Goal: Task Accomplishment & Management: Manage account settings

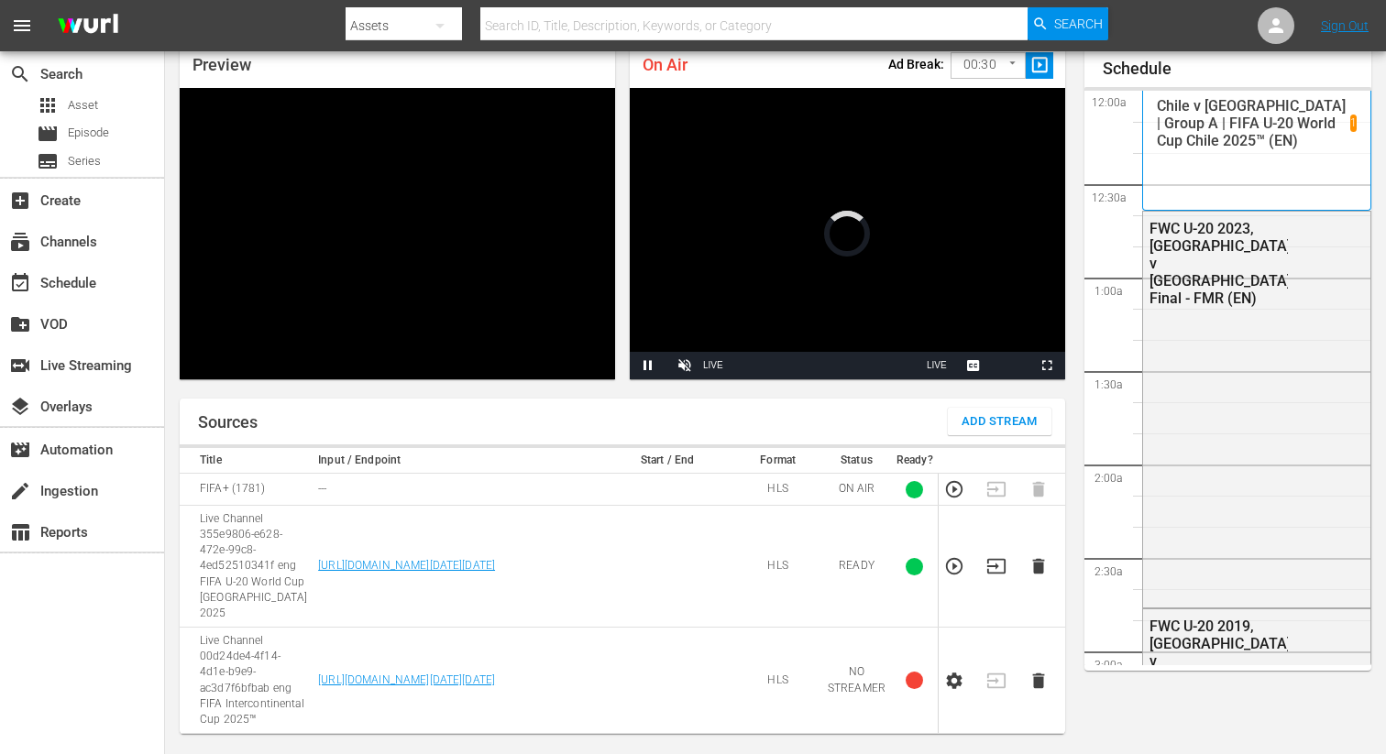
scroll to position [79, 0]
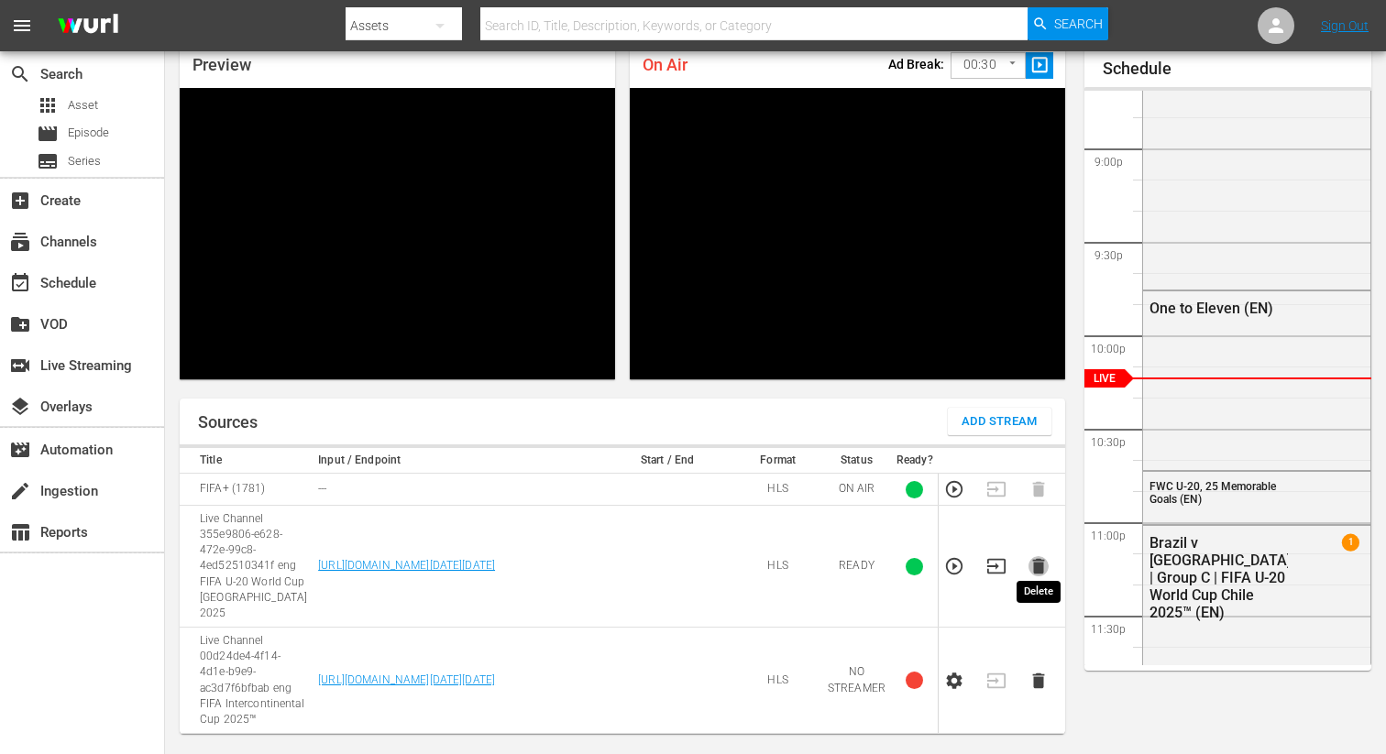
click at [1034, 559] on icon "button" at bounding box center [1038, 567] width 12 height 16
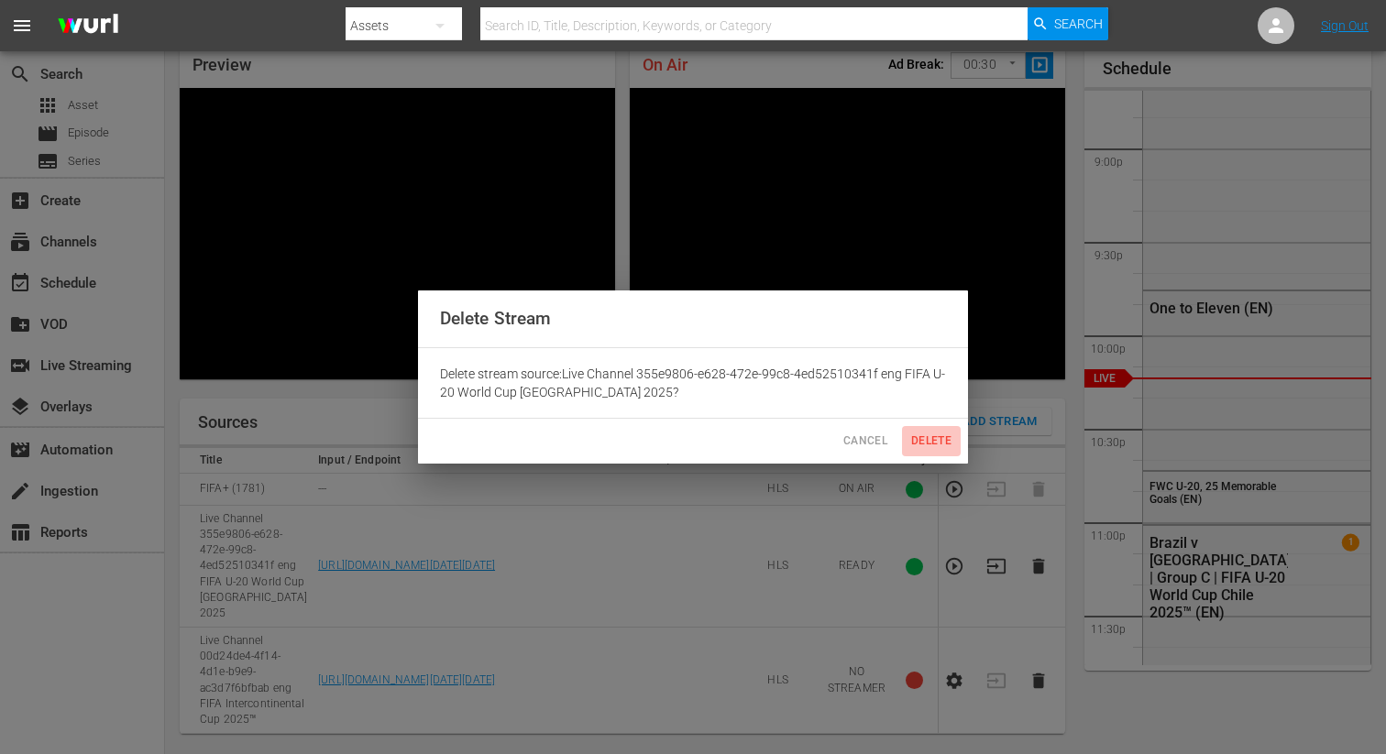
click at [934, 444] on span "Delete" at bounding box center [931, 441] width 44 height 19
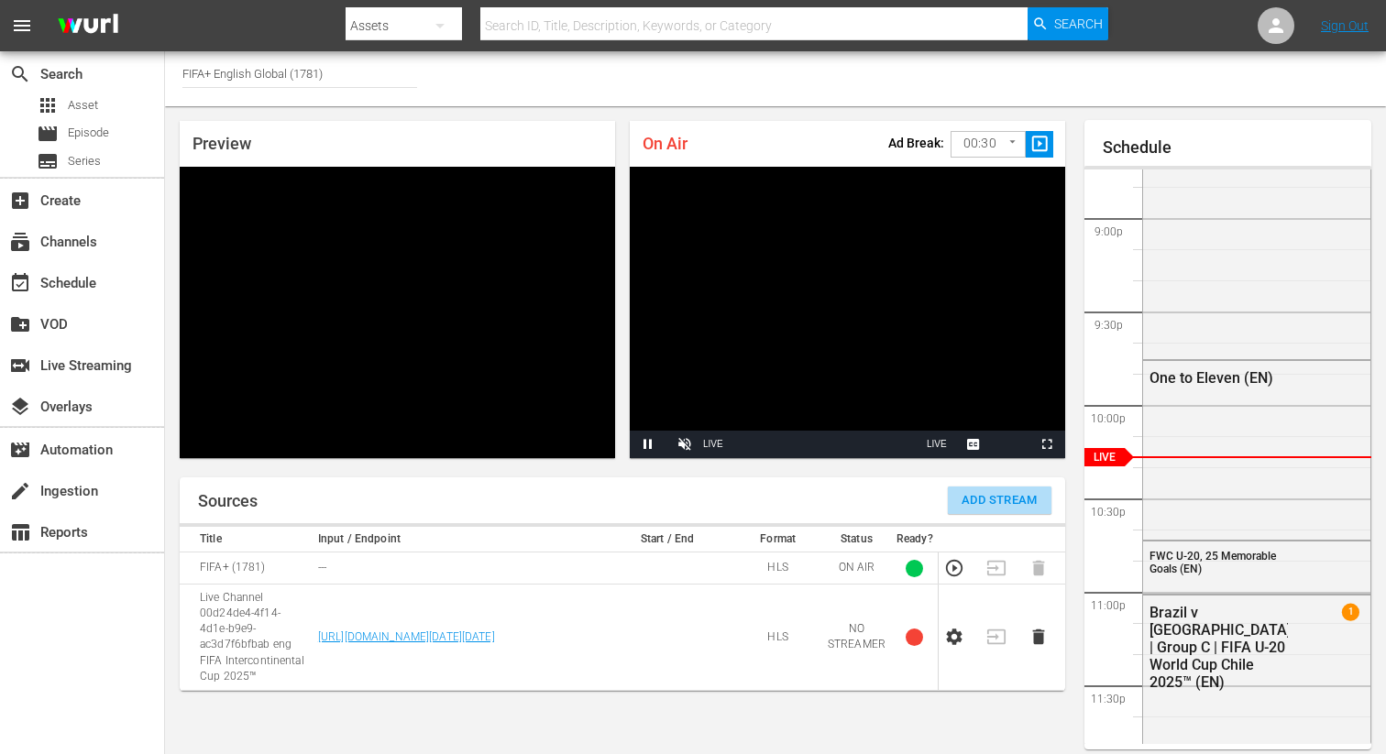
click at [1017, 499] on span "Add Stream" at bounding box center [999, 500] width 76 height 21
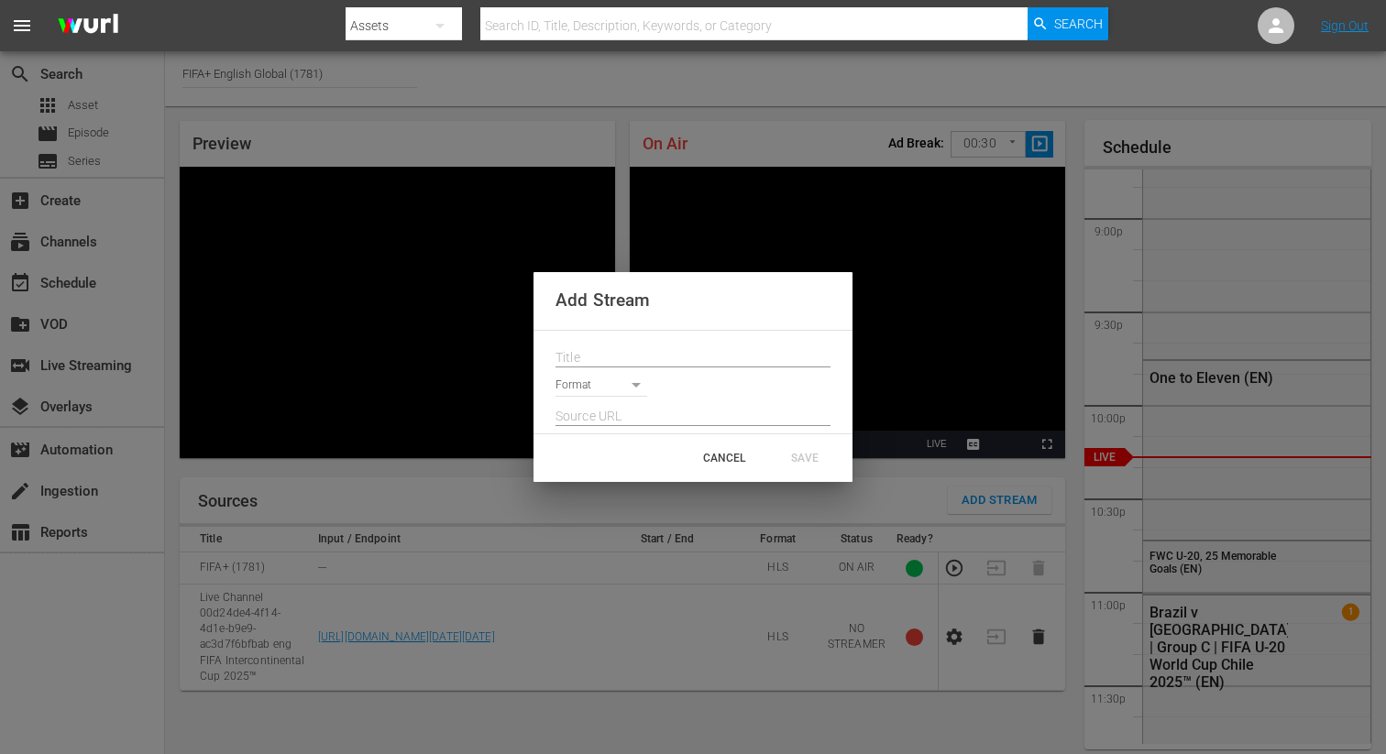
click at [600, 345] on input "text" at bounding box center [692, 358] width 275 height 27
paste input "Live Channel 94f9a965-03b9-4333-880f-98016c9ff4a9 eng FIFA U-20 World Cup Chile…"
type input "Live Channel 94f9a965-03b9-4333-880f-98016c9ff4a9 eng FIFA U-20 World Cup Chile…"
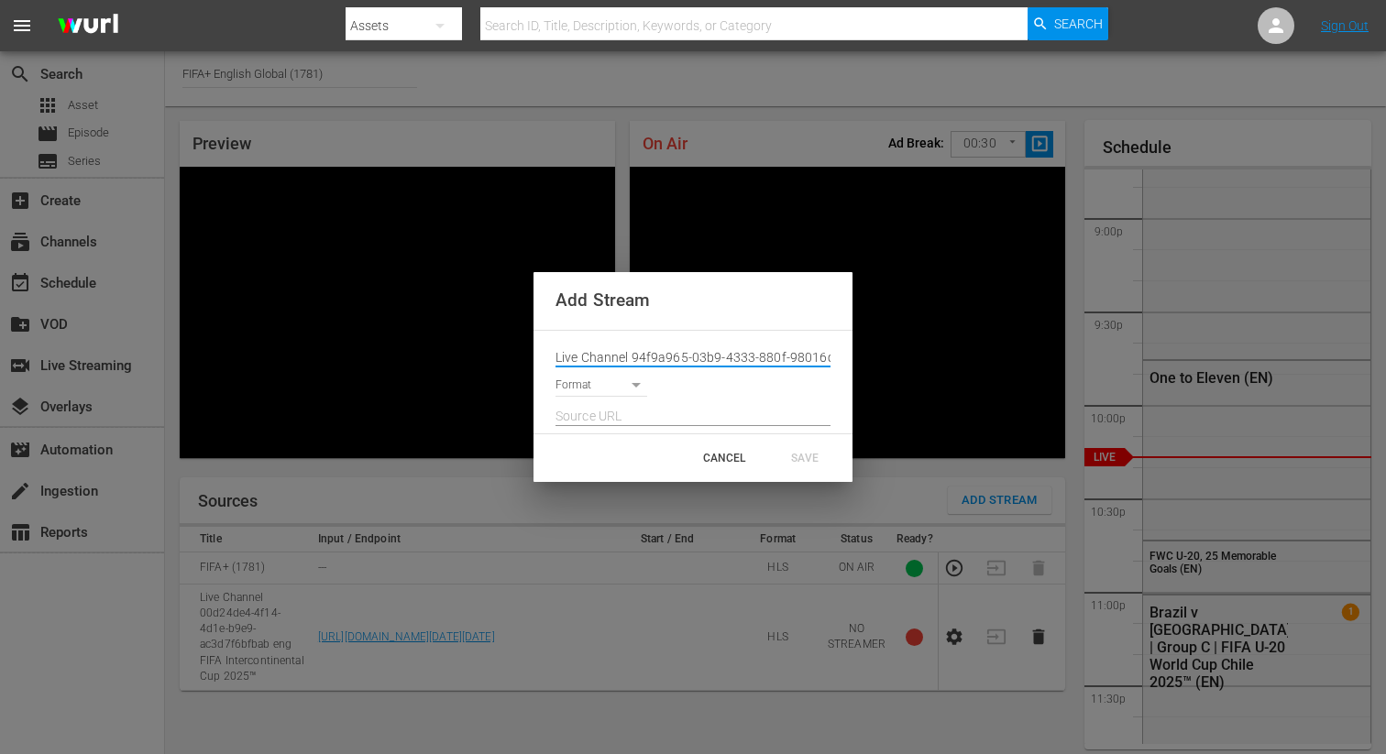
click at [590, 391] on body "menu Search By Assets Search ID, Title, Description, Keywords, or Category Sear…" at bounding box center [693, 377] width 1386 height 754
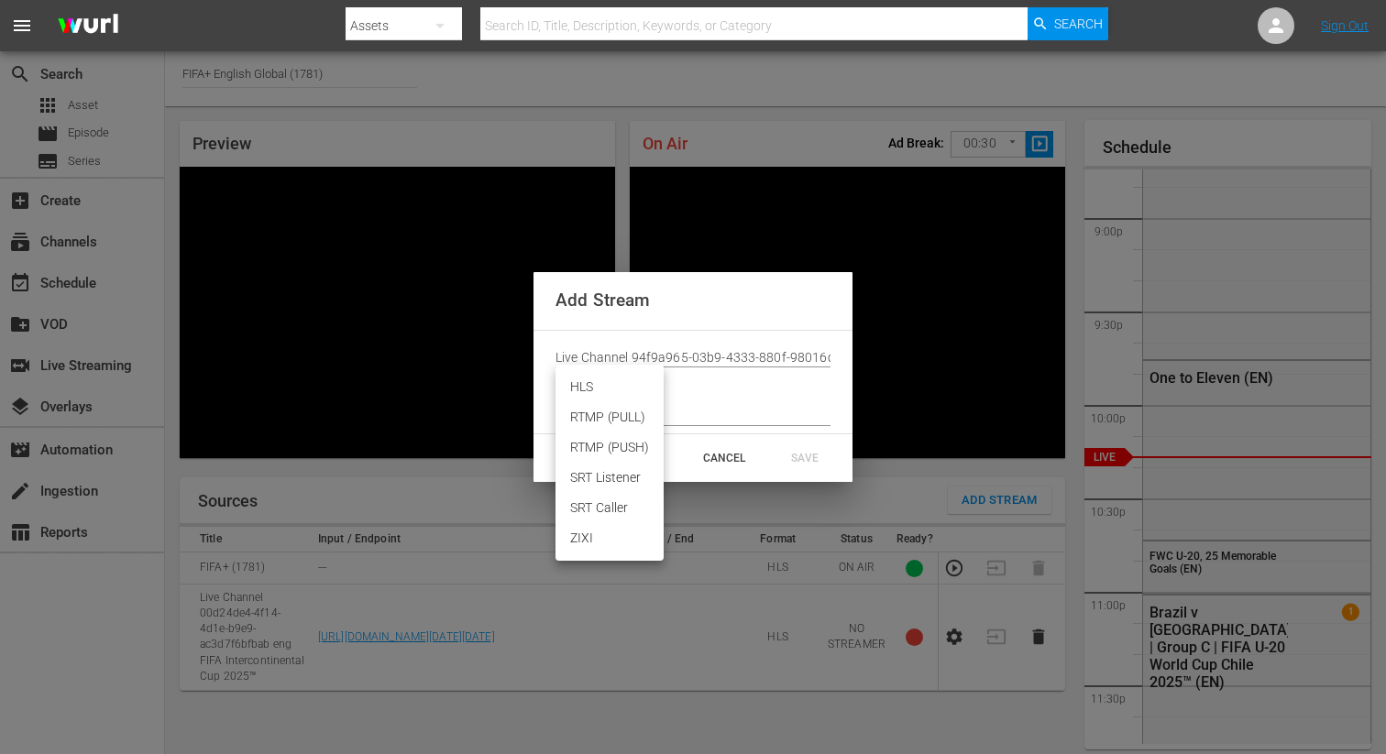
click at [593, 389] on li "HLS" at bounding box center [609, 387] width 108 height 30
type input "HLS"
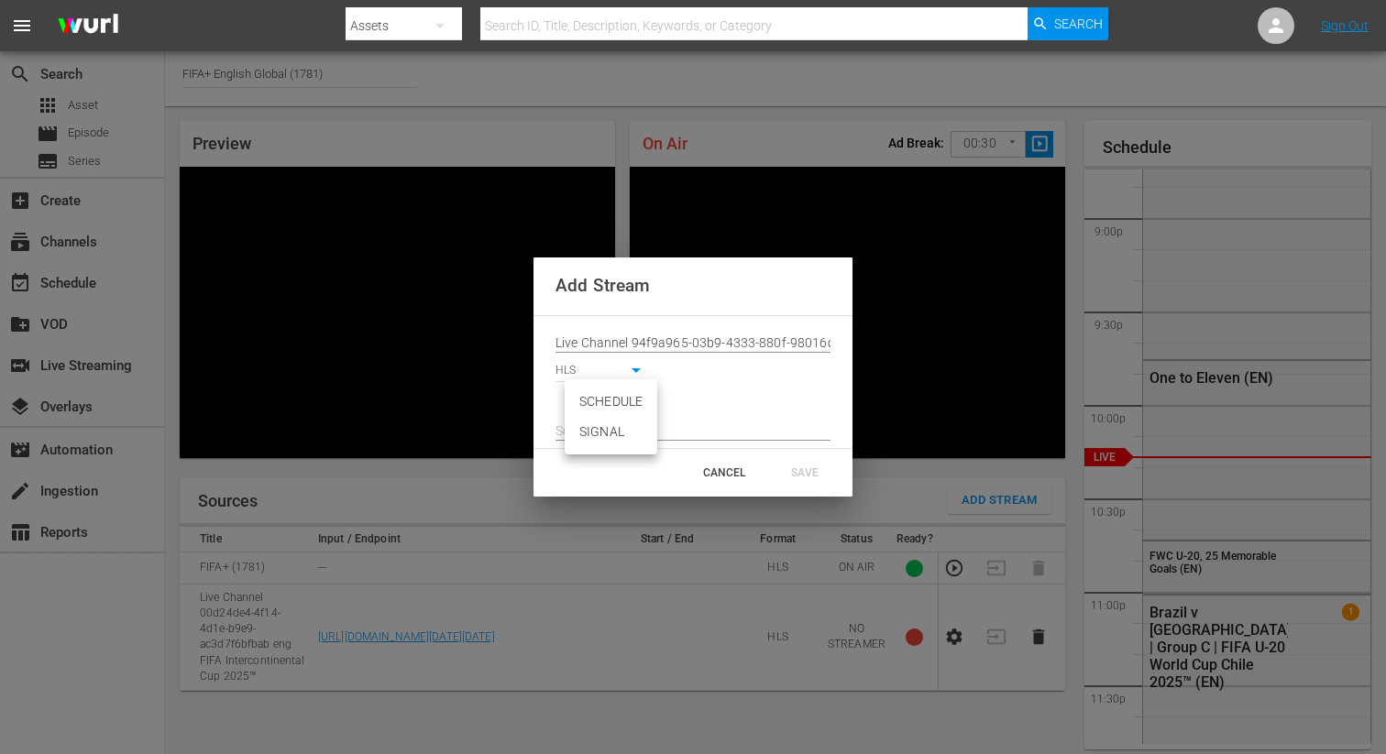
click at [593, 402] on body "menu Search By Assets Search ID, Title, Description, Keywords, or Category Sear…" at bounding box center [693, 377] width 1386 height 754
click at [598, 434] on li "SIGNAL" at bounding box center [611, 432] width 93 height 30
type input "SIGNAL"
click at [594, 436] on input "text" at bounding box center [692, 431] width 275 height 27
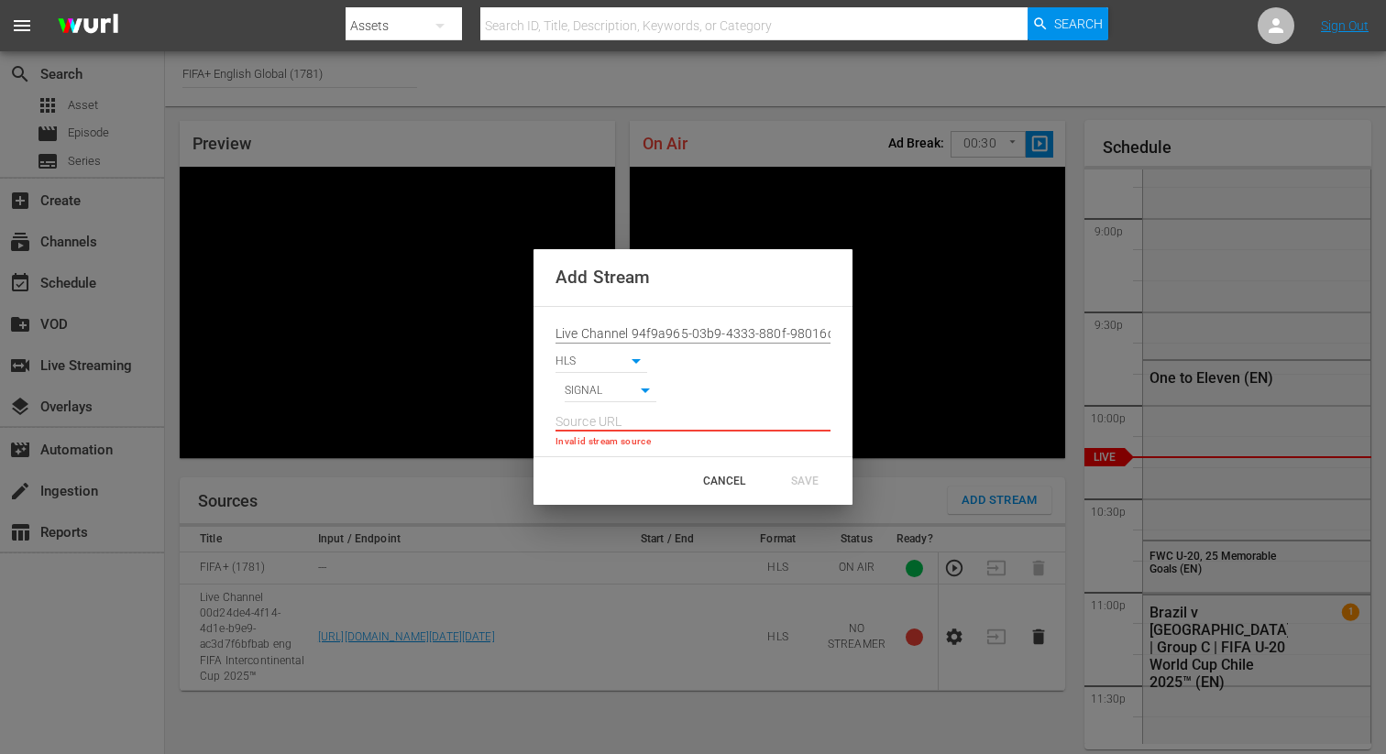
paste input "[URL][DOMAIN_NAME][DATE][DATE]"
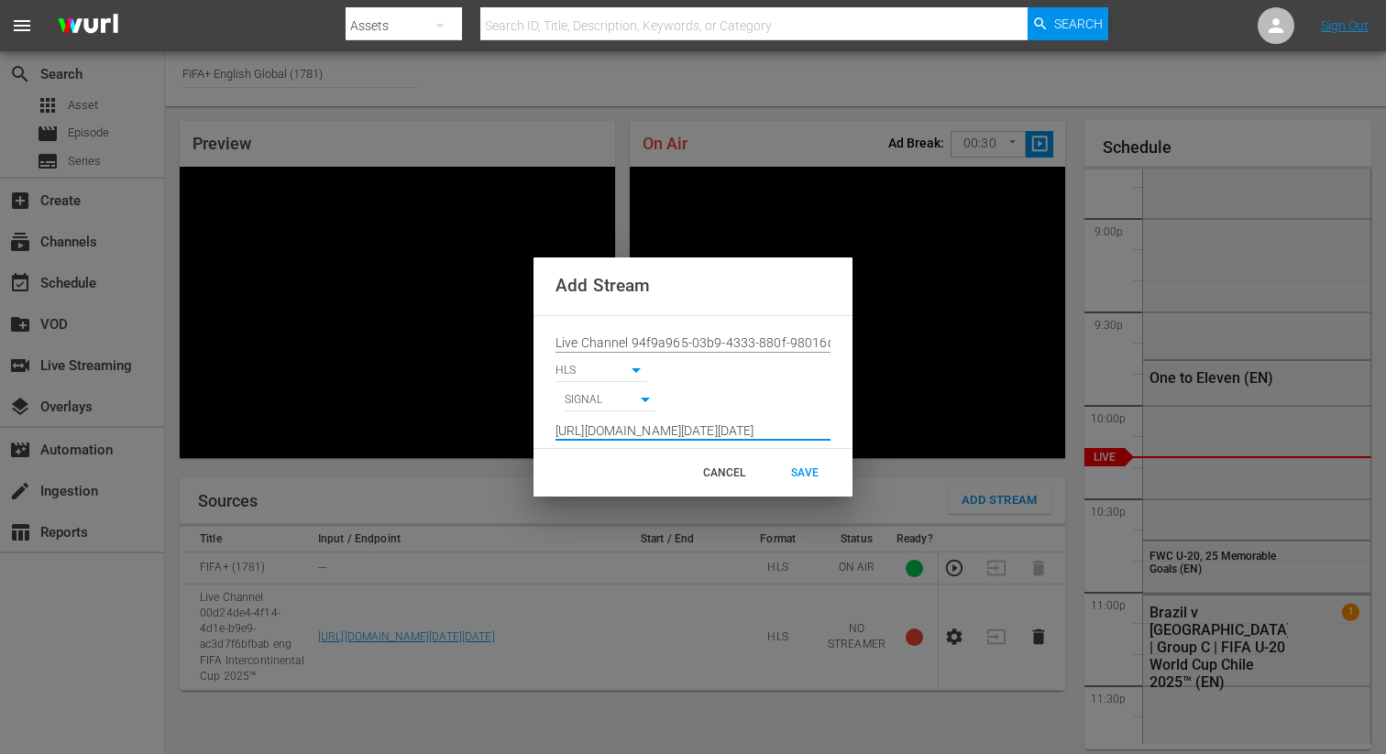
scroll to position [0, 1358]
type input "[URL][DOMAIN_NAME][DATE][DATE]"
click at [797, 467] on div "SAVE" at bounding box center [804, 472] width 81 height 33
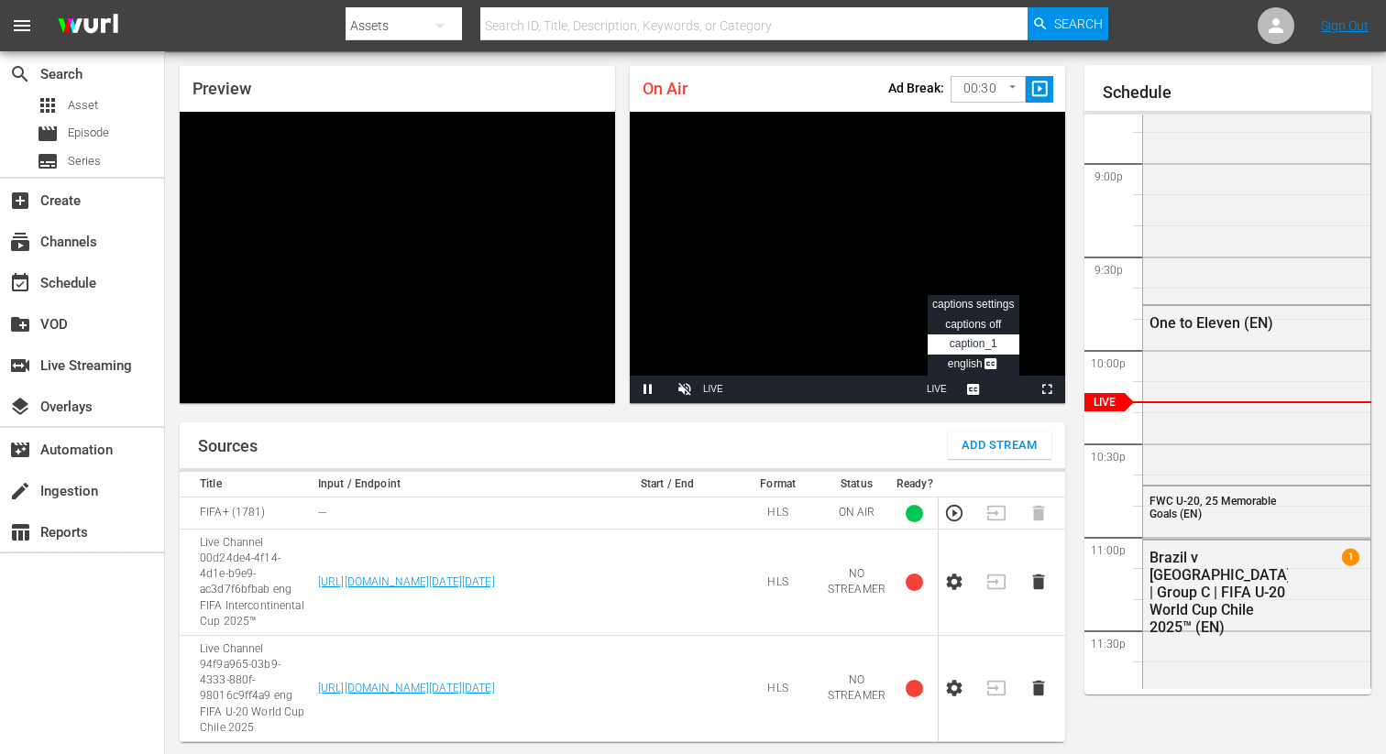
scroll to position [87, 0]
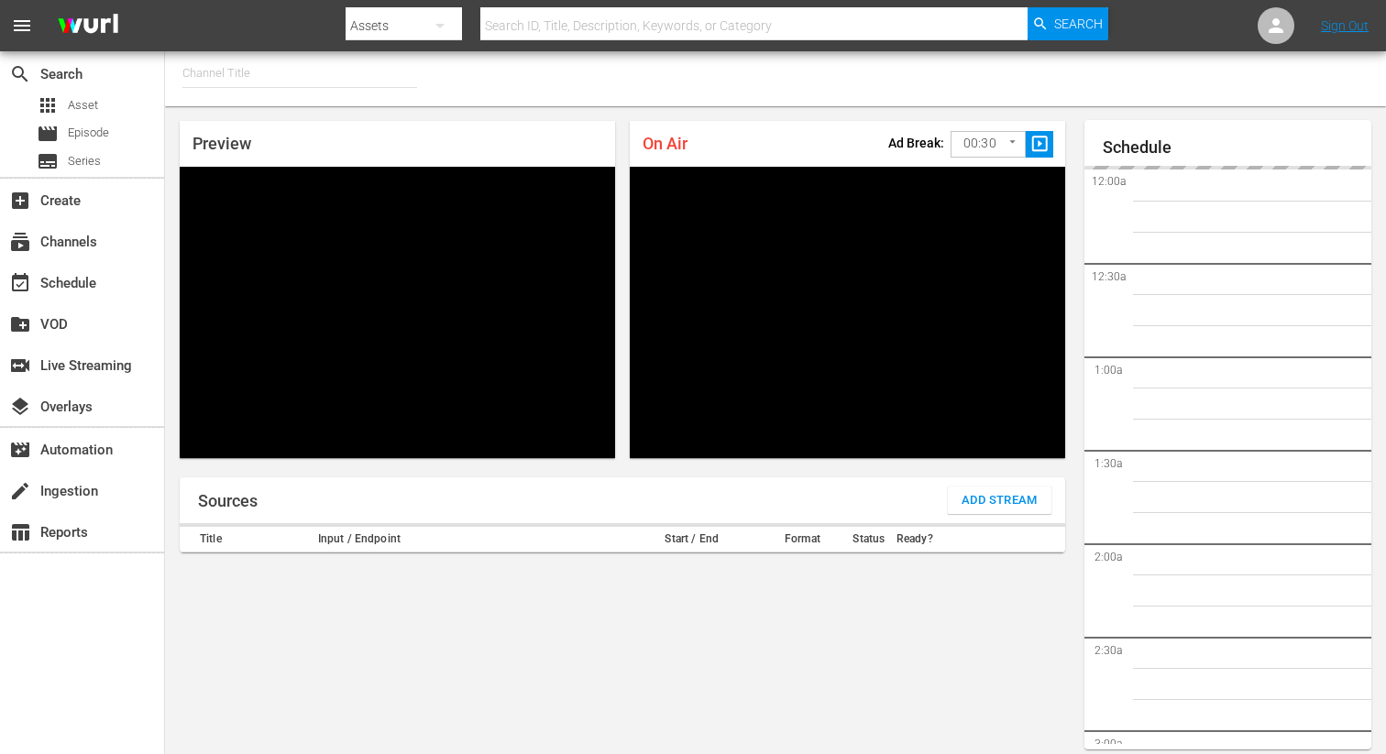
type input "FIFA+ French Local (1778)"
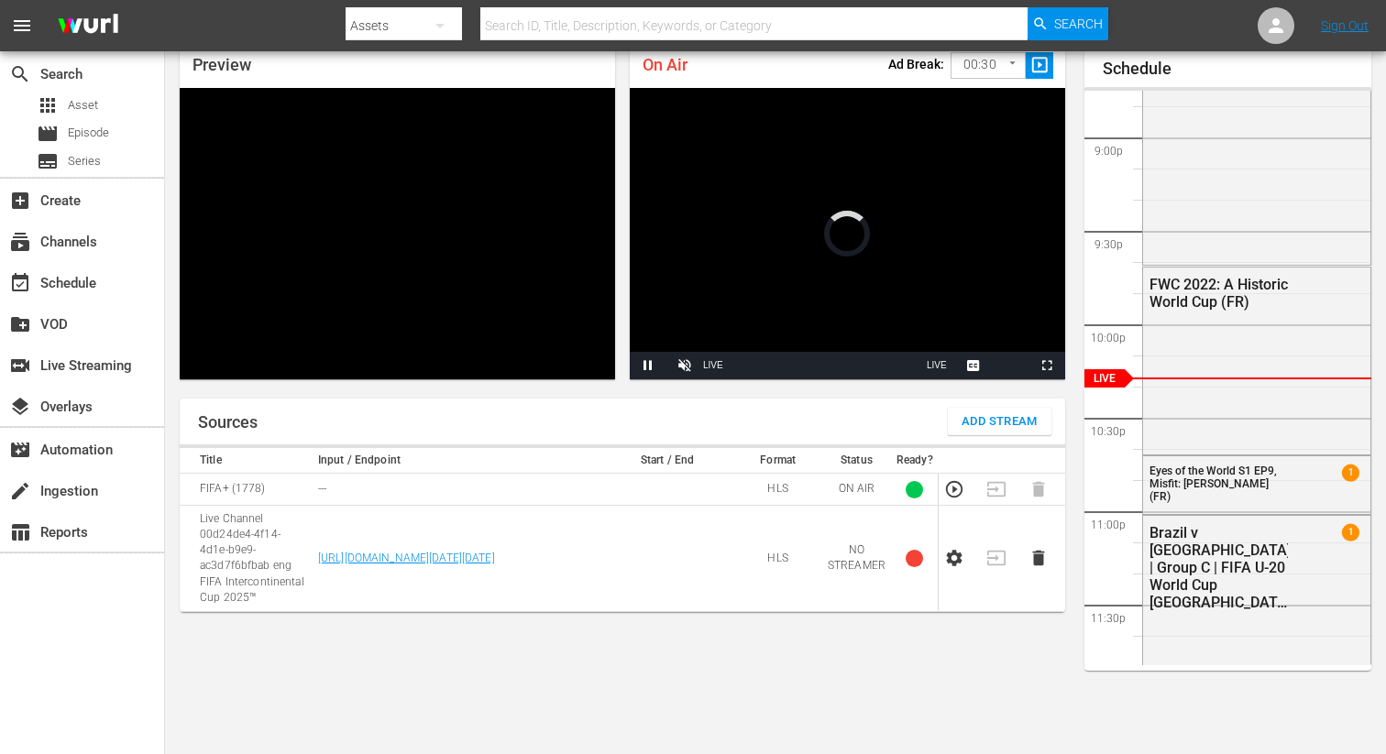
scroll to position [90, 0]
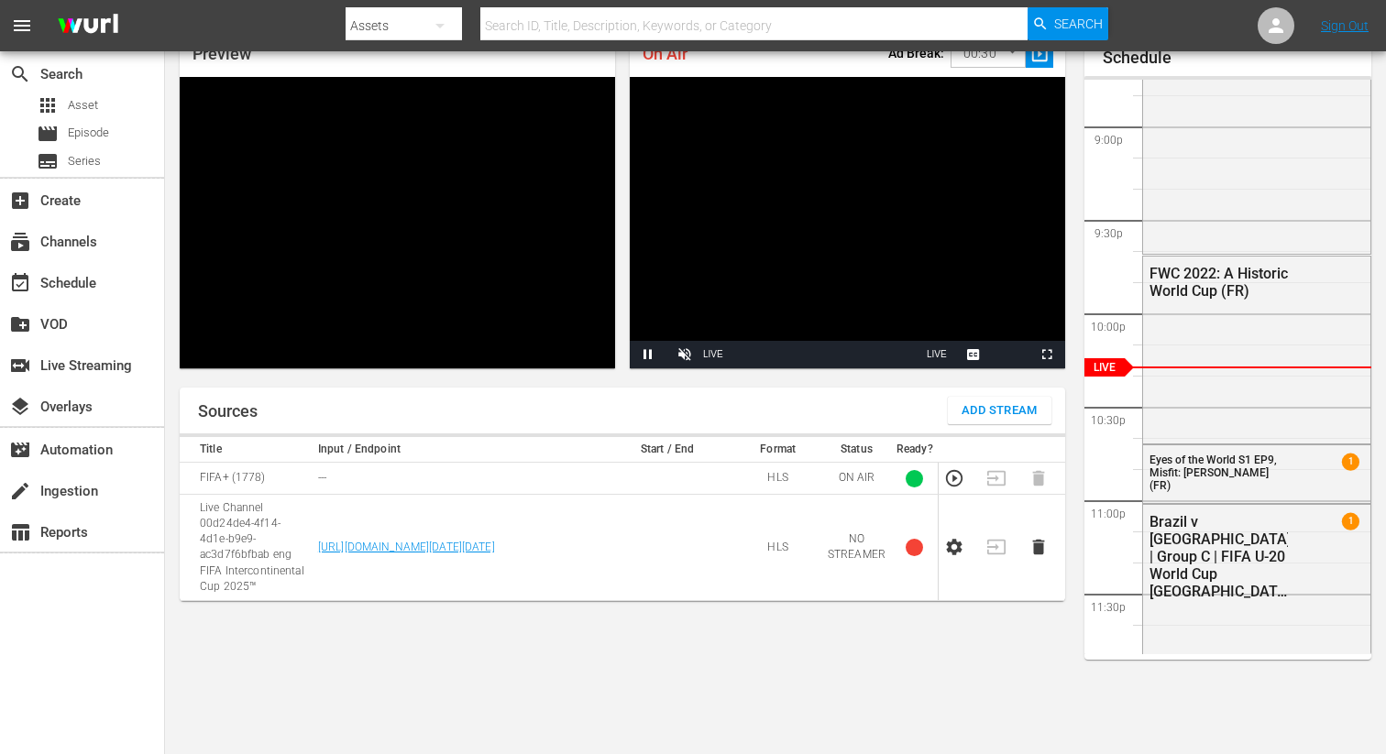
click at [987, 401] on span "Add Stream" at bounding box center [999, 411] width 76 height 21
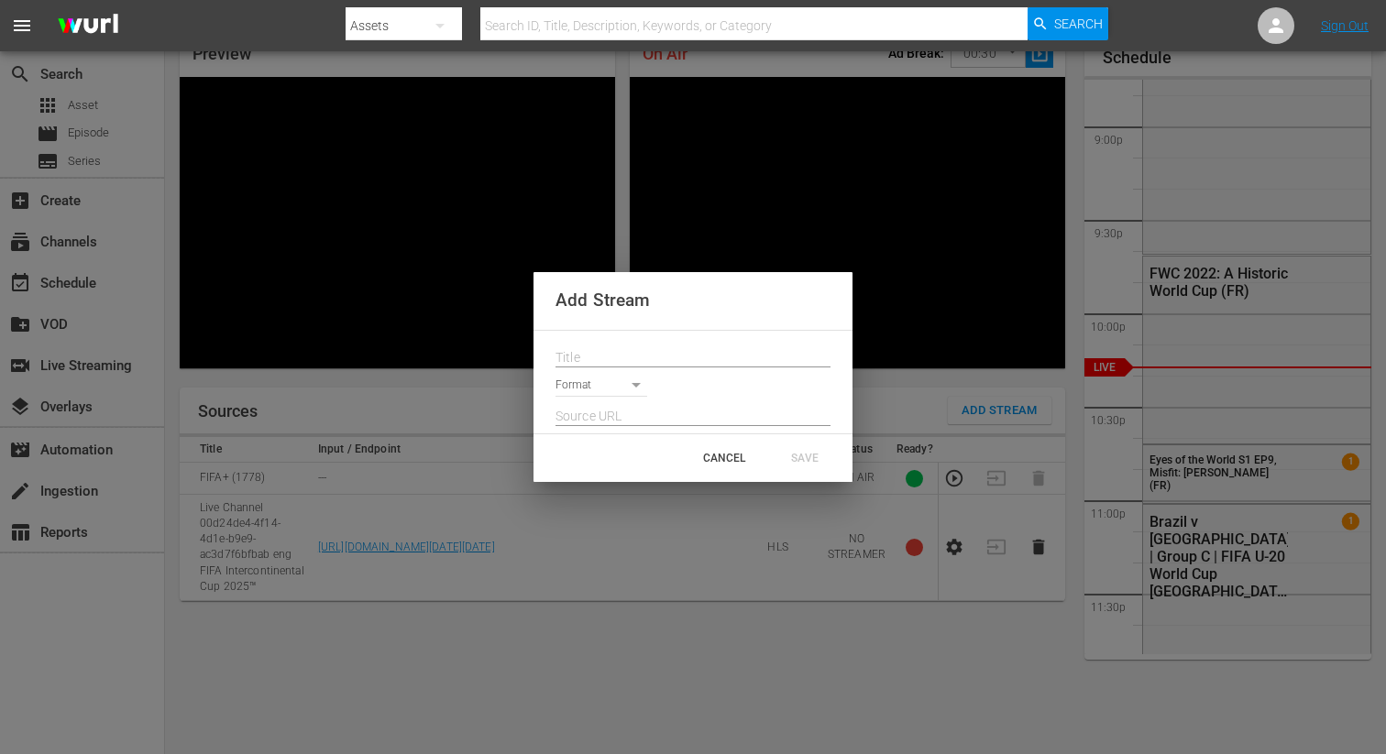
click at [588, 350] on input "text" at bounding box center [692, 358] width 275 height 27
paste input "Live Channel 94f9a965-03b9-4333-880f-98016c9ff4a9 eng FIFA U-20 World Cup Chile…"
type input "Live Channel 94f9a965-03b9-4333-880f-98016c9ff4a9 eng FIFA U-20 World Cup Chile…"
click at [583, 384] on body "menu Search By Assets Search ID, Title, Description, Keywords, or Category Sear…" at bounding box center [693, 287] width 1386 height 754
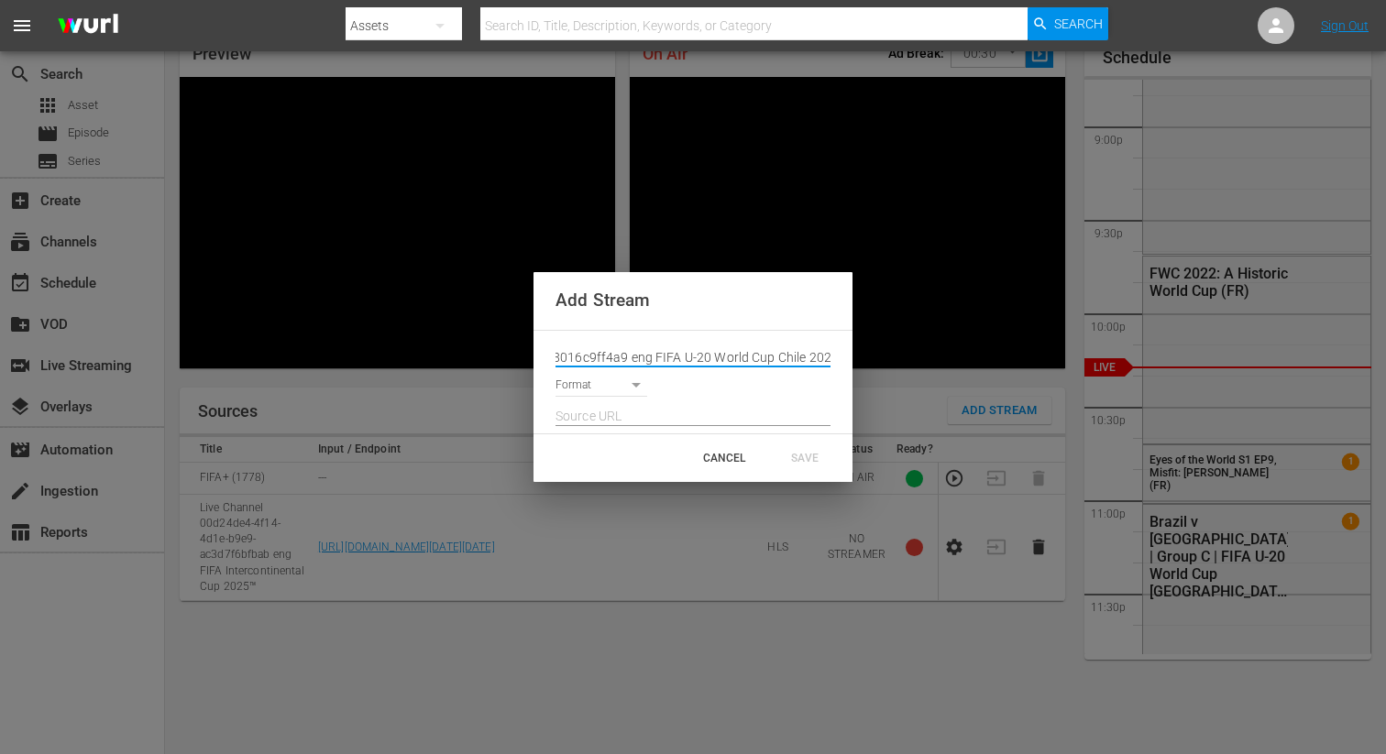
scroll to position [0, 0]
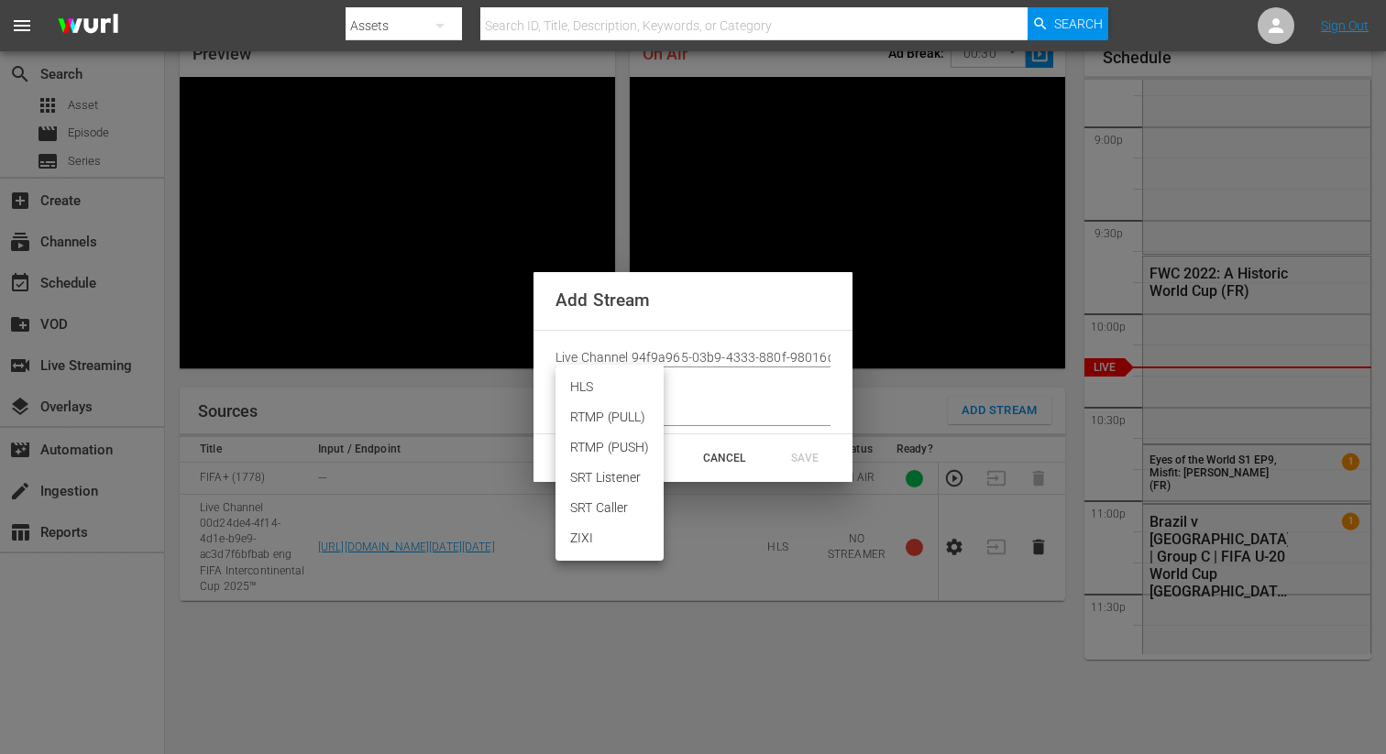
click at [586, 397] on li "HLS" at bounding box center [609, 387] width 108 height 30
type input "HLS"
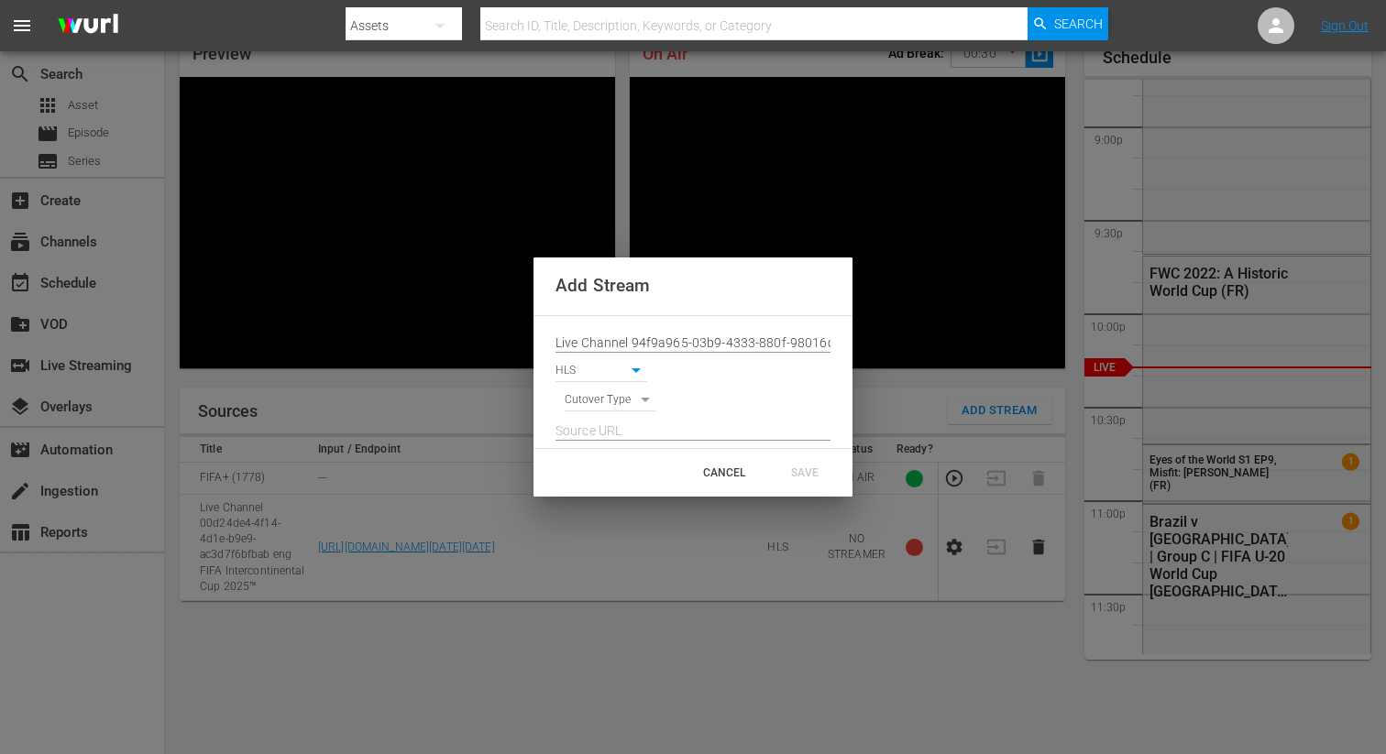
click at [586, 412] on div at bounding box center [692, 426] width 275 height 29
click at [586, 404] on body "menu Search By Assets Search ID, Title, Description, Keywords, or Category Sear…" at bounding box center [693, 287] width 1386 height 754
click at [598, 436] on li "SIGNAL" at bounding box center [611, 432] width 93 height 30
type input "SIGNAL"
click at [581, 431] on input "text" at bounding box center [692, 431] width 275 height 27
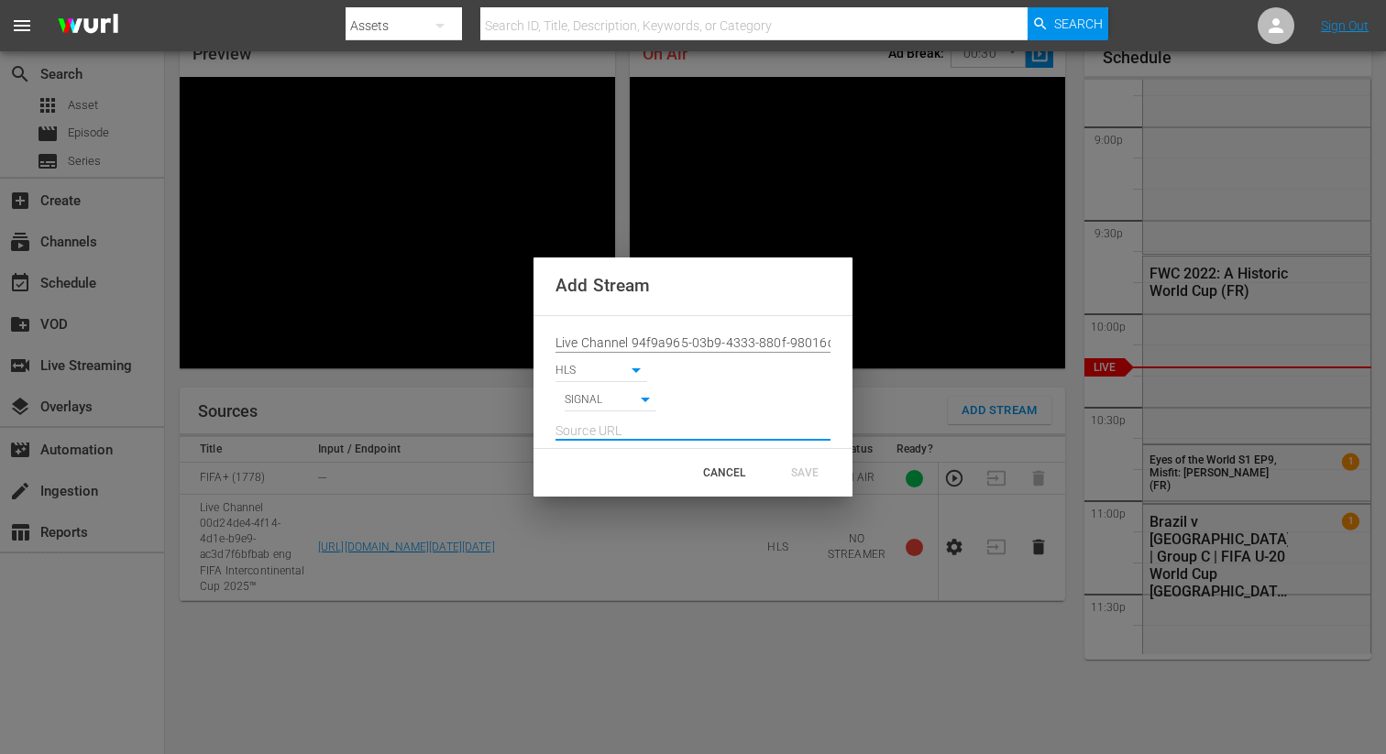
paste input "[URL][DOMAIN_NAME][DATE][DATE]"
type input "[URL][DOMAIN_NAME][DATE][DATE]"
click at [789, 468] on div "SAVE" at bounding box center [804, 472] width 81 height 33
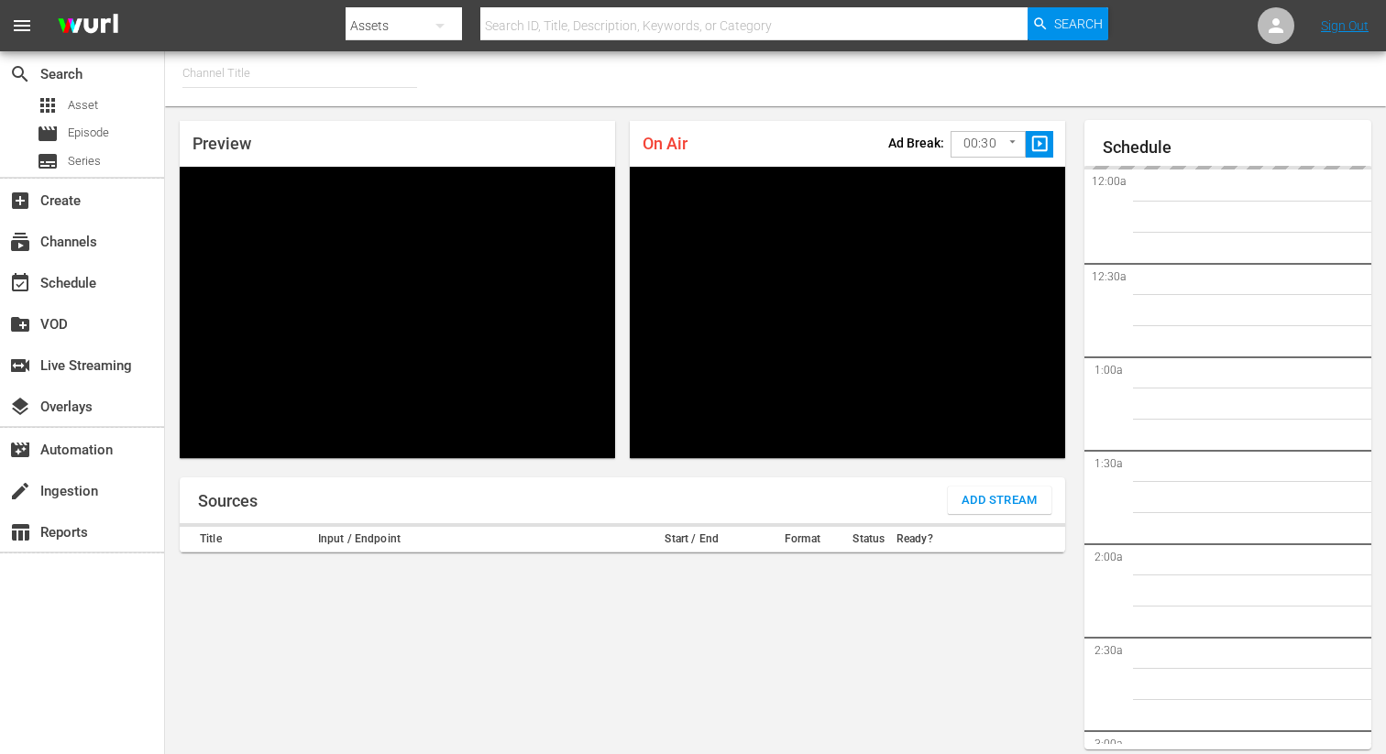
type input "FIFA+ [DEMOGRAPHIC_DATA] Local (1777)"
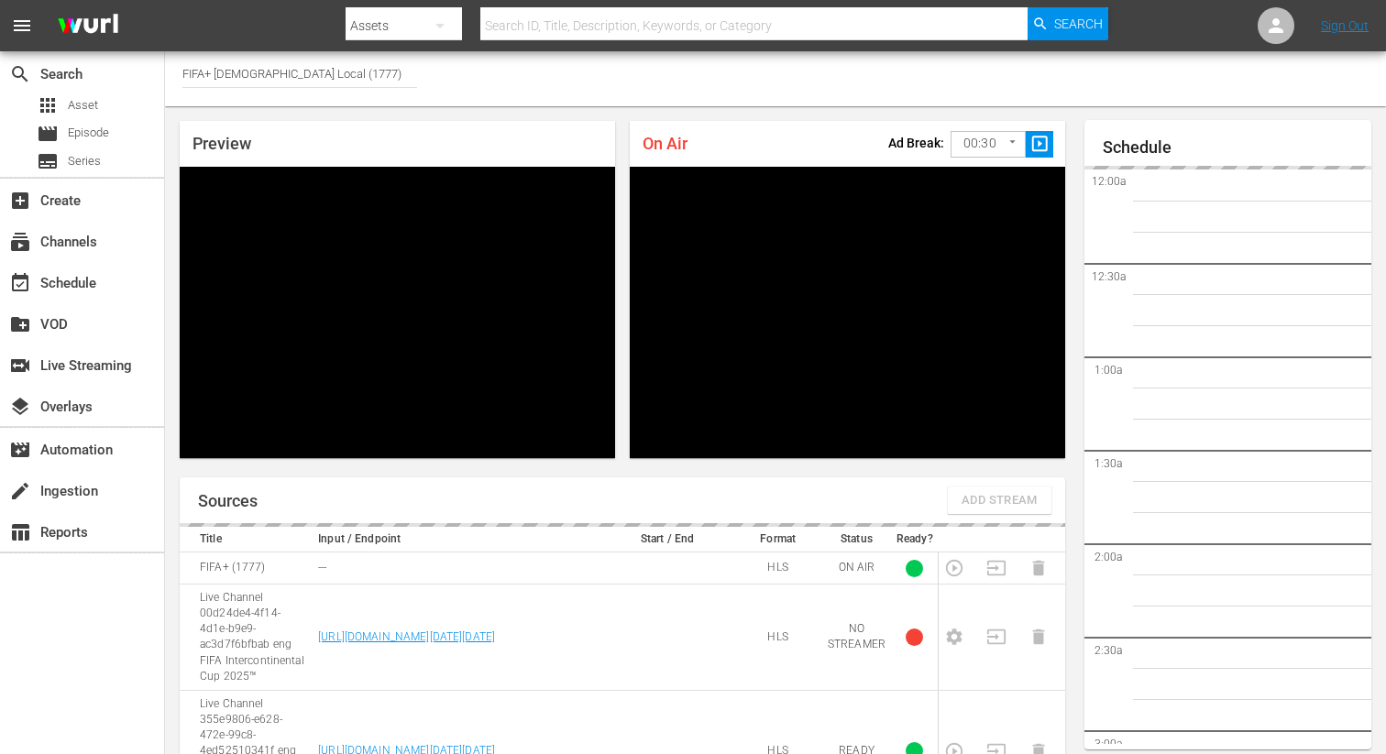
scroll to position [3882, 0]
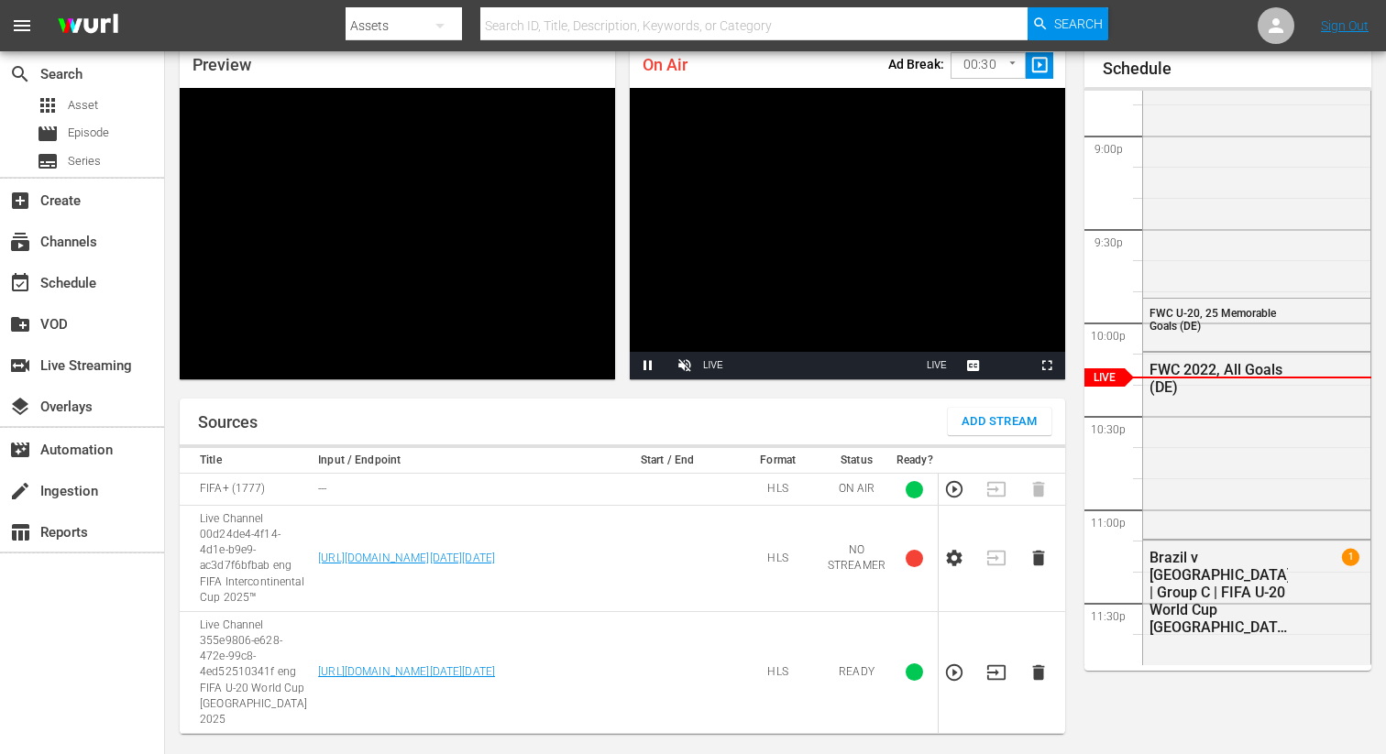
click at [997, 422] on span "Add Stream" at bounding box center [999, 422] width 76 height 21
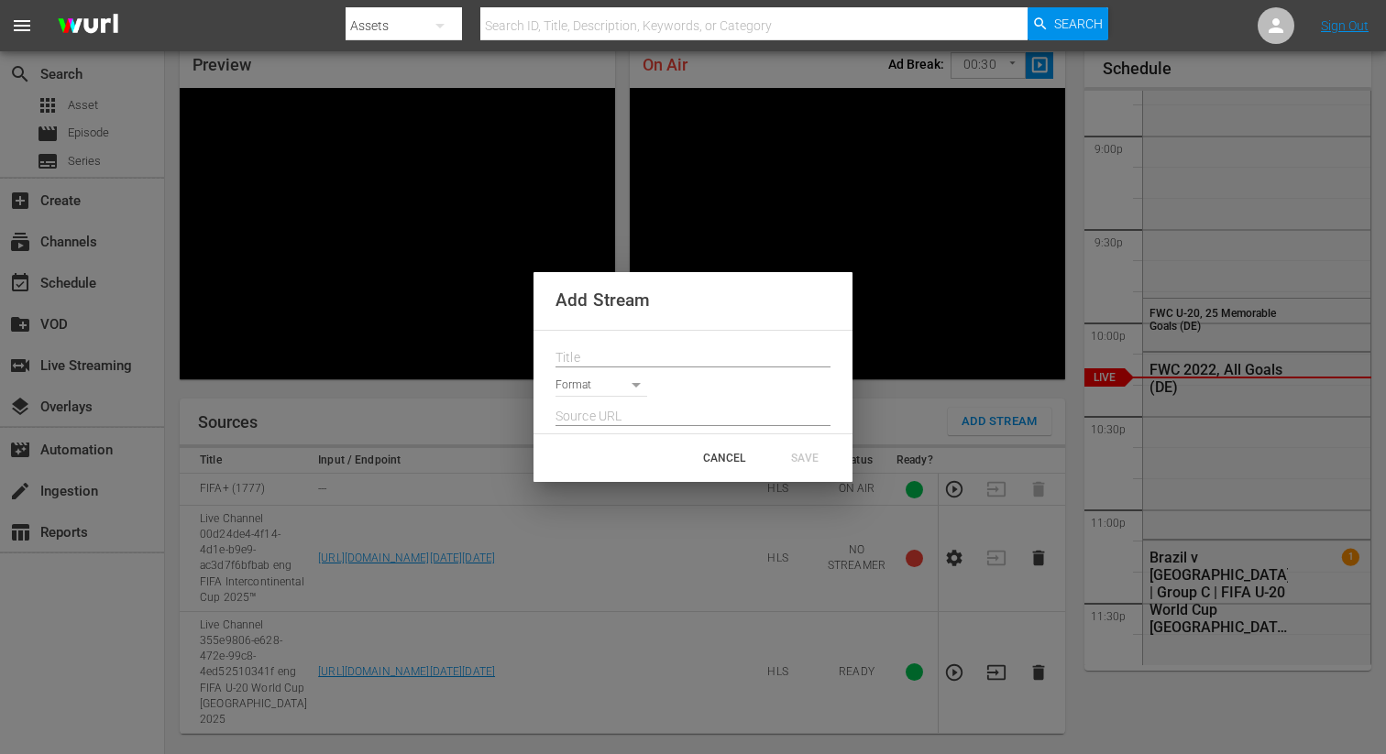
click at [668, 345] on input "text" at bounding box center [692, 358] width 275 height 27
paste input "Live Channel 94f9a965-03b9-4333-880f-98016c9ff4a9 eng FIFA U-20 World Cup Chile…"
type input "Live Channel 94f9a965-03b9-4333-880f-98016c9ff4a9 eng FIFA U-20 World Cup Chile…"
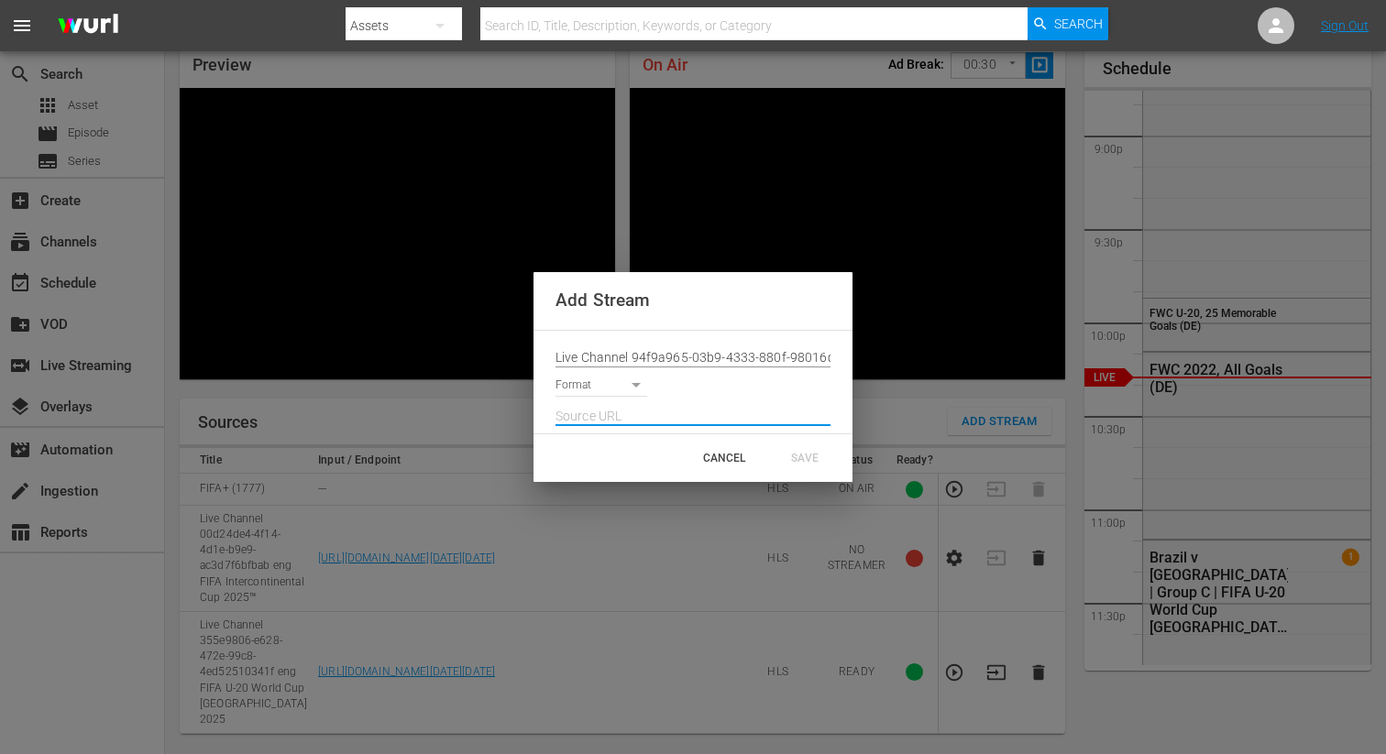
click at [587, 403] on input "text" at bounding box center [692, 416] width 275 height 27
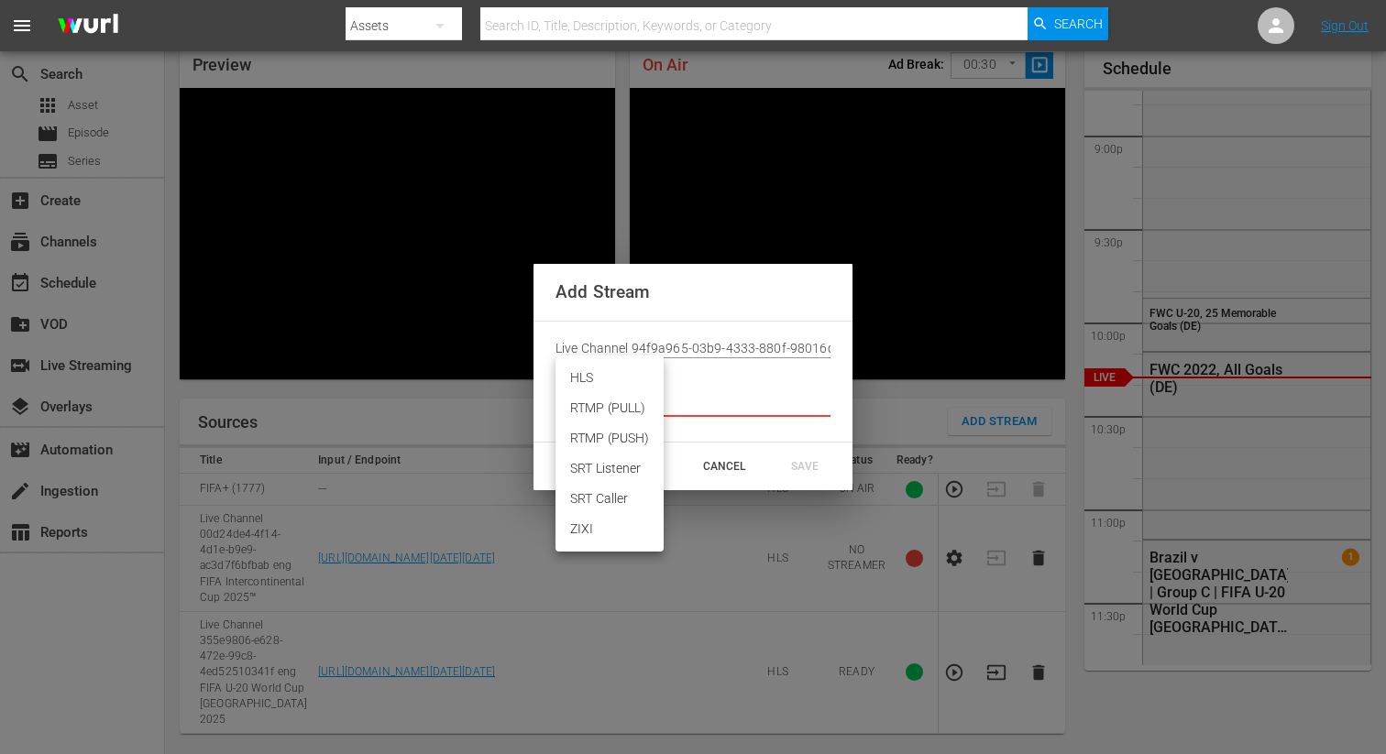
click at [588, 394] on body "menu Search By Assets Search ID, Title, Description, Keywords, or Category Sear…" at bounding box center [693, 298] width 1386 height 754
click at [602, 383] on li "HLS" at bounding box center [609, 378] width 108 height 30
type input "HLS"
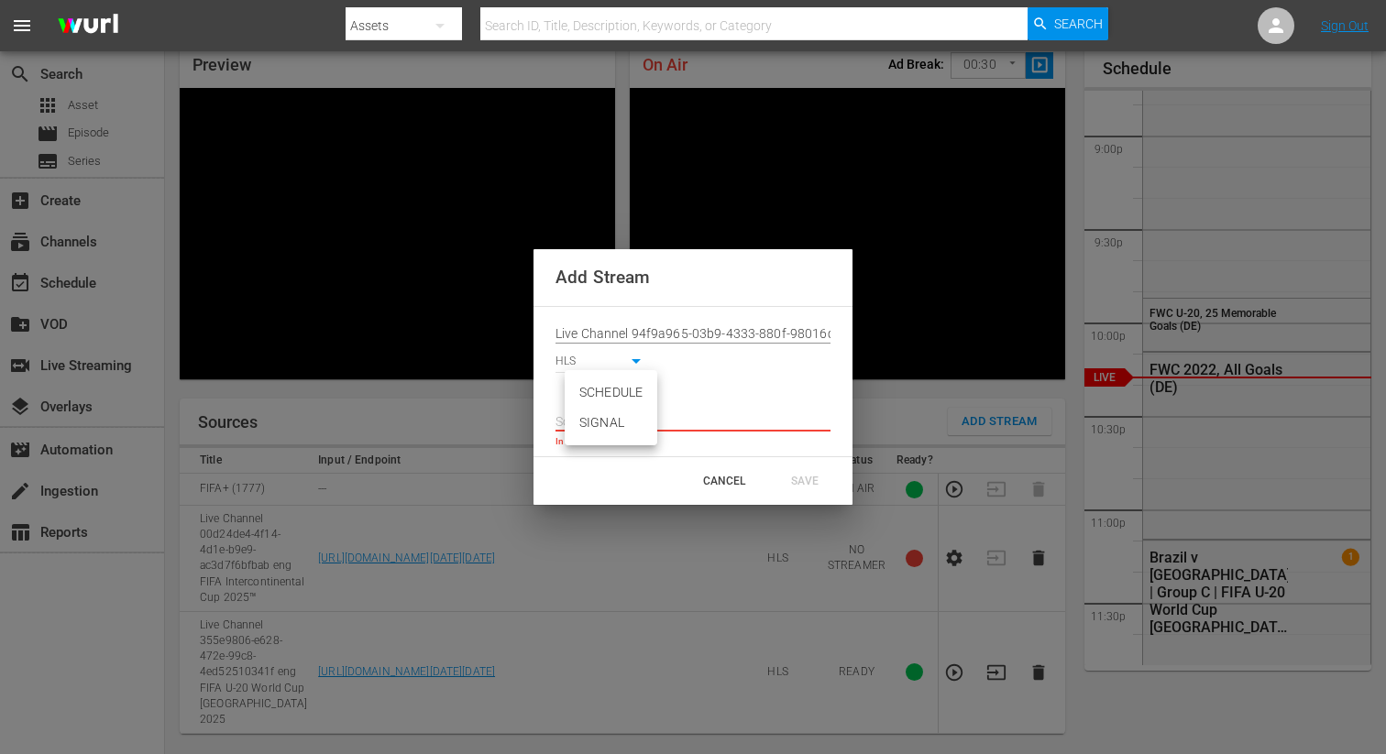
click at [596, 401] on body "menu Search By Assets Search ID, Title, Description, Keywords, or Category Sear…" at bounding box center [693, 298] width 1386 height 754
click at [596, 432] on li "SIGNAL" at bounding box center [611, 423] width 93 height 30
type input "SIGNAL"
click at [598, 423] on input "text" at bounding box center [692, 422] width 275 height 27
paste input "https://d7pd9oqdl4d44.cloudfront.net/2025_09_26_08_24_08_5d0a7c88-acbc-4447-819…"
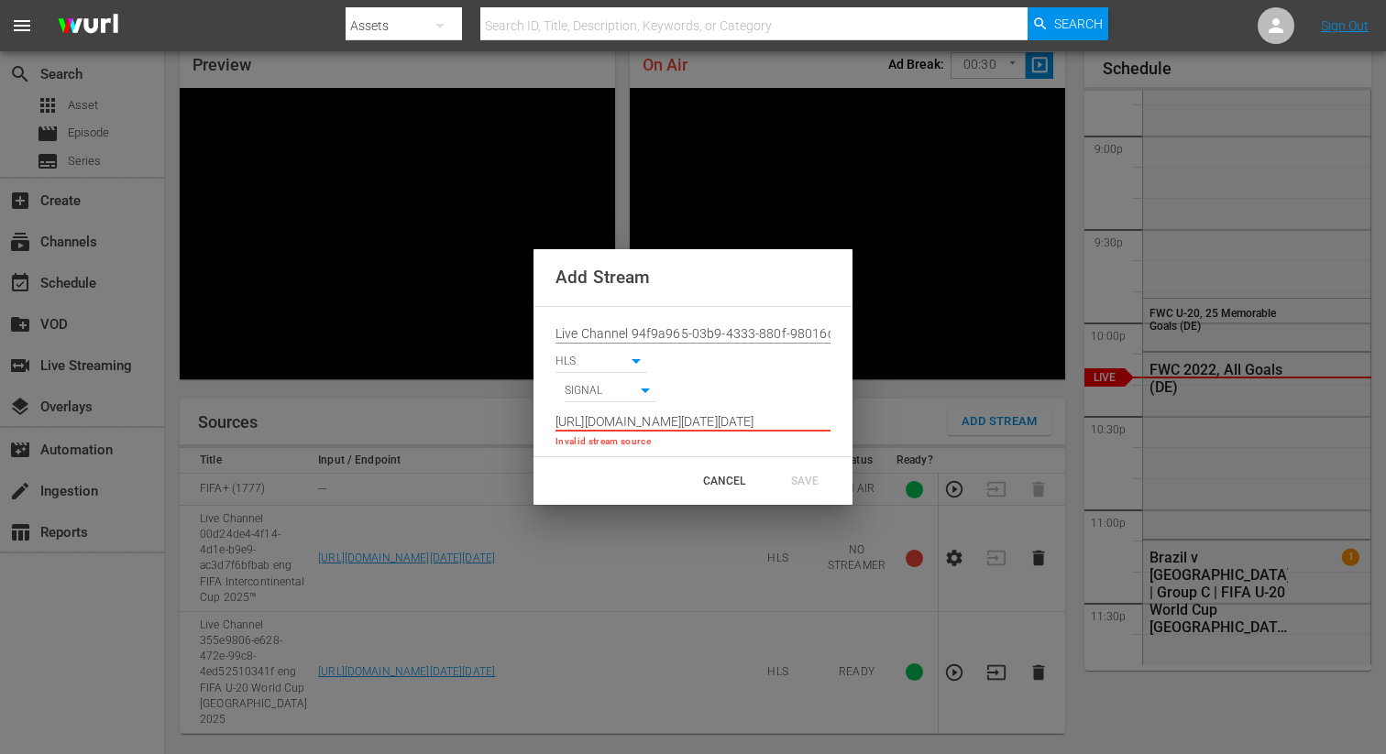
scroll to position [0, 1358]
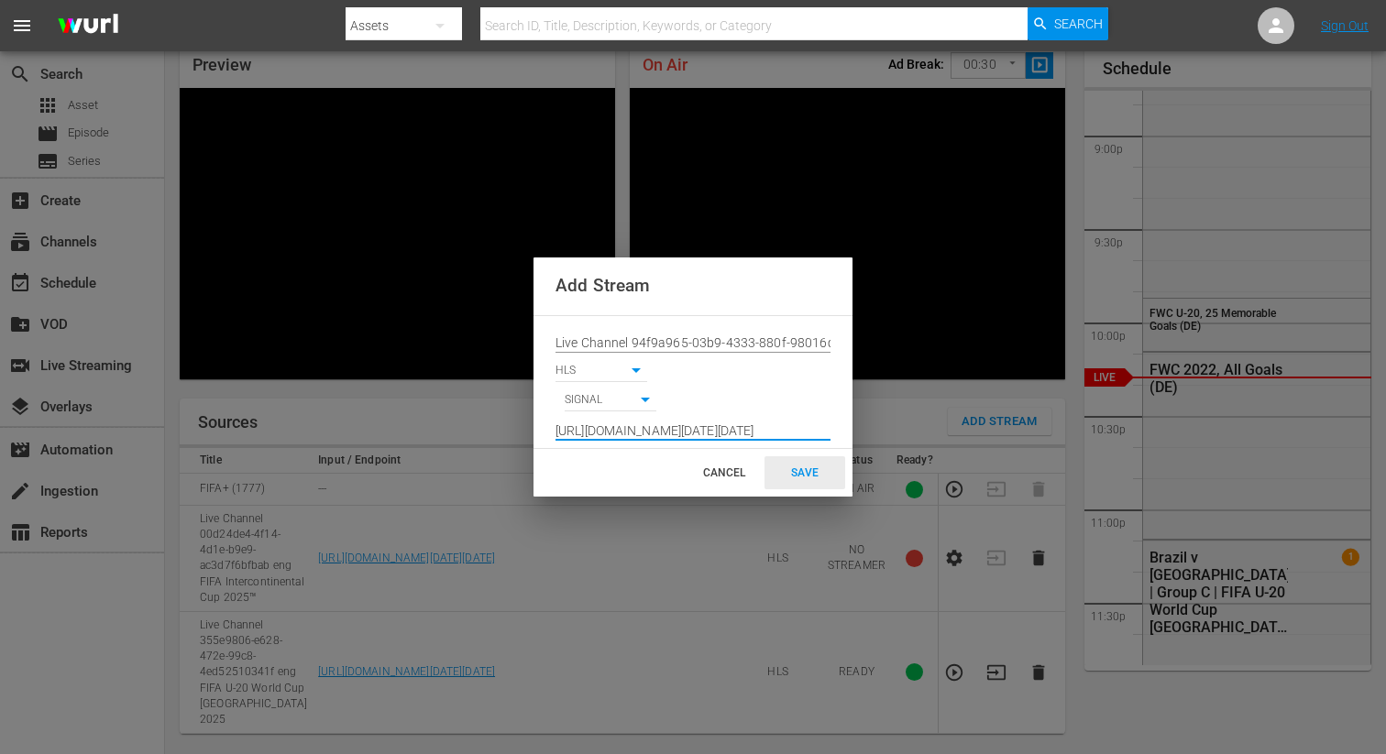
type input "https://d7pd9oqdl4d44.cloudfront.net/2025_09_26_08_24_08_5d0a7c88-acbc-4447-819…"
click at [816, 481] on div "SAVE" at bounding box center [804, 472] width 81 height 33
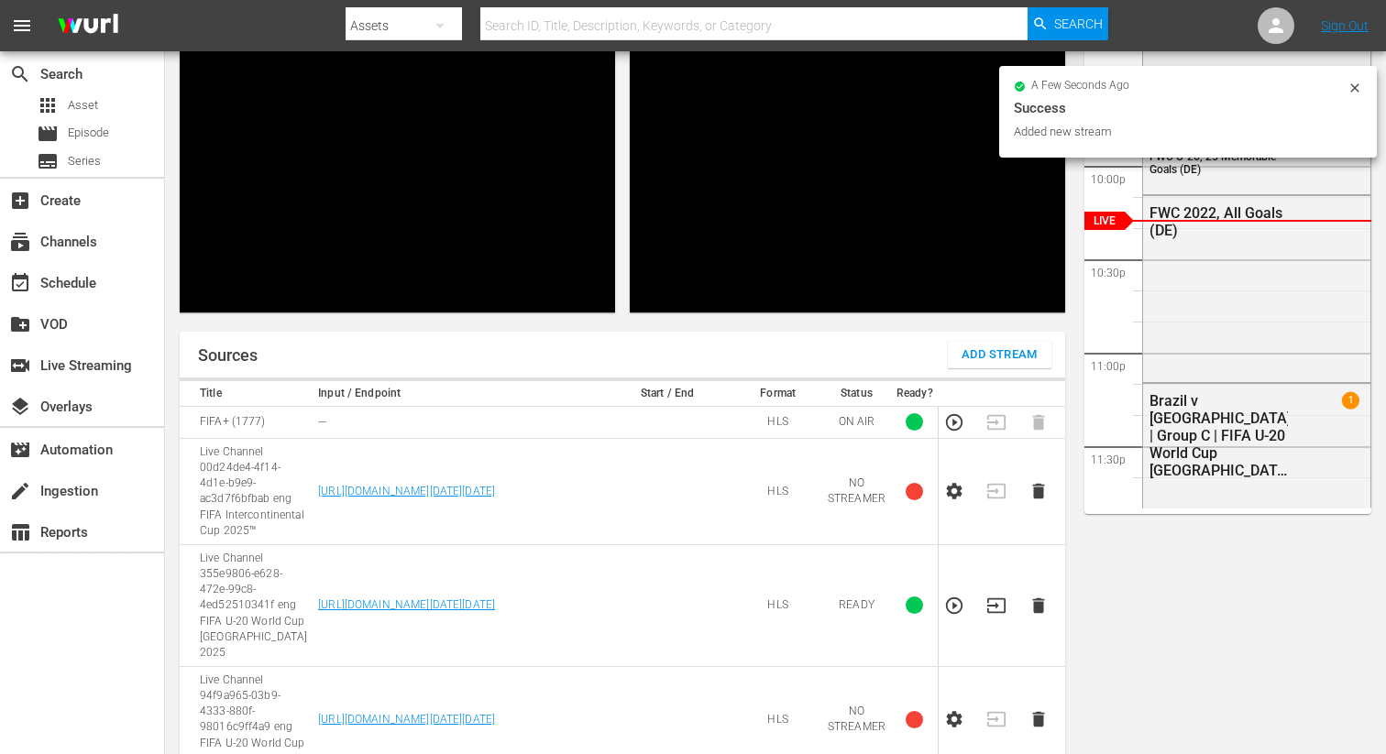
scroll to position [237, 0]
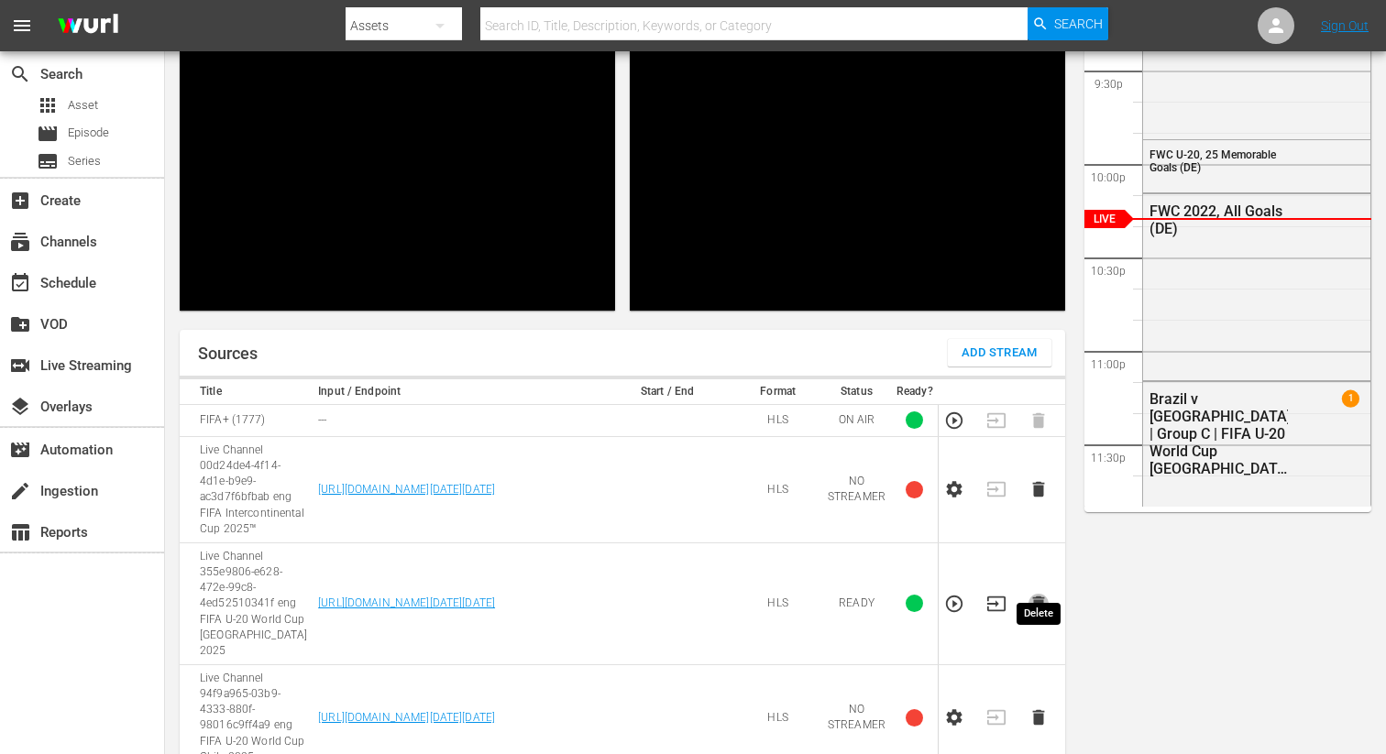
click at [1038, 597] on icon "button" at bounding box center [1038, 605] width 12 height 16
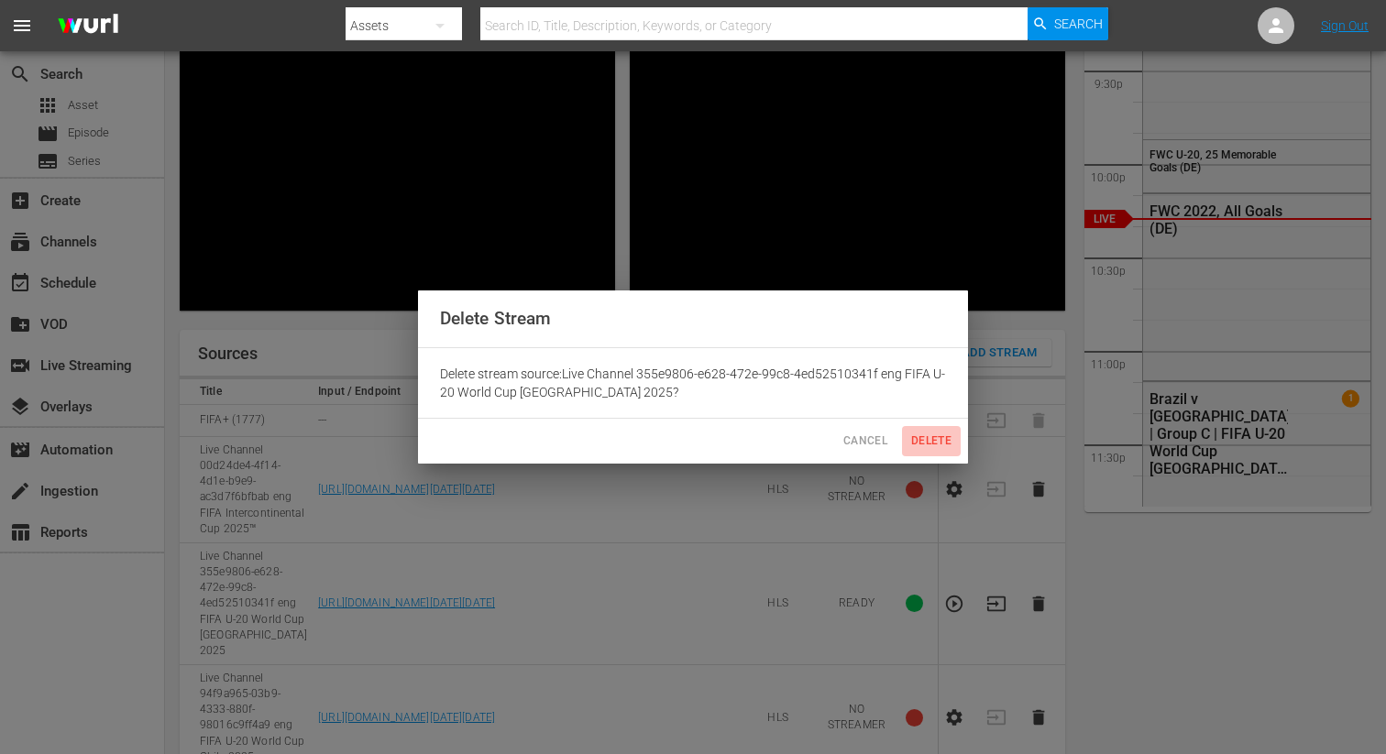
click at [926, 442] on span "Delete" at bounding box center [931, 441] width 44 height 19
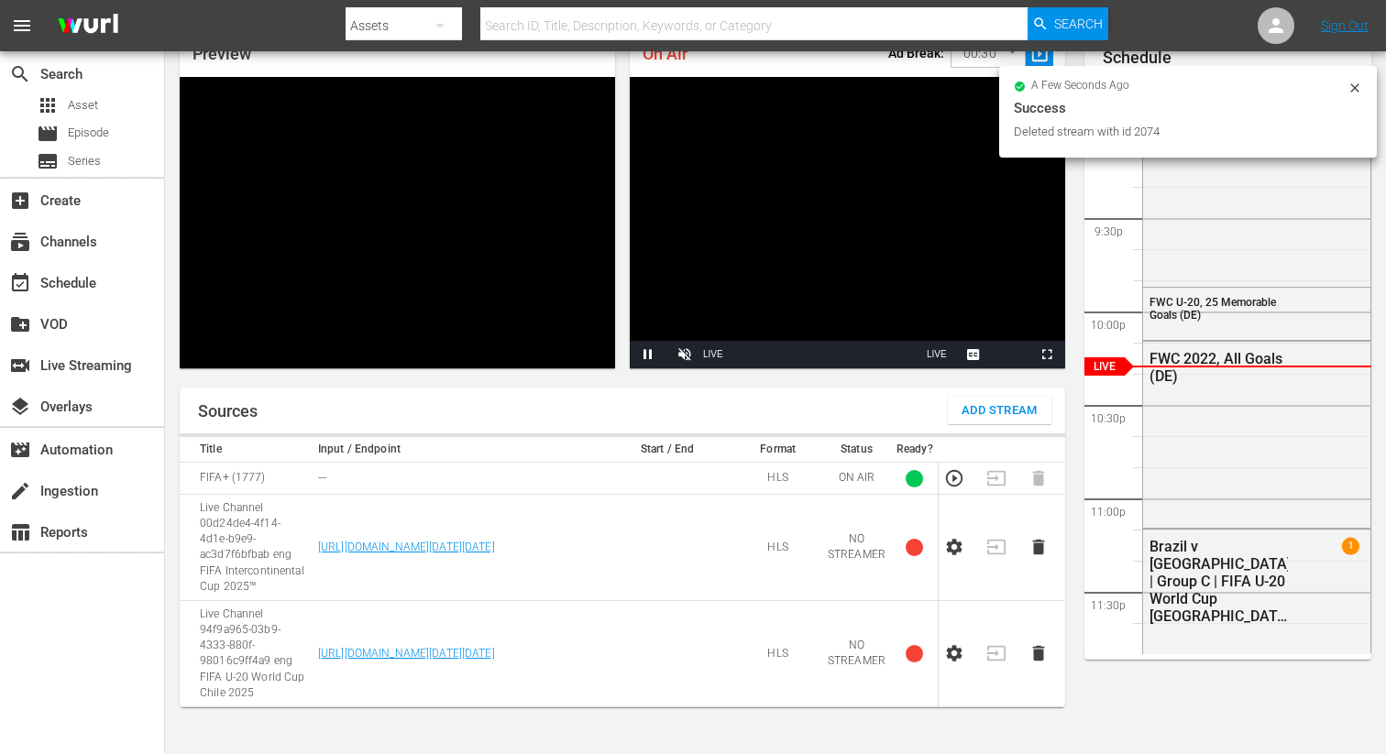
scroll to position [90, 0]
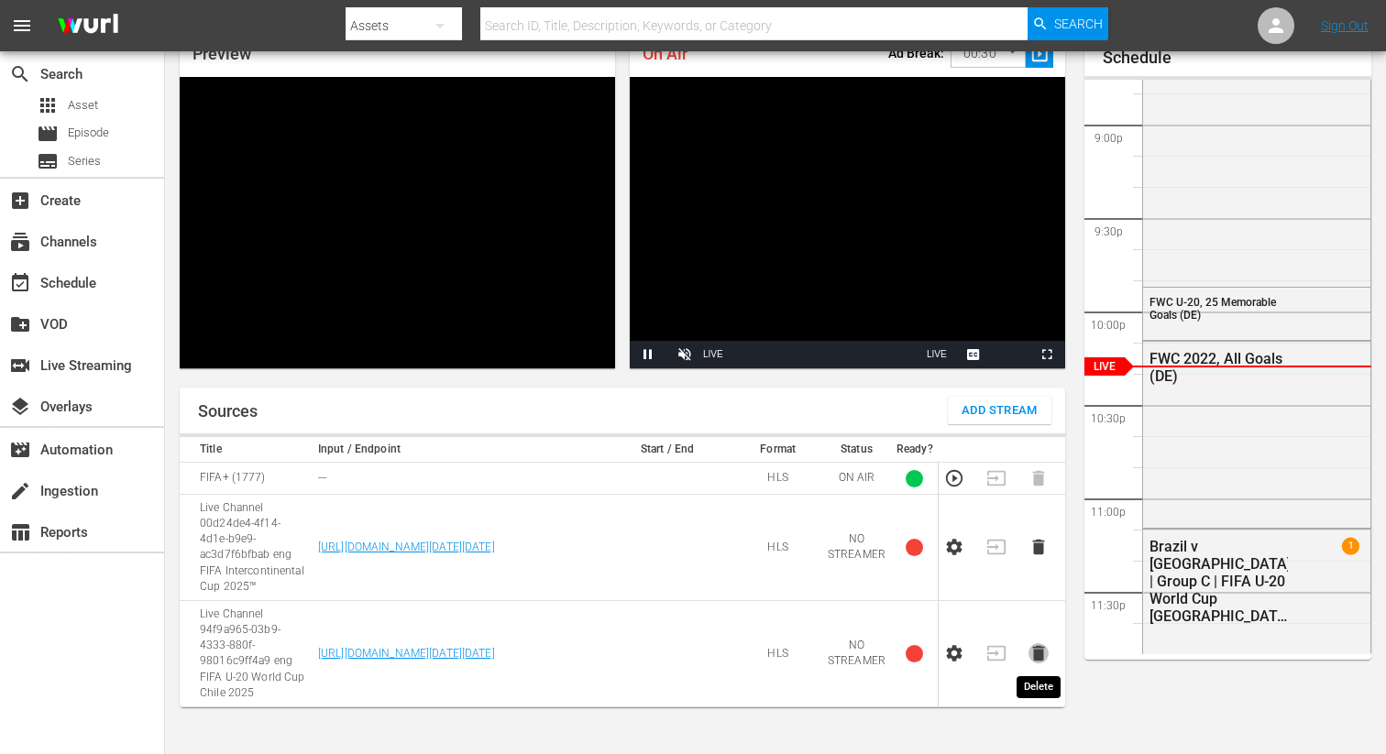
click at [1040, 652] on icon "button" at bounding box center [1038, 654] width 12 height 16
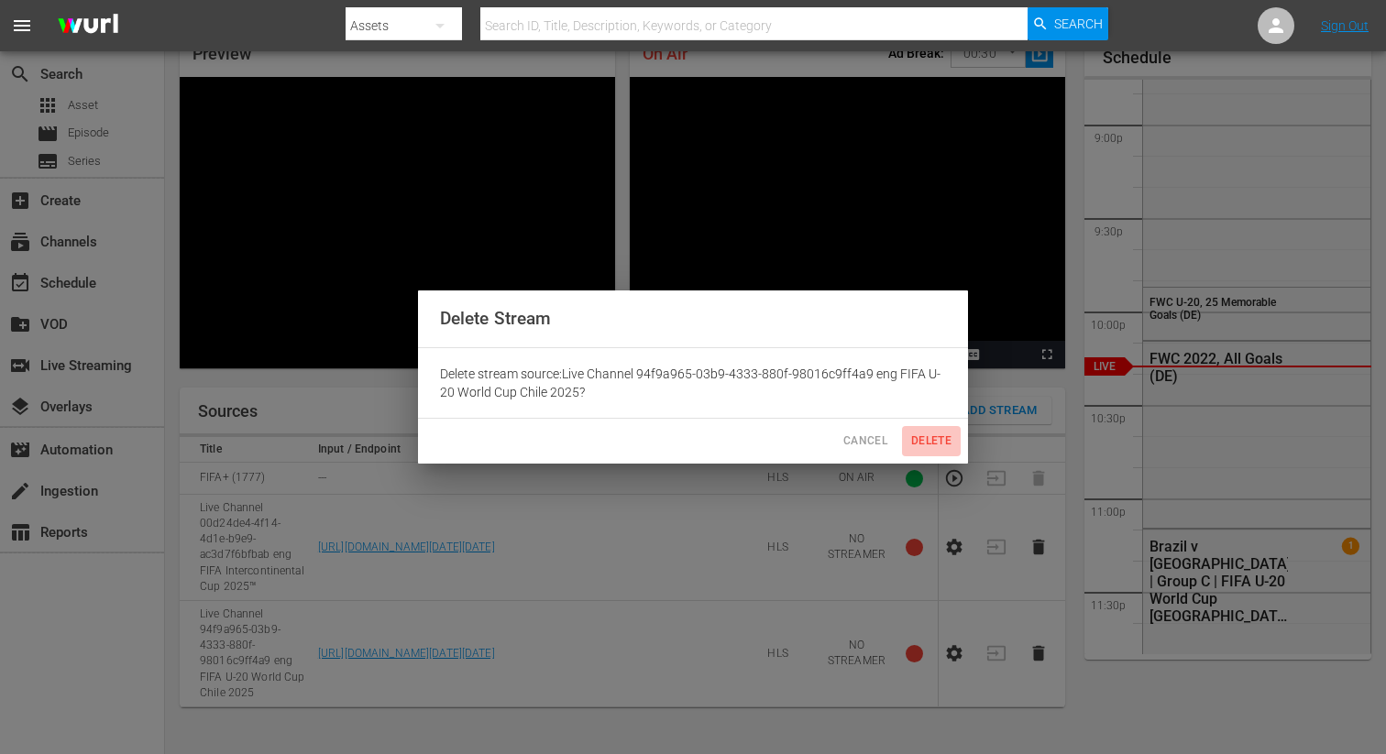
click at [929, 445] on span "Delete" at bounding box center [931, 441] width 44 height 19
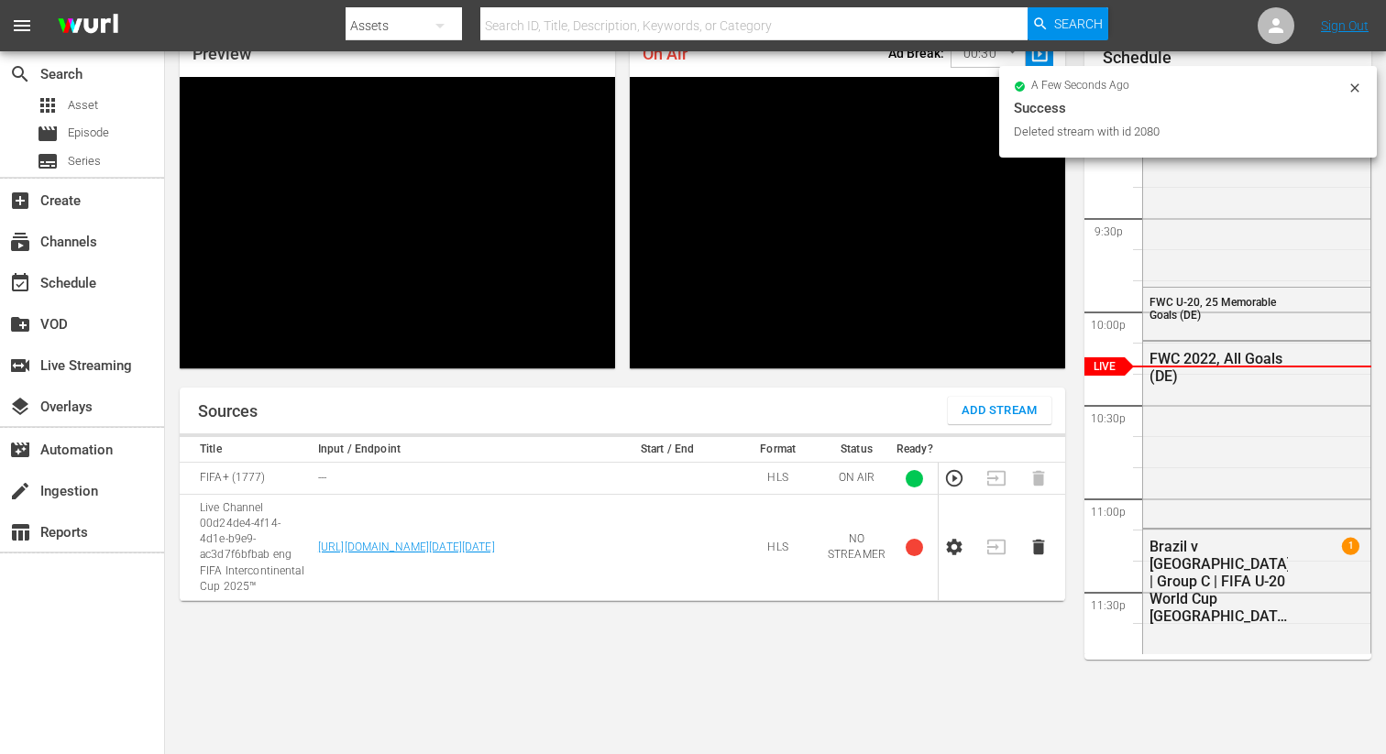
click at [987, 412] on span "Add Stream" at bounding box center [999, 411] width 76 height 21
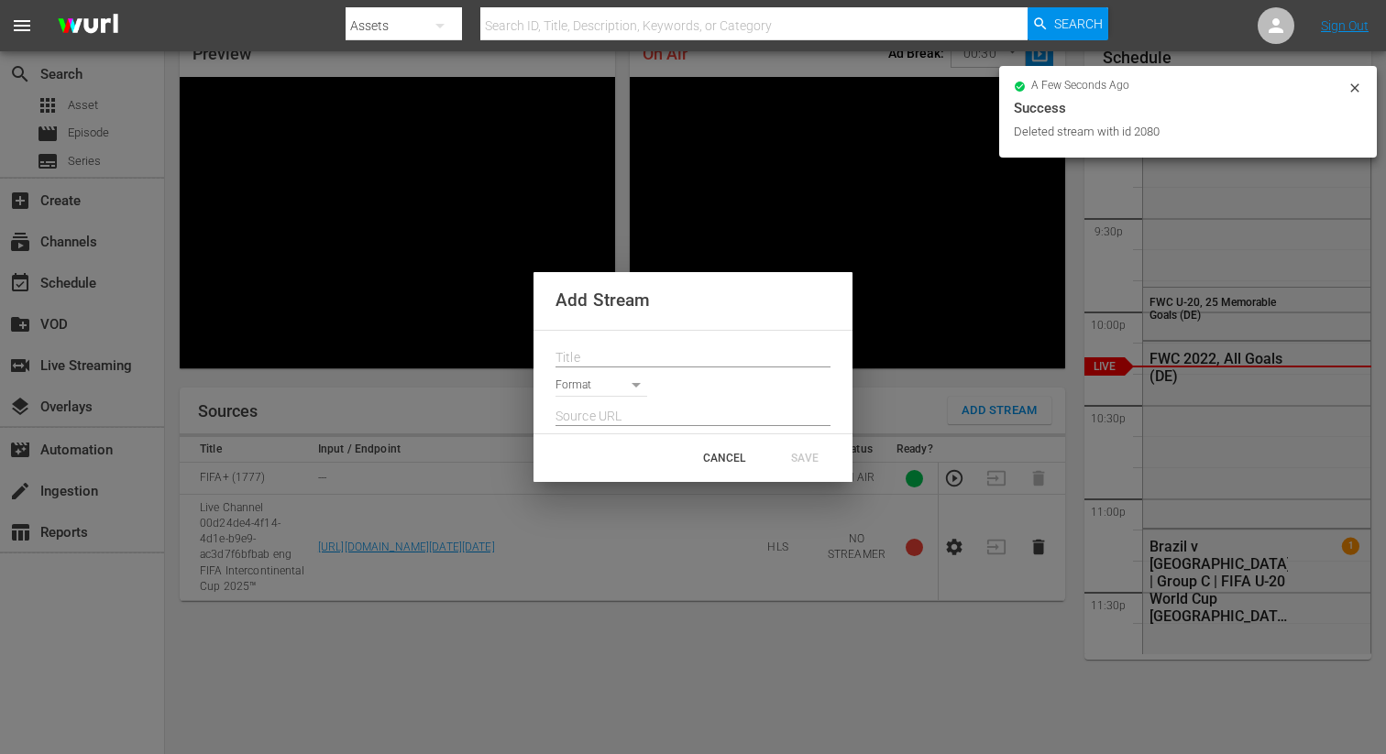
click at [577, 359] on input "text" at bounding box center [692, 358] width 275 height 27
paste input "Live Channel 94f9a965-03b9-4333-880f-98016c9ff4a9 eng FIFA U-20 World Cup Chile…"
type input "Live Channel 94f9a965-03b9-4333-880f-98016c9ff4a9 eng FIFA U-20 World Cup Chile…"
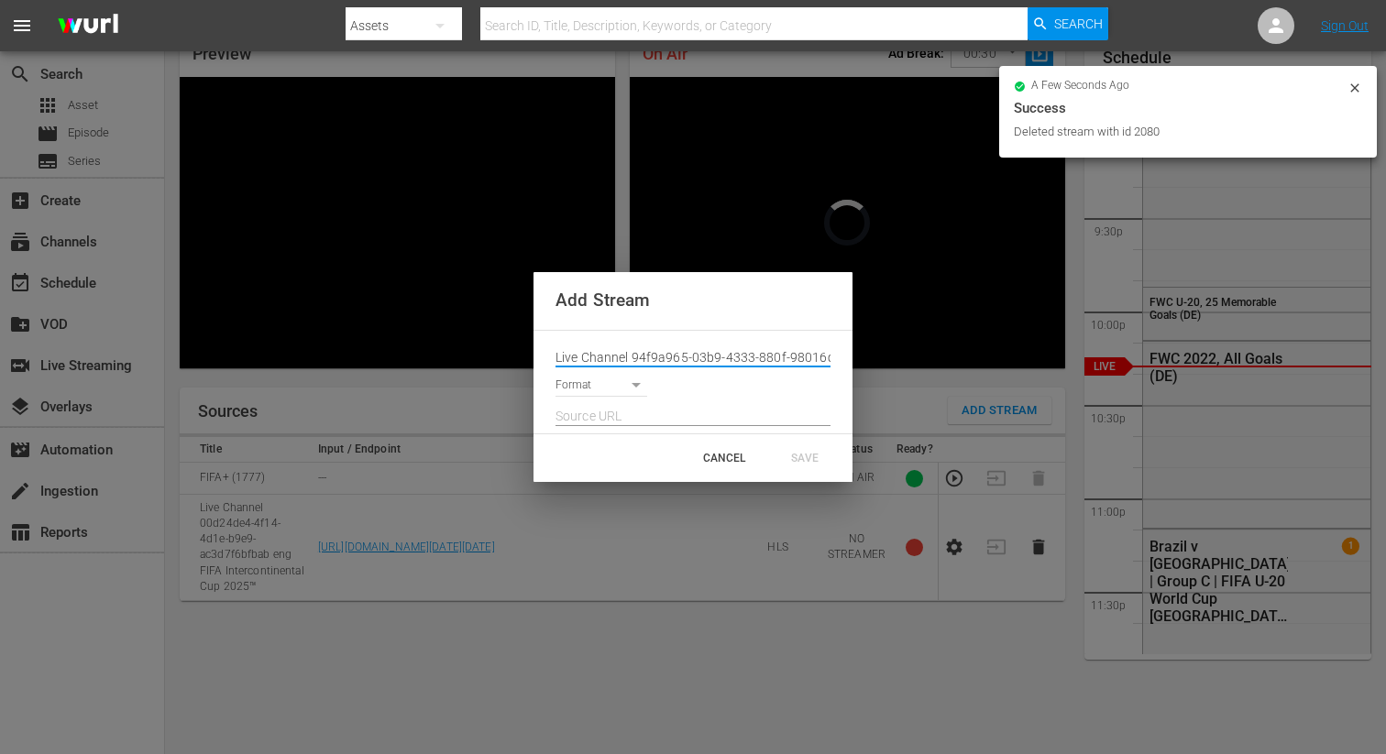
click at [579, 387] on body "menu Search By Assets Search ID, Title, Description, Keywords, or Category Sear…" at bounding box center [693, 287] width 1386 height 754
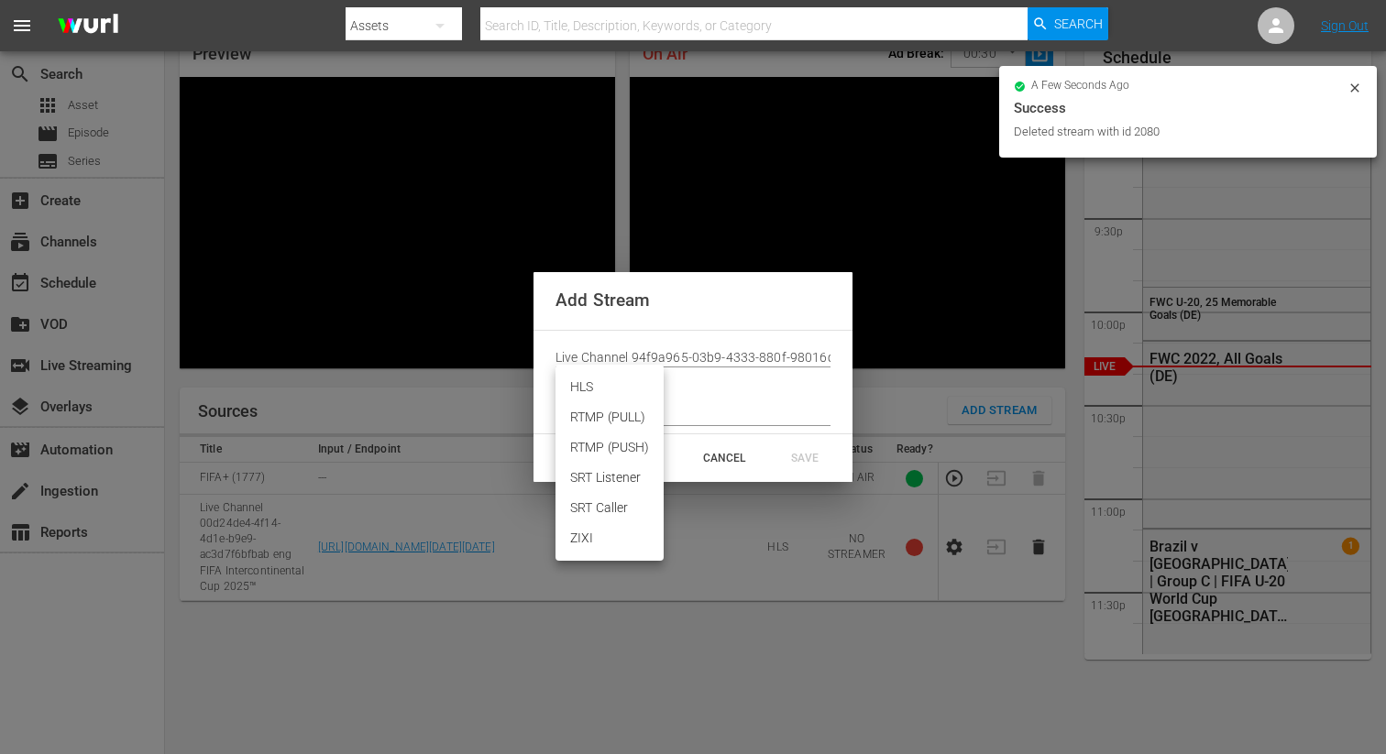
click at [590, 384] on li "HLS" at bounding box center [609, 387] width 108 height 30
type input "HLS"
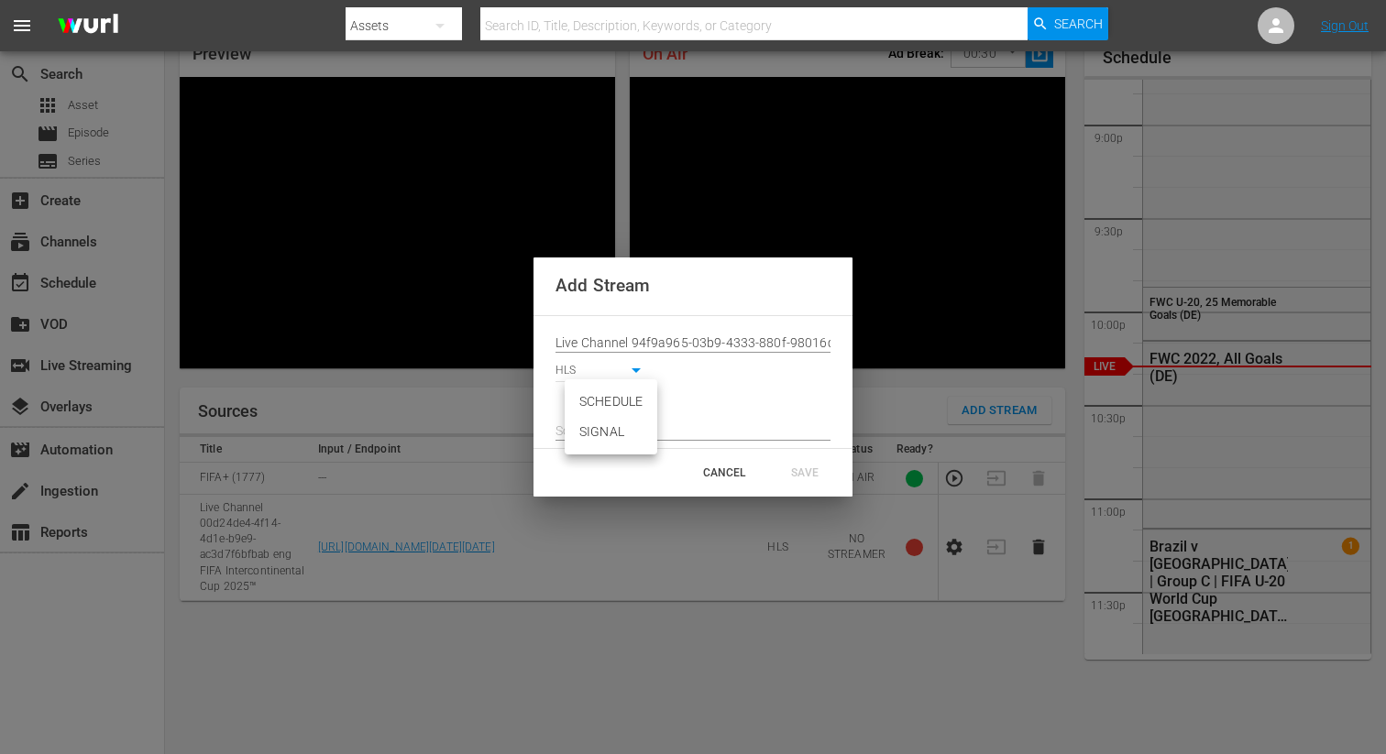
click at [585, 409] on body "menu Search By Assets Search ID, Title, Description, Keywords, or Category Sear…" at bounding box center [693, 287] width 1386 height 754
click at [599, 442] on li "SIGNAL" at bounding box center [611, 432] width 93 height 30
type input "SIGNAL"
click at [610, 427] on input "text" at bounding box center [692, 431] width 275 height 27
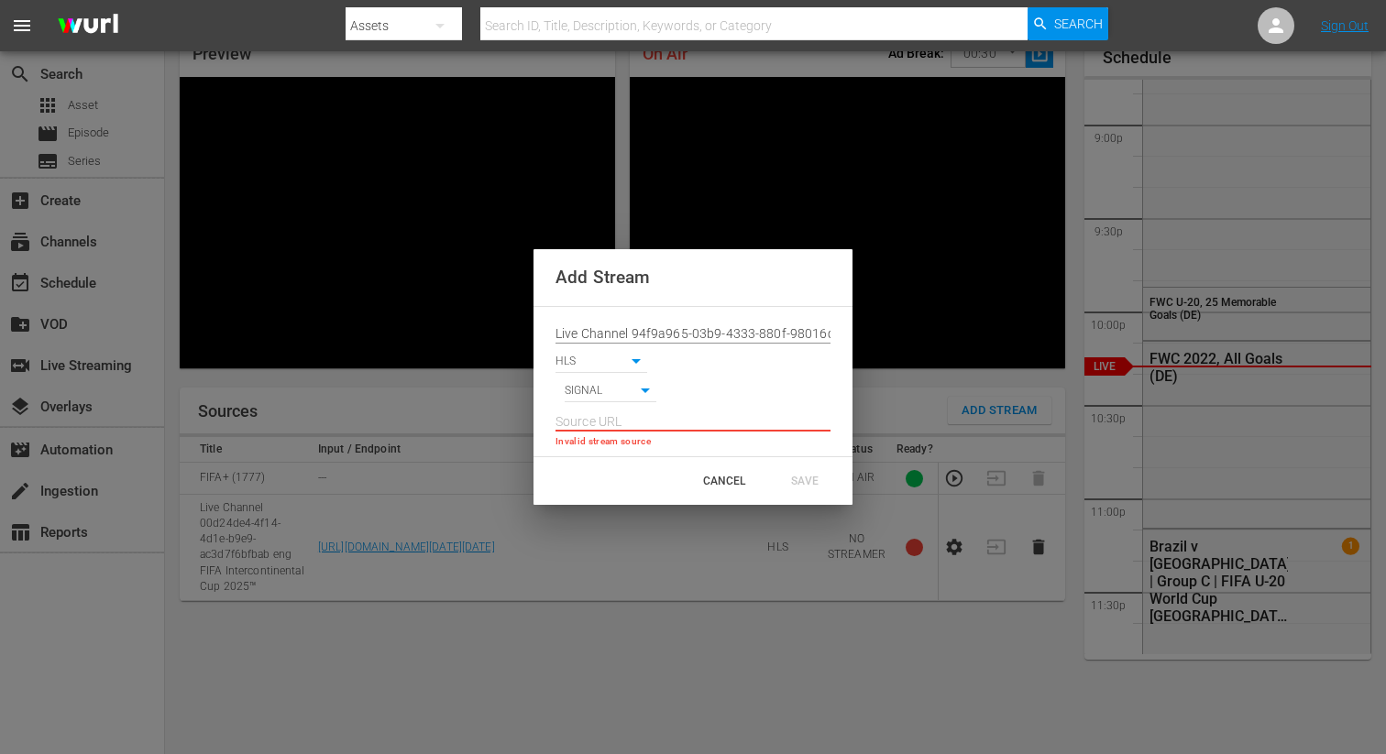
paste input "[URL][DOMAIN_NAME][DATE][DATE]"
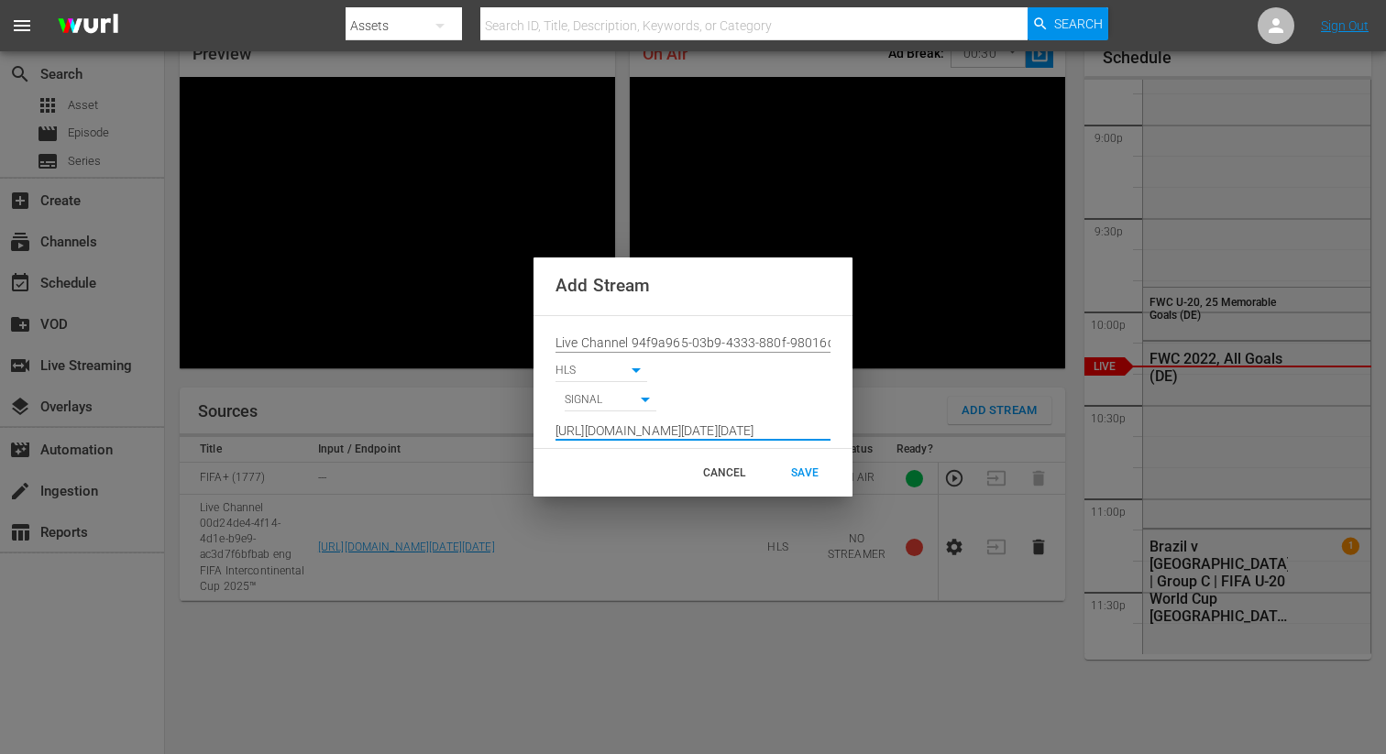
scroll to position [0, 1358]
type input "[URL][DOMAIN_NAME][DATE][DATE]"
click at [804, 461] on div "SAVE" at bounding box center [804, 472] width 81 height 33
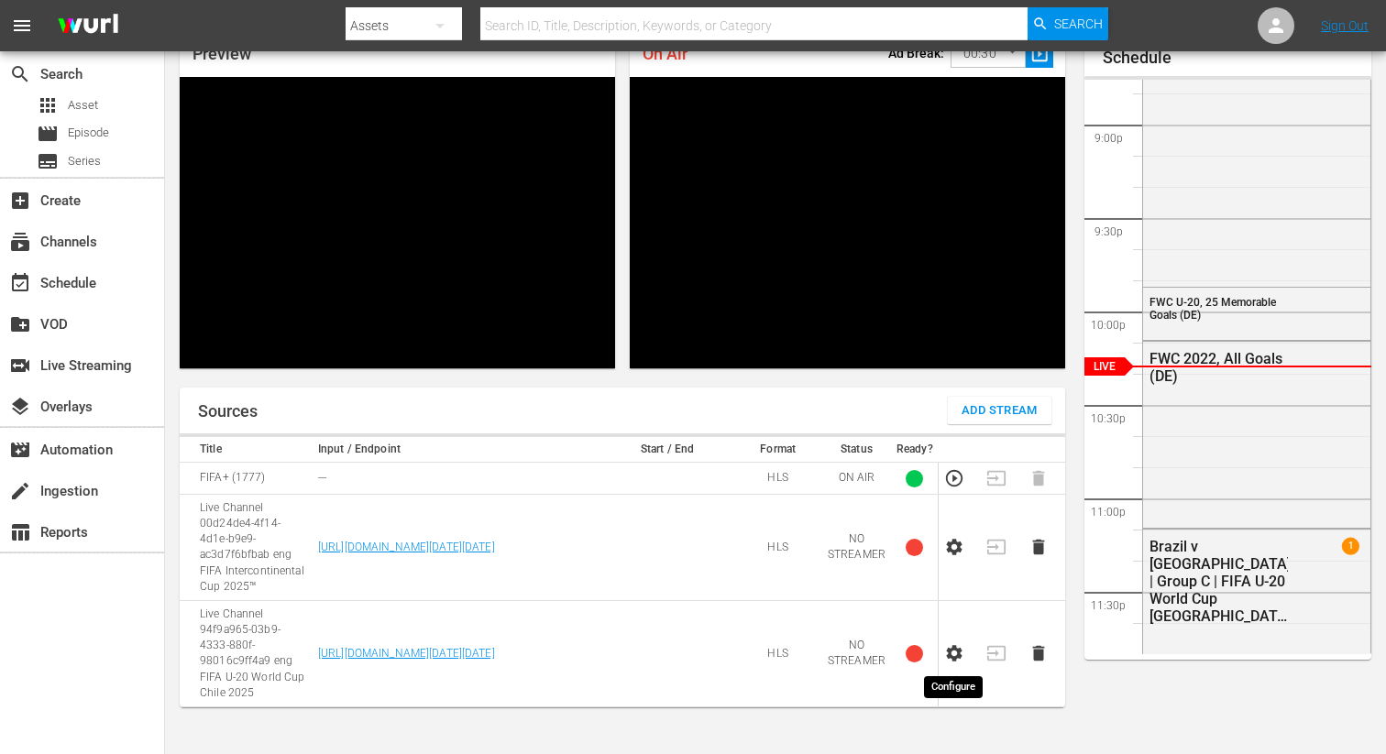
click at [954, 651] on icon "button" at bounding box center [954, 653] width 20 height 20
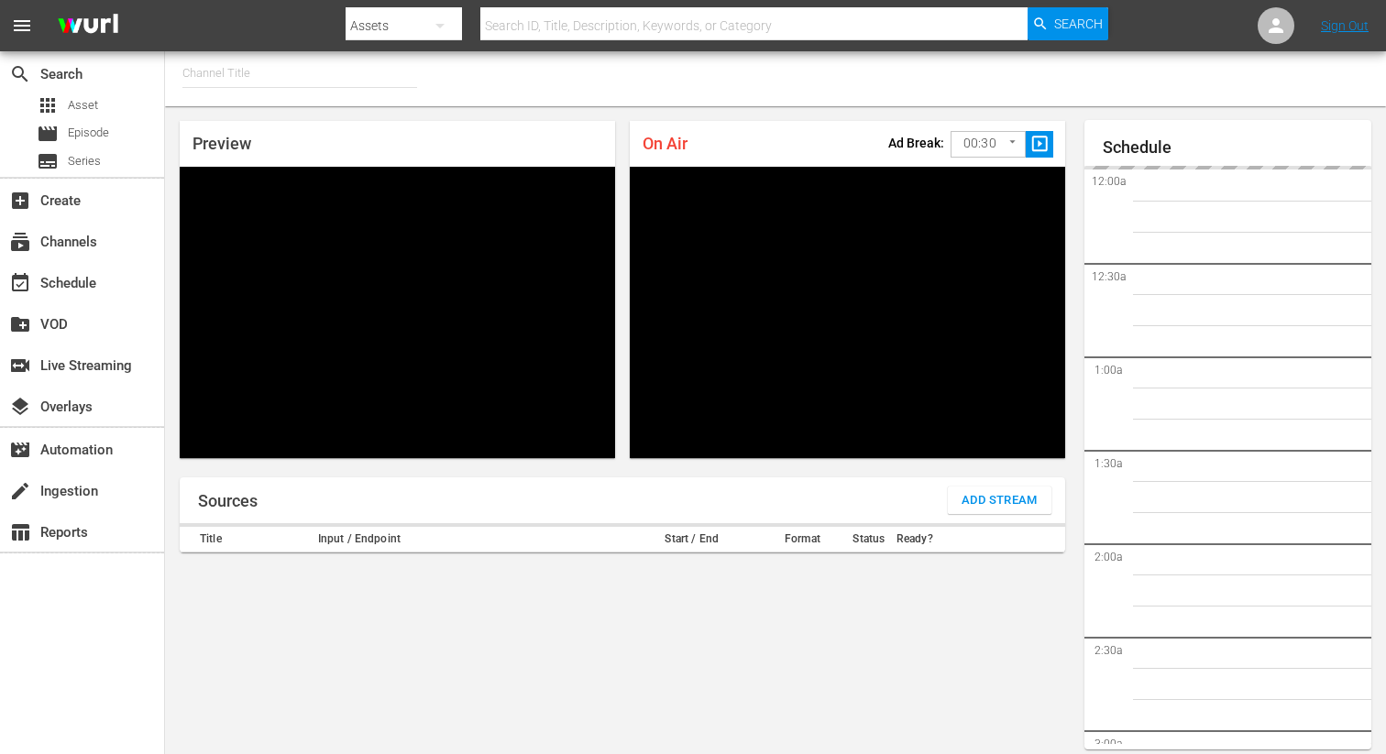
type input "FIFA+ Italian Local (1779)"
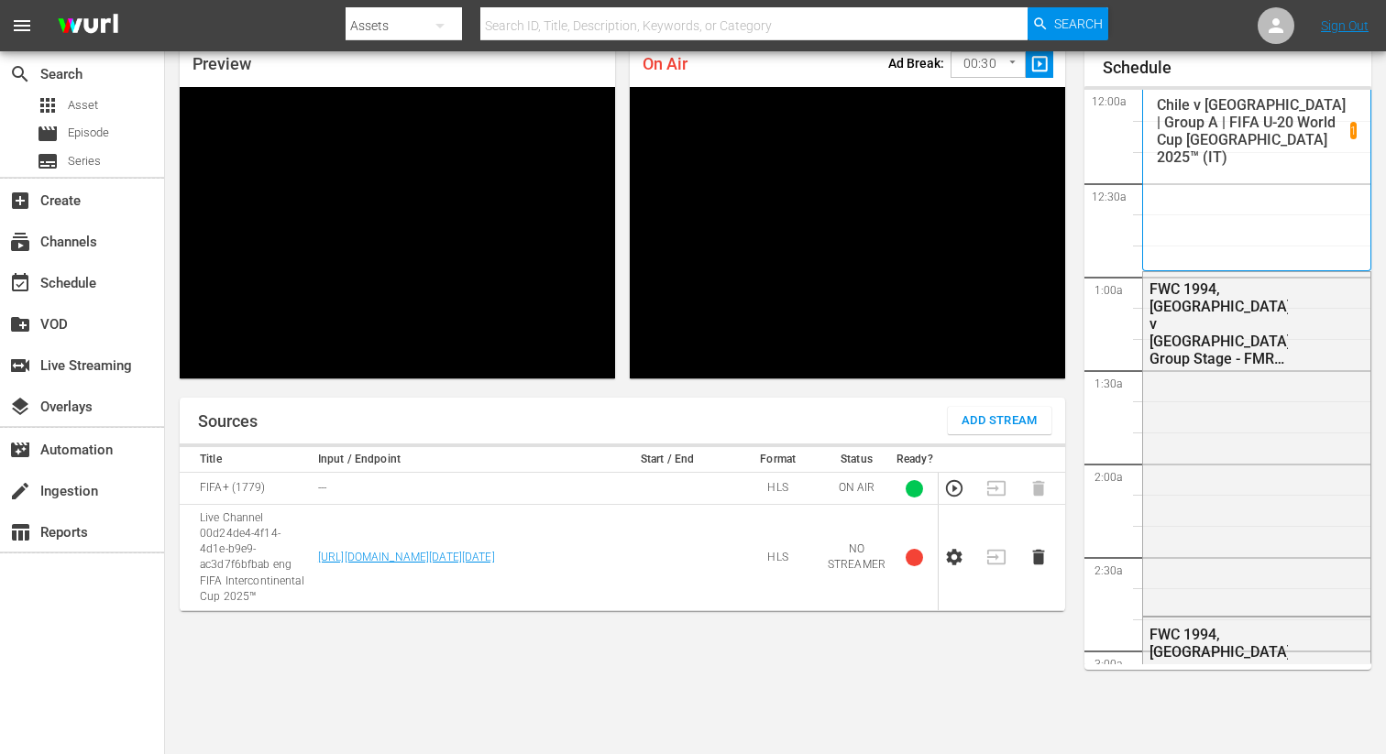
scroll to position [3884, 0]
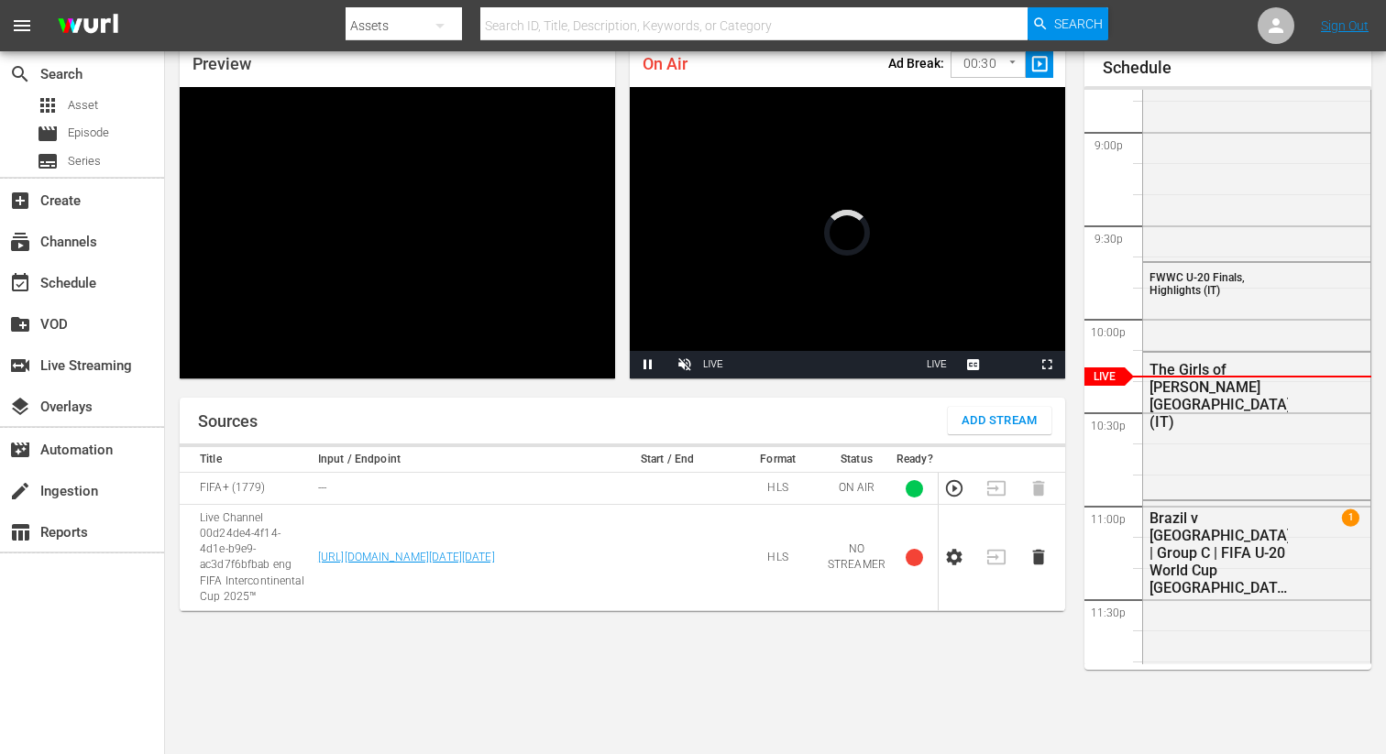
click at [954, 419] on button "Add Stream" at bounding box center [1000, 420] width 104 height 27
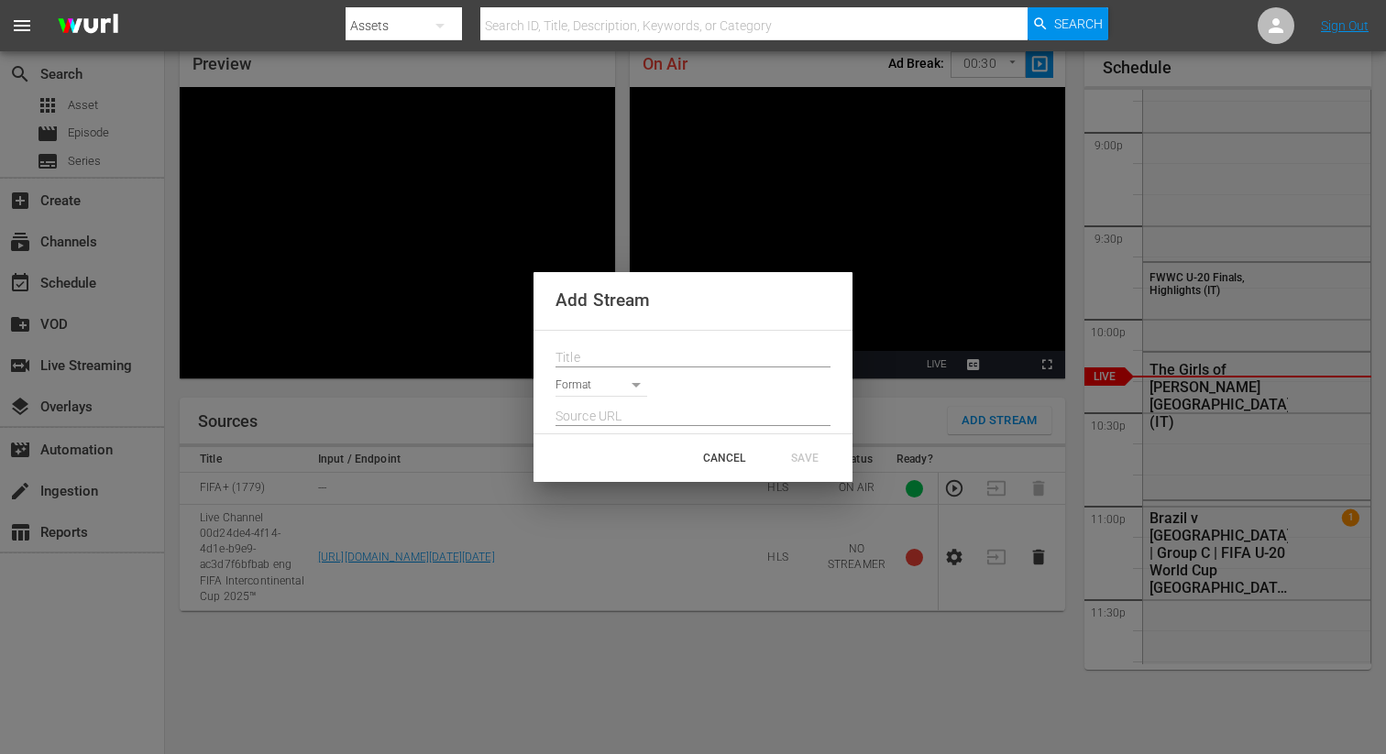
click at [618, 354] on input "text" at bounding box center [692, 358] width 275 height 27
paste input "Live Channel 94f9a965-03b9-4333-880f-98016c9ff4a9 eng FIFA U-20 World Cup Chile…"
type input "Live Channel 94f9a965-03b9-4333-880f-98016c9ff4a9 eng FIFA U-20 World Cup Chile…"
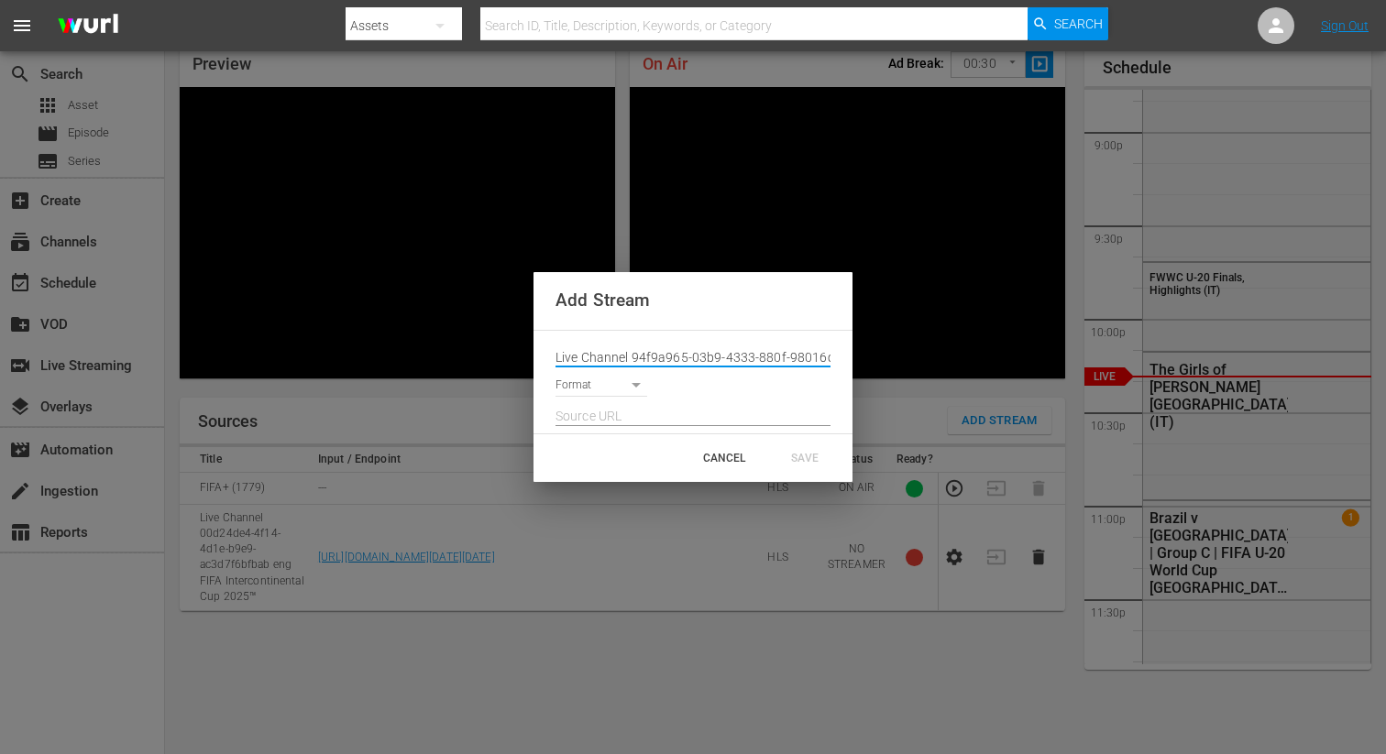
click at [610, 380] on body "menu Search By Assets Search ID, Title, Description, Keywords, or Category Sear…" at bounding box center [693, 297] width 1386 height 754
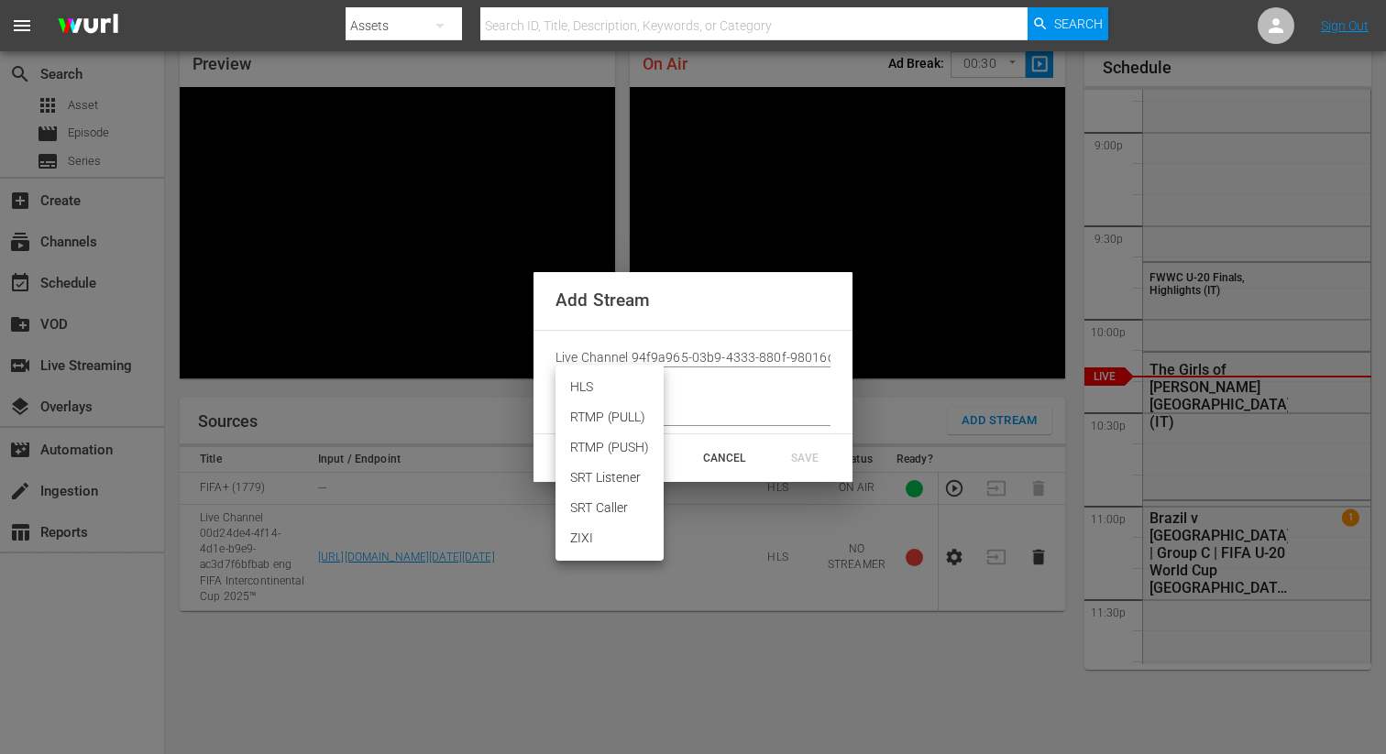
click at [594, 391] on li "HLS" at bounding box center [609, 387] width 108 height 30
type input "HLS"
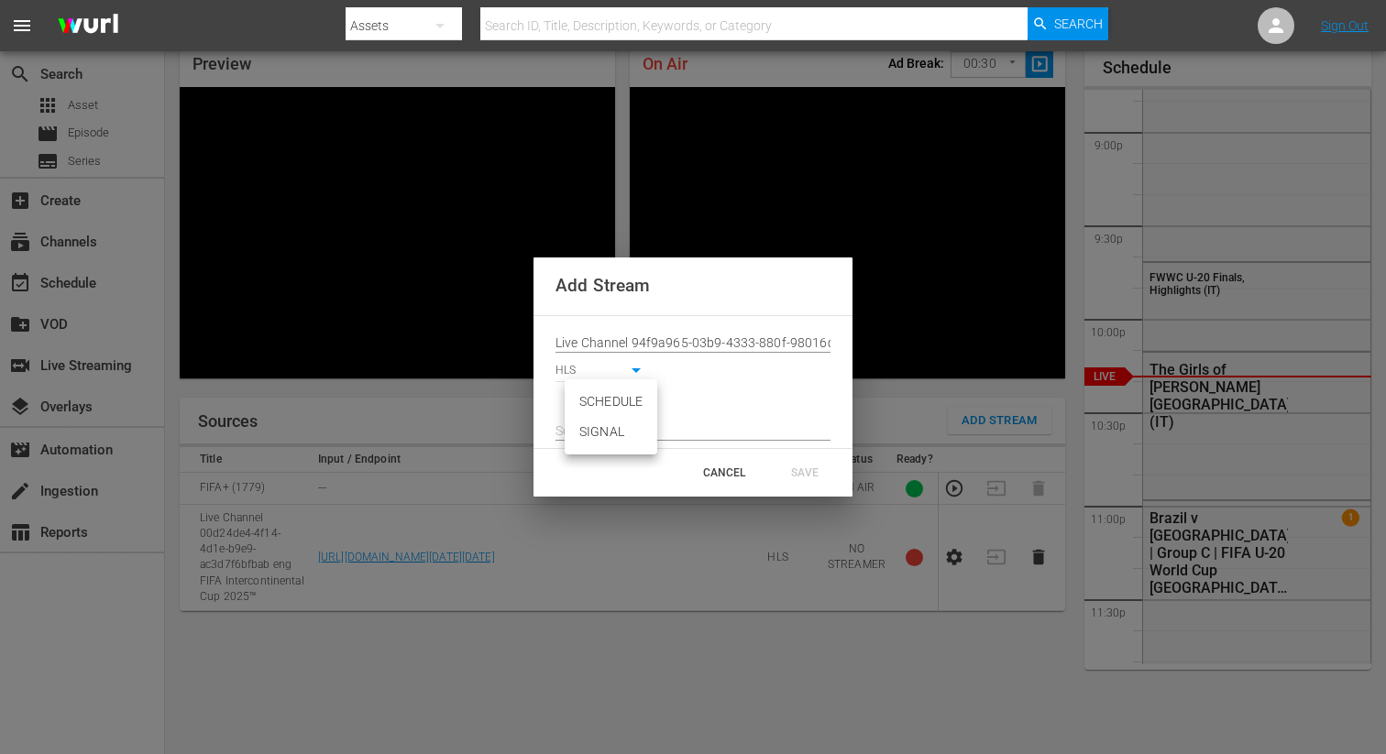
click at [585, 406] on body "menu Search By Assets Search ID, Title, Description, Keywords, or Category Sear…" at bounding box center [693, 297] width 1386 height 754
click at [587, 424] on li "SIGNAL" at bounding box center [611, 432] width 93 height 30
type input "SIGNAL"
click at [609, 424] on input "text" at bounding box center [692, 431] width 275 height 27
paste input "[URL][DOMAIN_NAME][DATE][DATE]"
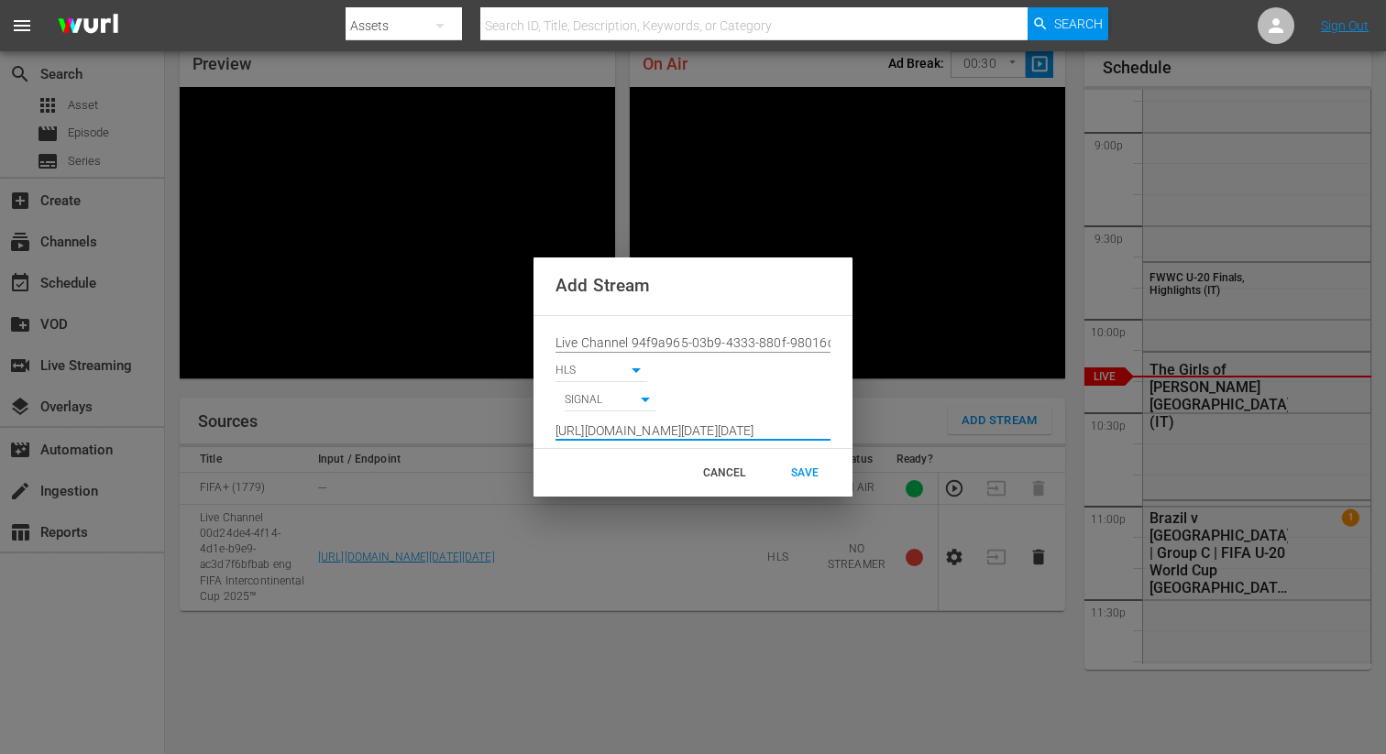
scroll to position [0, 1358]
type input "[URL][DOMAIN_NAME][DATE][DATE]"
click at [801, 460] on div "SAVE" at bounding box center [804, 472] width 81 height 33
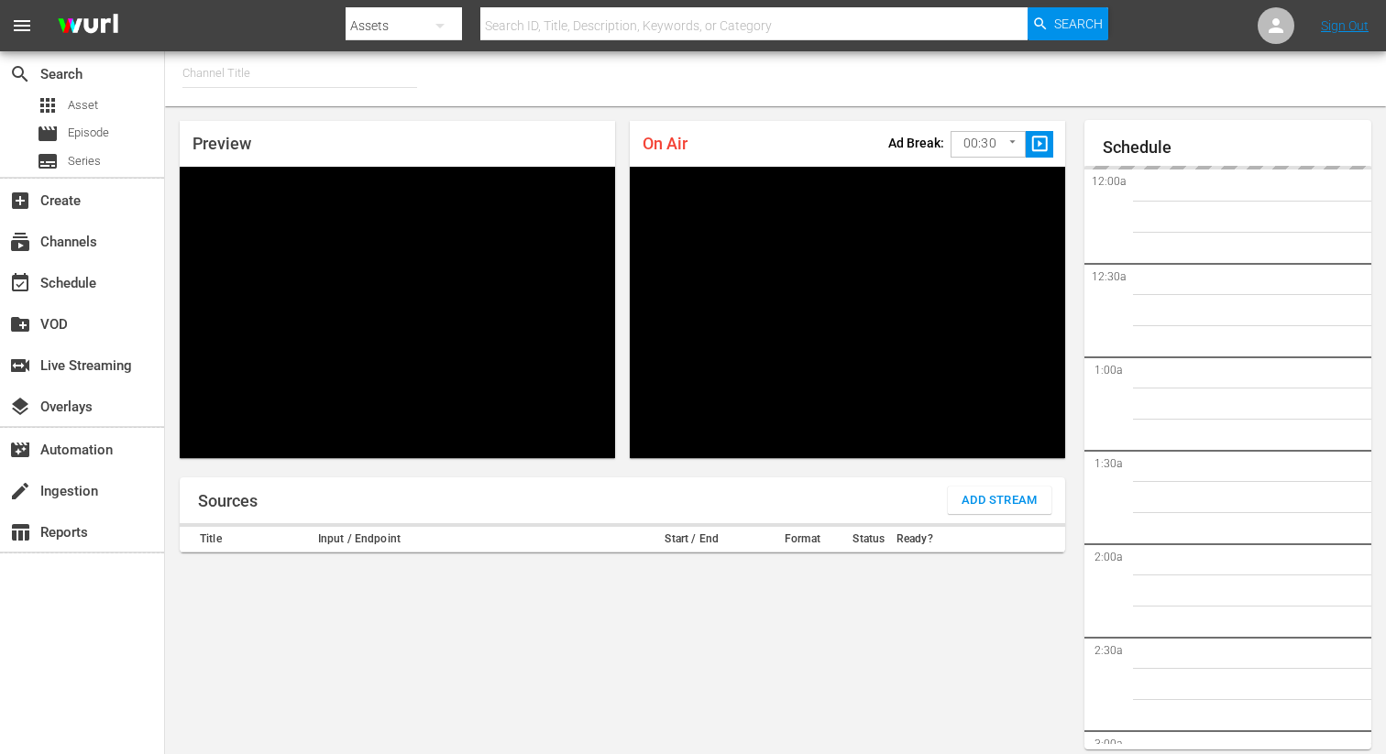
type input "FIFA+ [DEMOGRAPHIC_DATA] Local (1776)"
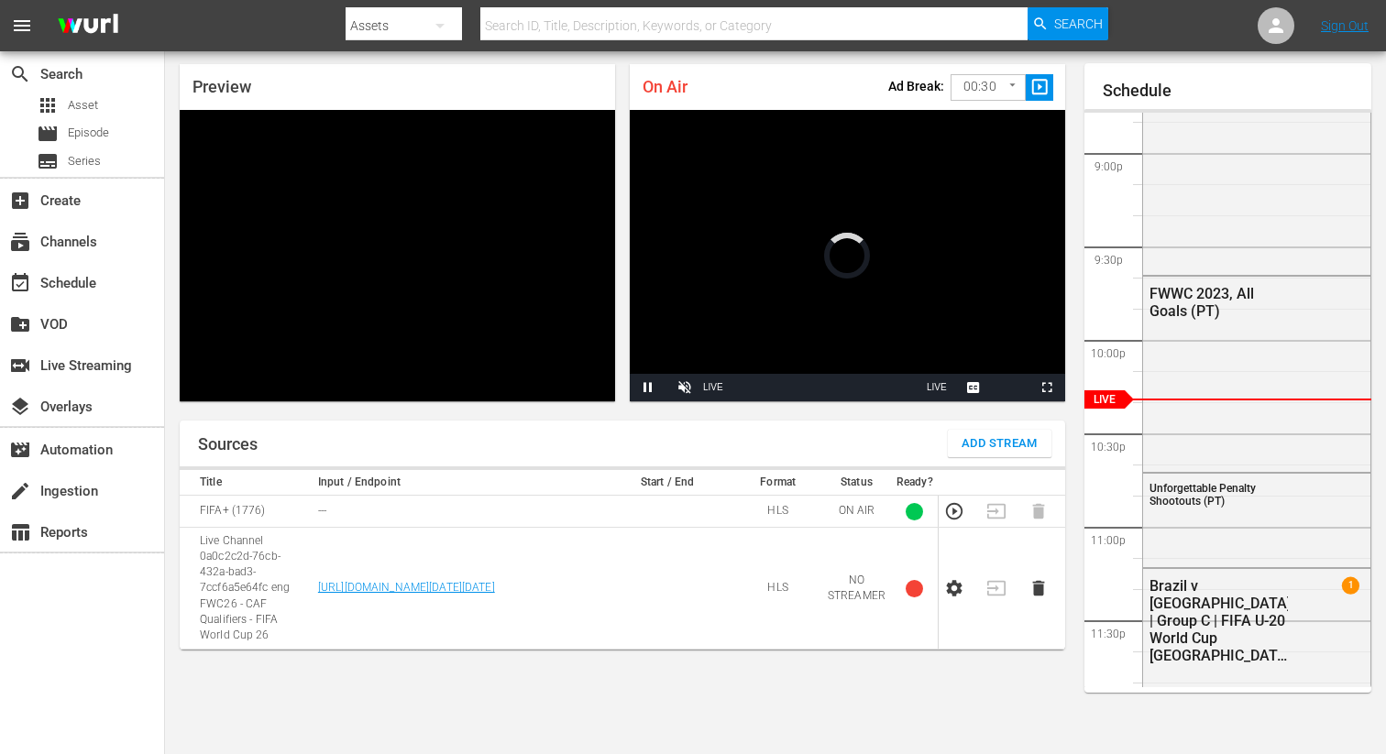
scroll to position [50, 0]
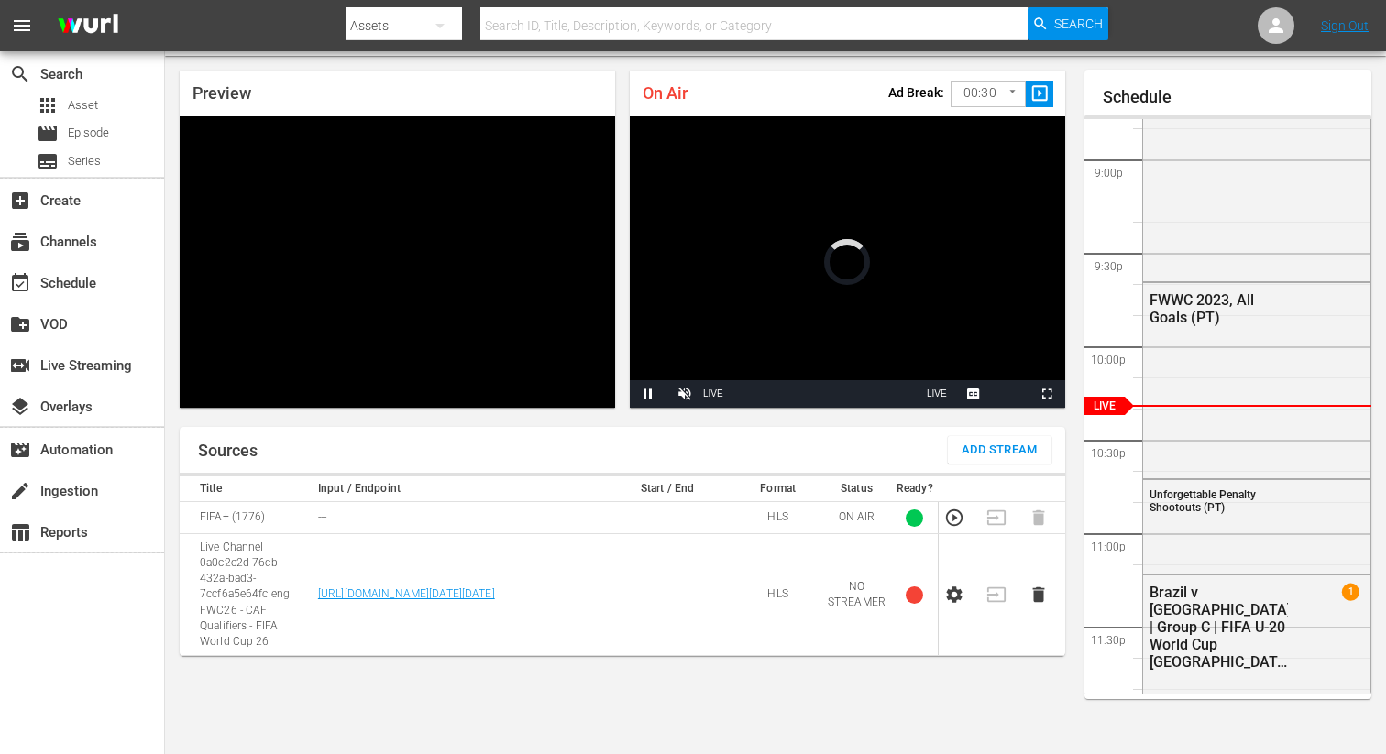
click at [987, 448] on span "Add Stream" at bounding box center [999, 450] width 76 height 21
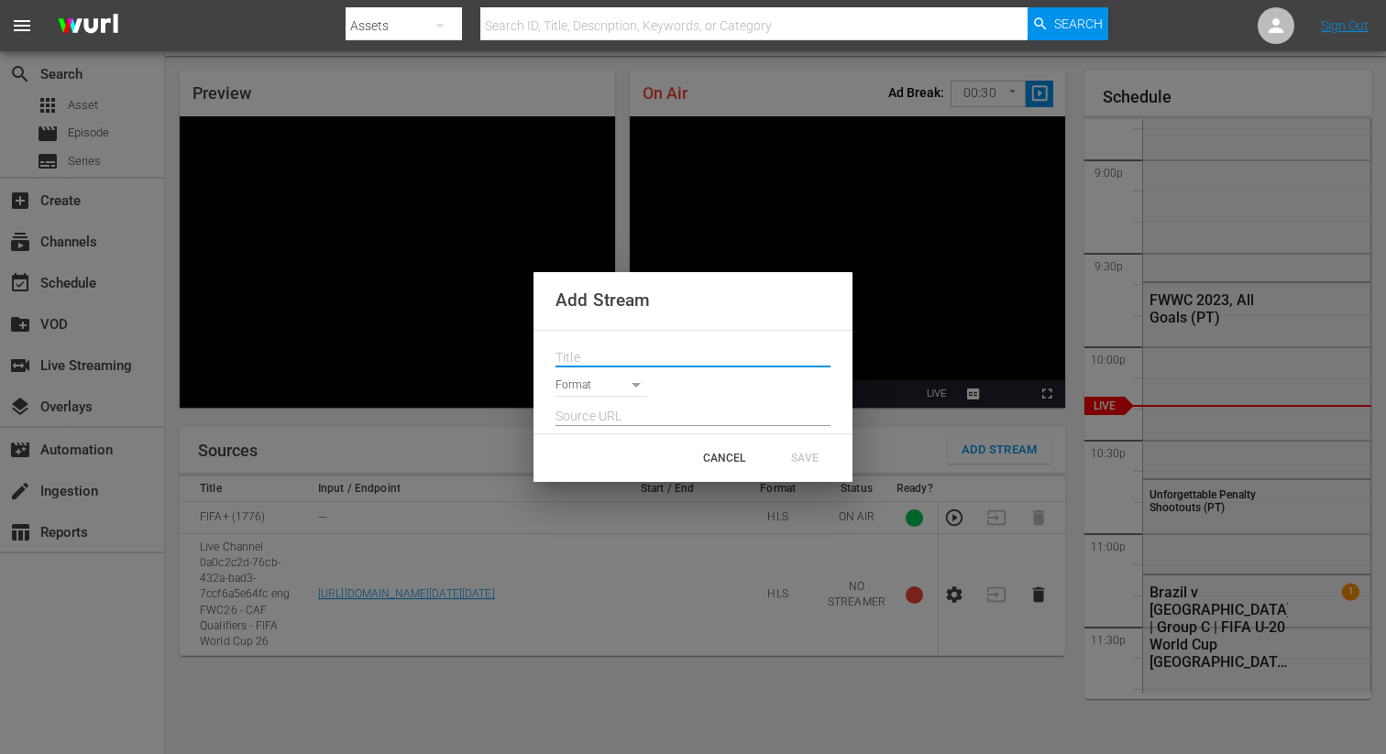
click at [616, 365] on input "text" at bounding box center [692, 358] width 275 height 27
paste input "Live Channel 94f9a965-03b9-4333-880f-98016c9ff4a9 eng FIFA U-20 World Cup Chile…"
type input "Live Channel 94f9a965-03b9-4333-880f-98016c9ff4a9 eng FIFA U-20 World Cup Chile…"
click at [601, 383] on body "menu Search By Assets Search ID, Title, Description, Keywords, or Category Sear…" at bounding box center [693, 327] width 1386 height 754
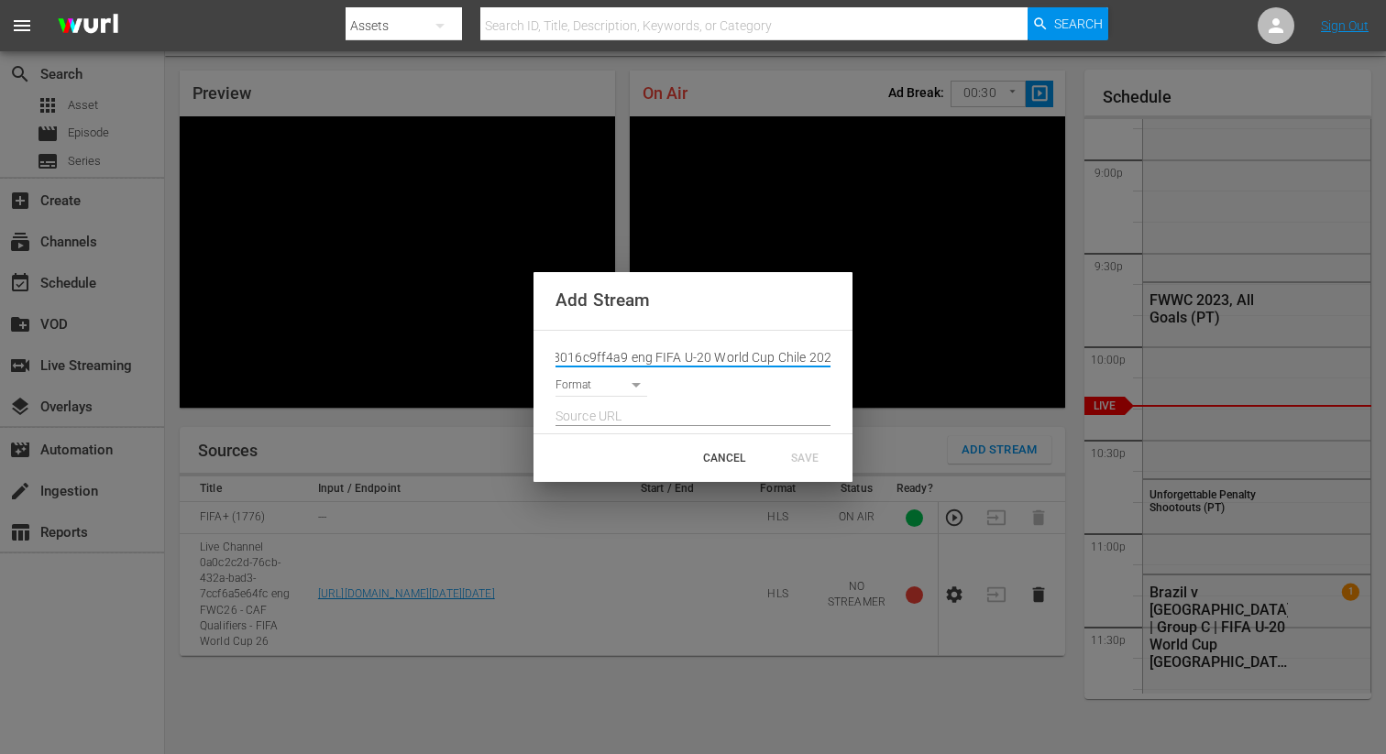
scroll to position [0, 0]
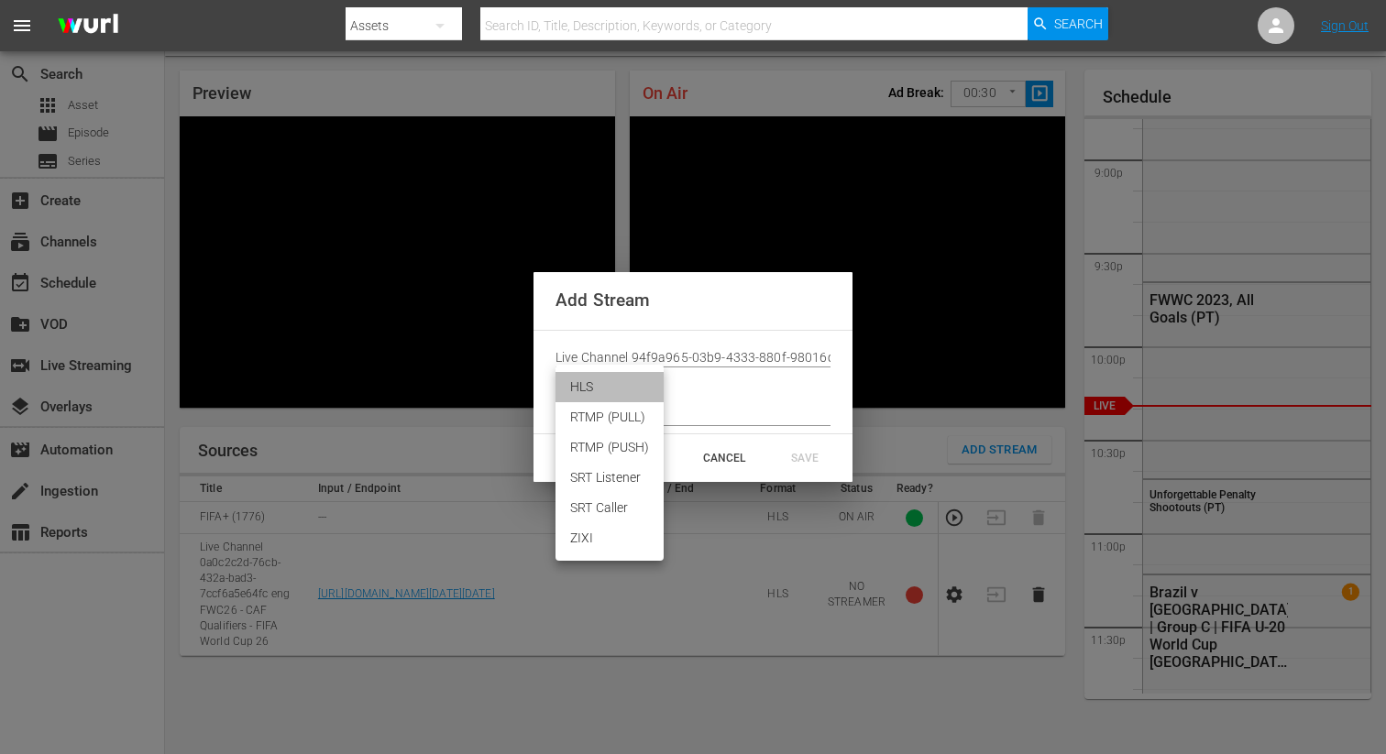
click at [599, 399] on li "HLS" at bounding box center [609, 387] width 108 height 30
type input "HLS"
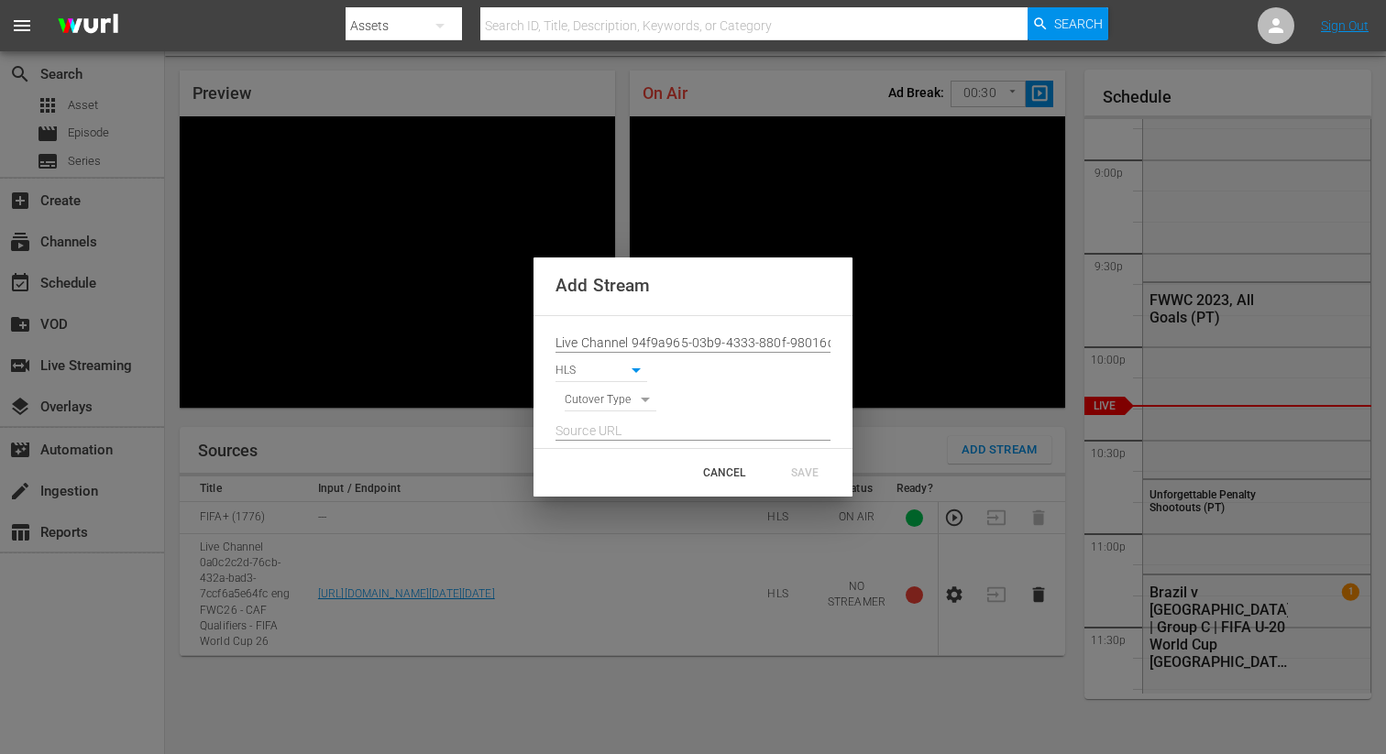
click at [593, 406] on body "menu Search By Assets Search ID, Title, Description, Keywords, or Category Sear…" at bounding box center [693, 327] width 1386 height 754
click at [599, 439] on li "SIGNAL" at bounding box center [611, 432] width 93 height 30
type input "SIGNAL"
click at [617, 433] on input "text" at bounding box center [692, 431] width 275 height 27
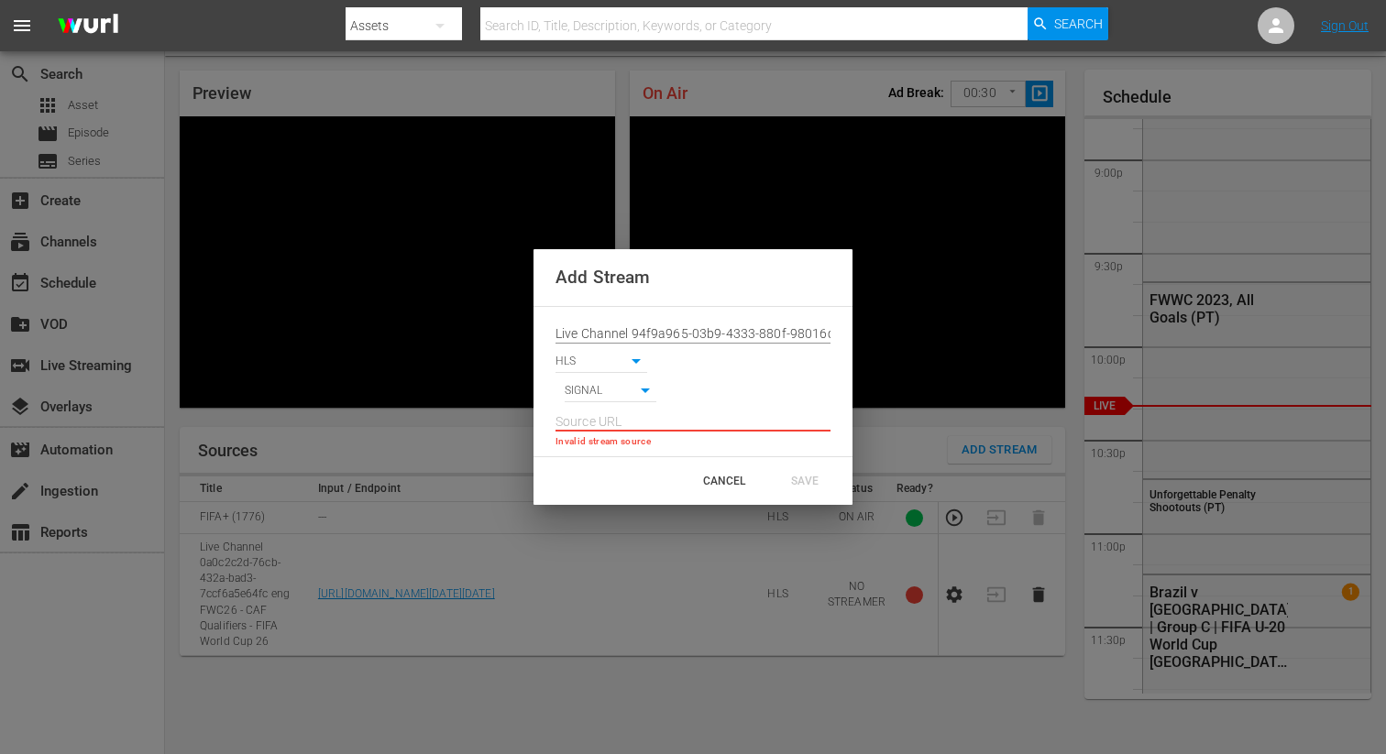
click at [599, 409] on input "text" at bounding box center [692, 422] width 275 height 27
paste input "[URL][DOMAIN_NAME][DATE][DATE]"
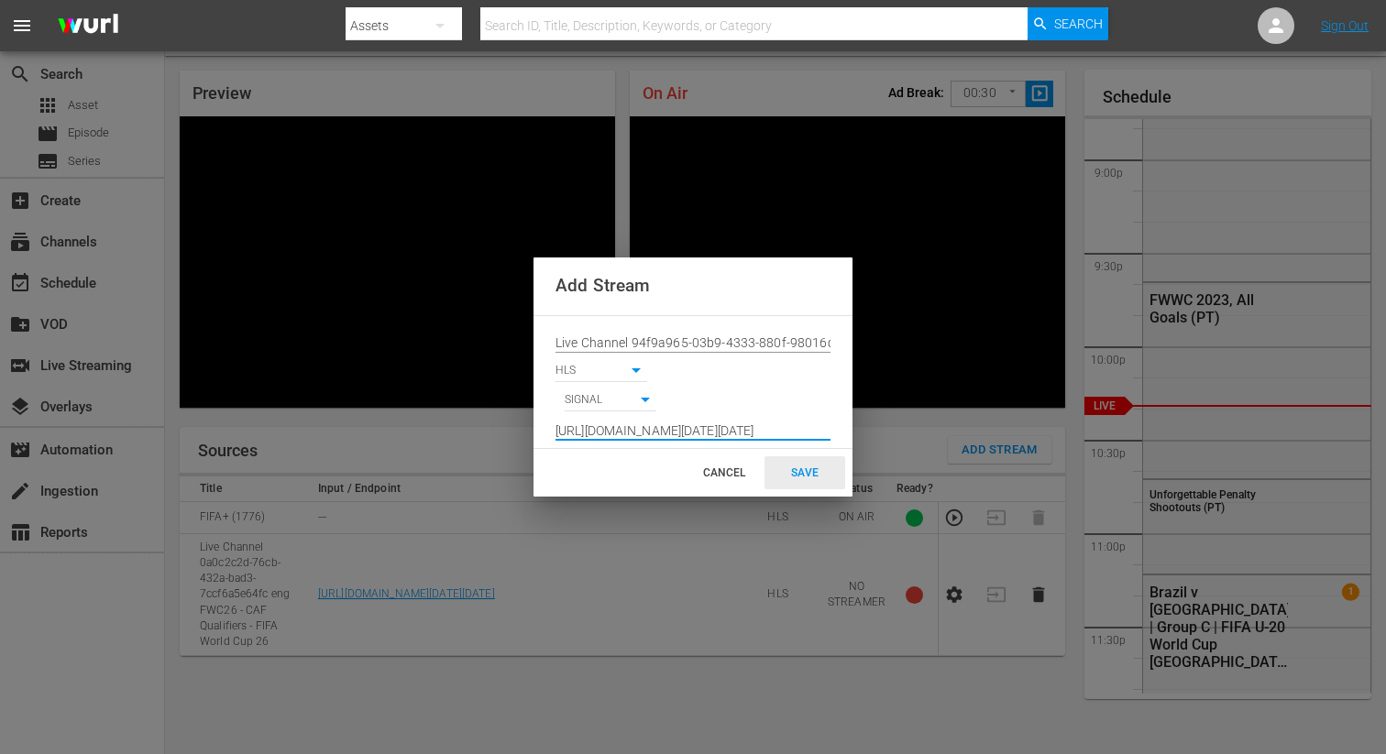
type input "[URL][DOMAIN_NAME][DATE][DATE]"
click at [795, 476] on div "SAVE" at bounding box center [804, 472] width 81 height 33
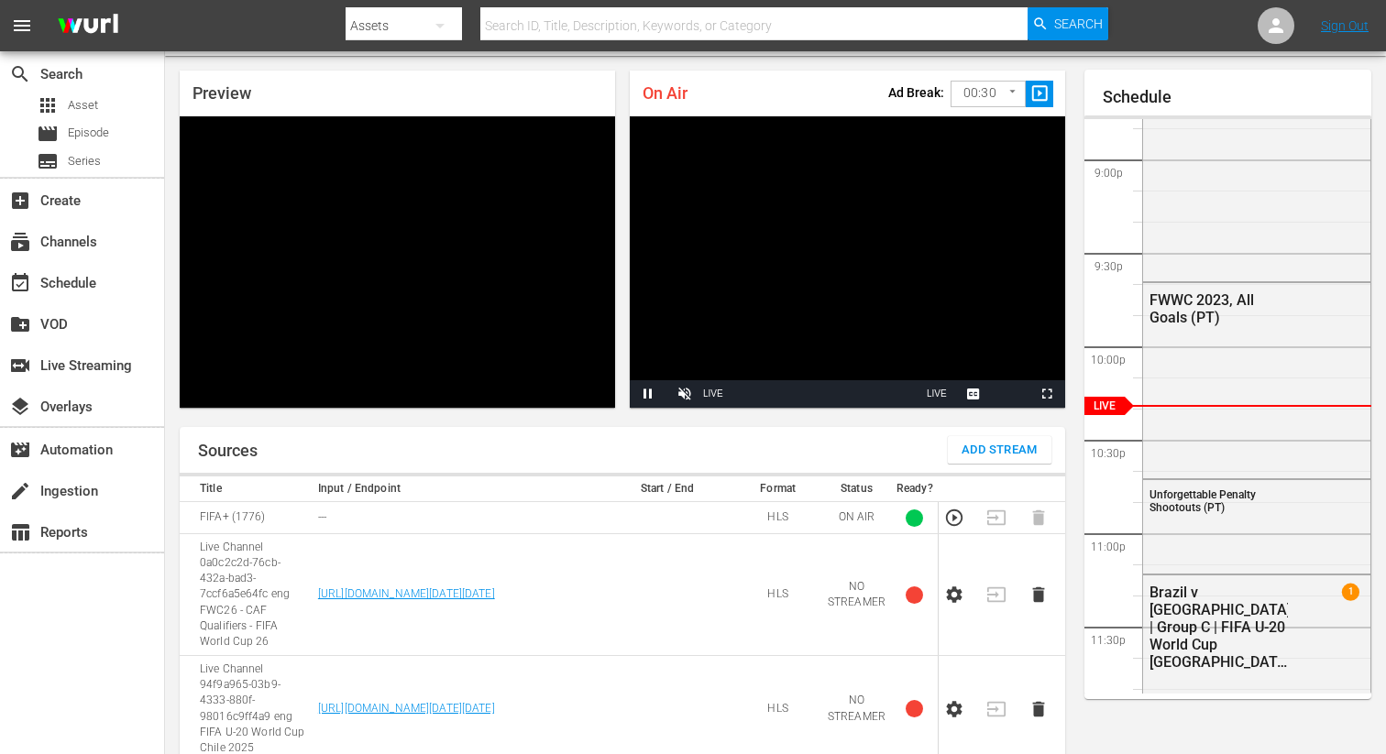
scroll to position [90, 0]
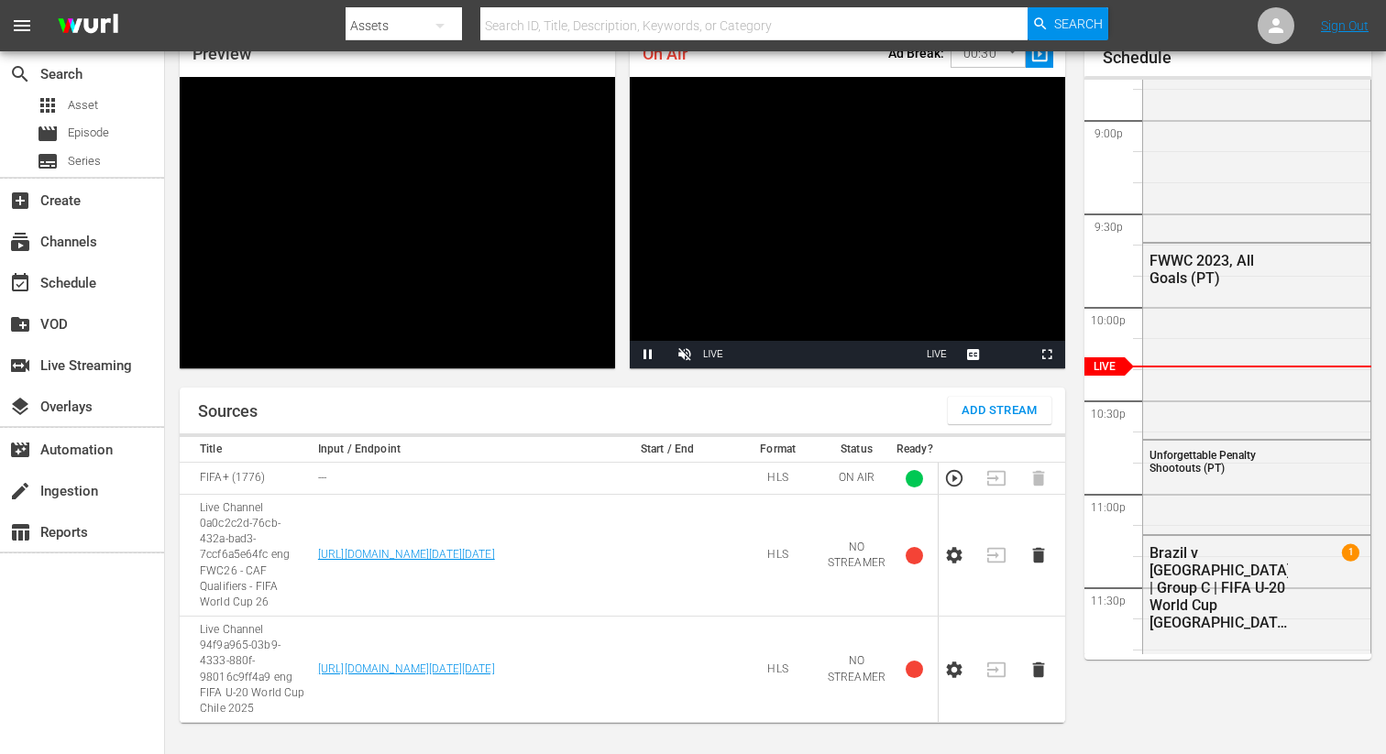
click at [956, 672] on icon "button" at bounding box center [955, 670] width 16 height 16
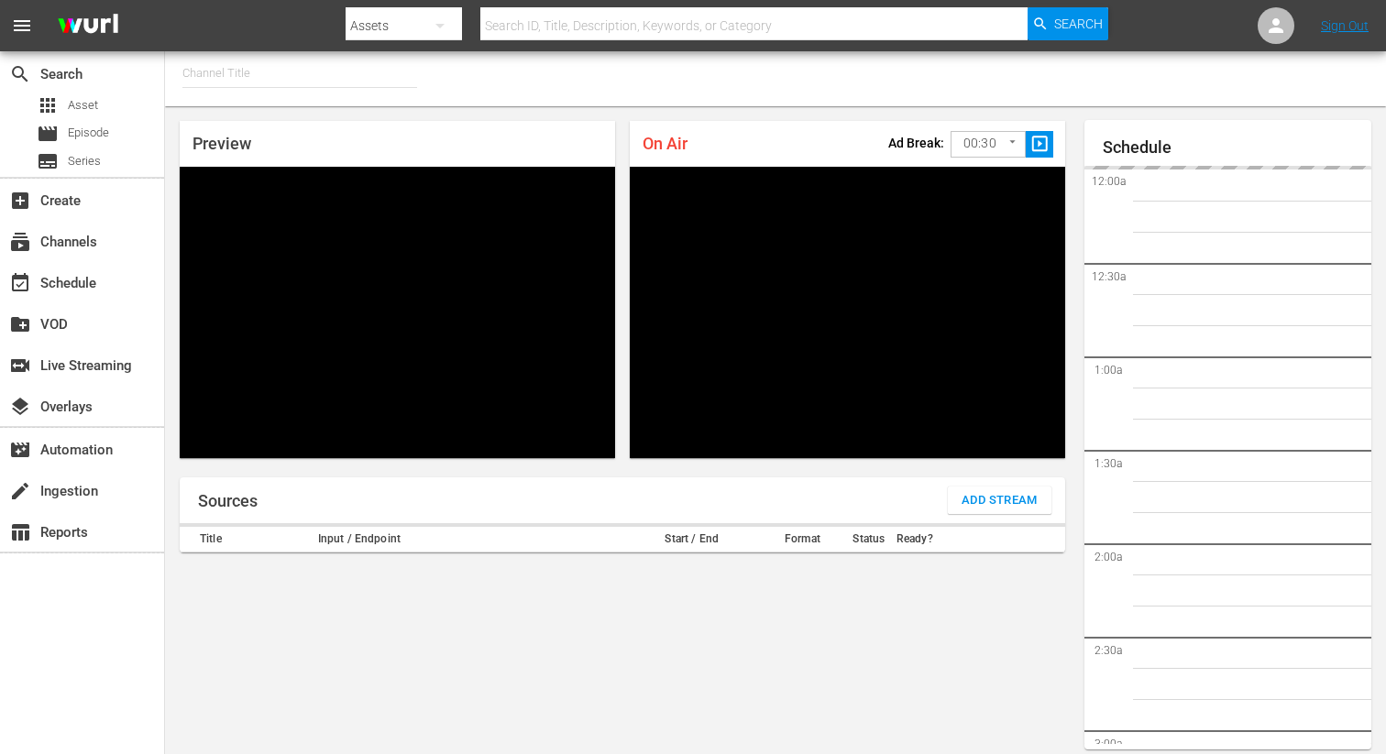
type input "FIFA+ Spanish Global (1780)"
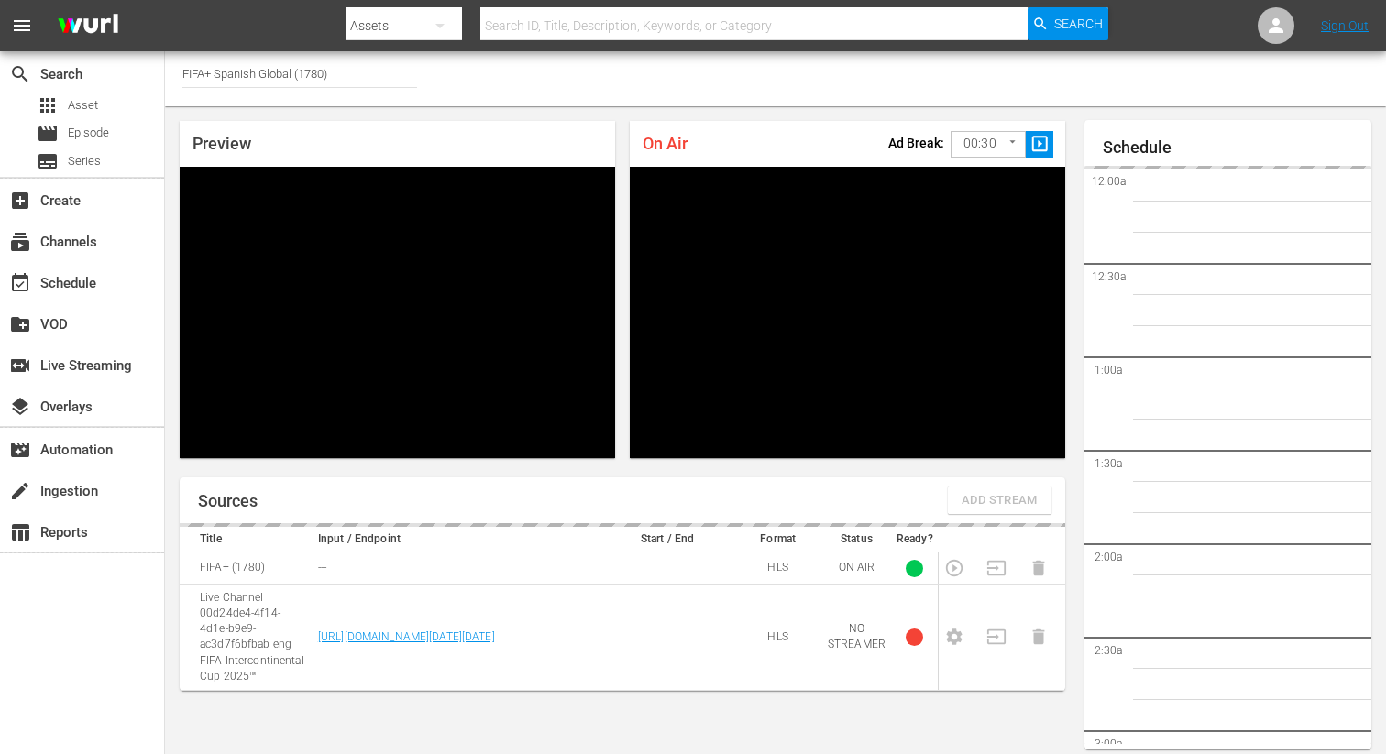
scroll to position [80, 0]
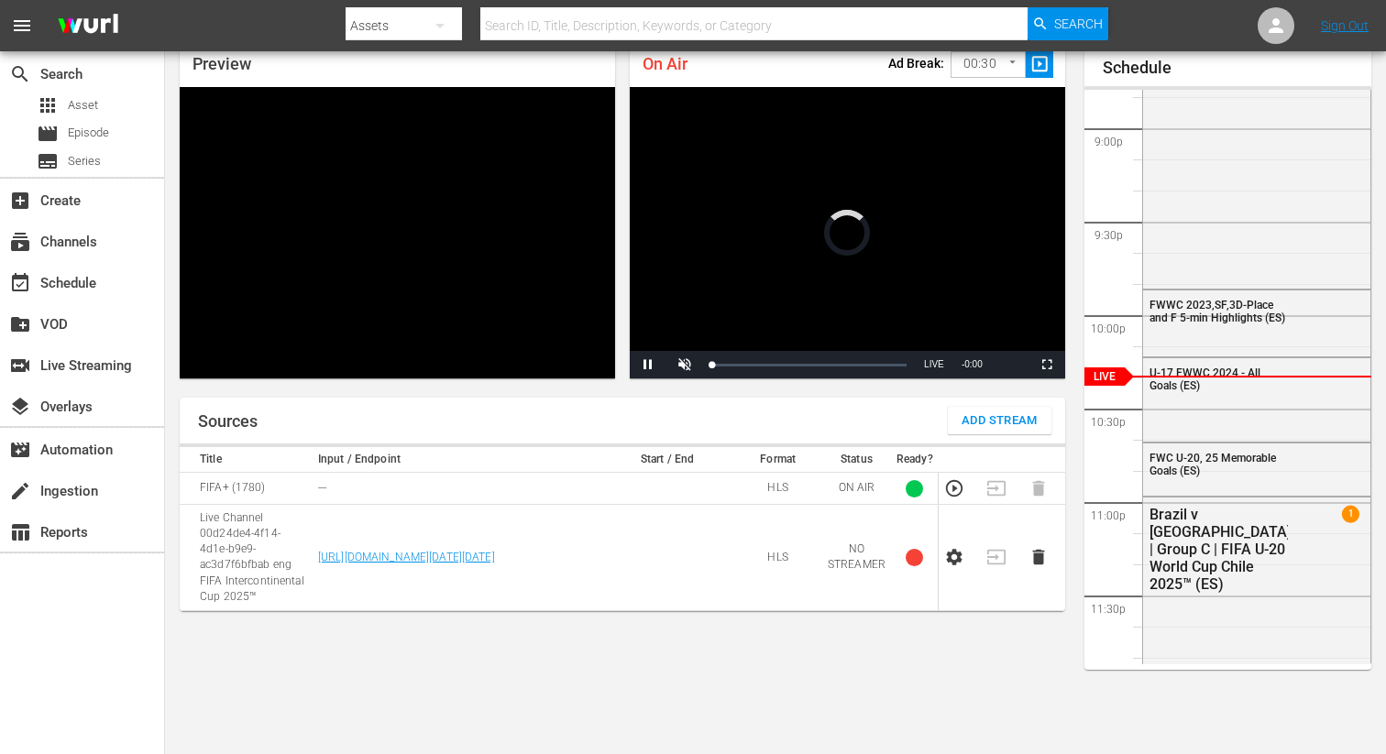
click at [977, 422] on span "Add Stream" at bounding box center [999, 421] width 76 height 21
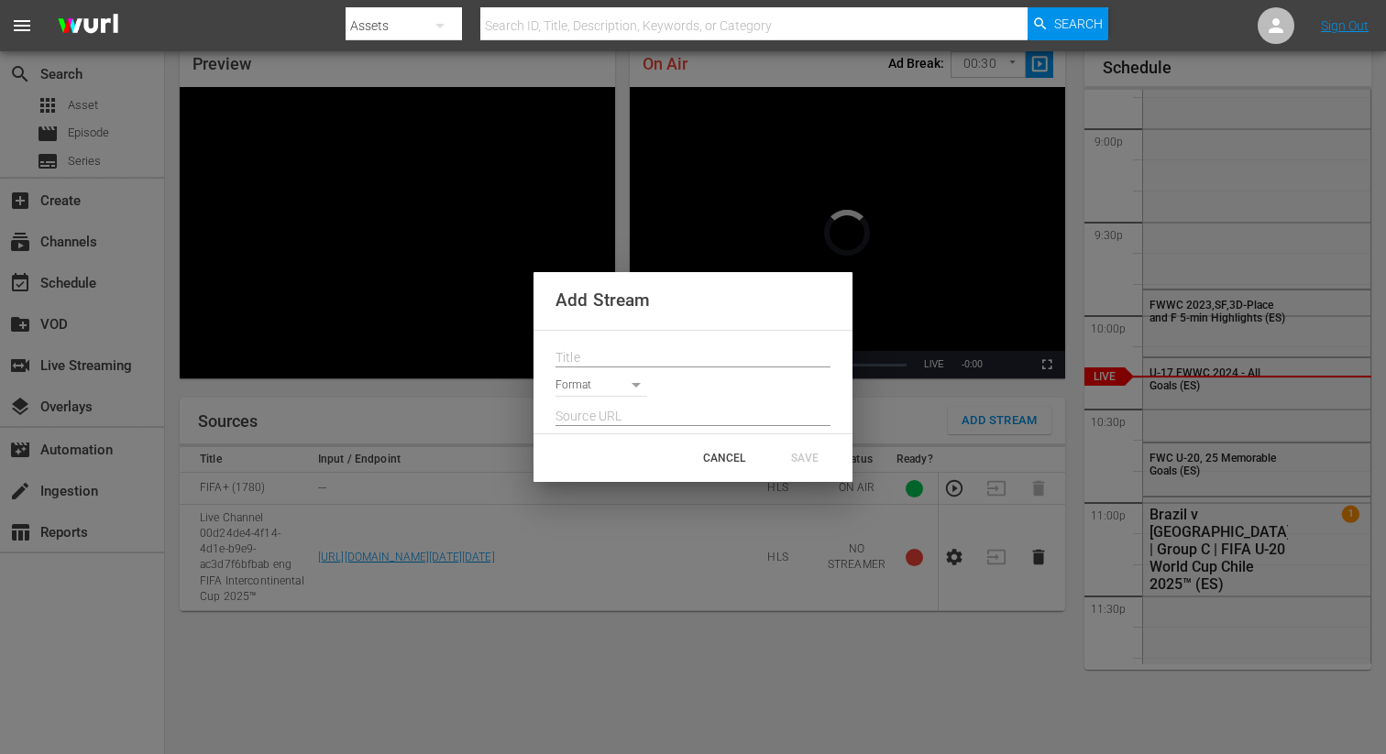
click at [642, 363] on input "text" at bounding box center [692, 358] width 275 height 27
paste input "Live Channel 94f9a965-03b9-4333-880f-98016c9ff4a9 eng FIFA U-20 World Cup Chile…"
type input "Live Channel 94f9a965-03b9-4333-880f-98016c9ff4a9 eng FIFA U-20 World Cup Chile…"
click at [611, 381] on body "menu Search By Assets Search ID, Title, Description, Keywords, or Category Sear…" at bounding box center [693, 297] width 1386 height 754
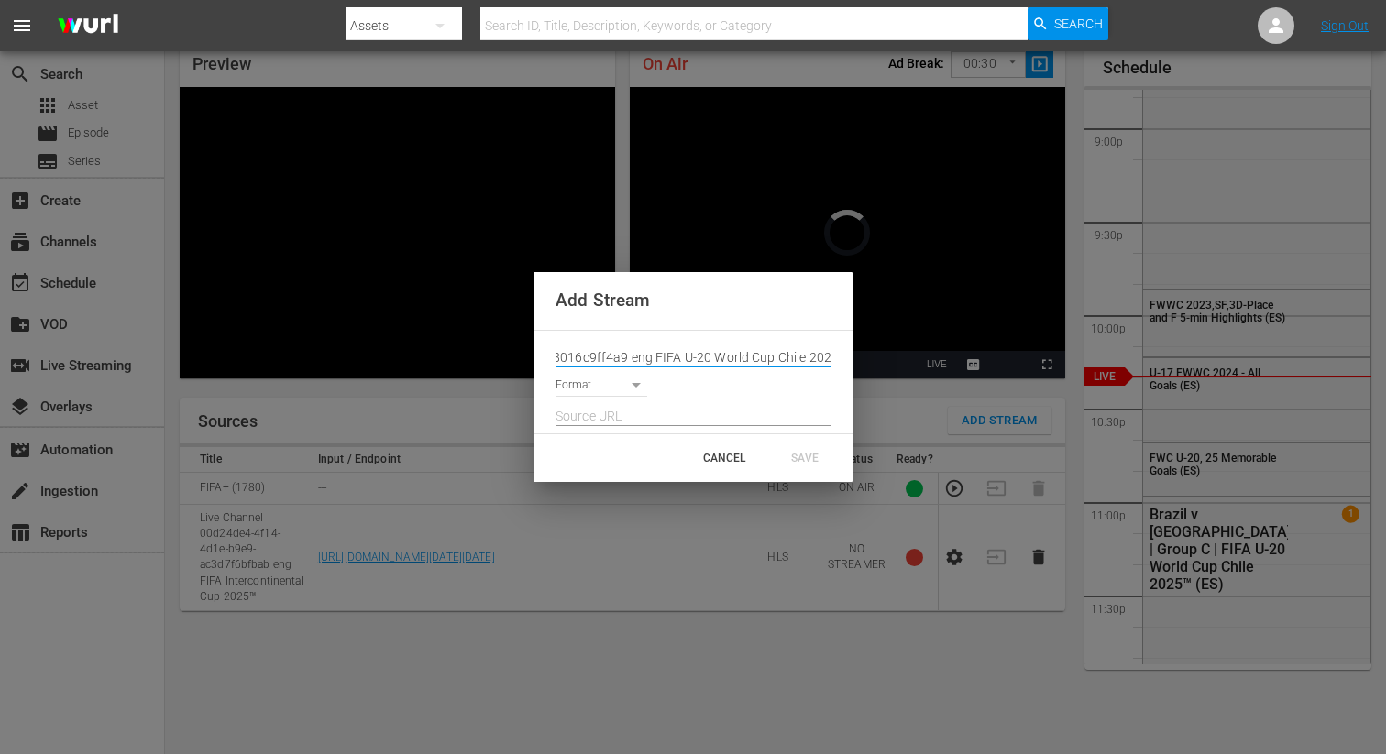
scroll to position [0, 0]
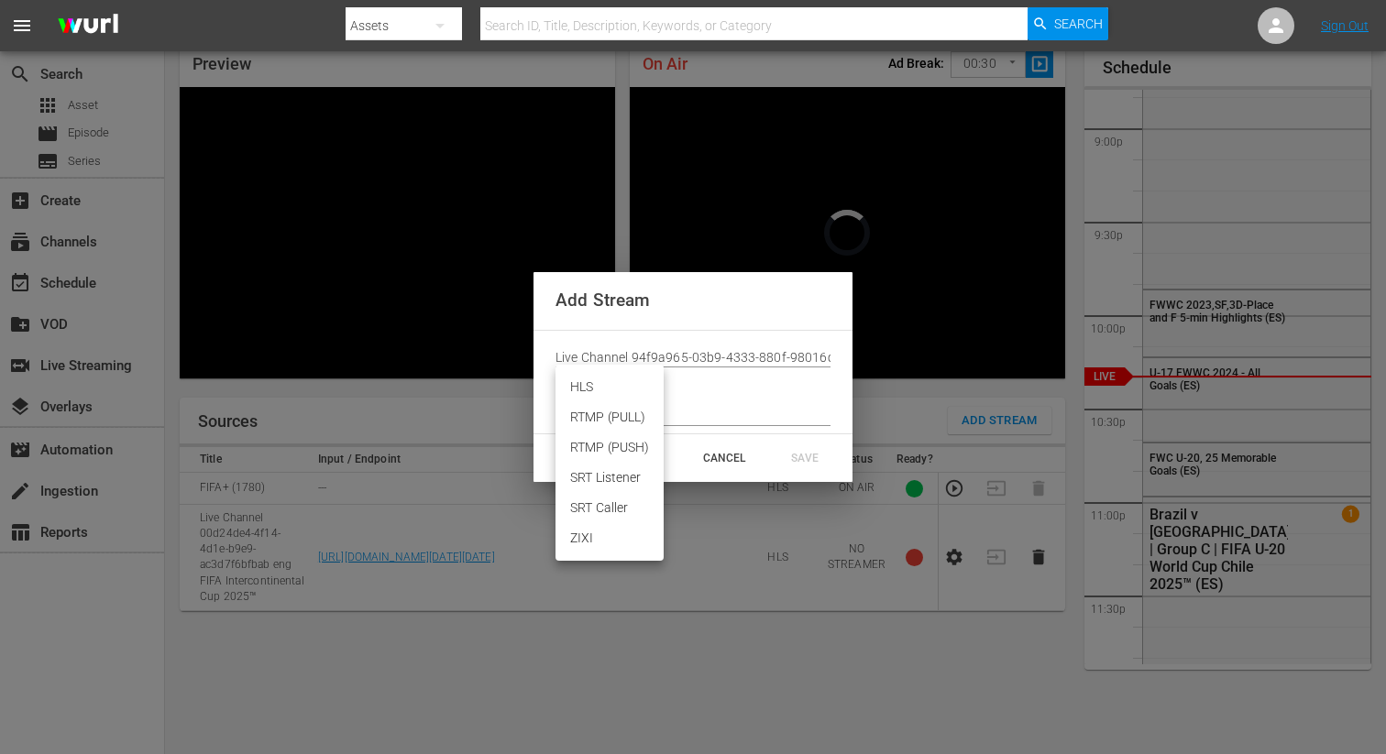
click at [604, 392] on li "HLS" at bounding box center [609, 387] width 108 height 30
type input "HLS"
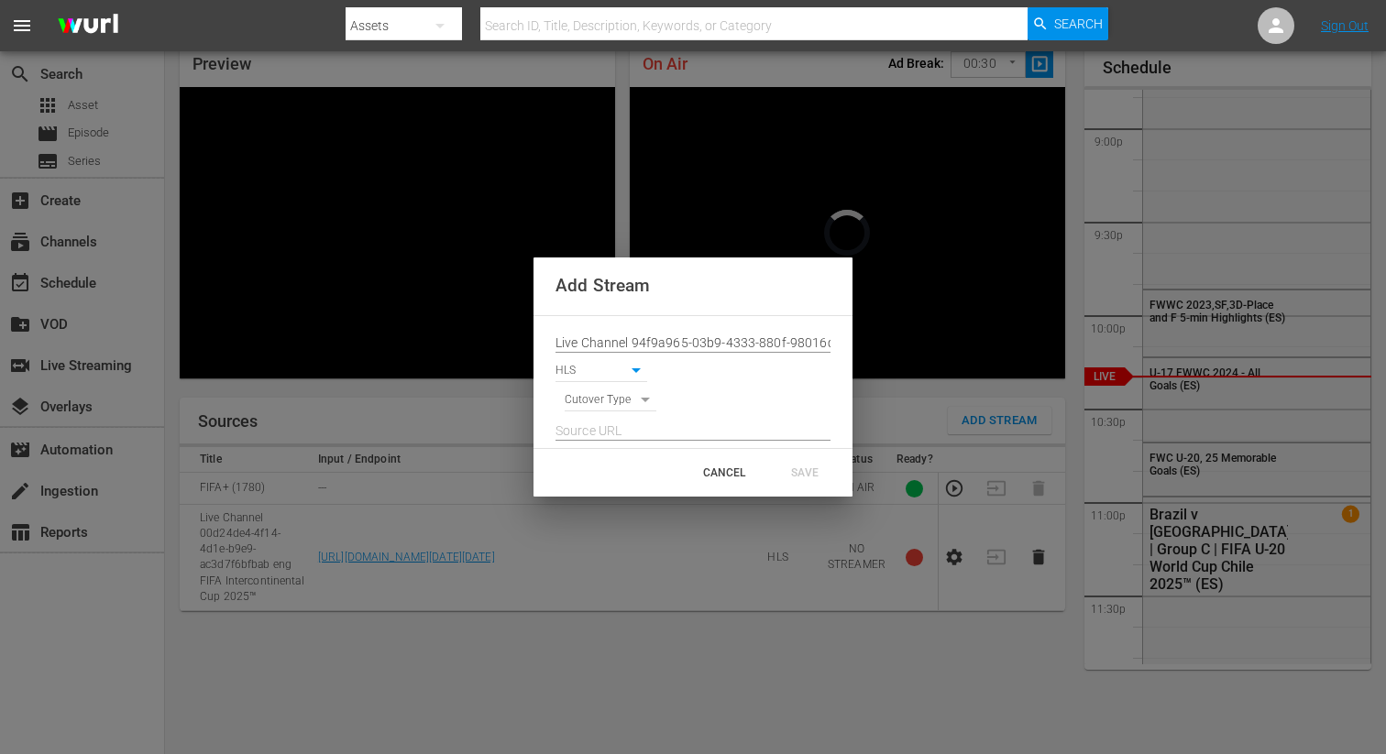
click at [599, 400] on body "menu Search By Assets Search ID, Title, Description, Keywords, or Category Sear…" at bounding box center [693, 297] width 1386 height 754
click at [603, 434] on li "SIGNAL" at bounding box center [611, 432] width 93 height 30
type input "SIGNAL"
click at [612, 437] on input "text" at bounding box center [692, 431] width 275 height 27
paste input "[URL][DOMAIN_NAME][DATE][DATE]"
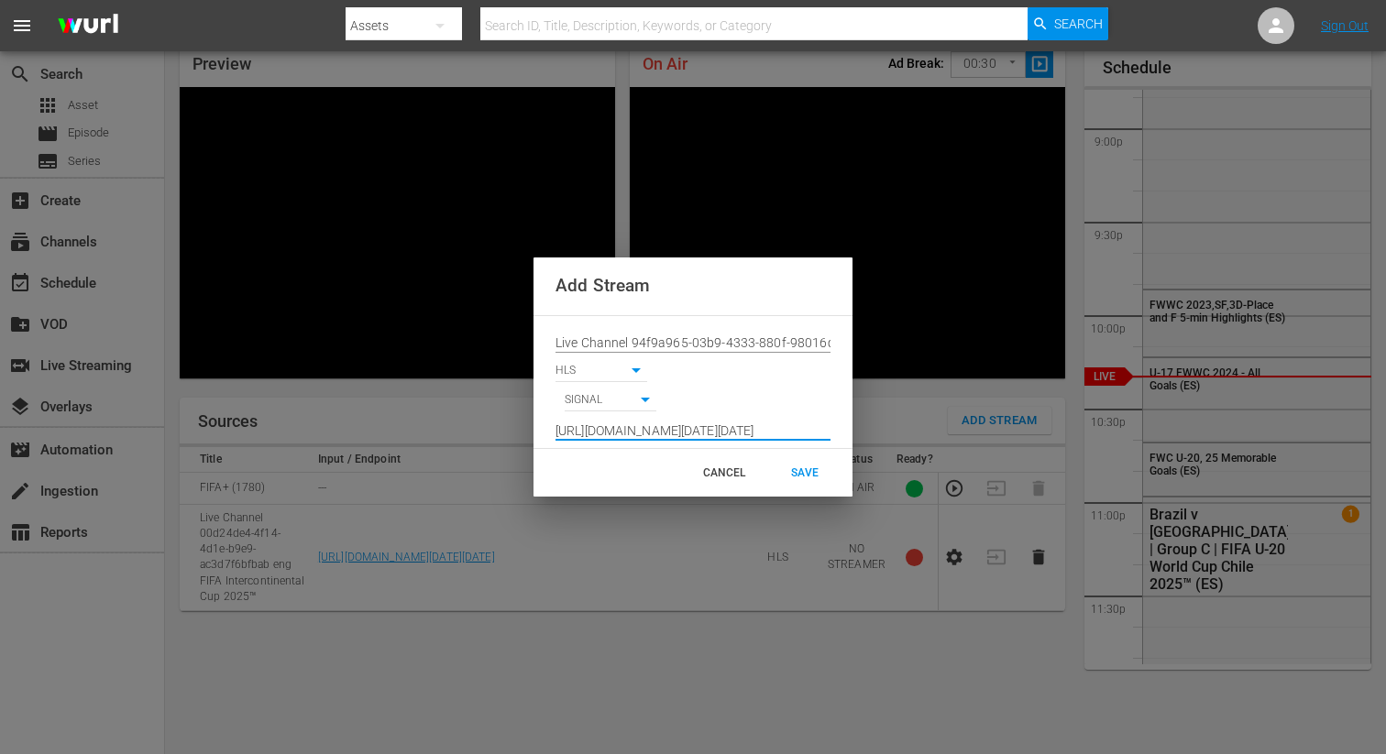
scroll to position [0, 1358]
type input "[URL][DOMAIN_NAME][DATE][DATE]"
click at [795, 464] on div "SAVE" at bounding box center [804, 472] width 81 height 33
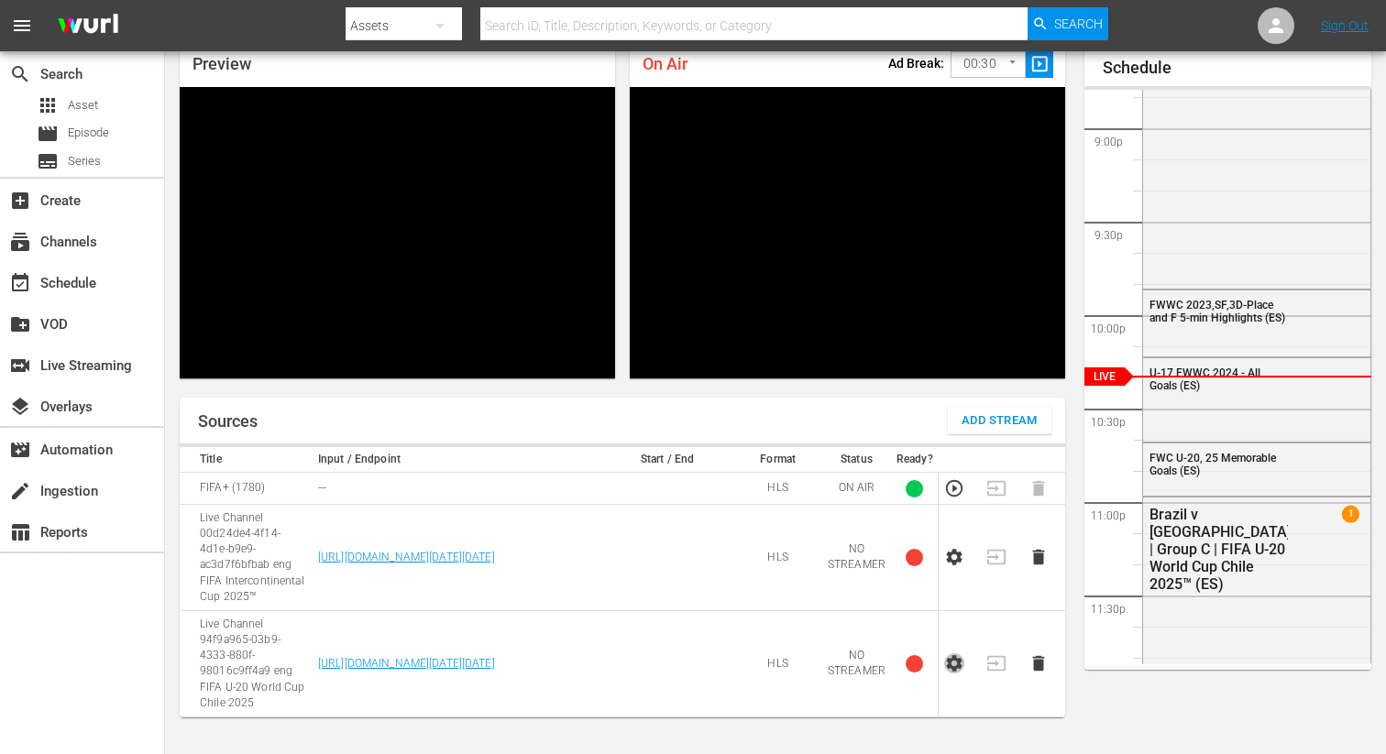
click at [957, 663] on icon "button" at bounding box center [954, 664] width 20 height 20
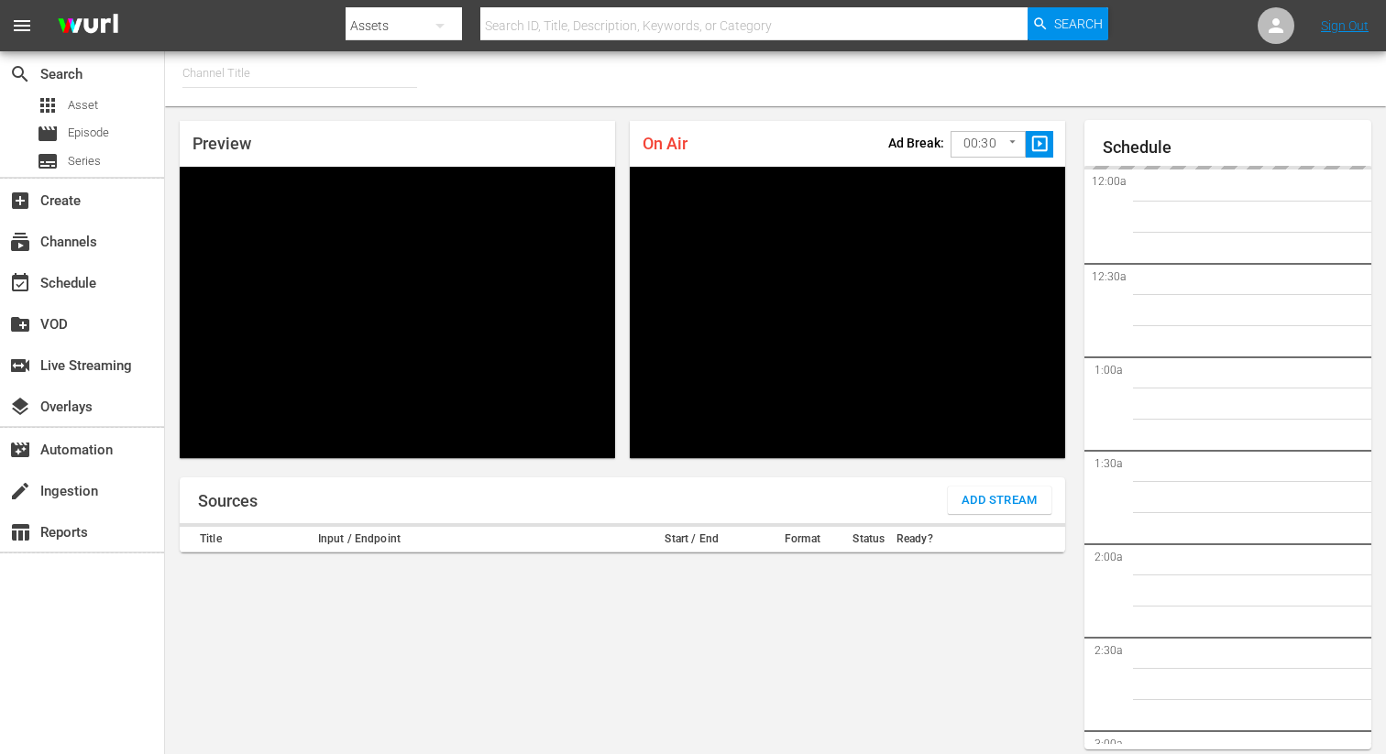
type input "FIFA+ English Global (1781)"
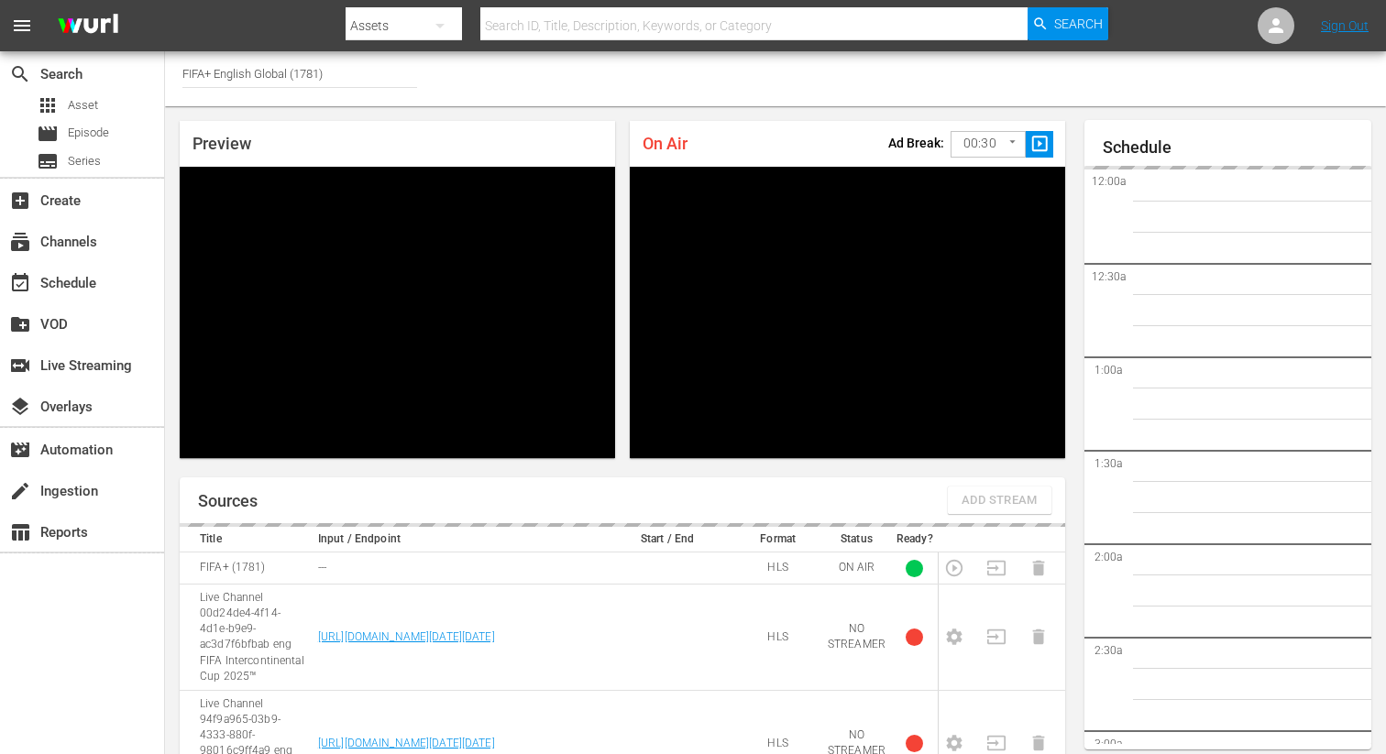
scroll to position [80, 0]
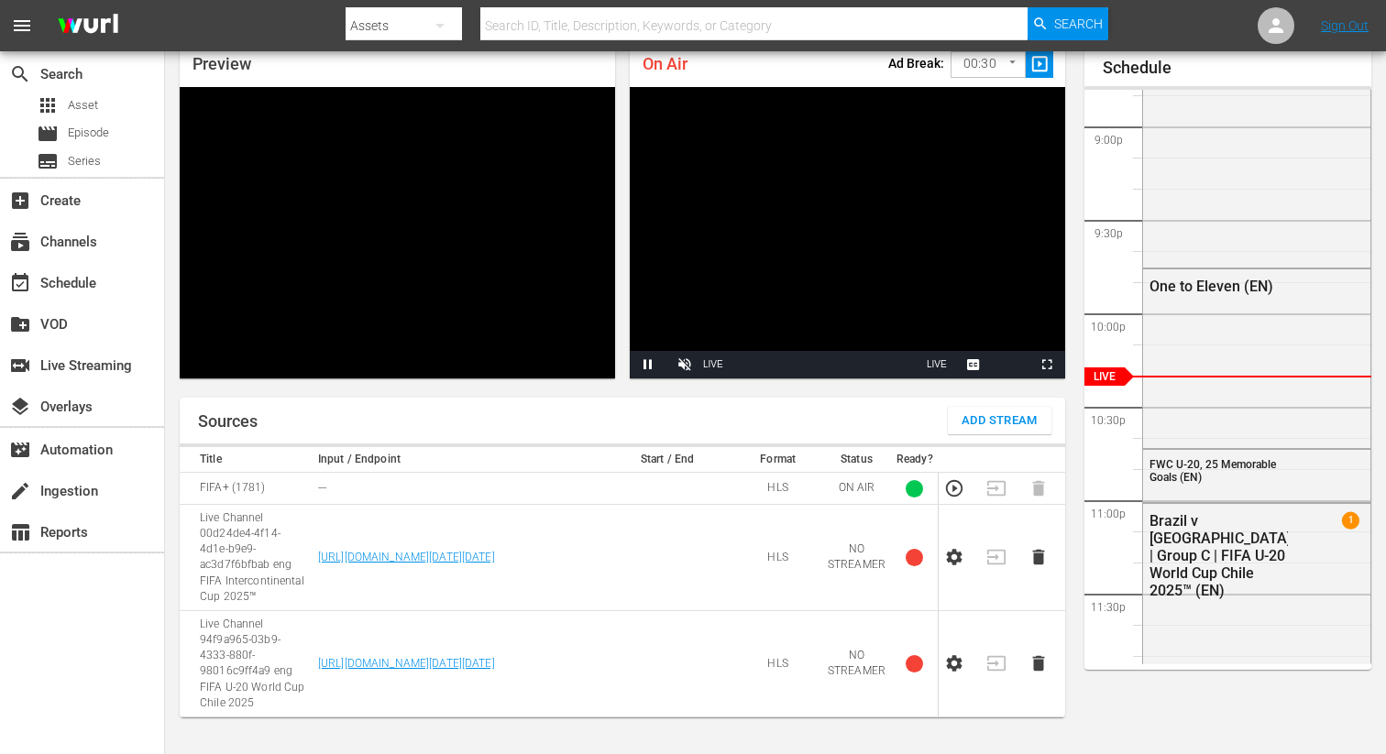
click at [961, 656] on icon "button" at bounding box center [954, 664] width 20 height 20
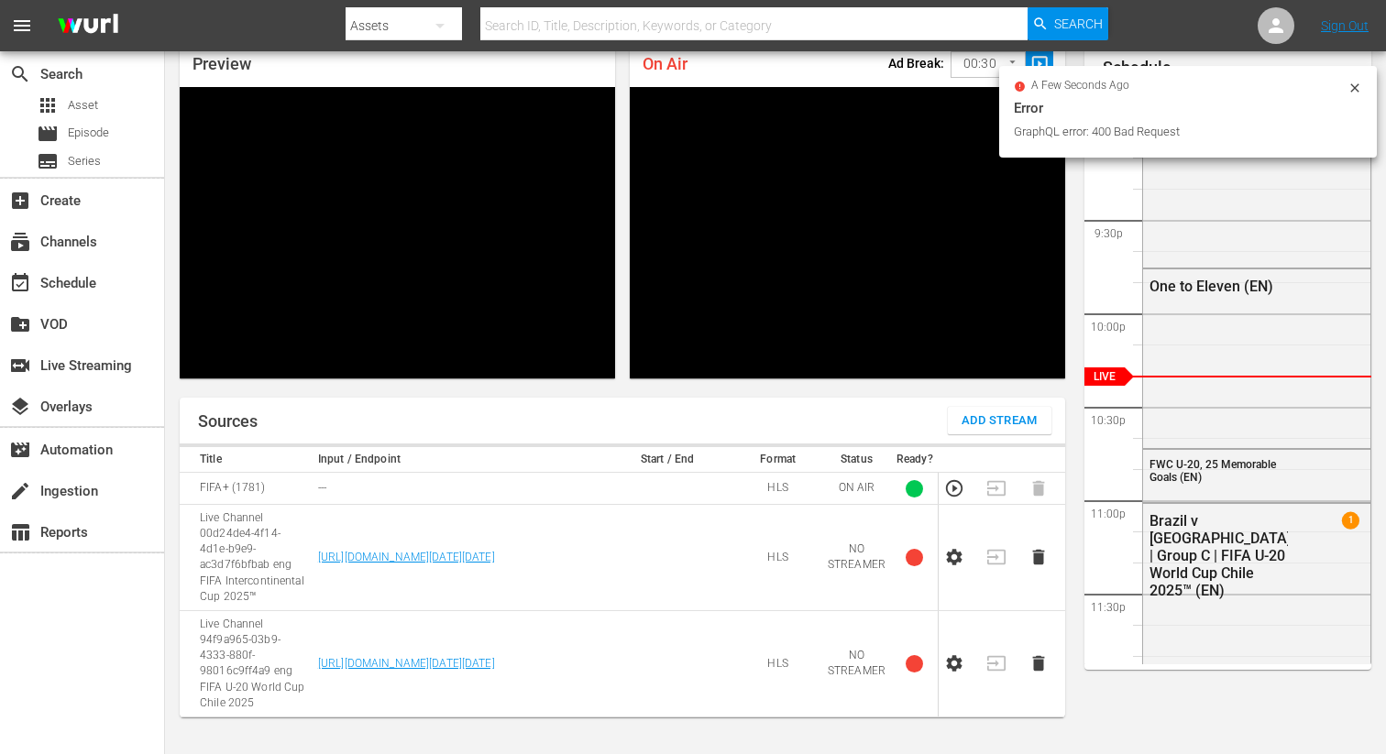
click at [1351, 87] on icon at bounding box center [1354, 88] width 15 height 15
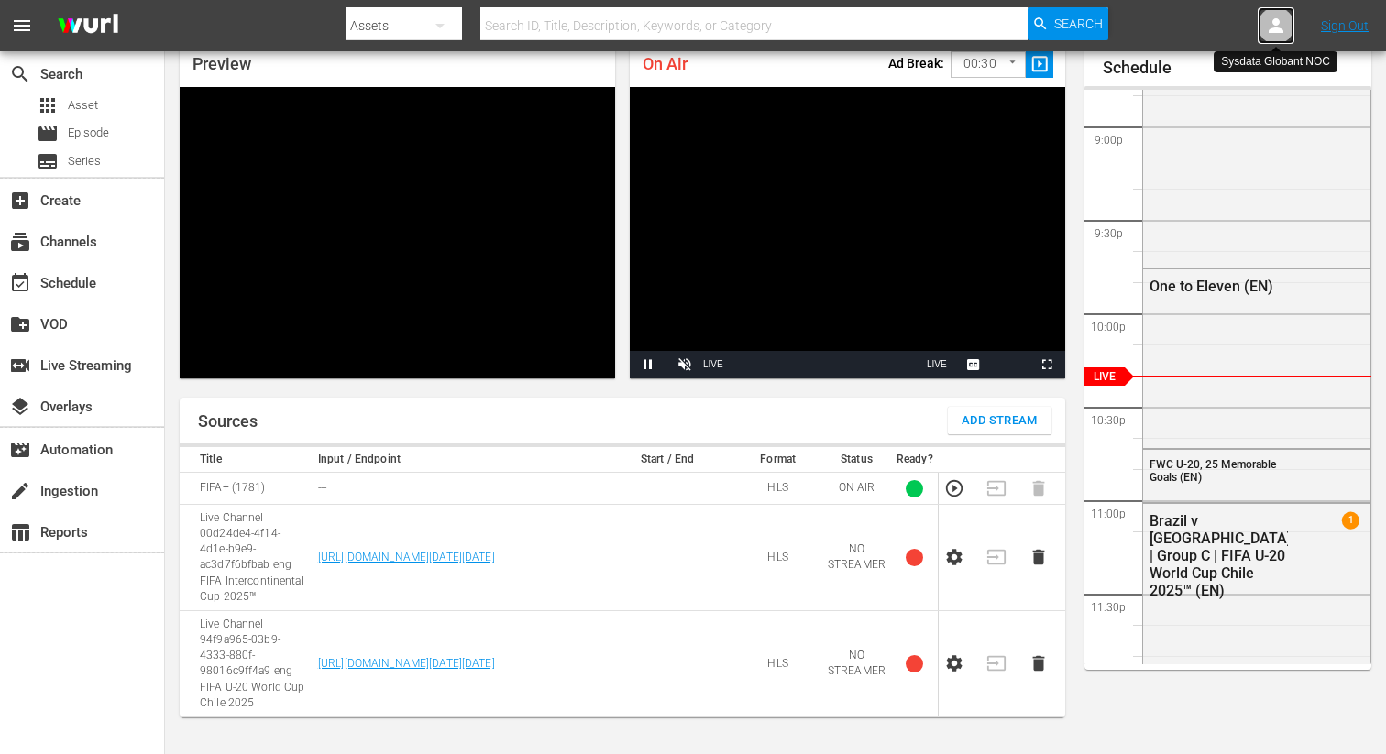
click at [1269, 23] on icon at bounding box center [1276, 26] width 22 height 22
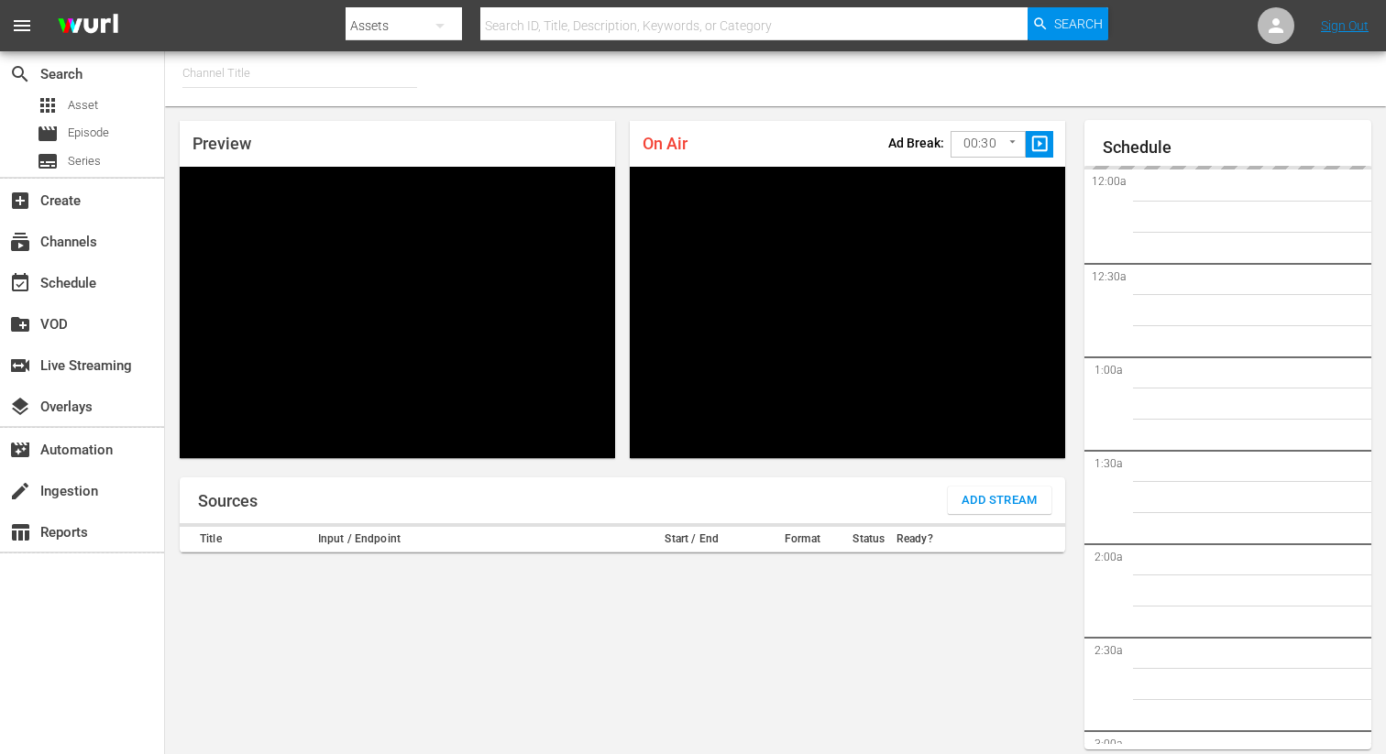
type input "FIFA+ English Global (1781)"
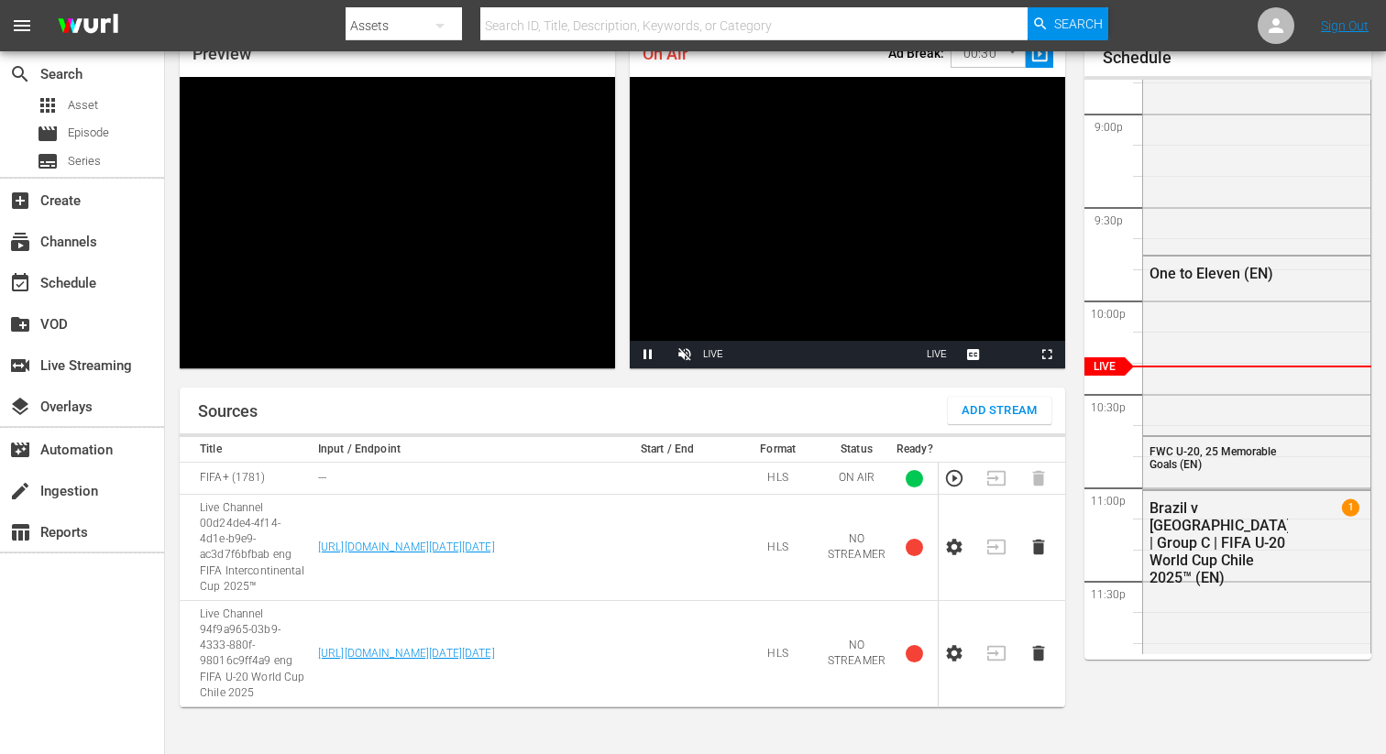
scroll to position [80, 0]
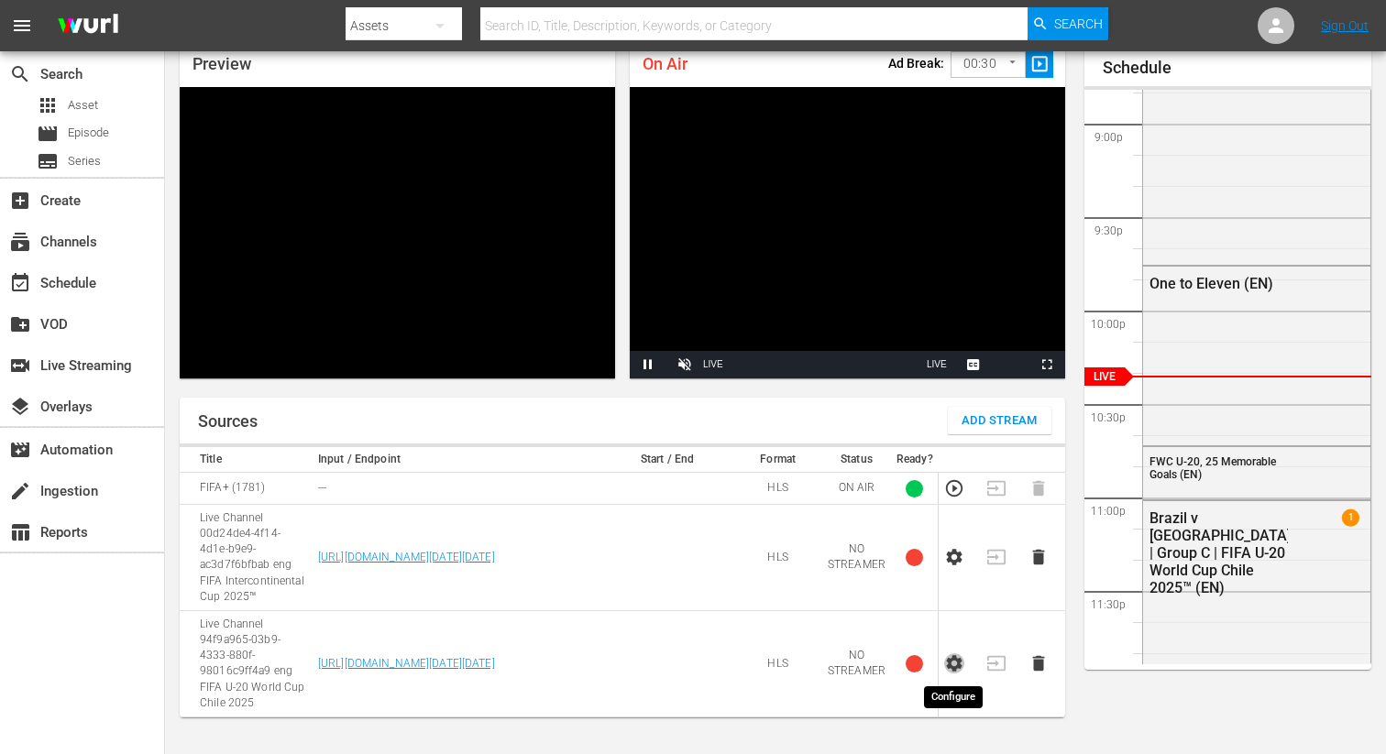
click at [958, 657] on icon "button" at bounding box center [954, 664] width 20 height 20
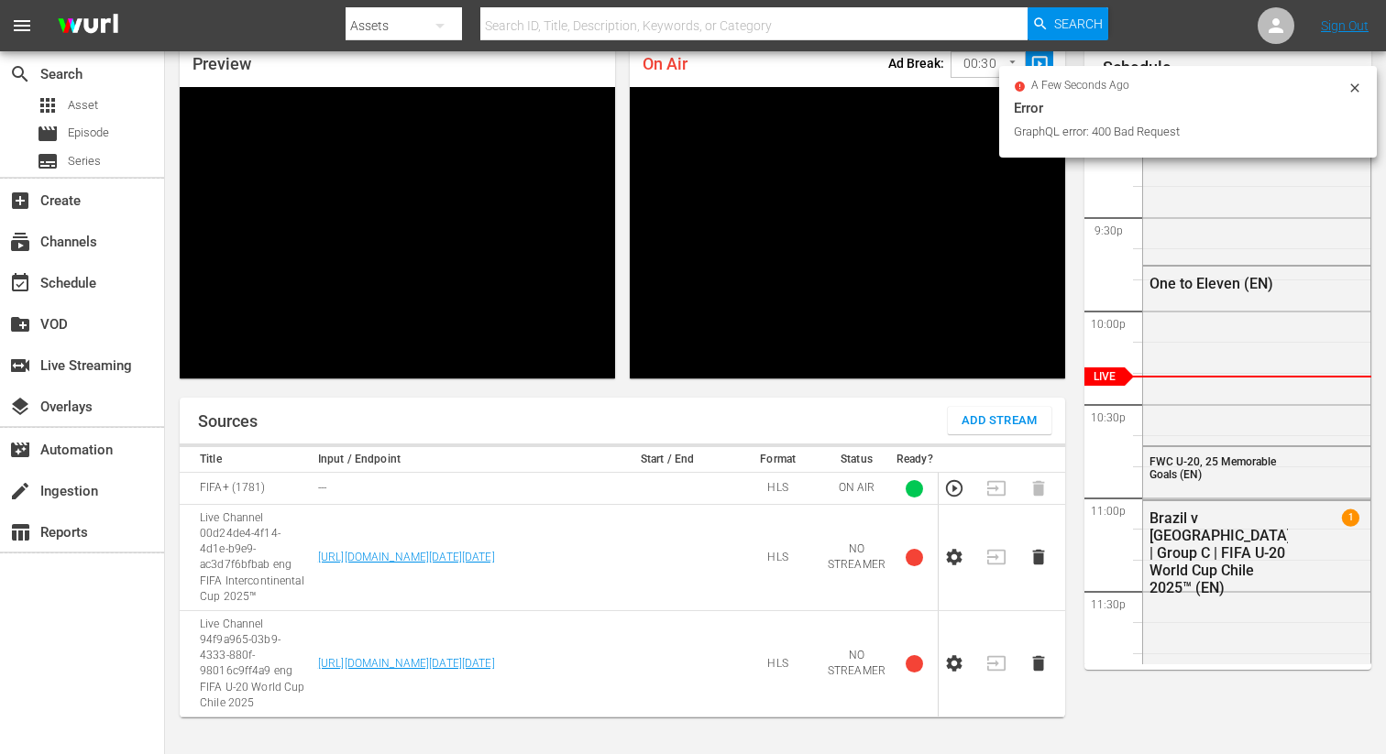
click at [1174, 128] on div "GraphQL error: 400 Bad Request" at bounding box center [1178, 132] width 329 height 18
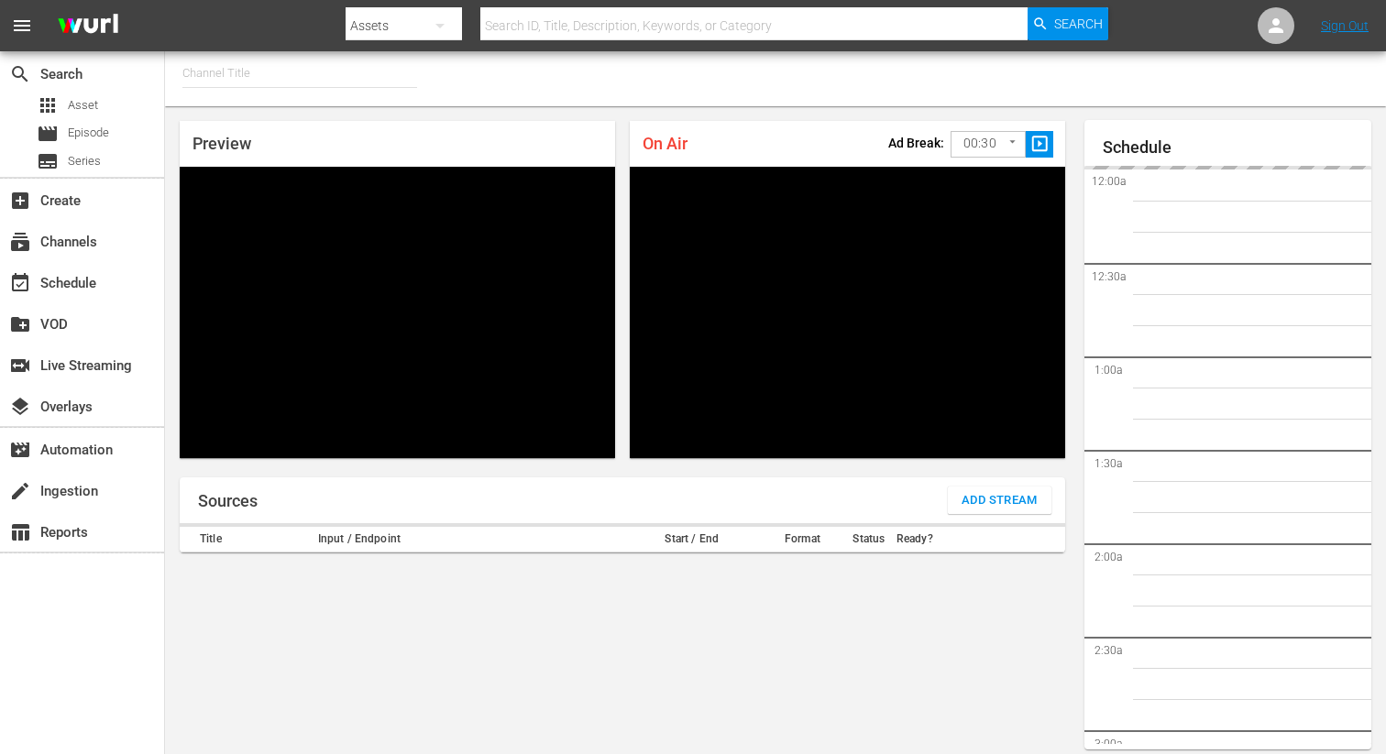
type input "FIFA+ English Global (1781)"
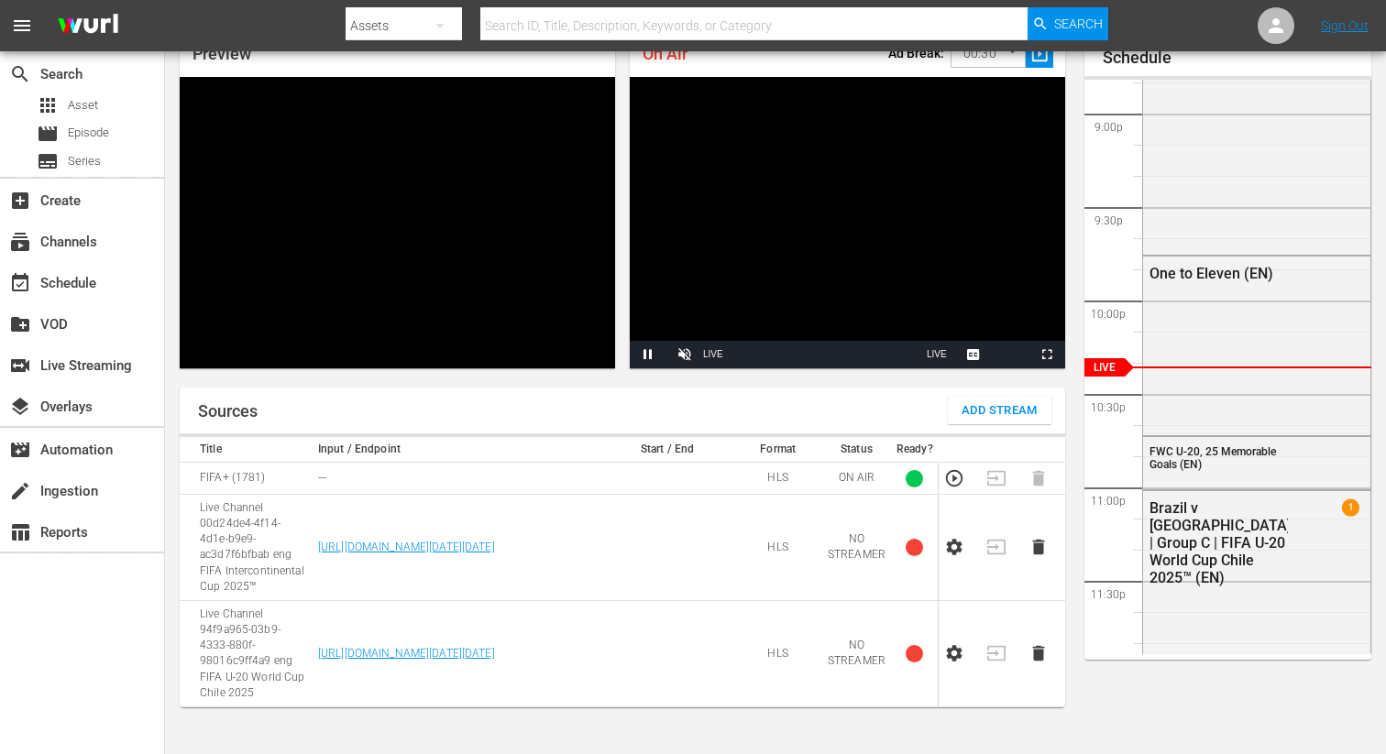
scroll to position [79, 0]
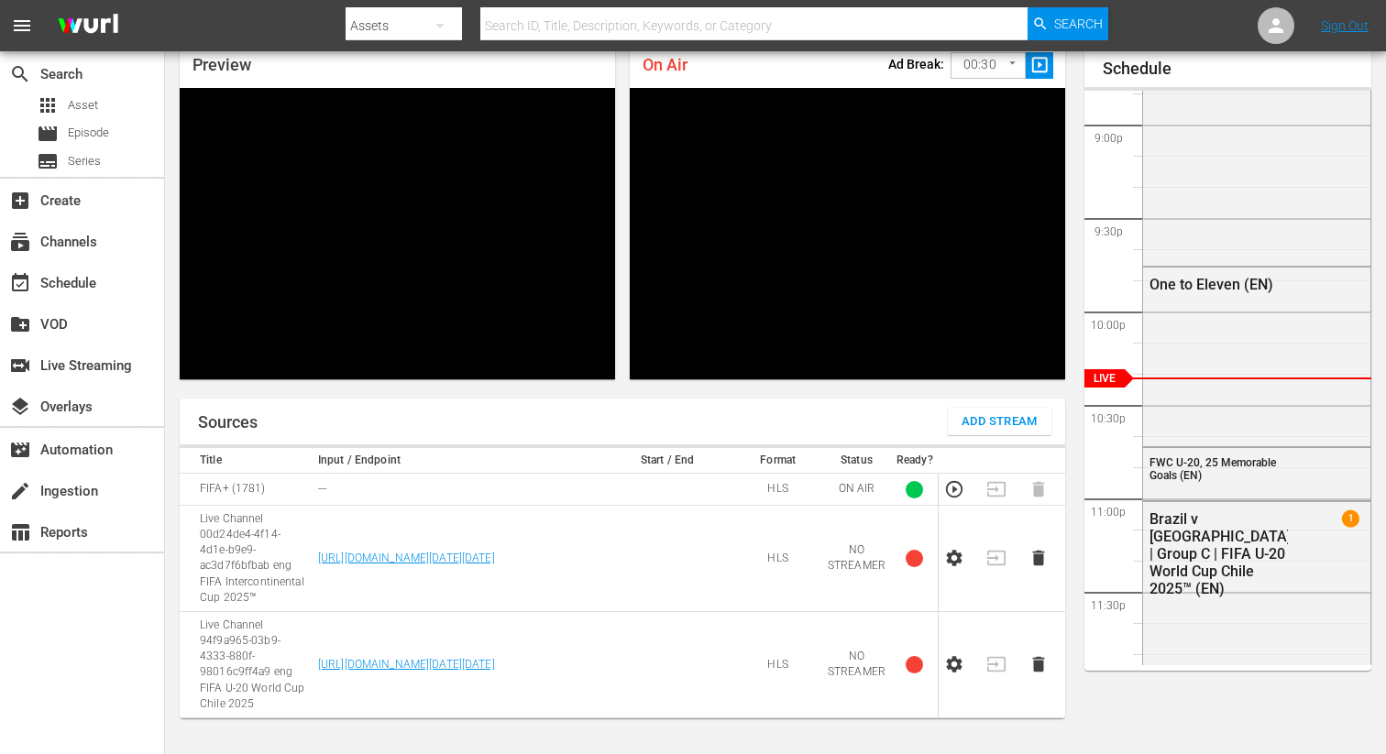
click at [943, 673] on td at bounding box center [960, 664] width 42 height 106
click at [953, 672] on icon "button" at bounding box center [955, 665] width 16 height 16
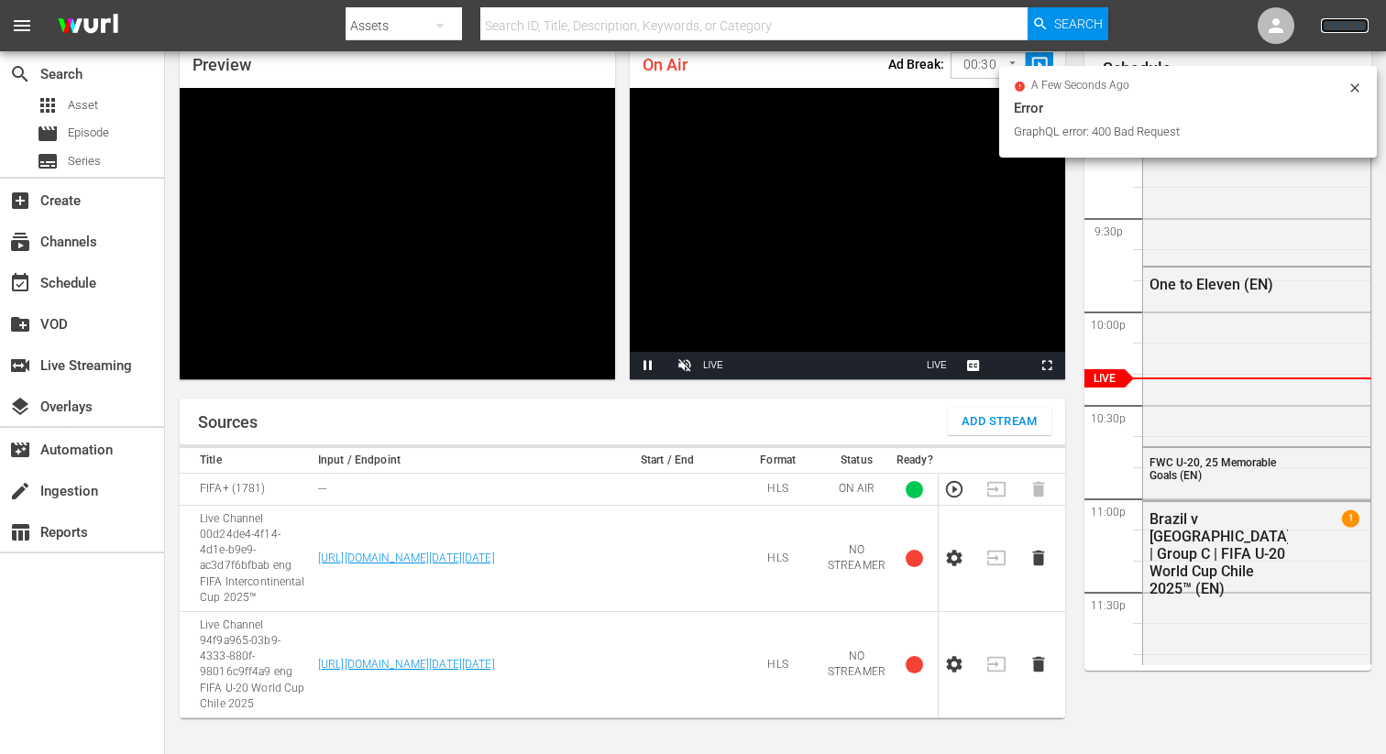
click at [1322, 30] on link "Sign Out" at bounding box center [1345, 25] width 48 height 15
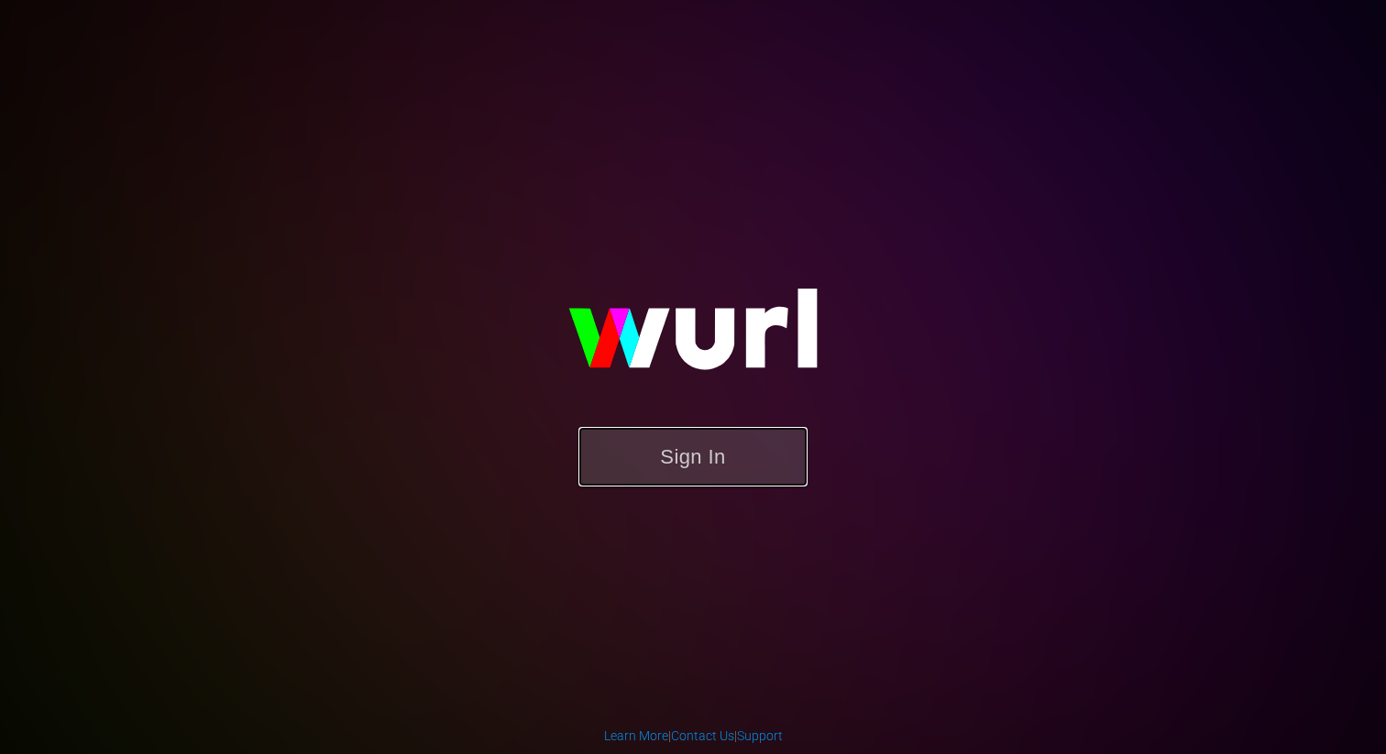
click at [690, 455] on button "Sign In" at bounding box center [692, 457] width 229 height 60
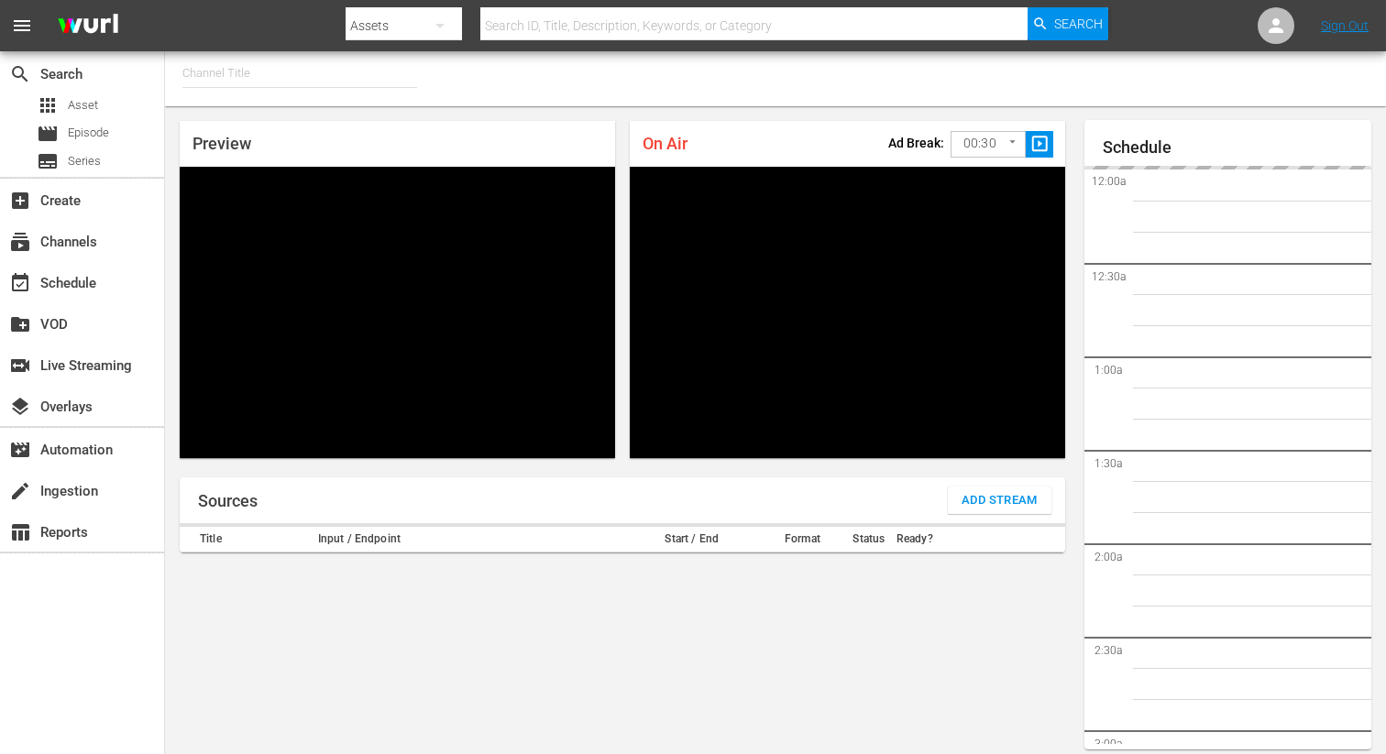
type input "FIFA+ English Global (1781)"
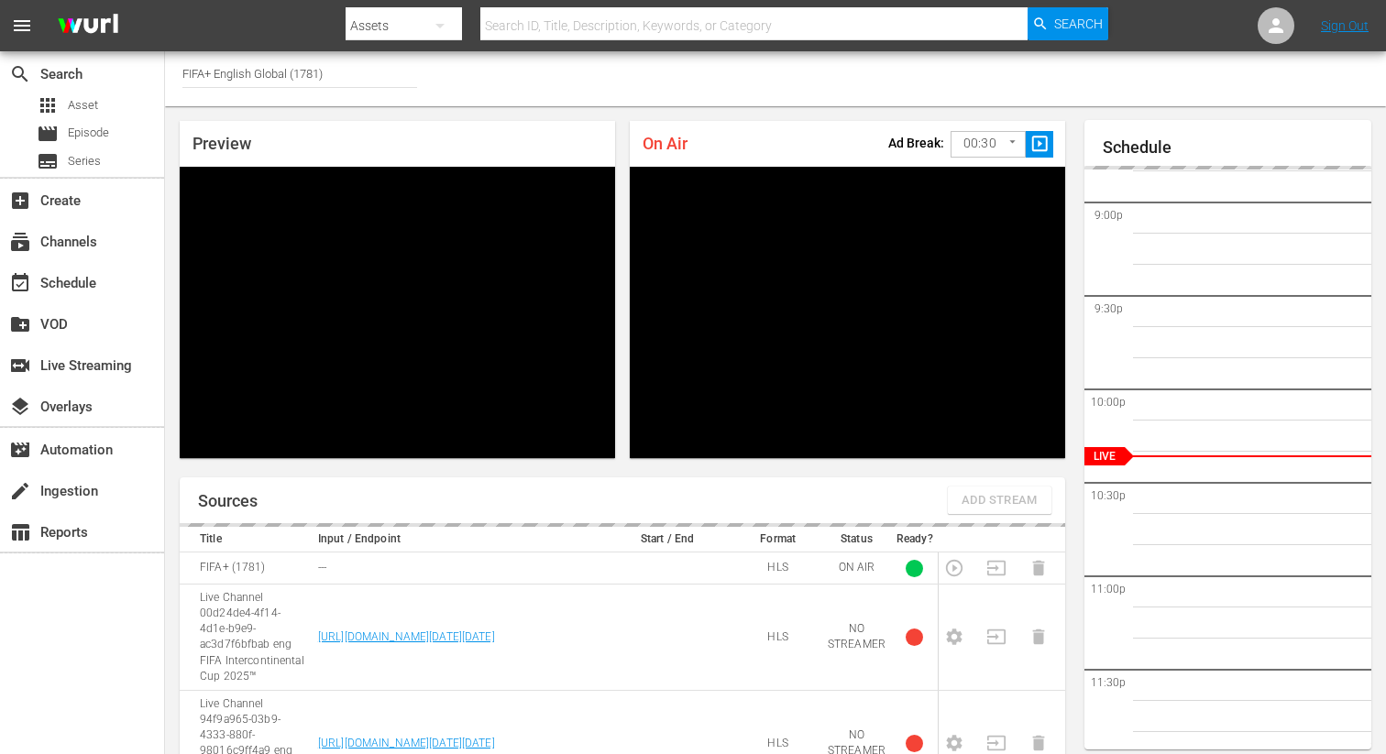
scroll to position [79, 0]
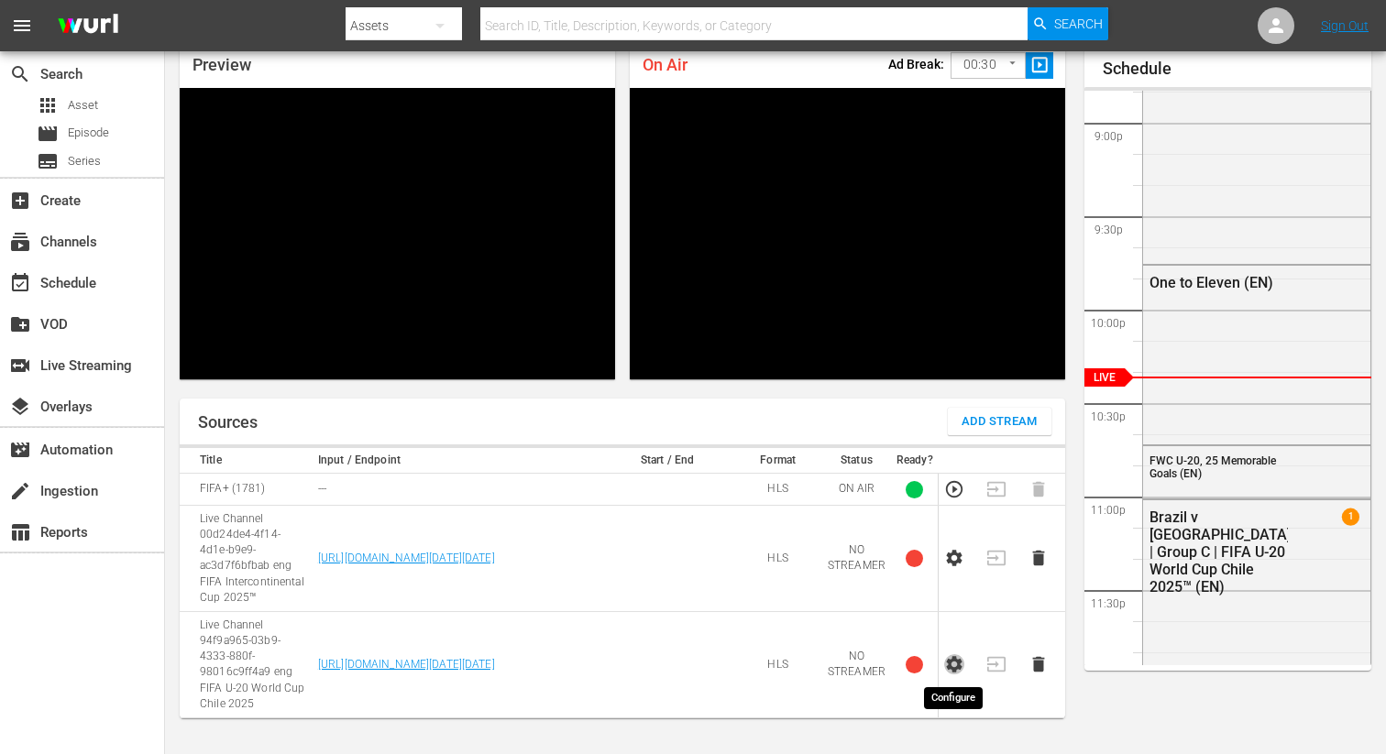
click at [956, 668] on icon "button" at bounding box center [955, 665] width 16 height 16
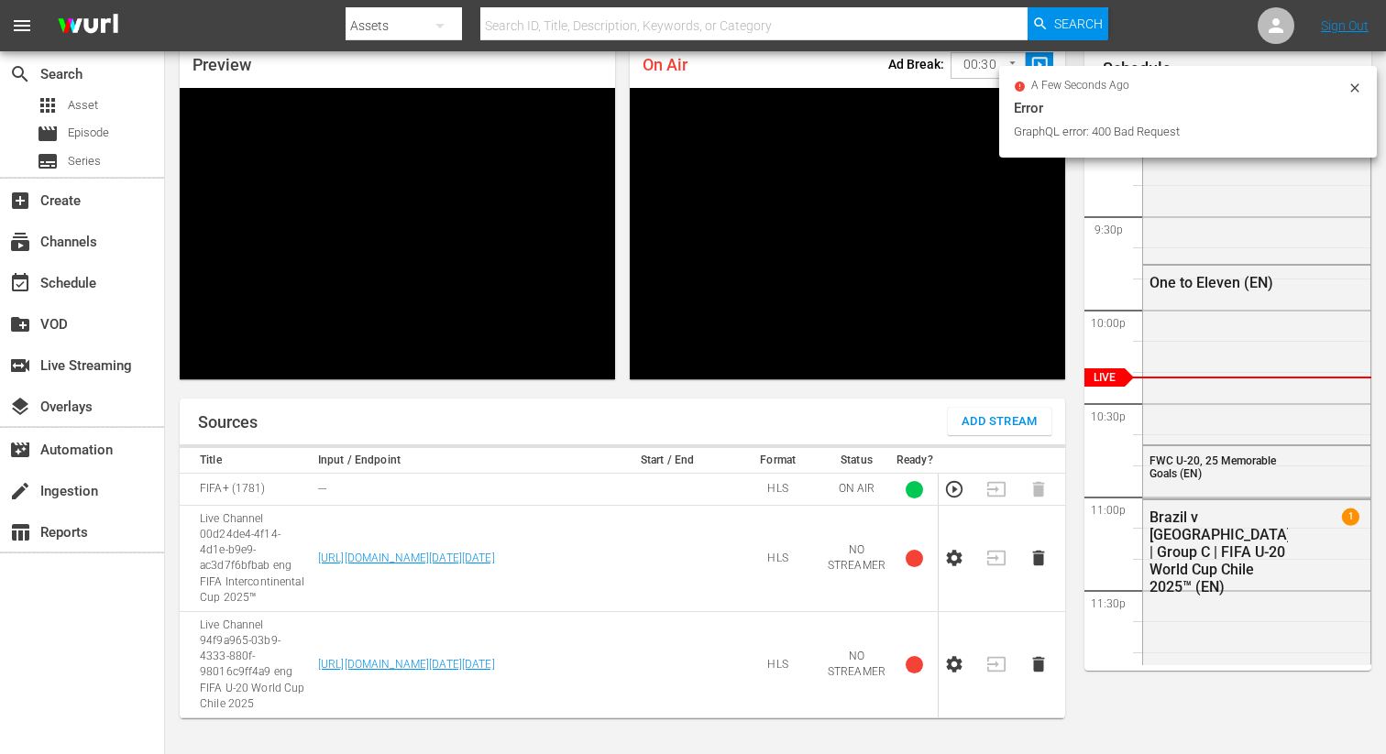
click at [1348, 85] on icon at bounding box center [1354, 88] width 15 height 15
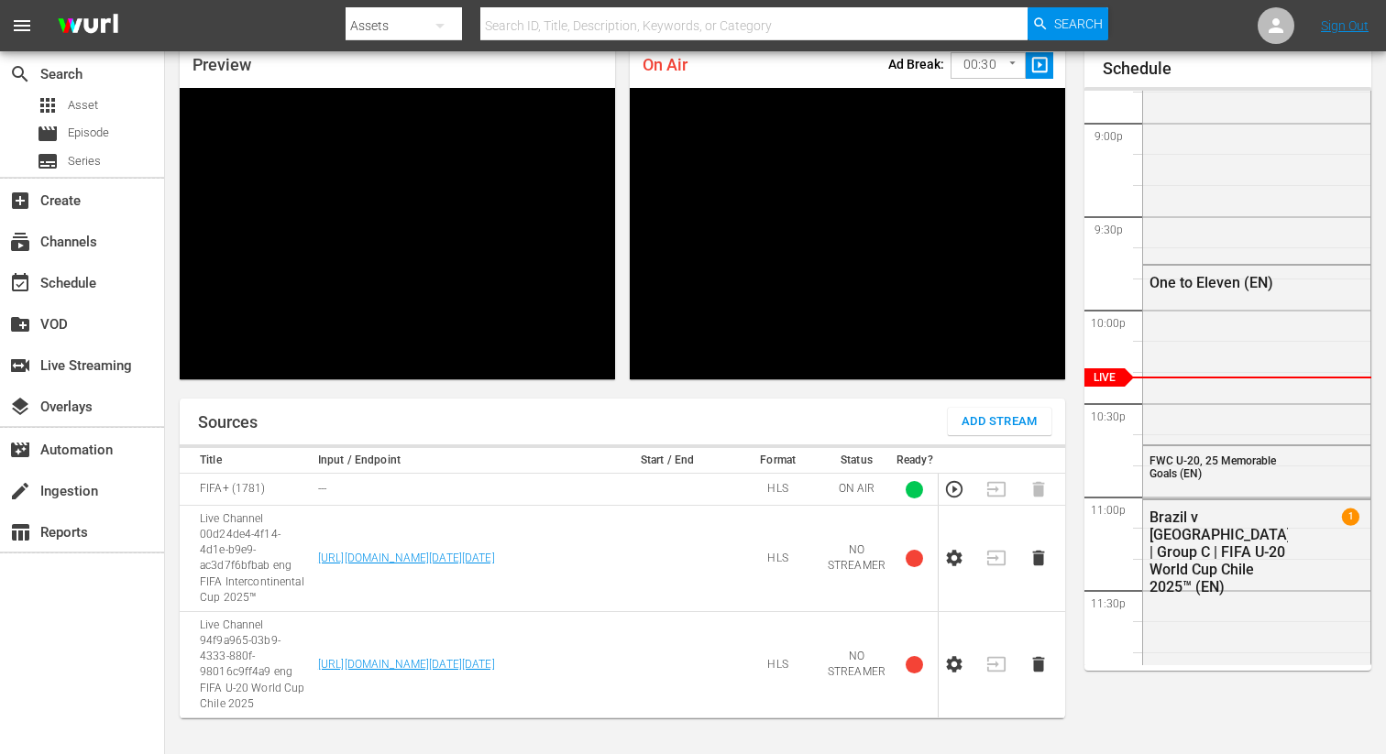
click at [950, 667] on icon "button" at bounding box center [955, 665] width 16 height 16
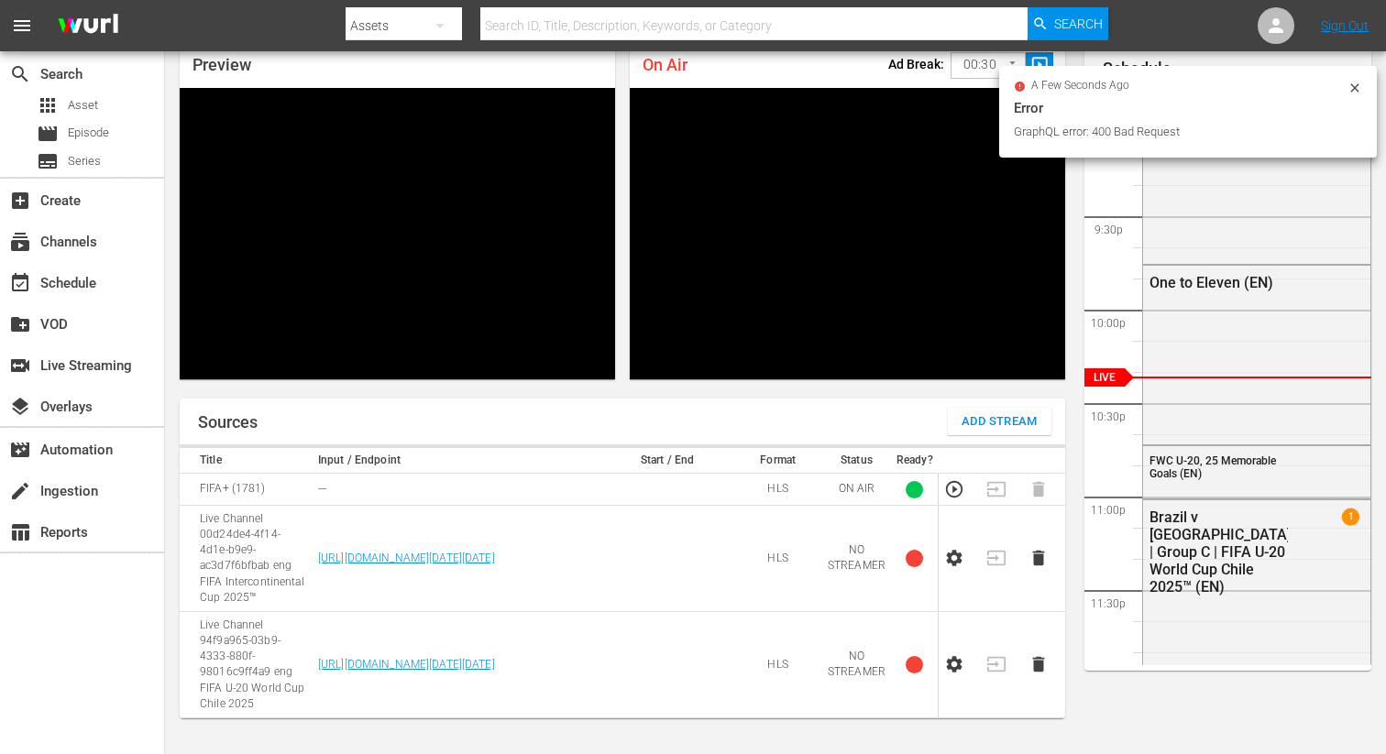
click at [1353, 93] on icon at bounding box center [1354, 88] width 15 height 15
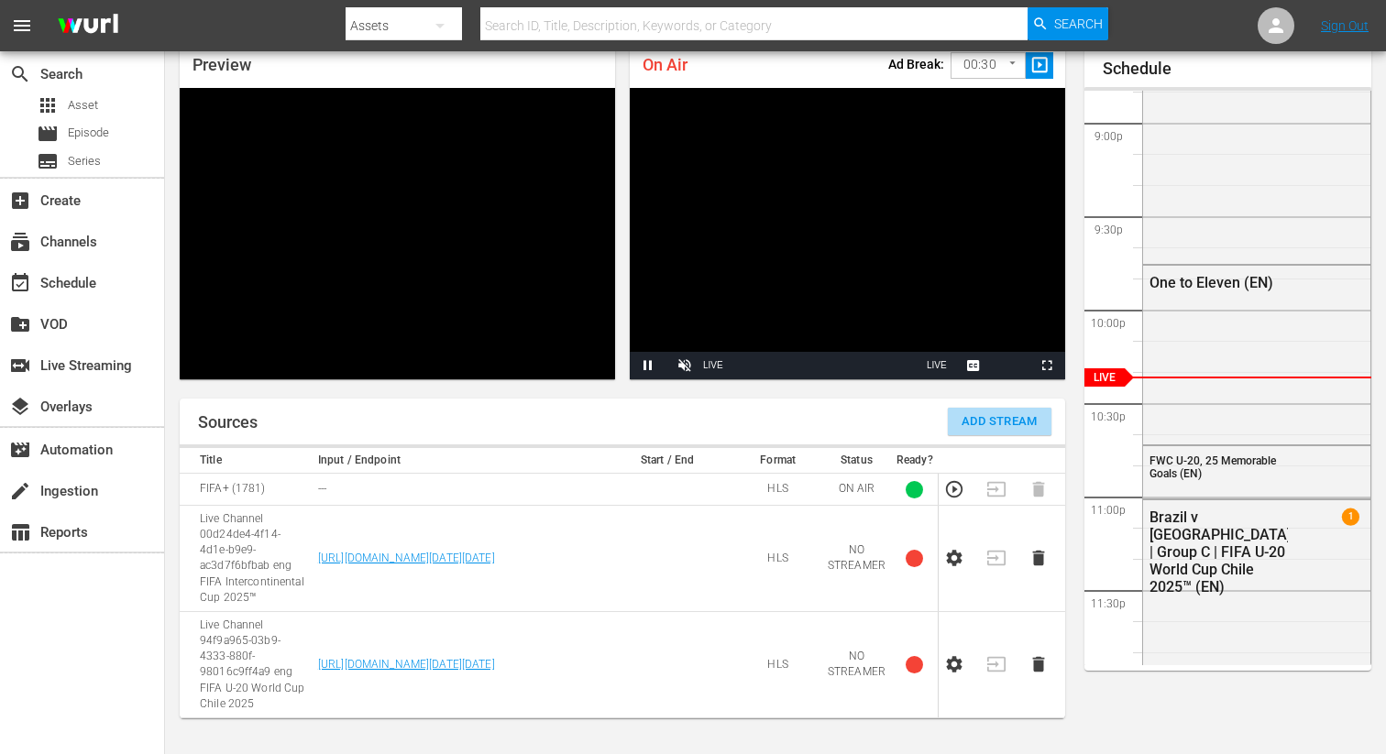
click at [1000, 423] on span "Add Stream" at bounding box center [999, 422] width 76 height 21
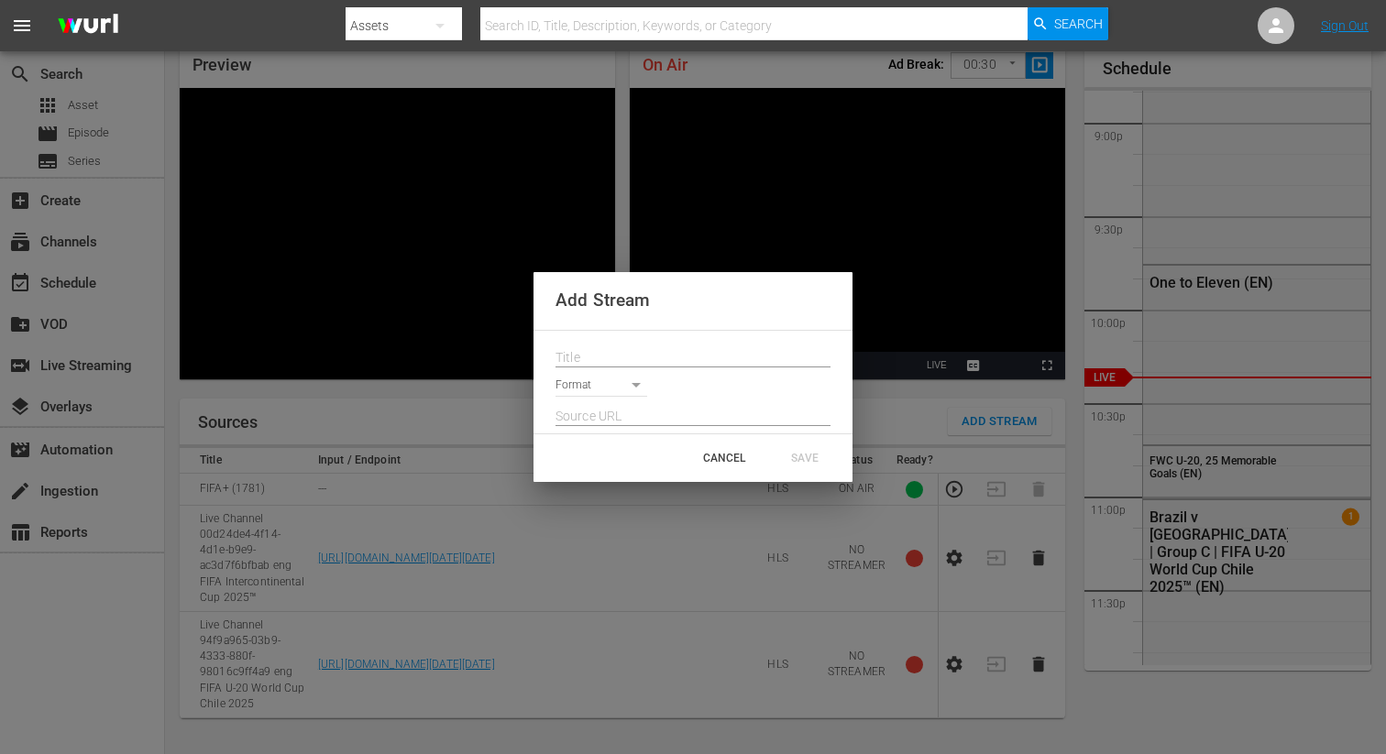
click at [633, 357] on input "text" at bounding box center [692, 358] width 275 height 27
paste input "Live Channel 94f9a965-03b9-4333-880f-98016c9ff4a9 eng FIFA U-20 World Cup Chile…"
type input "Live Channel 94f9a965-03b9-4333-880f-98016c9ff4a9 eng FIFA U-20 World Cup Chile…"
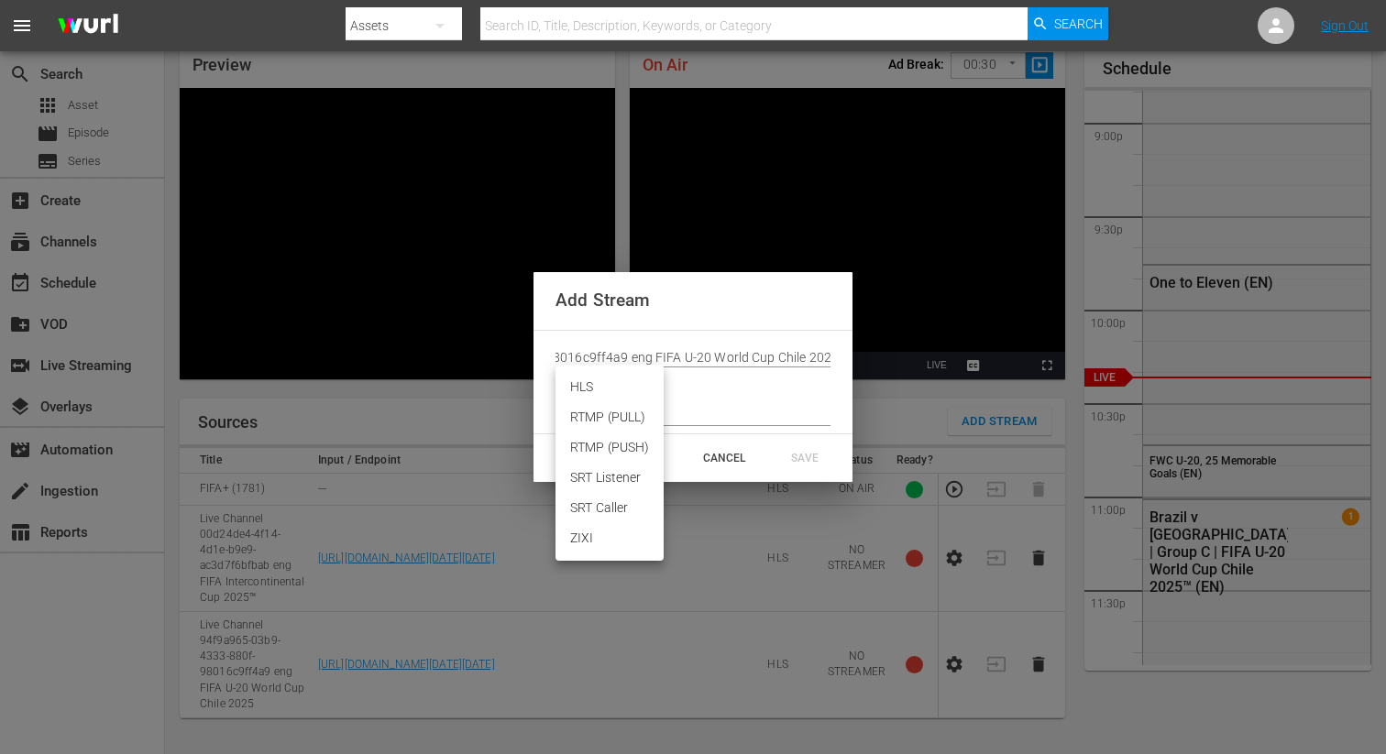
click at [608, 386] on body "menu Search By Assets Search ID, Title, Description, Keywords, or Category Sear…" at bounding box center [693, 298] width 1386 height 754
click at [592, 391] on li "HLS" at bounding box center [609, 387] width 108 height 30
type input "HLS"
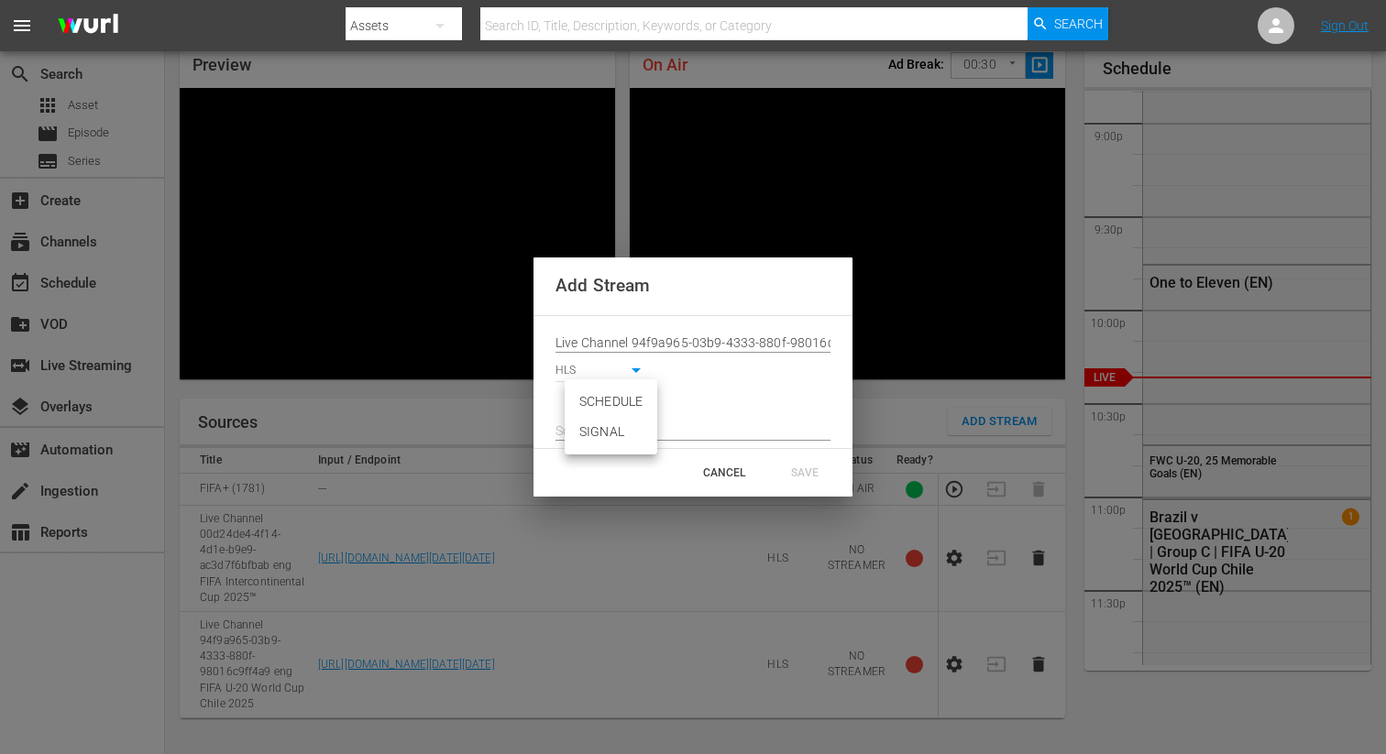
click at [590, 400] on body "menu Search By Assets Search ID, Title, Description, Keywords, or Category Sear…" at bounding box center [693, 298] width 1386 height 754
click at [598, 430] on li "SIGNAL" at bounding box center [611, 432] width 93 height 30
type input "SIGNAL"
click at [621, 433] on input "text" at bounding box center [692, 431] width 275 height 27
paste input "[URL][DOMAIN_NAME][DATE][DATE]"
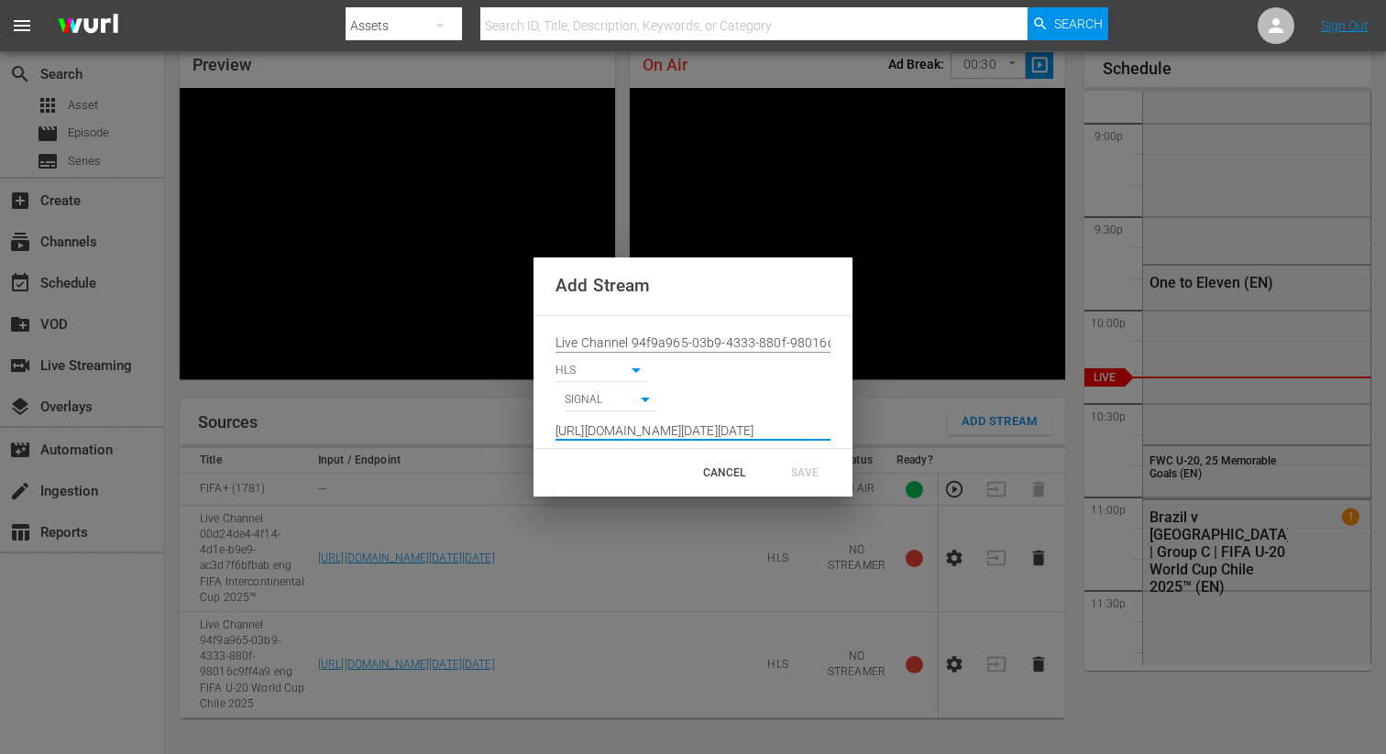
scroll to position [0, 1358]
type input "[URL][DOMAIN_NAME][DATE][DATE]"
click at [795, 460] on div "SAVE" at bounding box center [804, 472] width 81 height 33
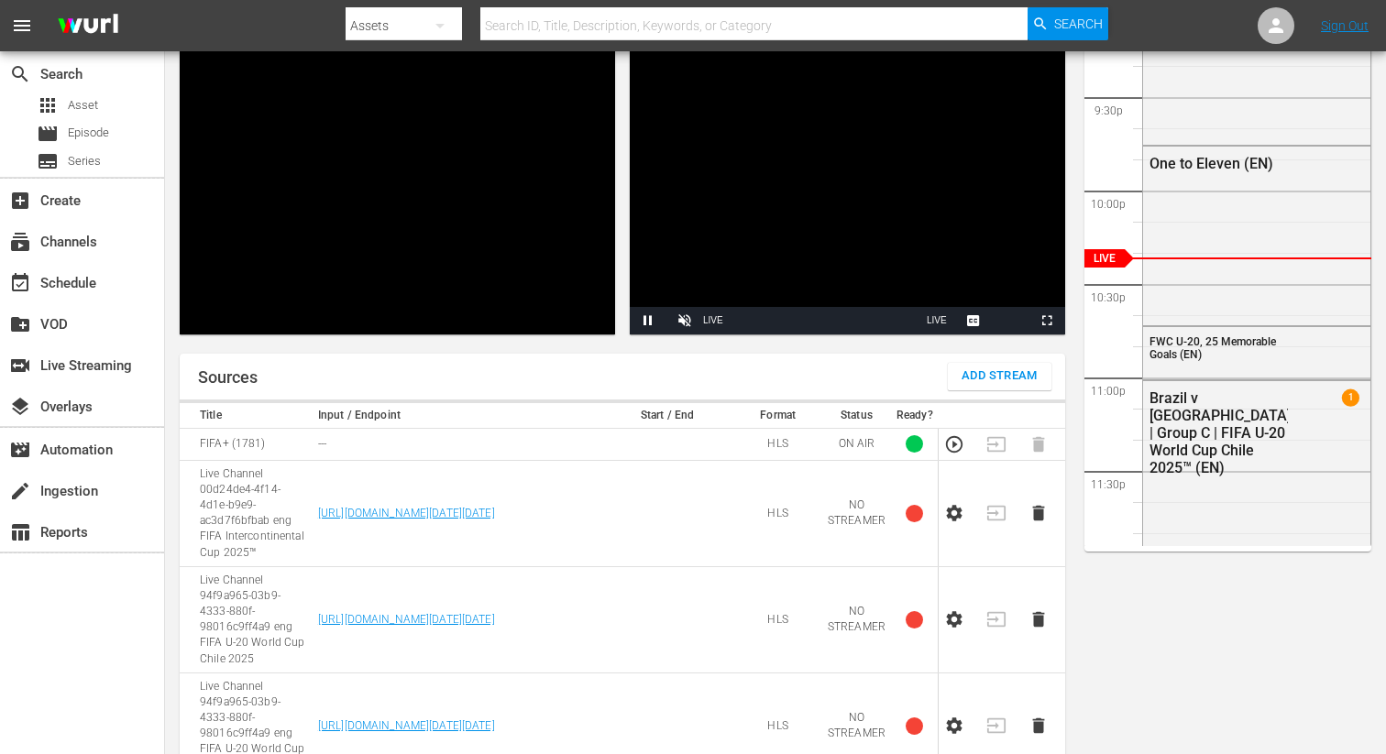
scroll to position [237, 0]
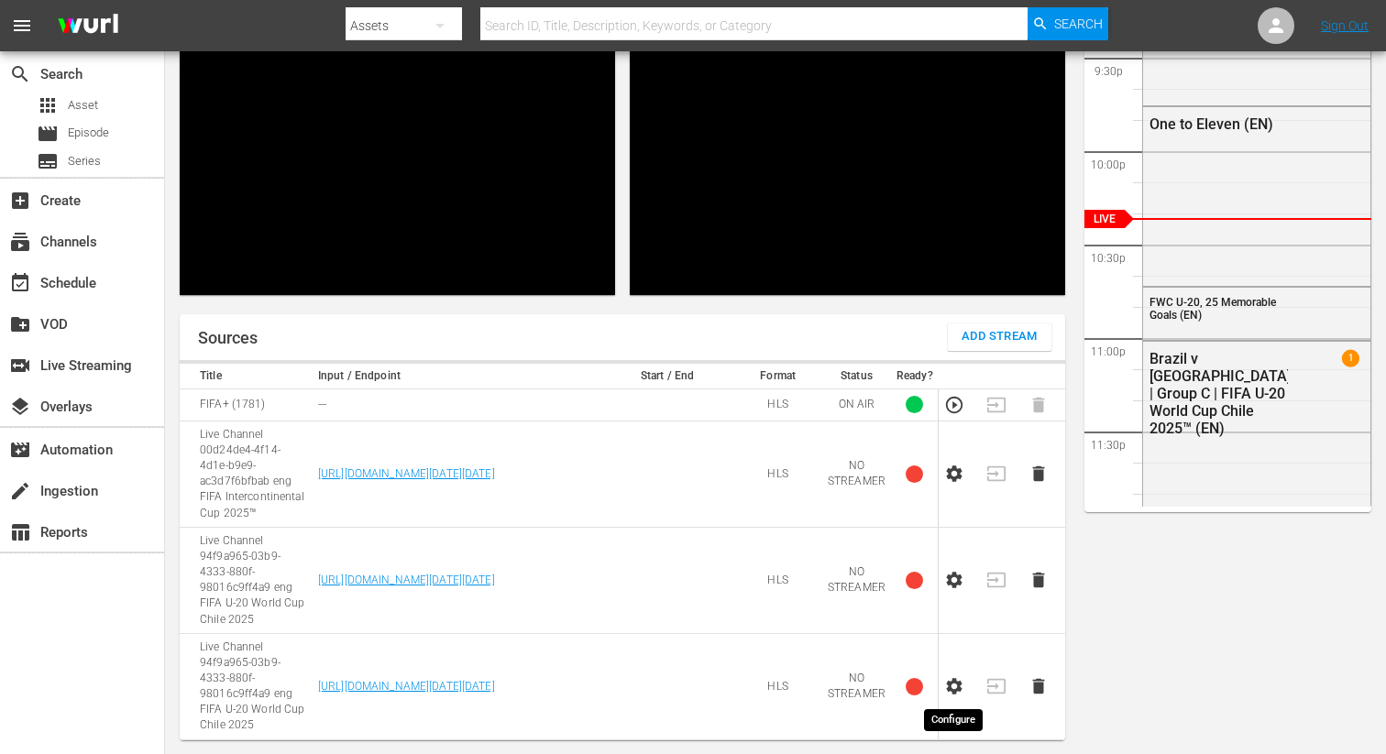
click at [960, 688] on icon "button" at bounding box center [955, 686] width 16 height 16
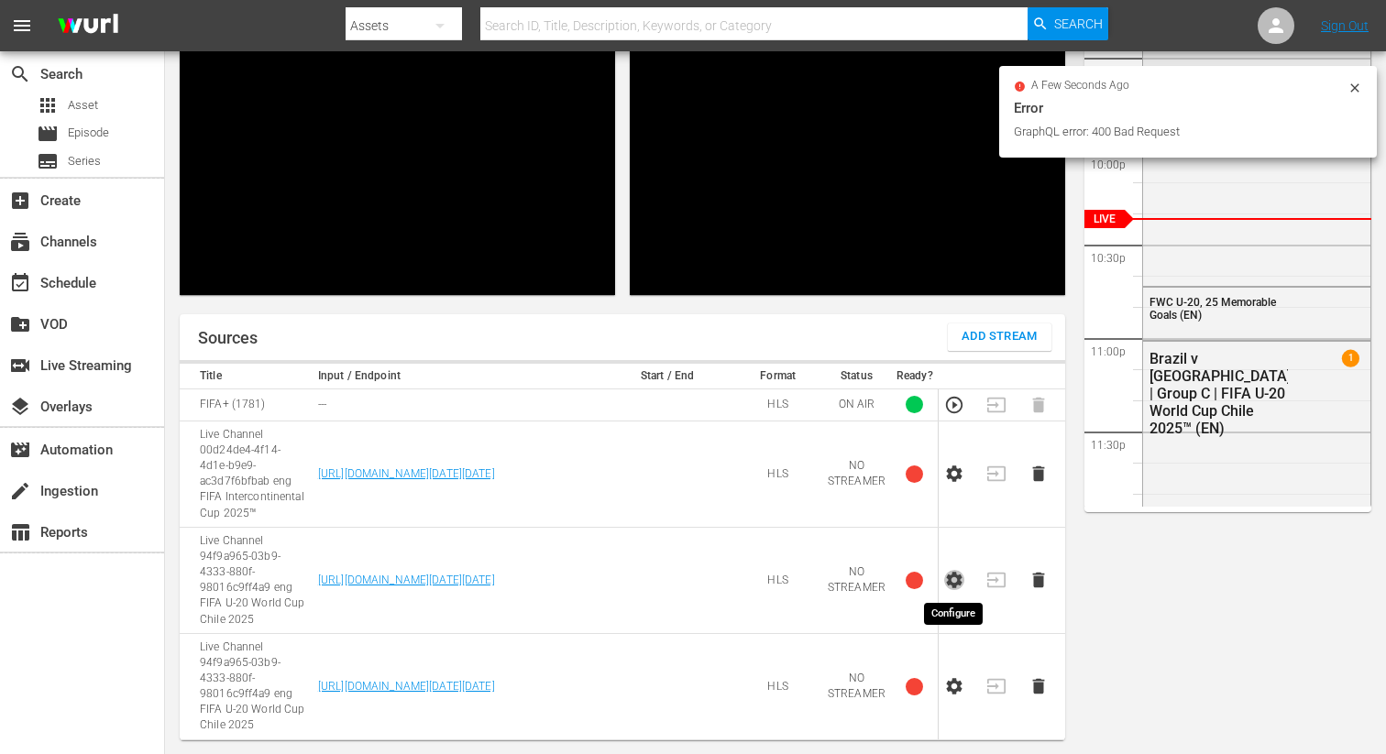
click at [952, 586] on icon "button" at bounding box center [955, 580] width 16 height 16
click at [1033, 693] on icon "button" at bounding box center [1038, 686] width 20 height 20
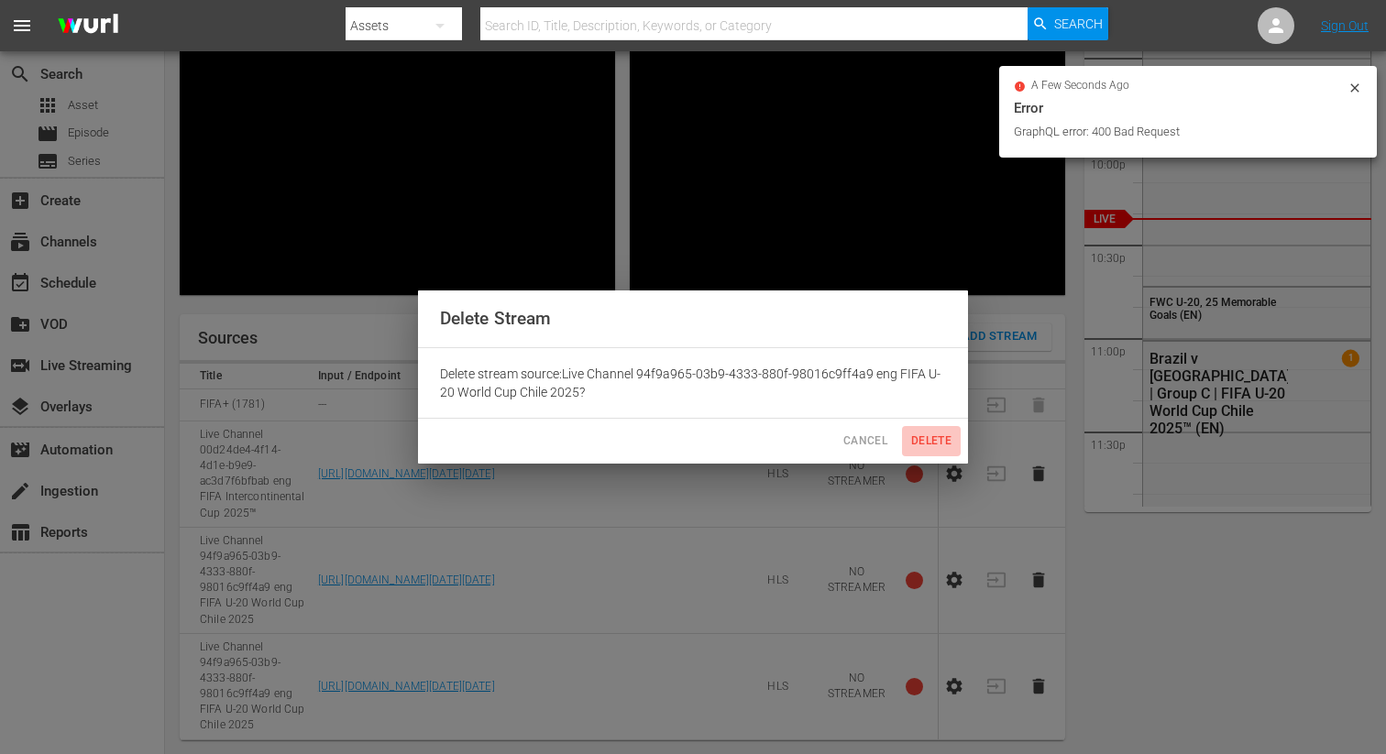
click at [942, 435] on span "Delete" at bounding box center [931, 441] width 44 height 19
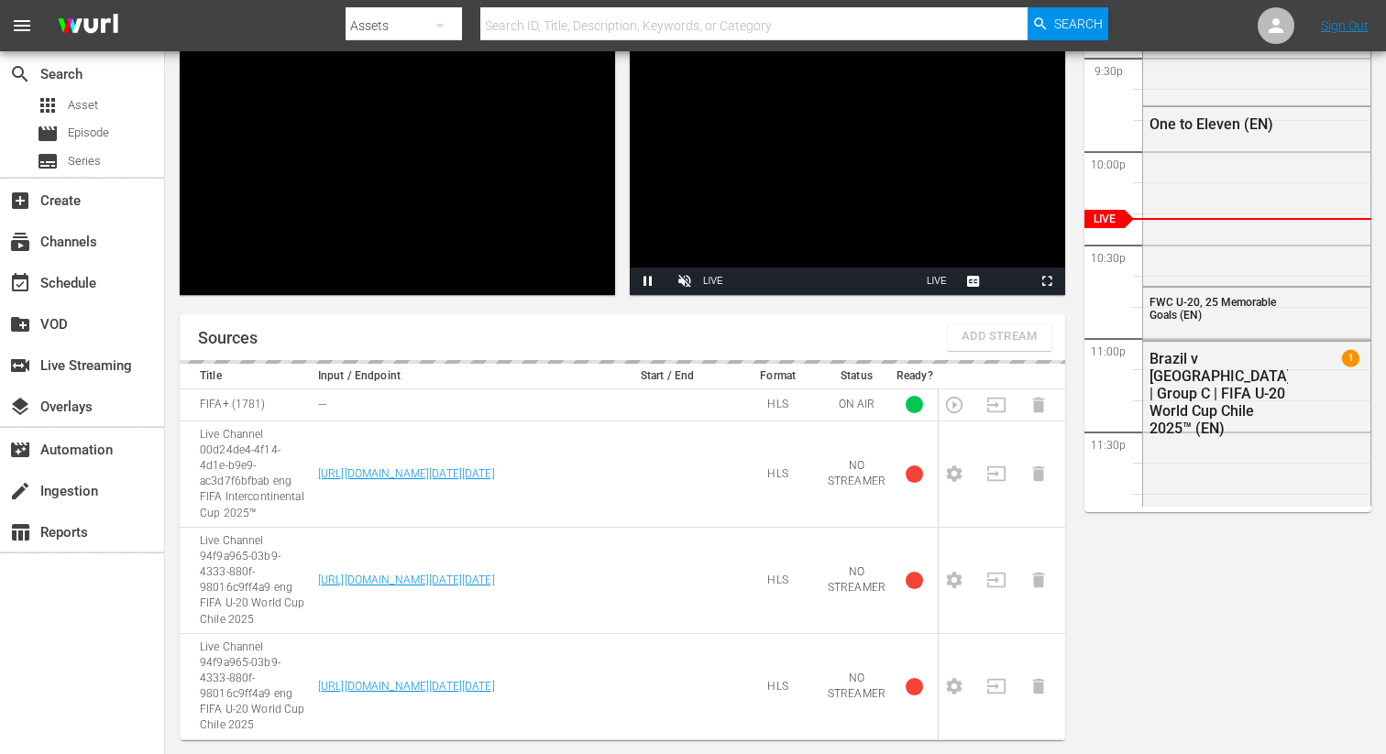
scroll to position [90, 0]
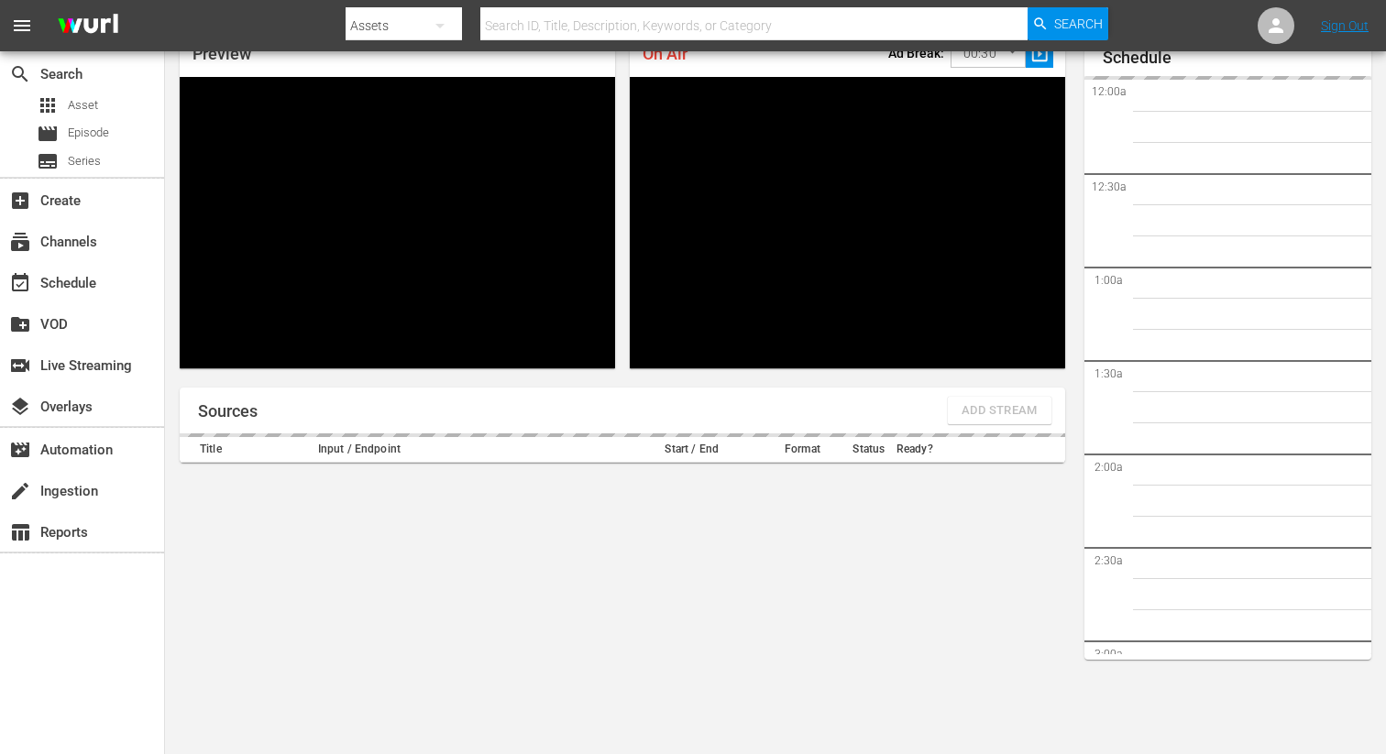
type input "FIFA+ English Global (1781)"
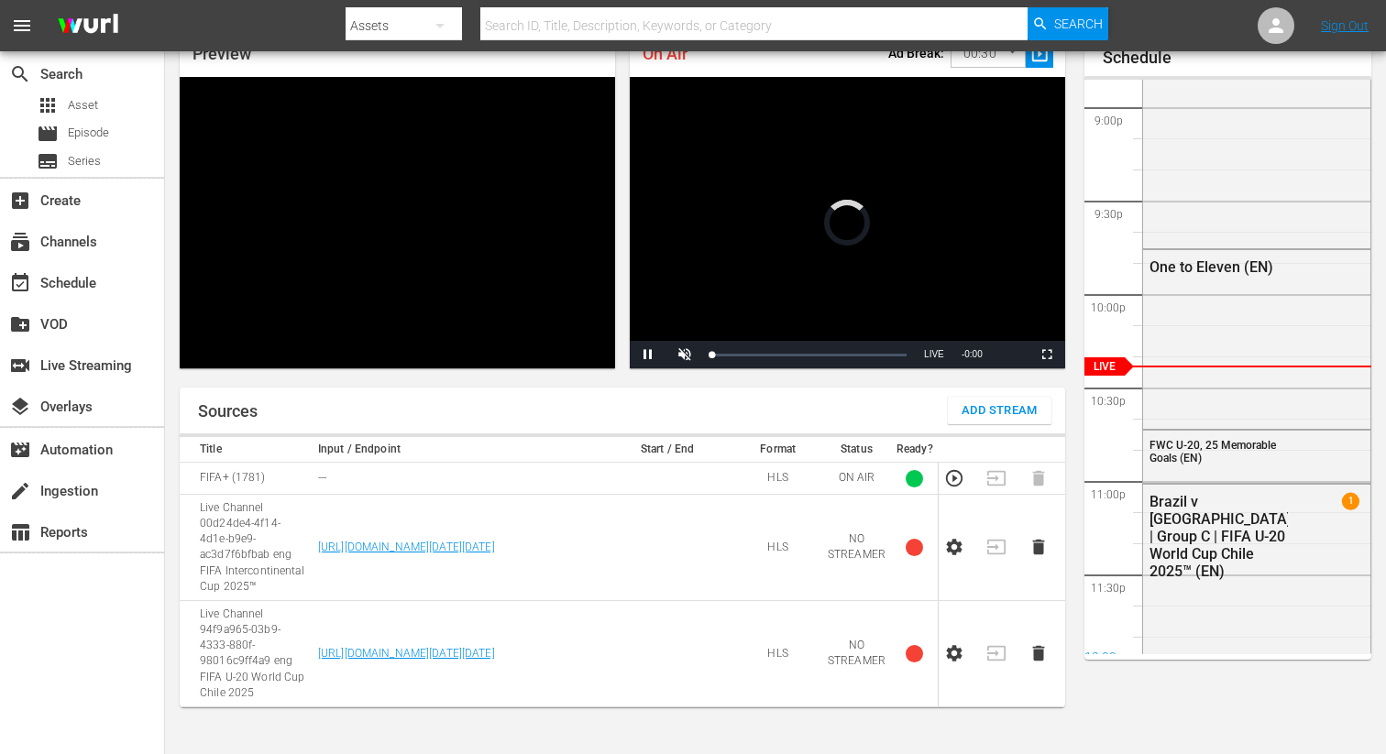
scroll to position [79, 0]
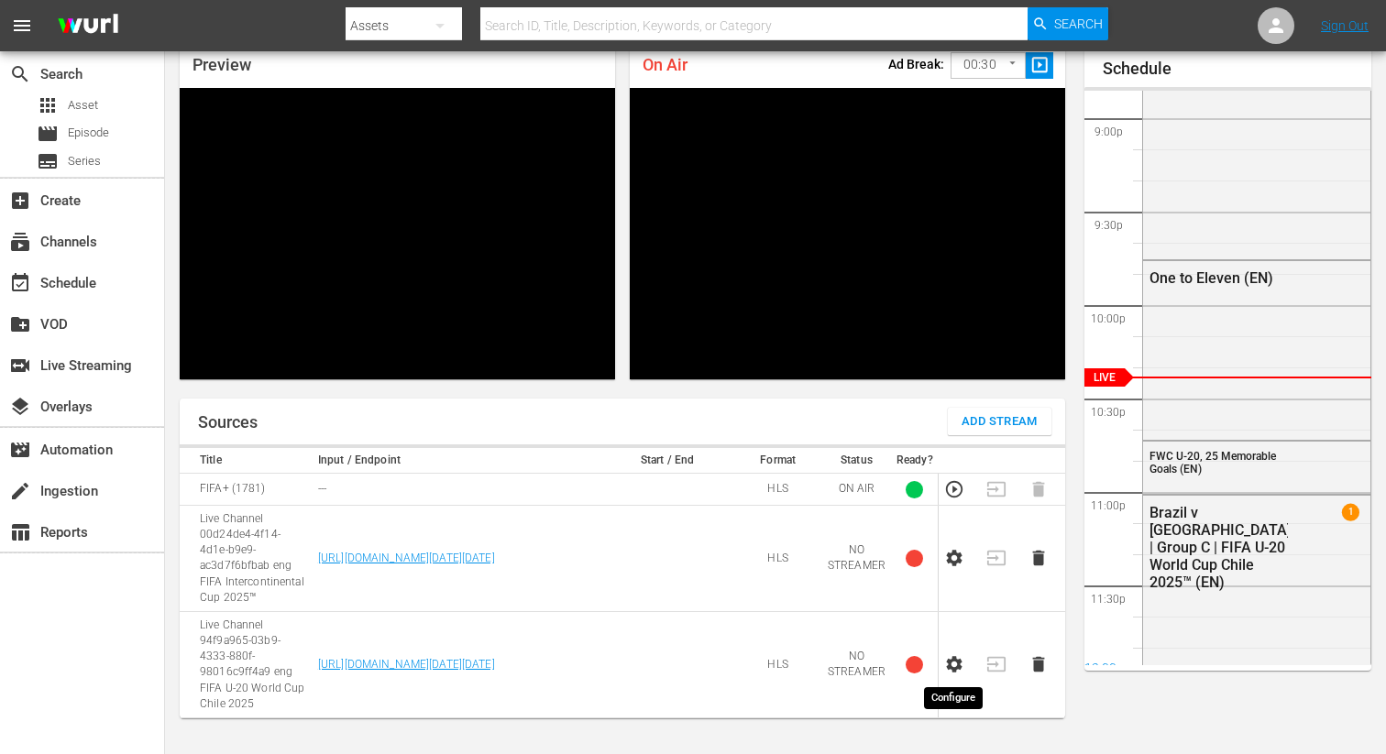
click at [953, 665] on icon "button" at bounding box center [954, 664] width 20 height 20
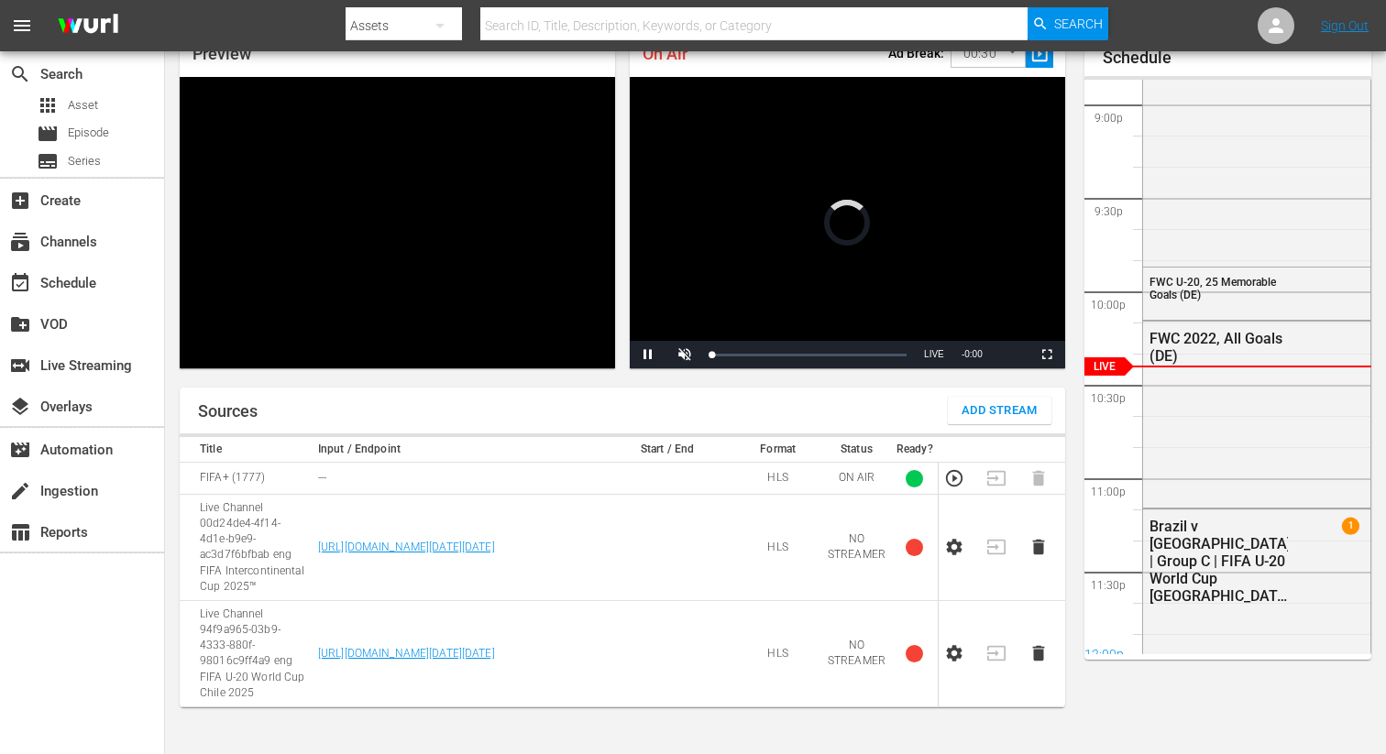
scroll to position [79, 0]
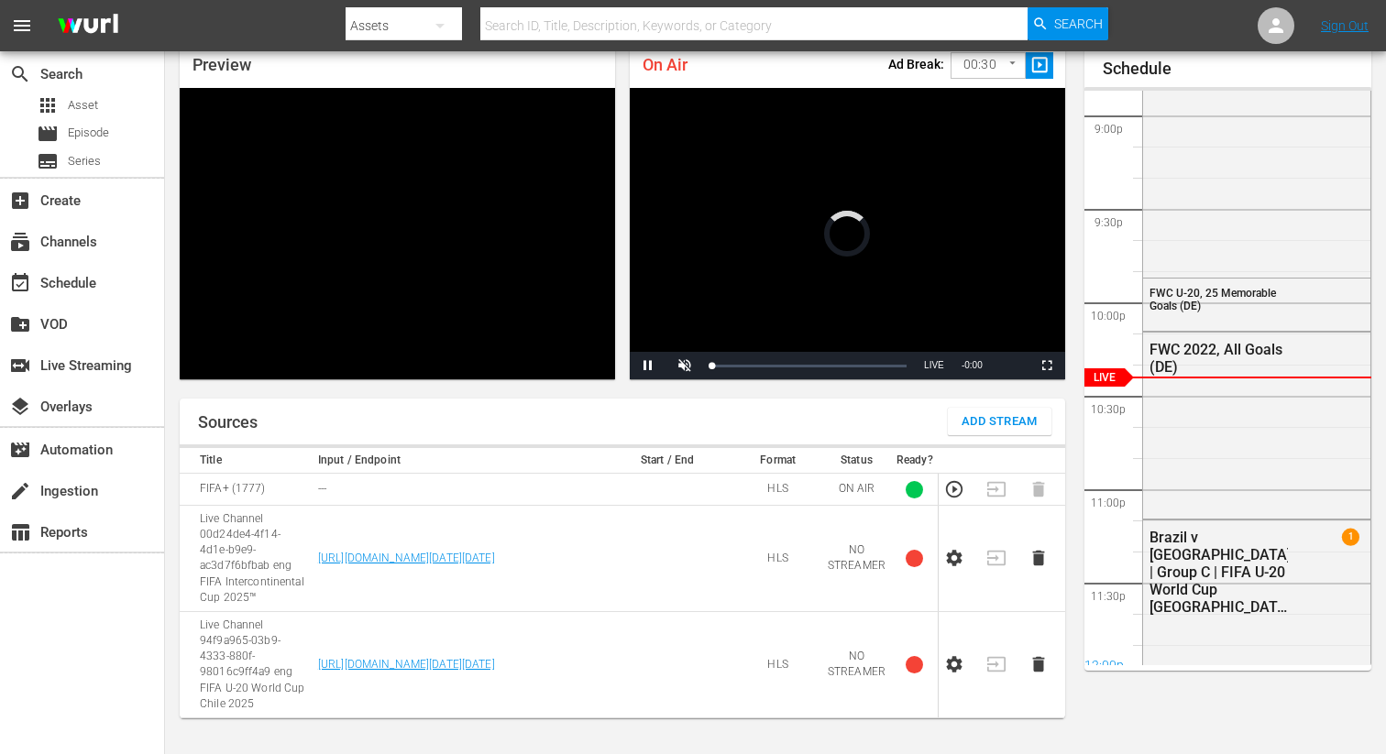
click at [961, 664] on icon "button" at bounding box center [954, 664] width 20 height 20
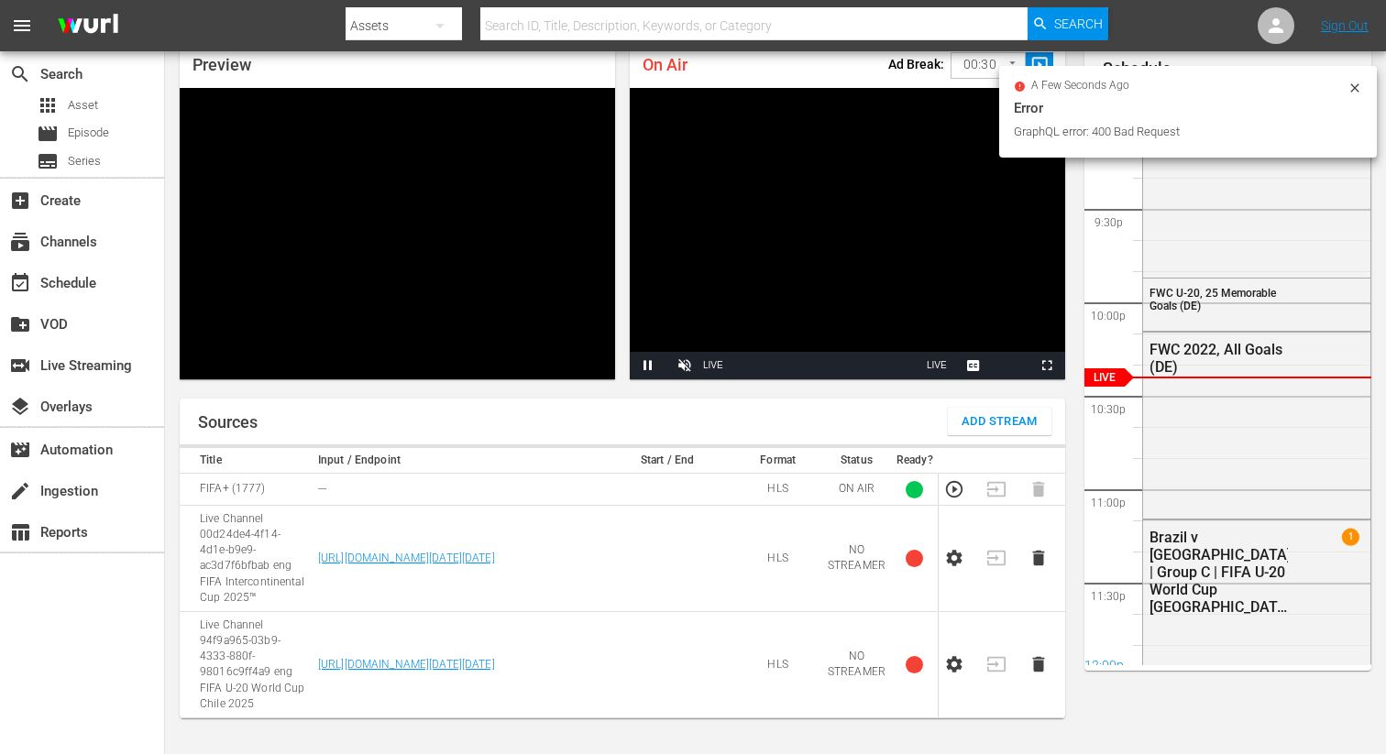
click at [1353, 83] on icon at bounding box center [1354, 88] width 15 height 15
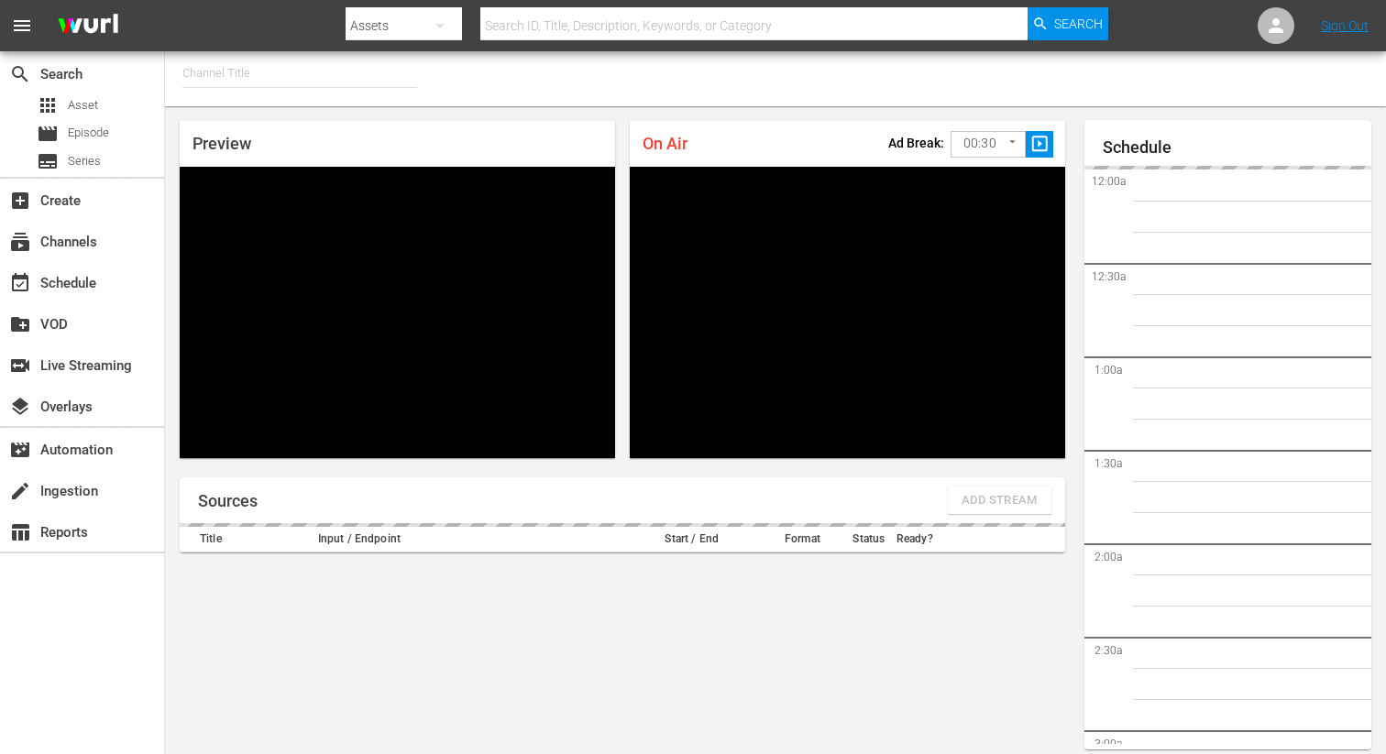
type input "FIFA+ English Global (1781)"
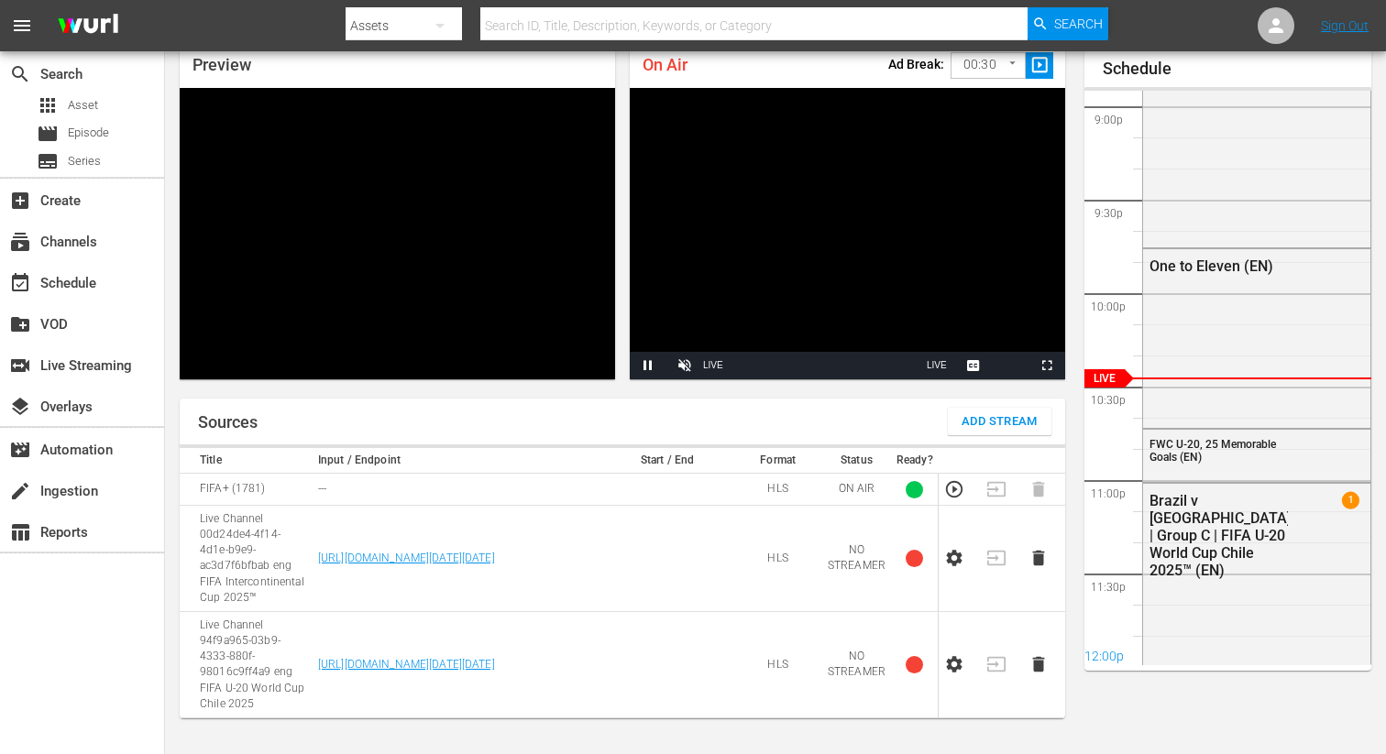
scroll to position [90, 0]
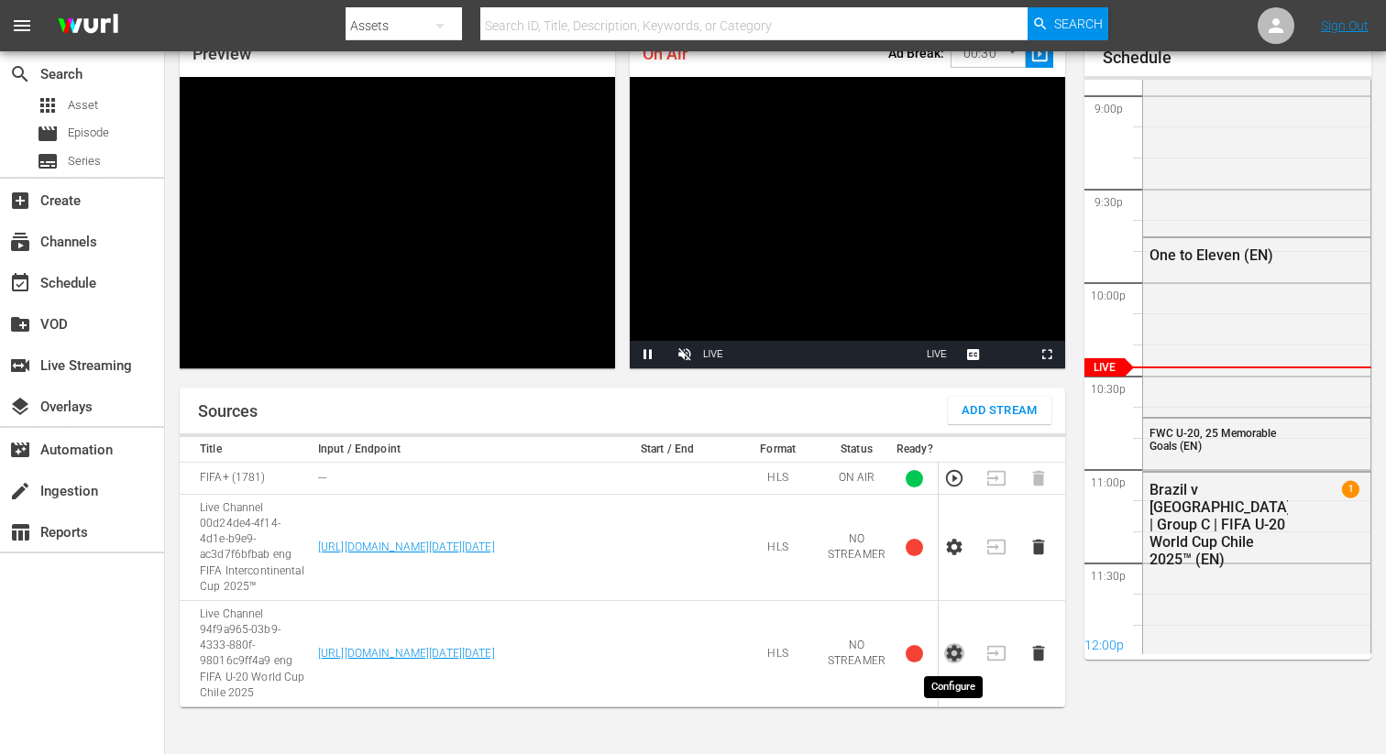
click at [952, 658] on icon "button" at bounding box center [955, 654] width 16 height 16
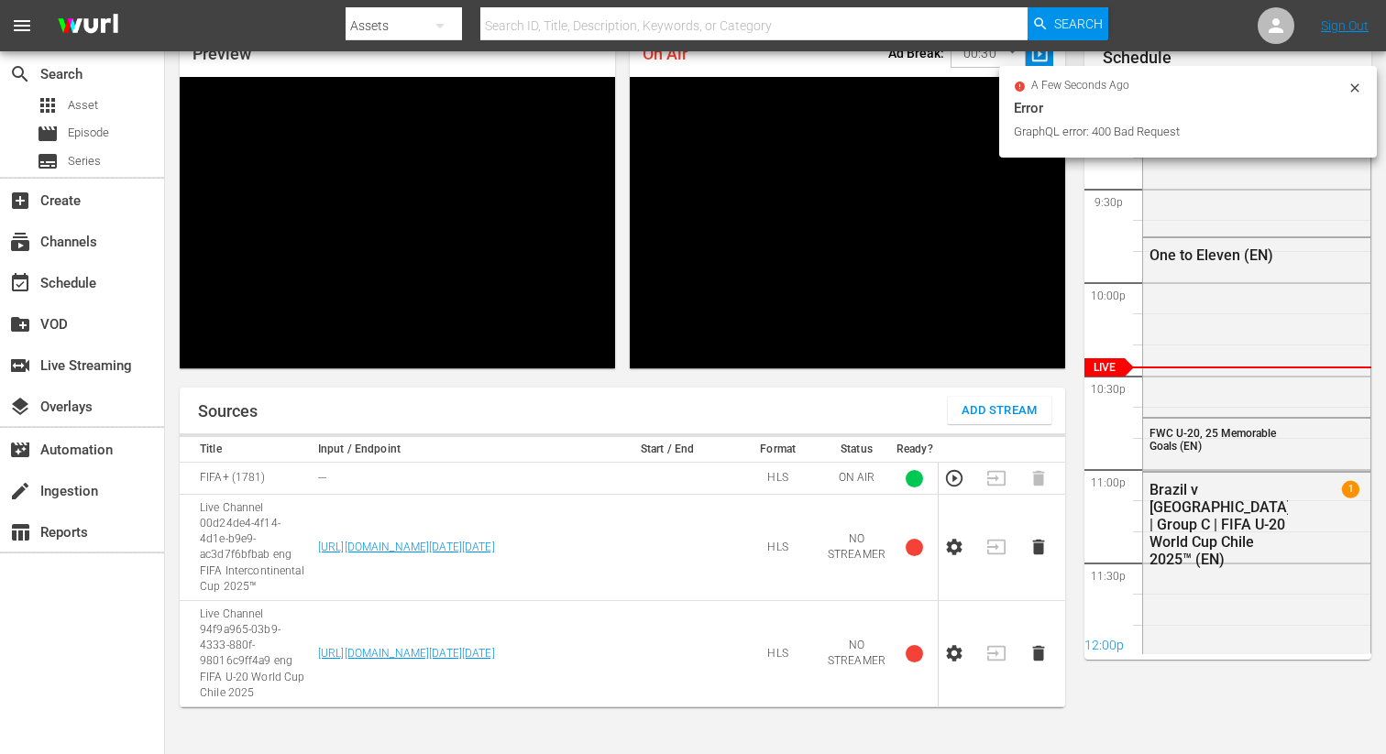
click at [1352, 90] on icon at bounding box center [1354, 87] width 8 height 8
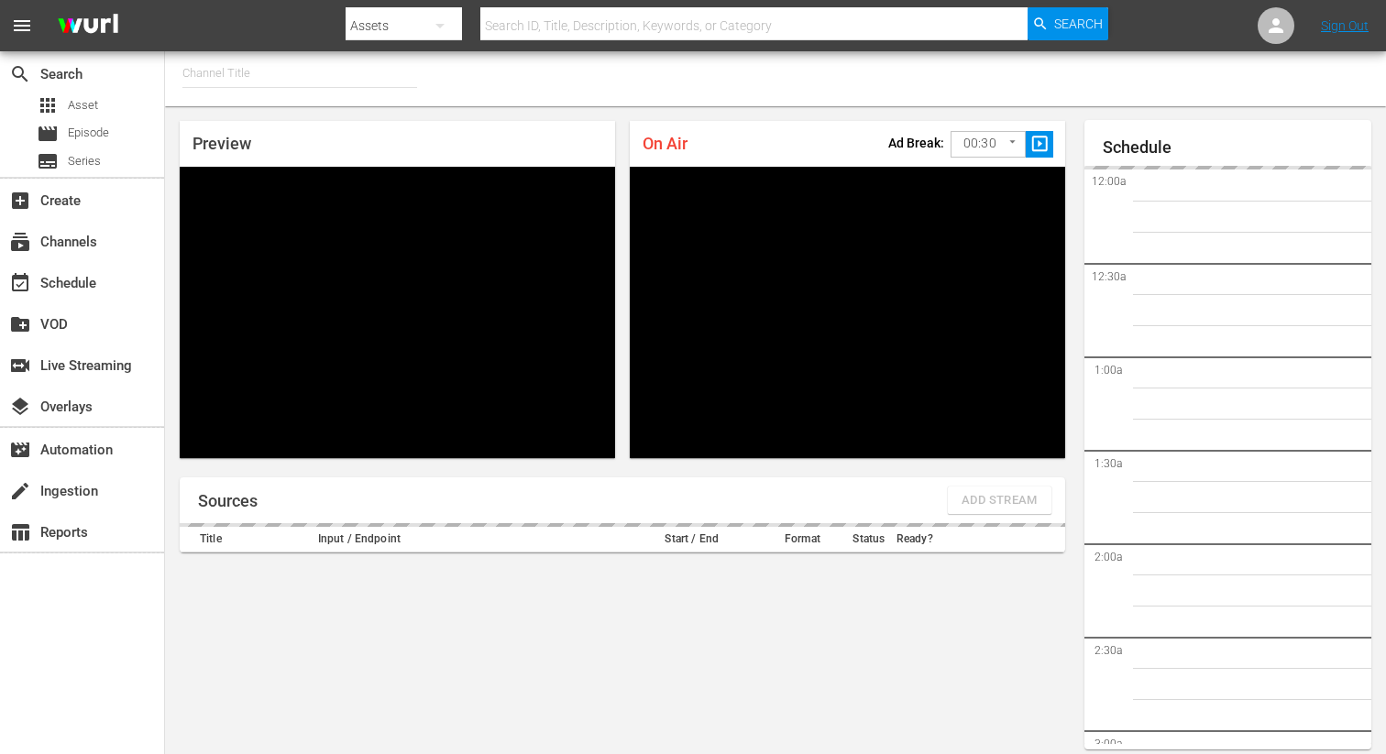
type input "FIFA+ English Global (1781)"
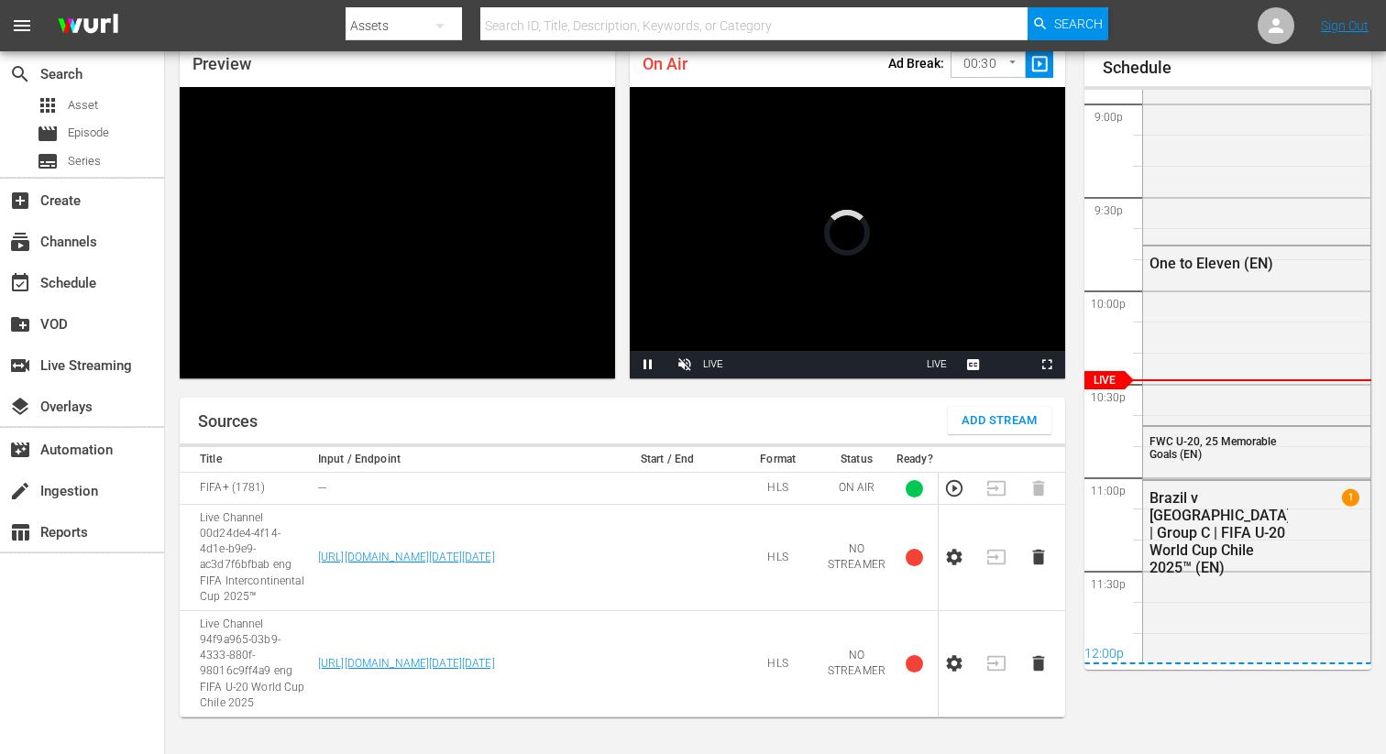
scroll to position [3916, 0]
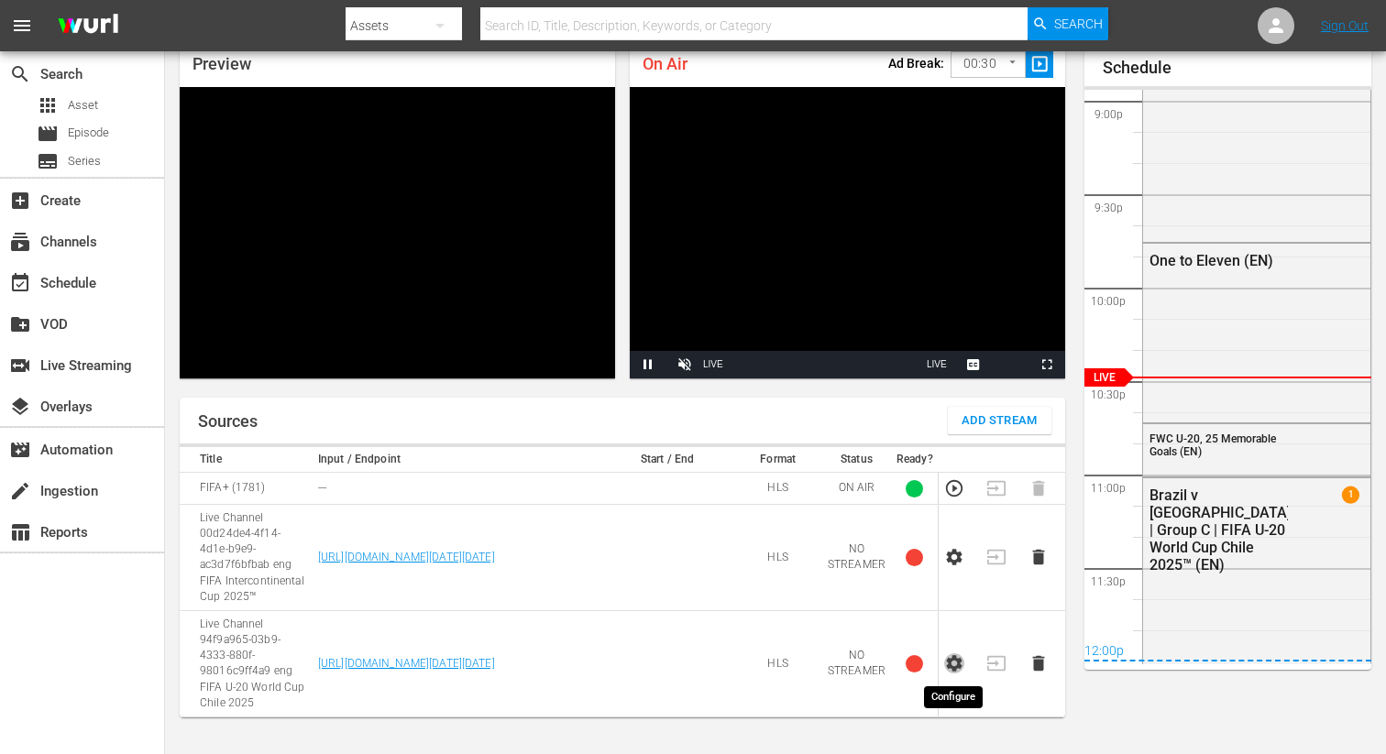
click at [945, 658] on icon "button" at bounding box center [954, 664] width 20 height 20
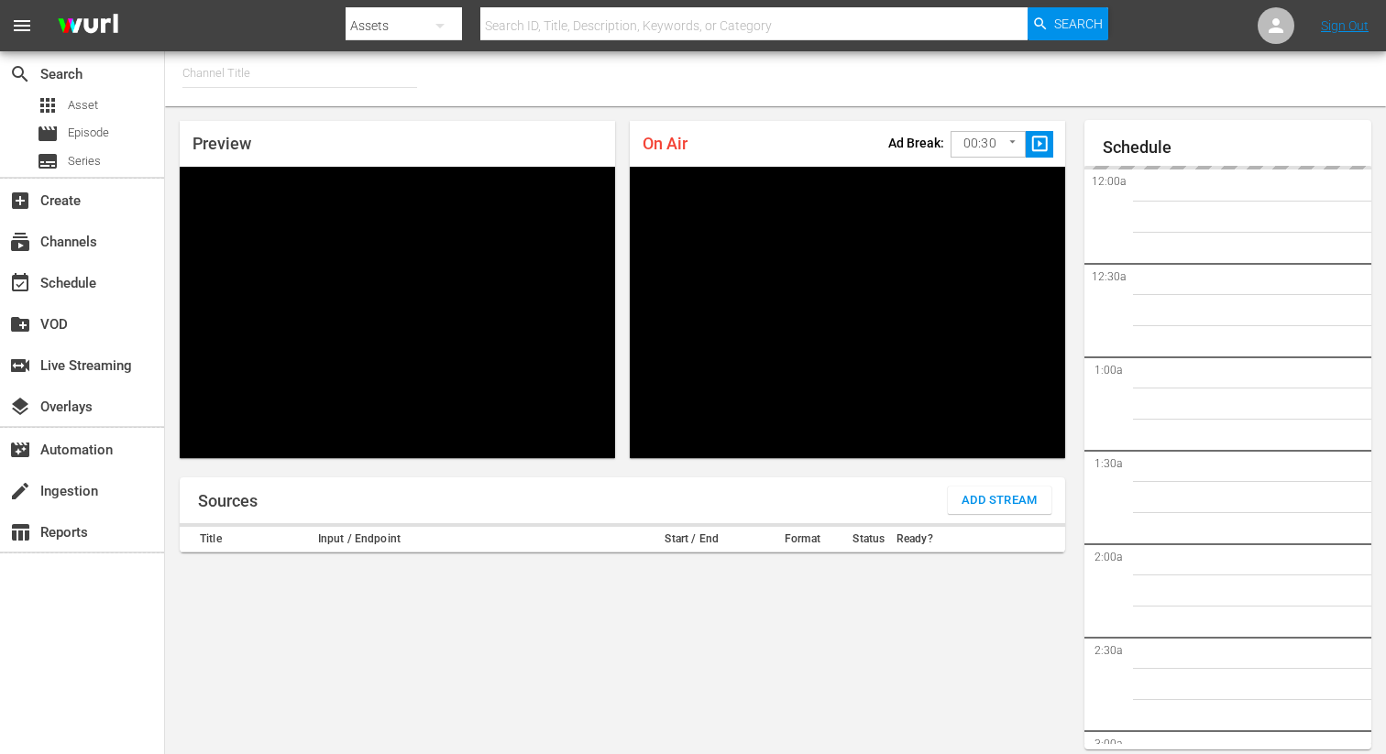
type input "FIFA+ [DEMOGRAPHIC_DATA] Local (1778)"
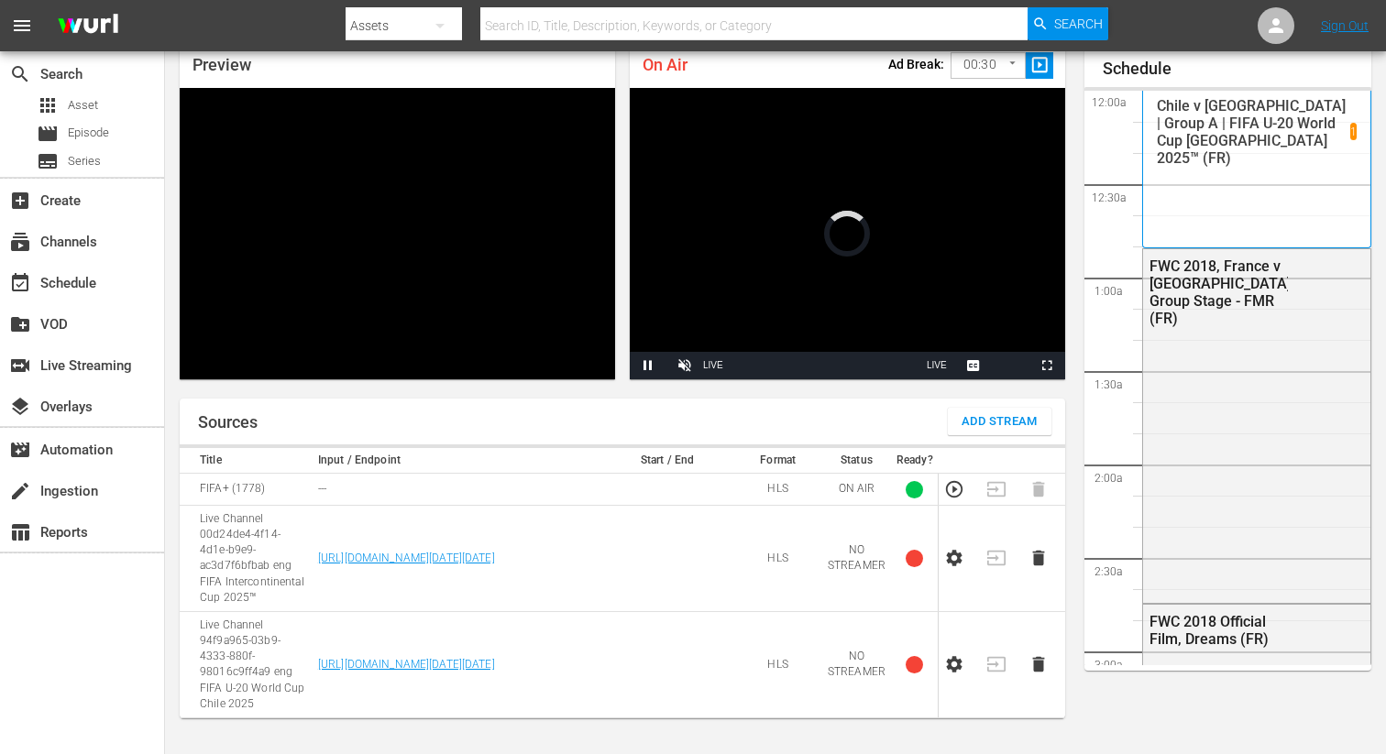
scroll to position [3916, 0]
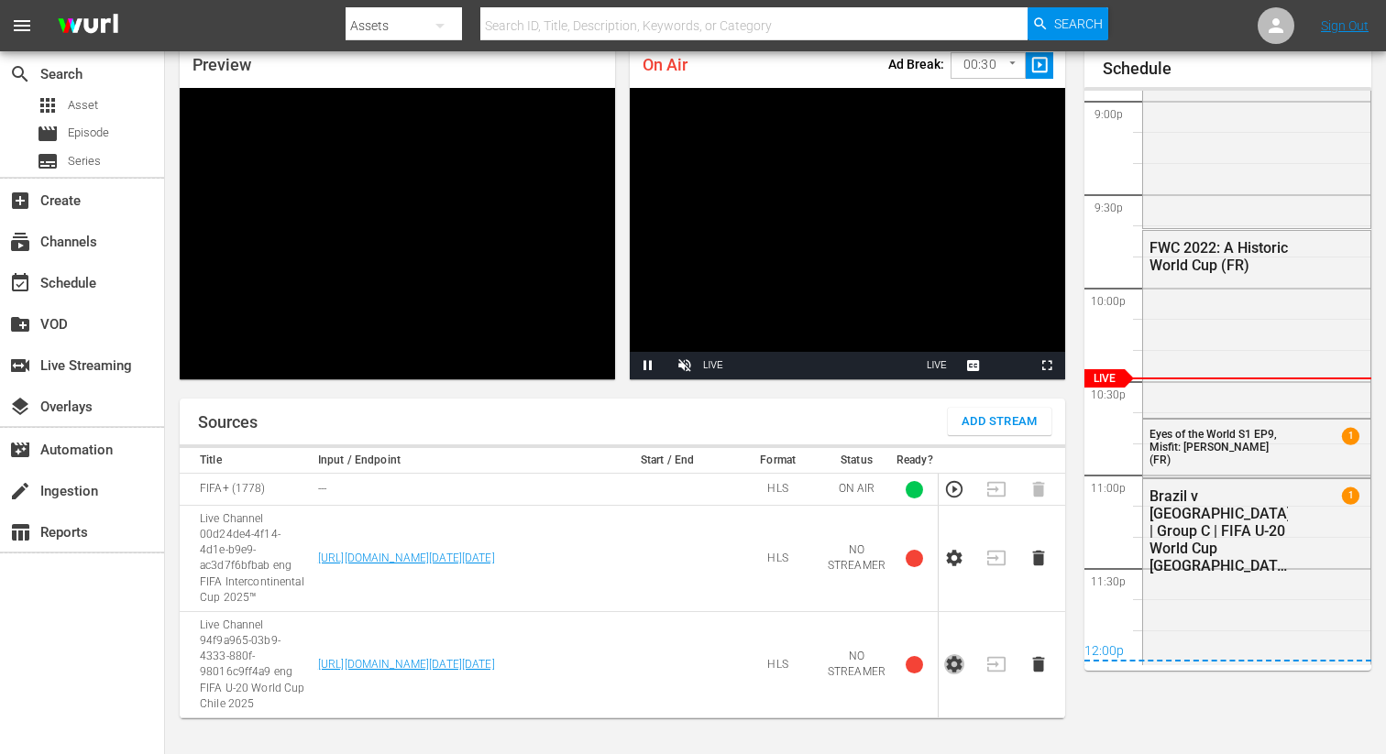
click at [958, 663] on icon "button" at bounding box center [955, 665] width 16 height 16
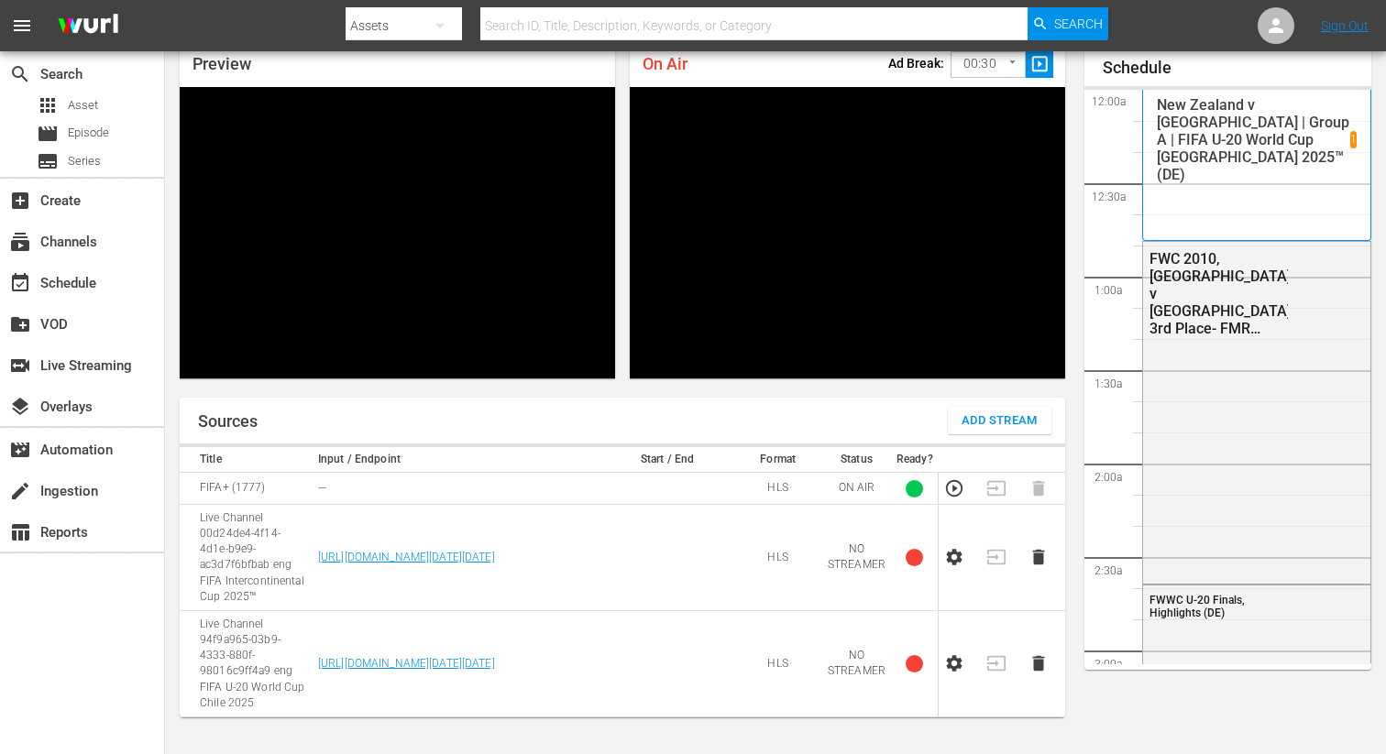
scroll to position [3916, 0]
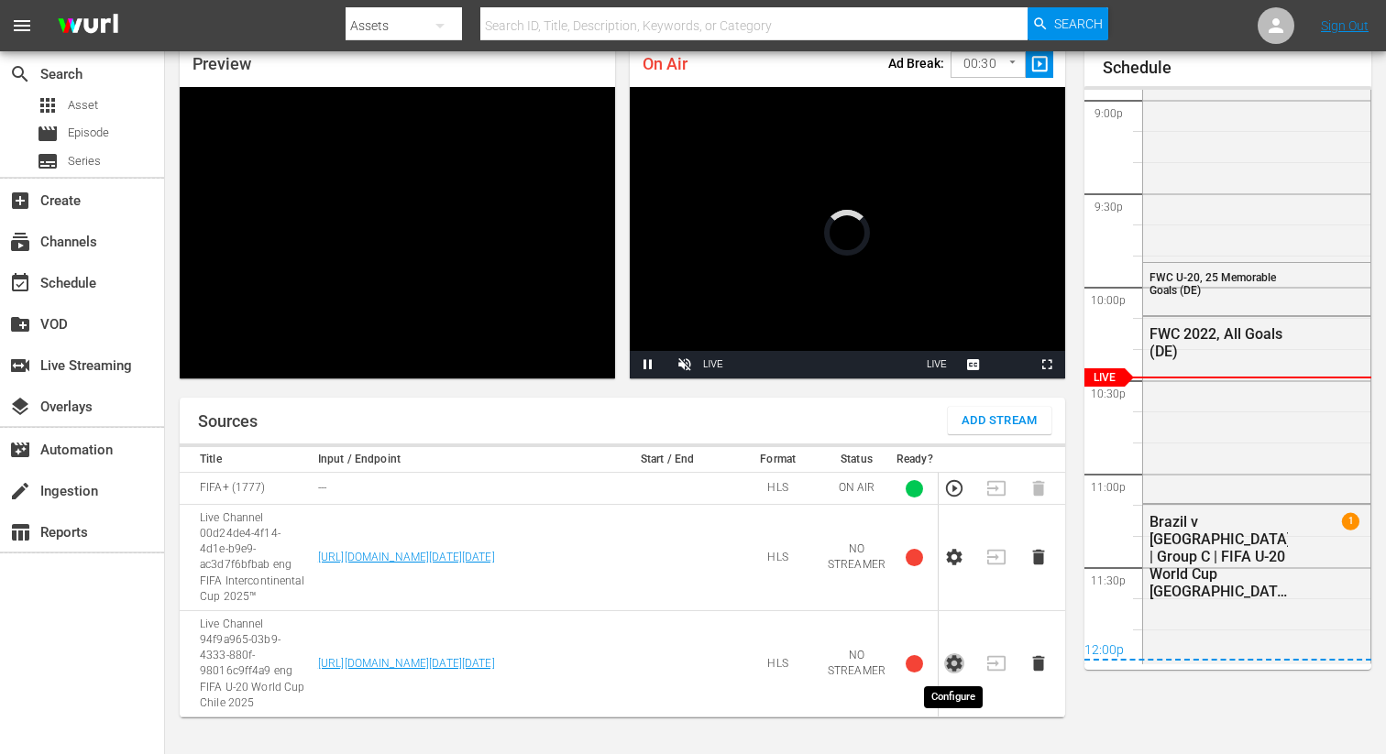
click at [960, 661] on icon "button" at bounding box center [955, 664] width 16 height 16
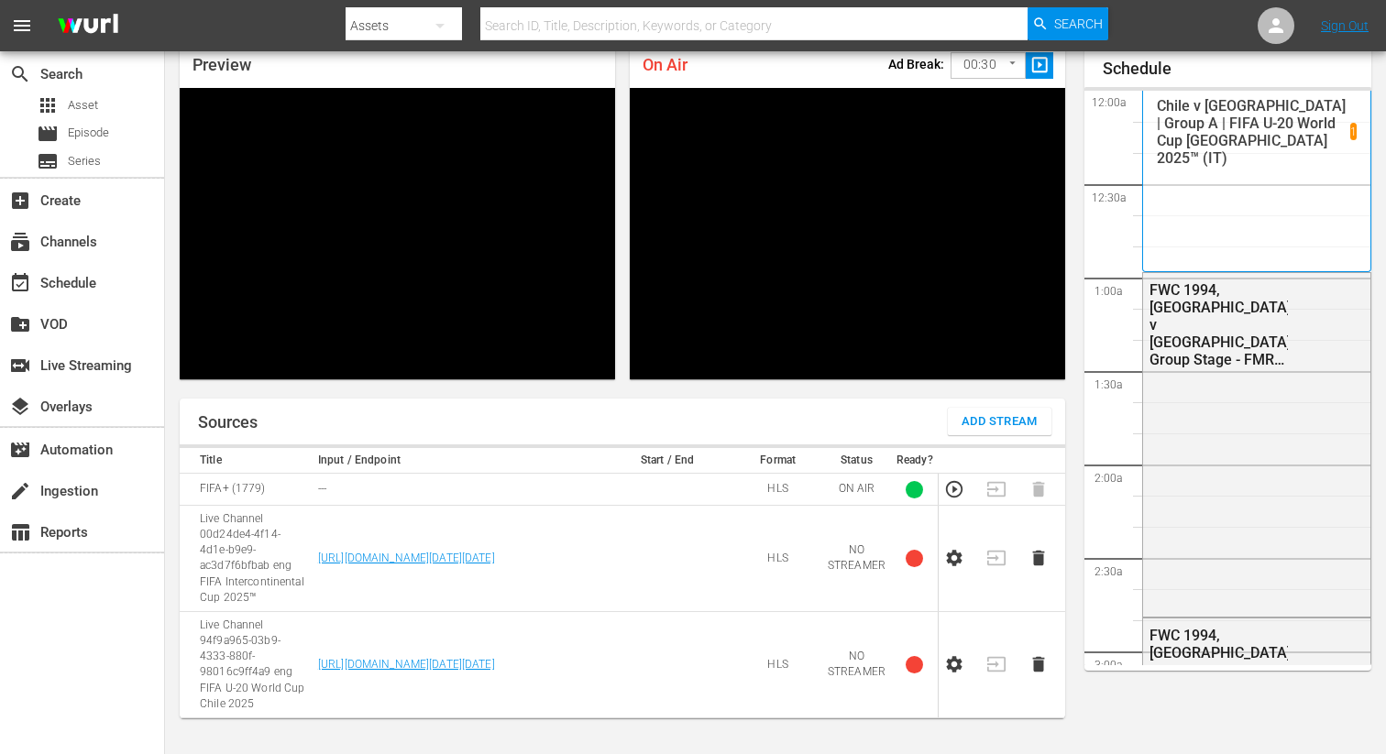
scroll to position [3917, 0]
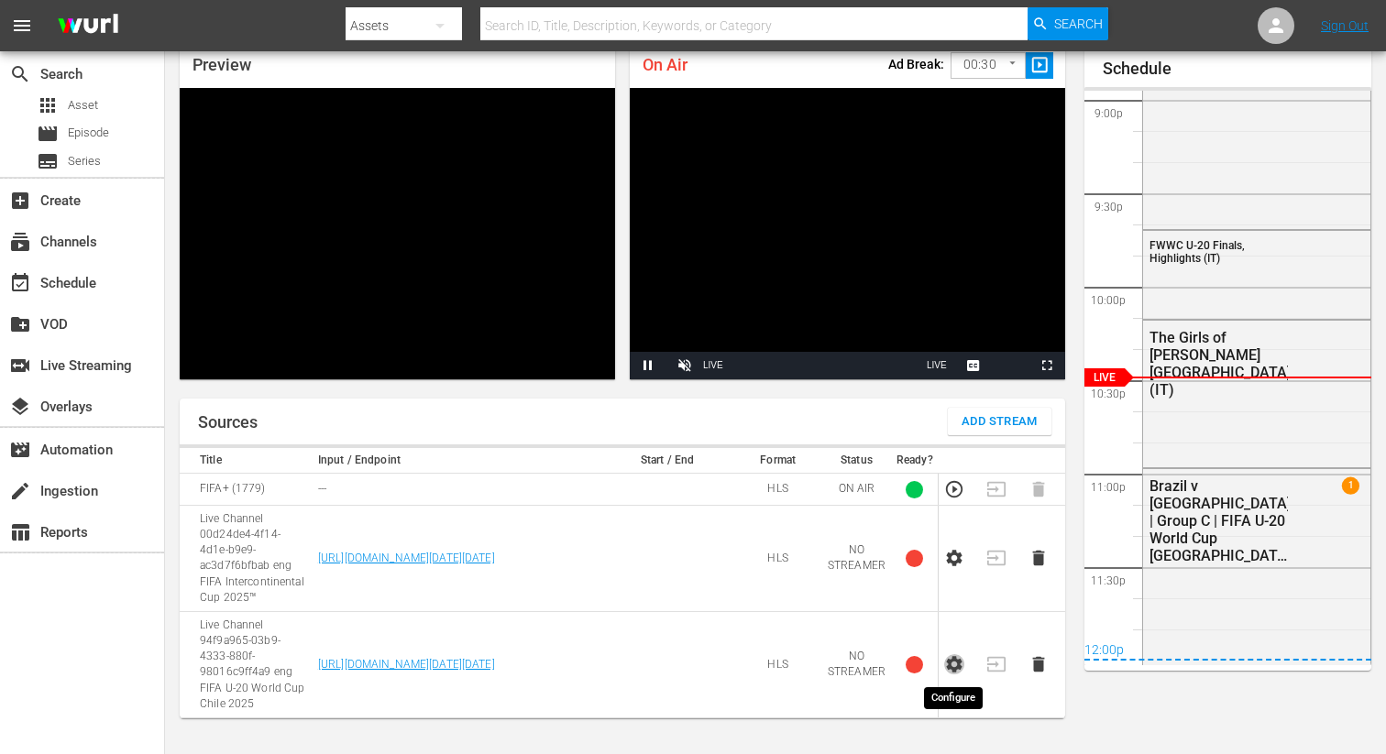
click at [961, 664] on icon "button" at bounding box center [954, 664] width 20 height 20
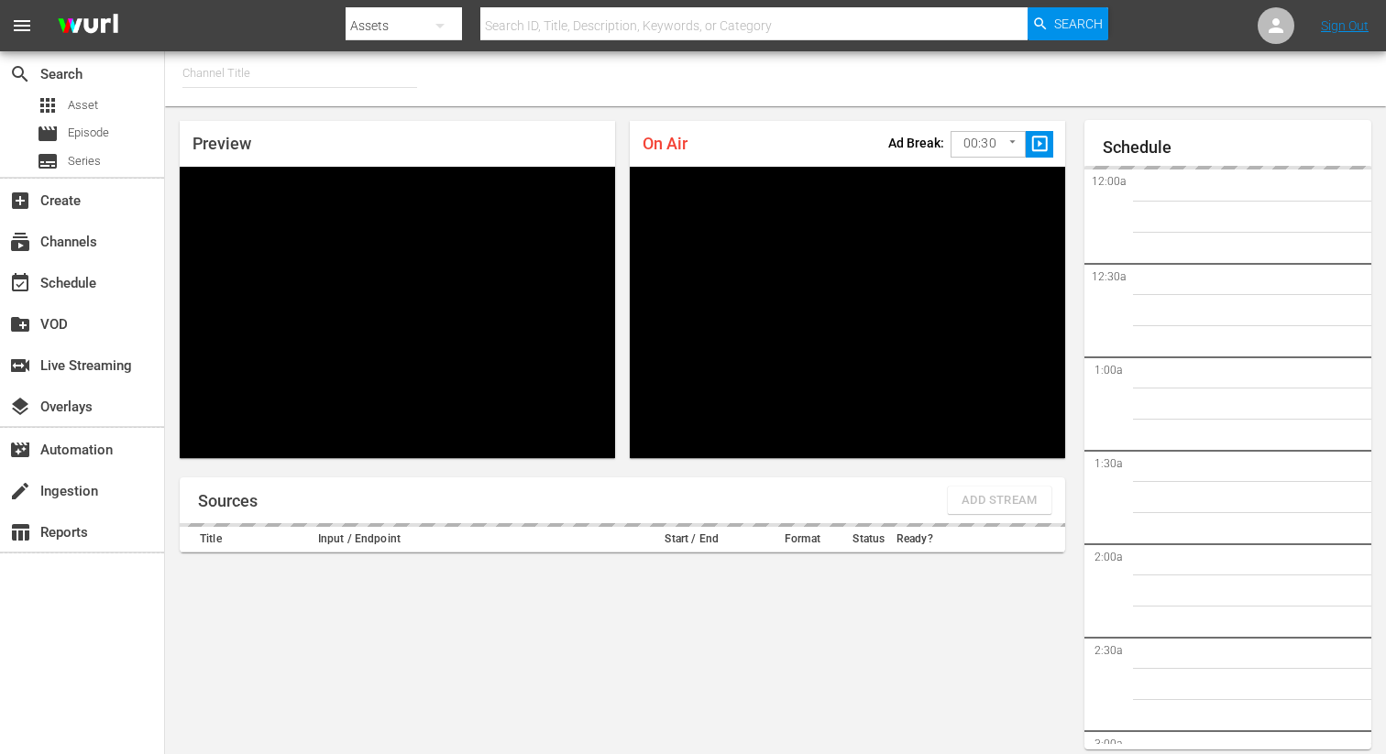
type input "FIFA+ [DEMOGRAPHIC_DATA] Local (1776)"
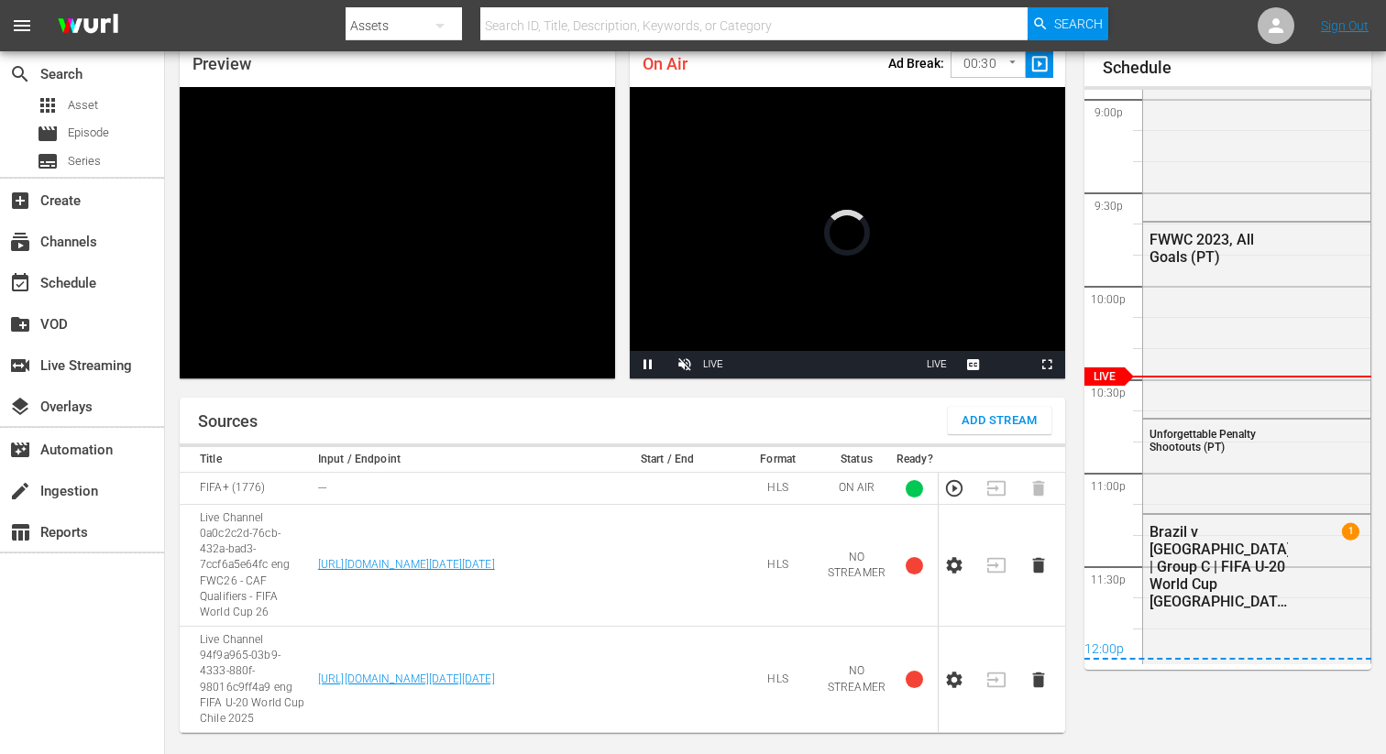
scroll to position [90, 0]
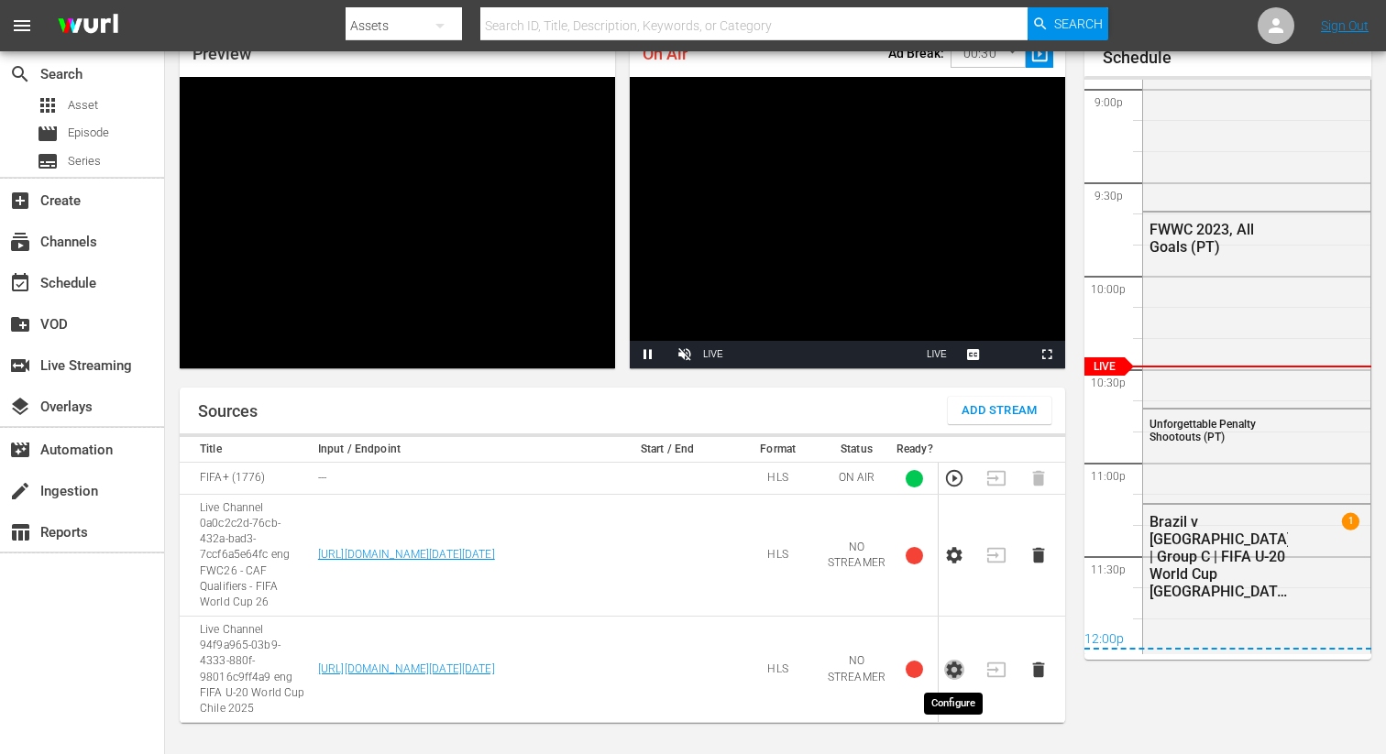
click at [961, 669] on icon "button" at bounding box center [954, 670] width 20 height 20
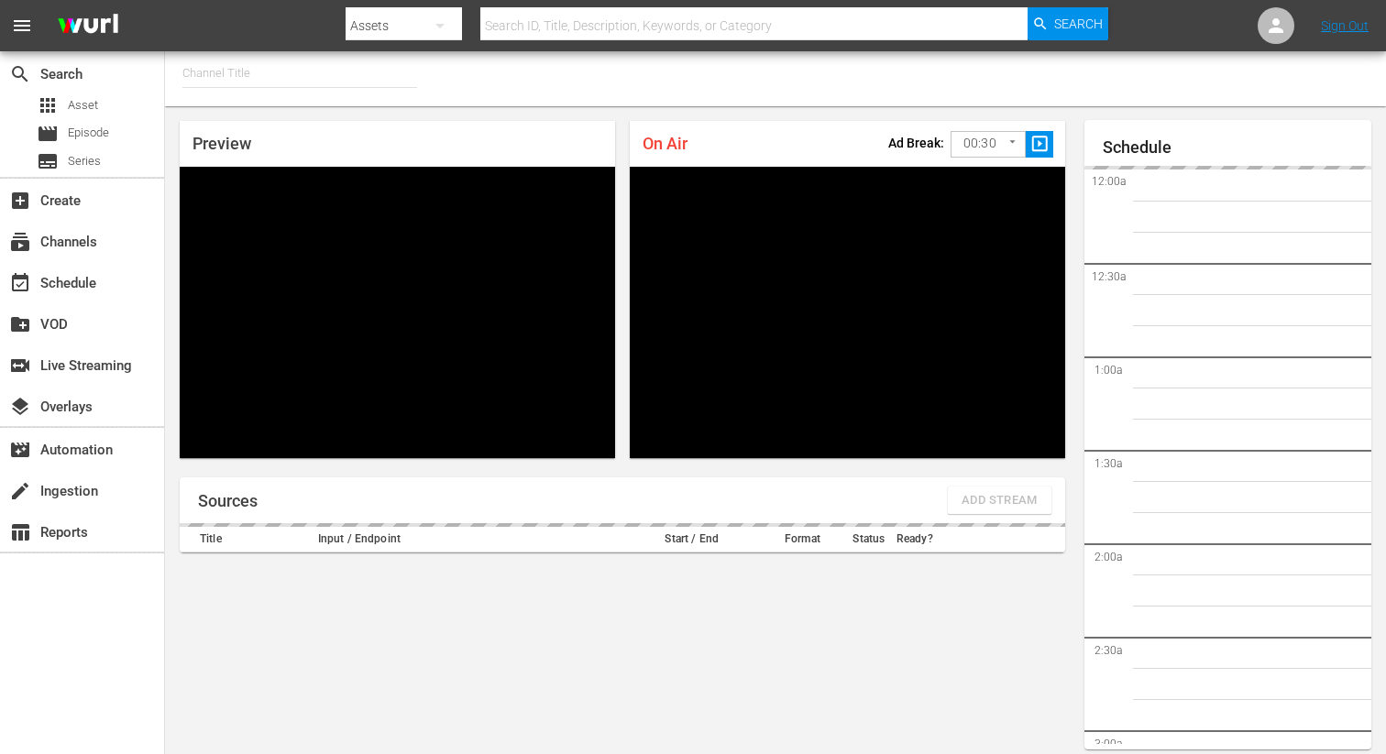
type input "FIFA+ Spanish Global (1780)"
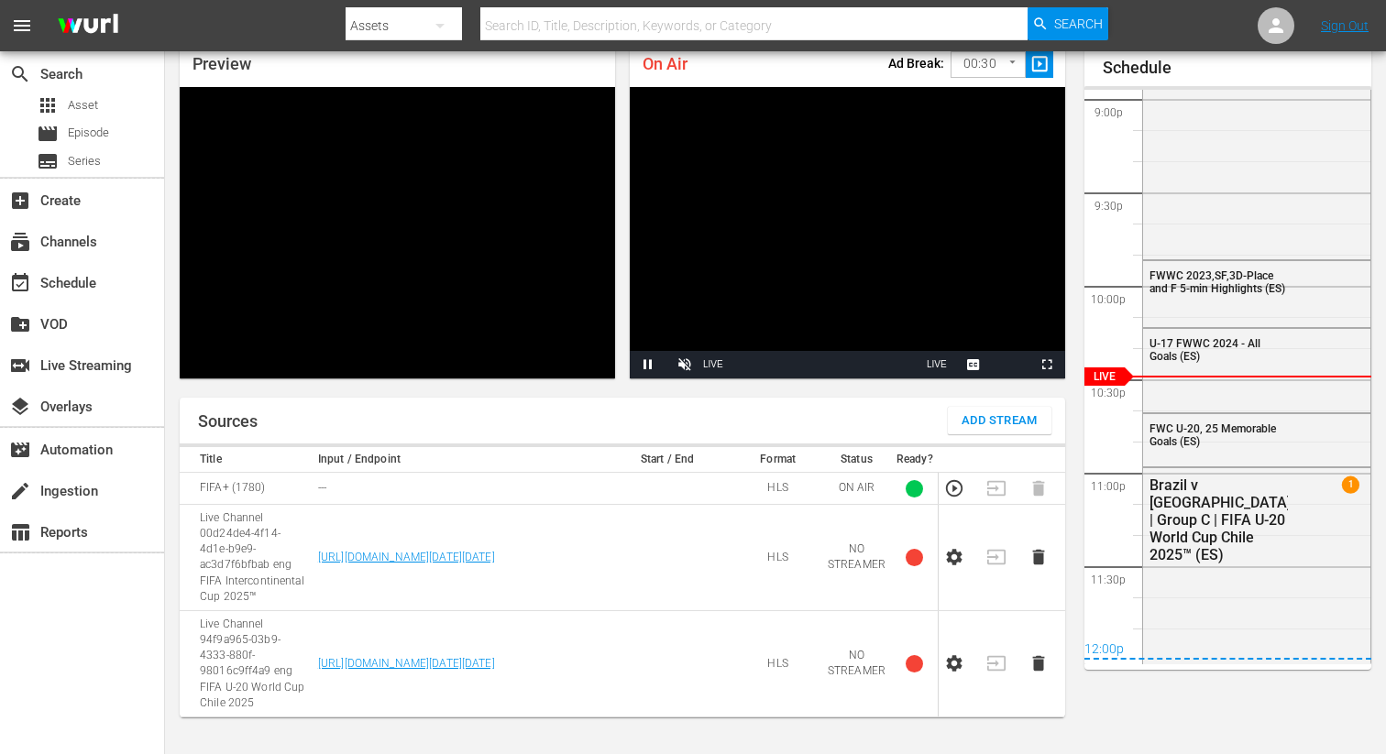
scroll to position [90, 0]
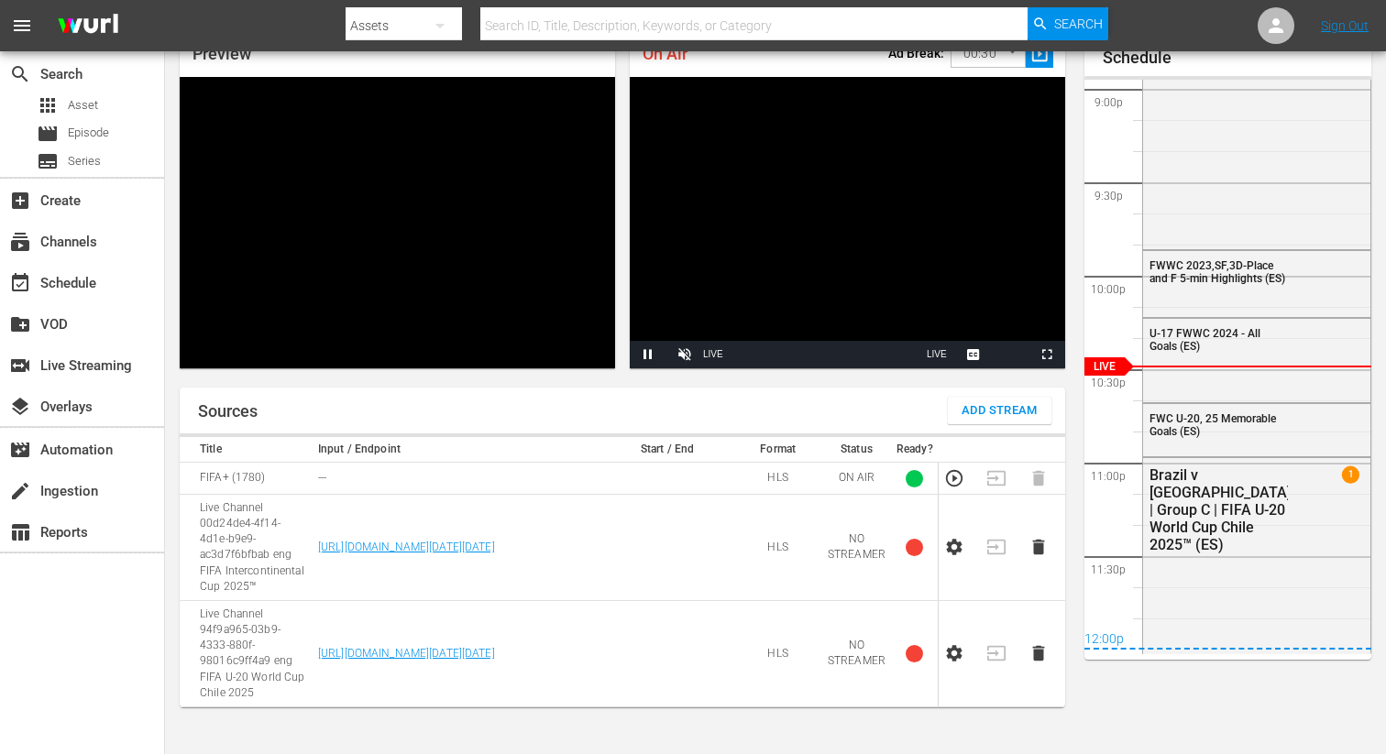
click at [950, 654] on icon "button" at bounding box center [955, 654] width 16 height 16
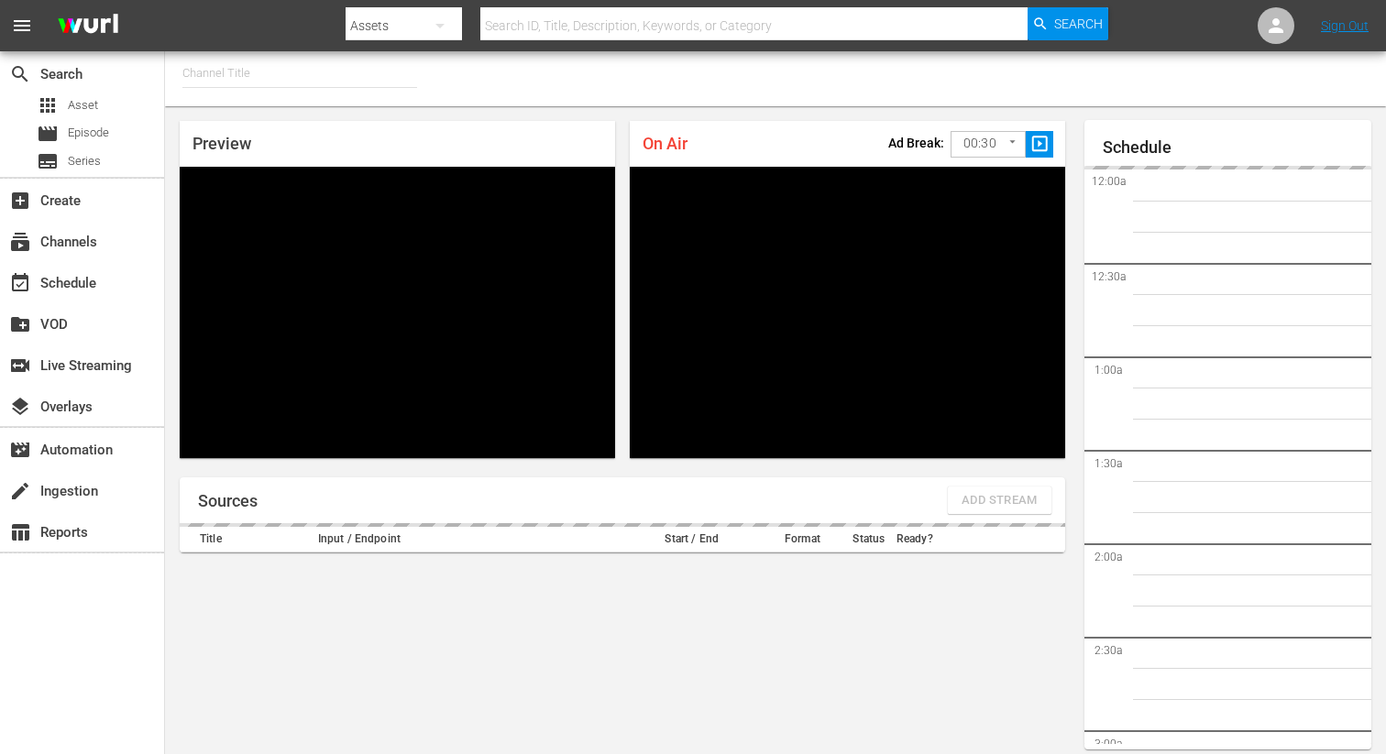
type input "FIFA+ English Global (1781)"
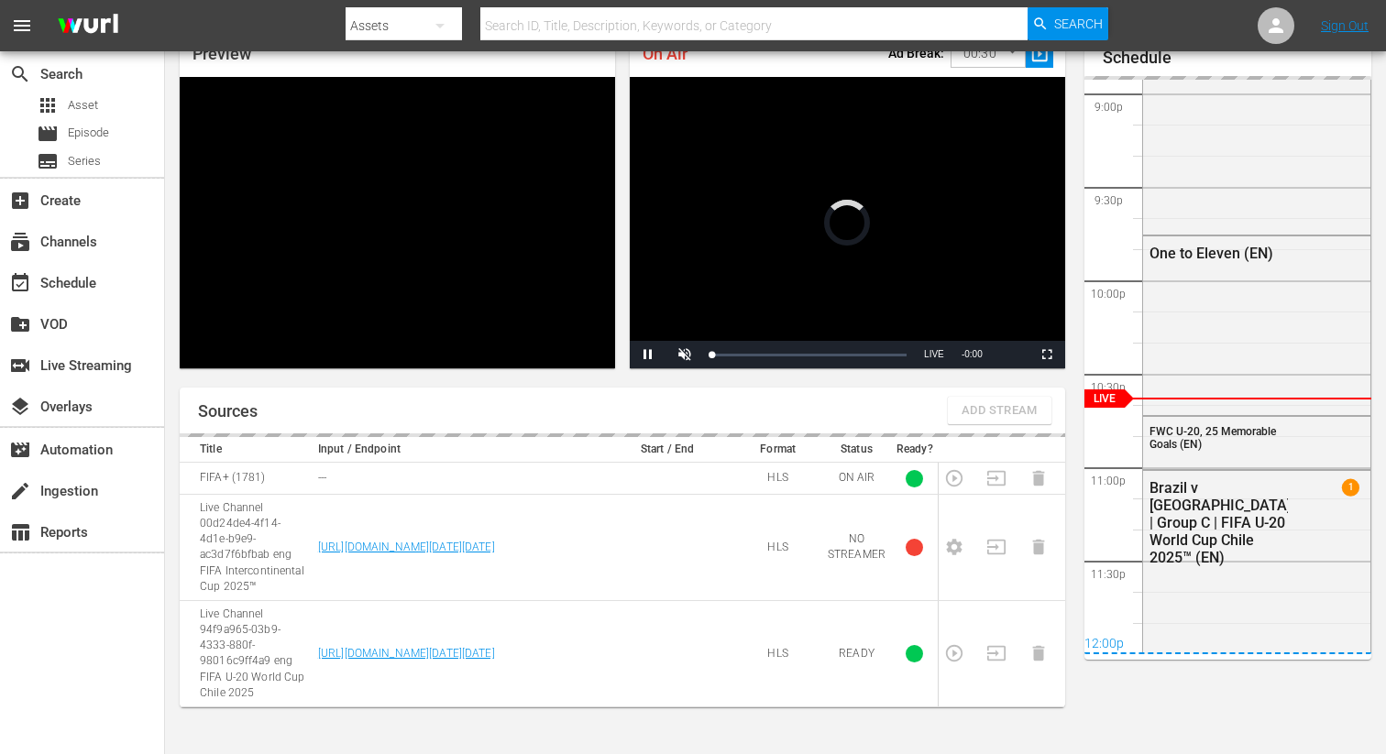
scroll to position [79, 0]
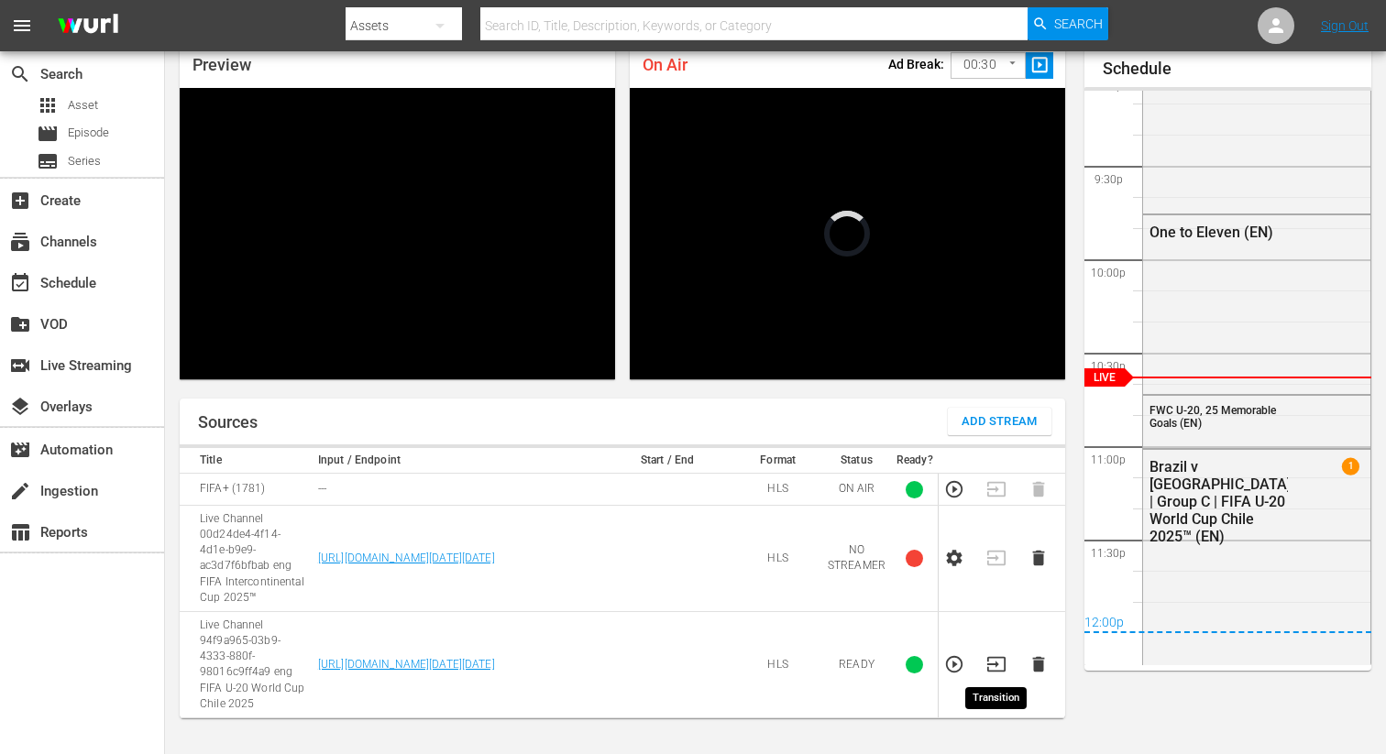
click at [998, 659] on icon "button" at bounding box center [996, 664] width 20 height 20
click at [1045, 555] on icon "button" at bounding box center [1038, 558] width 20 height 20
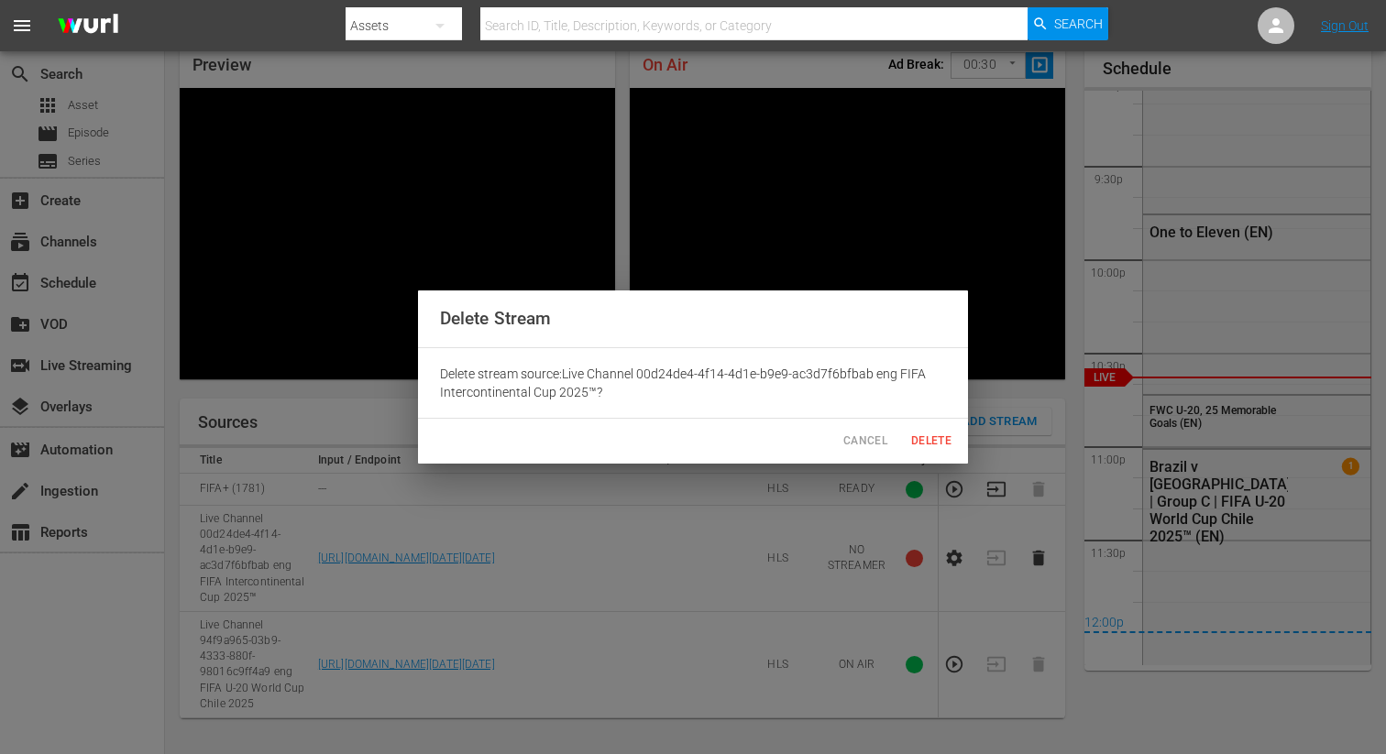
click at [949, 449] on span "Delete" at bounding box center [931, 441] width 44 height 19
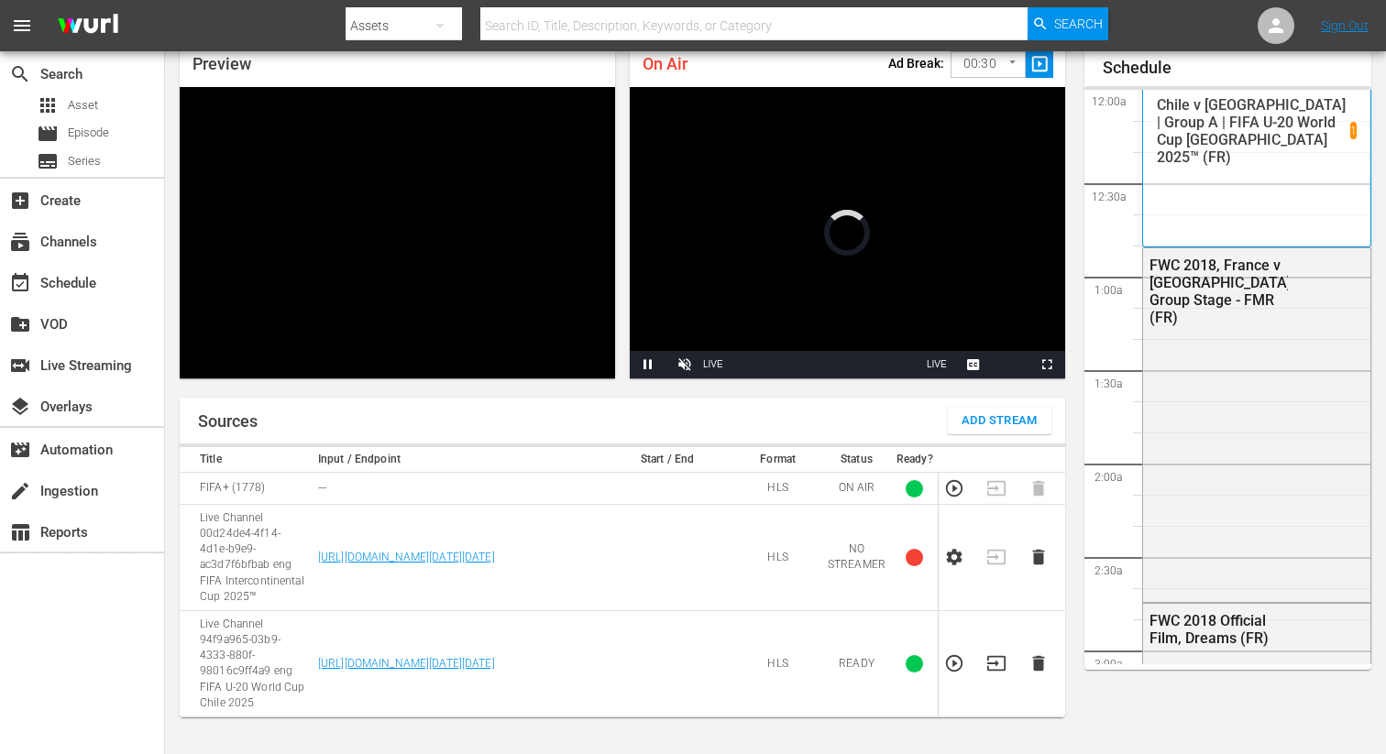
scroll to position [80, 0]
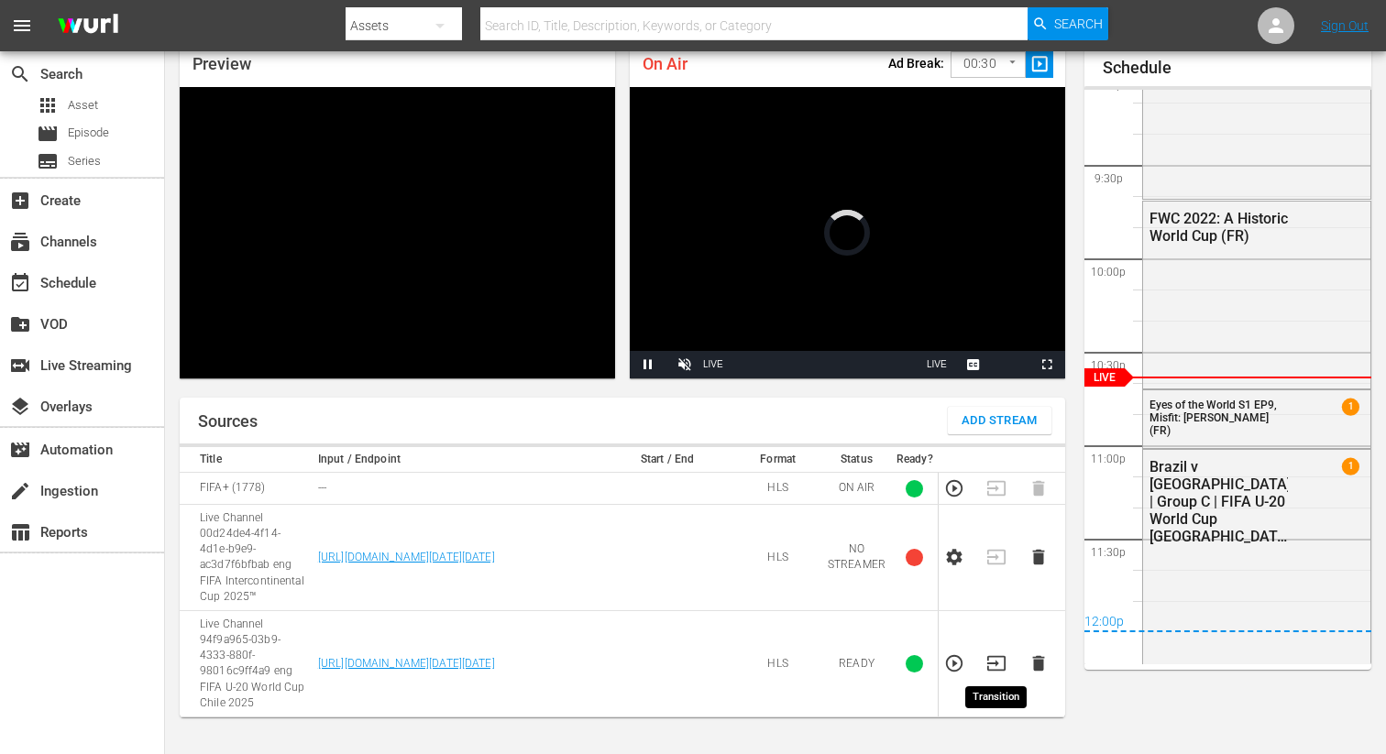
click at [994, 665] on icon "button" at bounding box center [996, 664] width 20 height 20
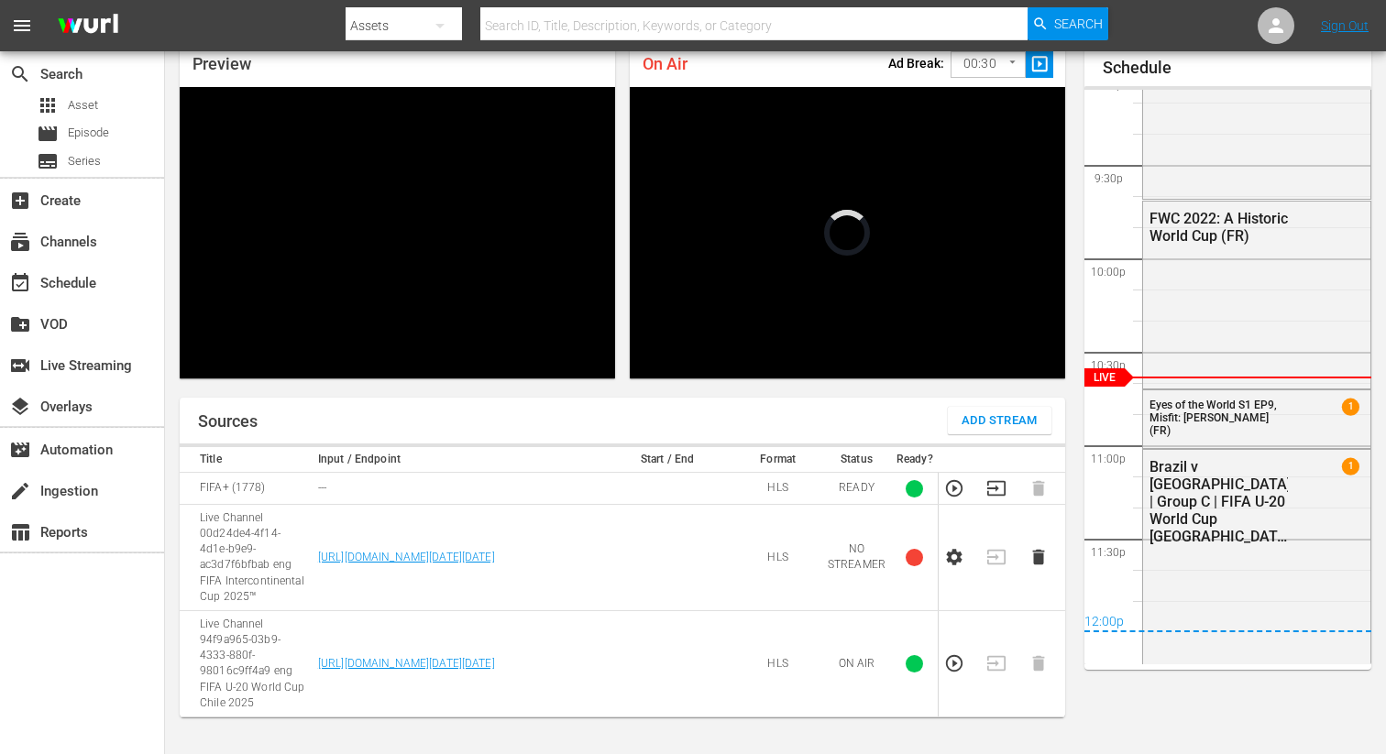
click at [1040, 553] on icon "button" at bounding box center [1038, 557] width 20 height 20
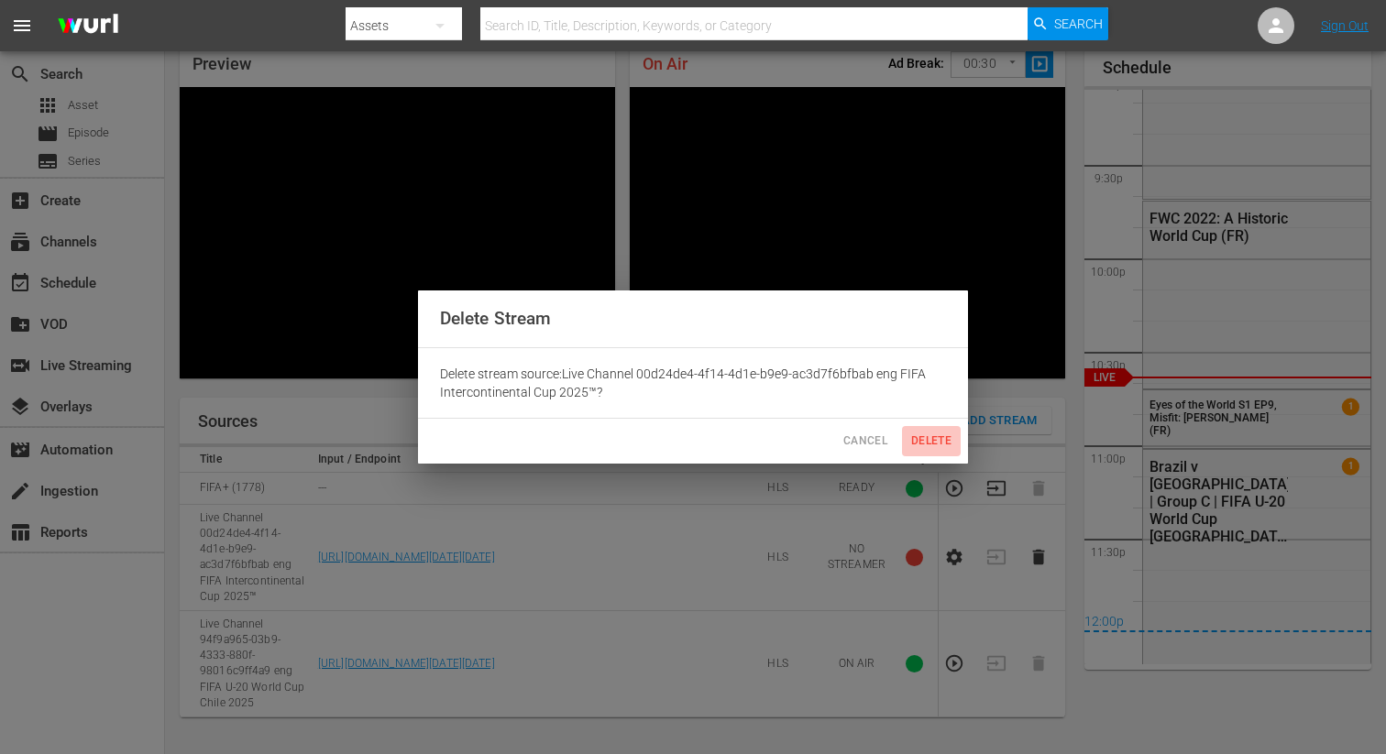
click at [932, 451] on button "Delete" at bounding box center [931, 441] width 59 height 30
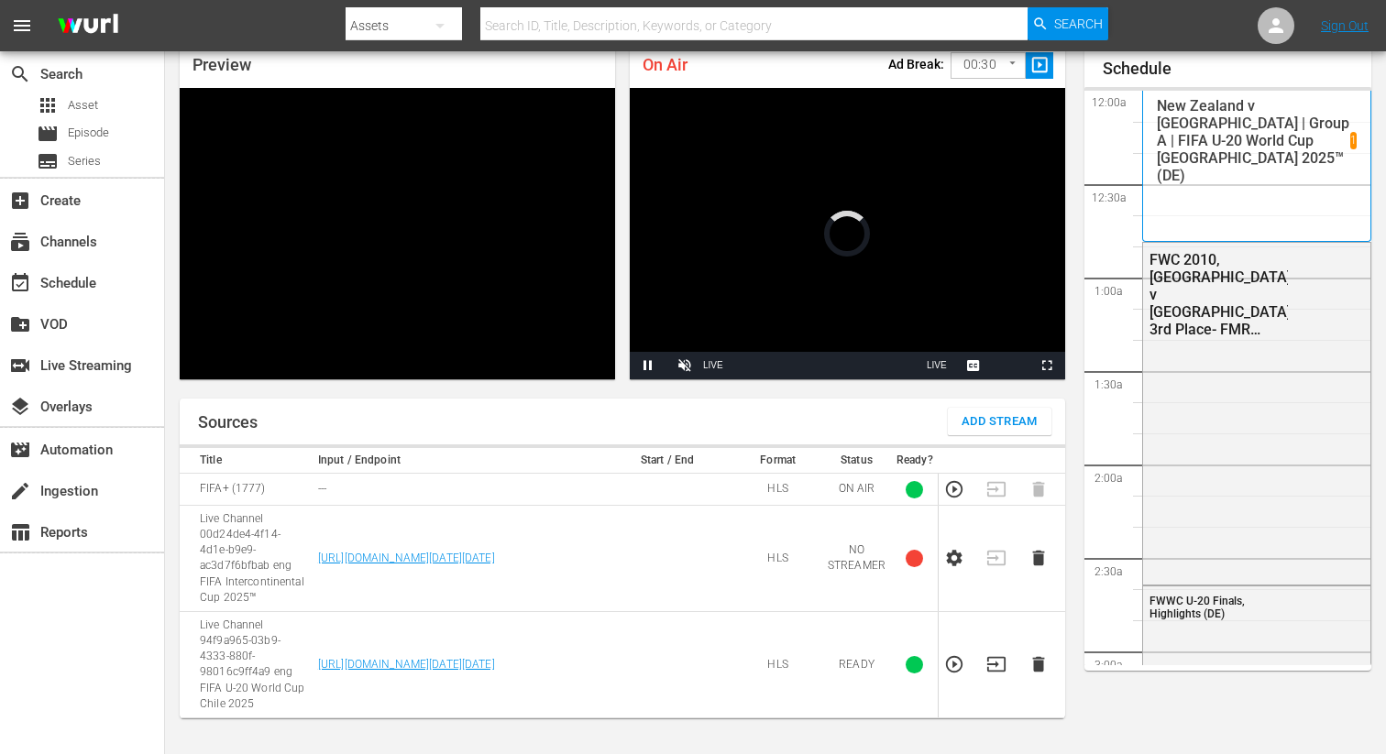
scroll to position [3946, 0]
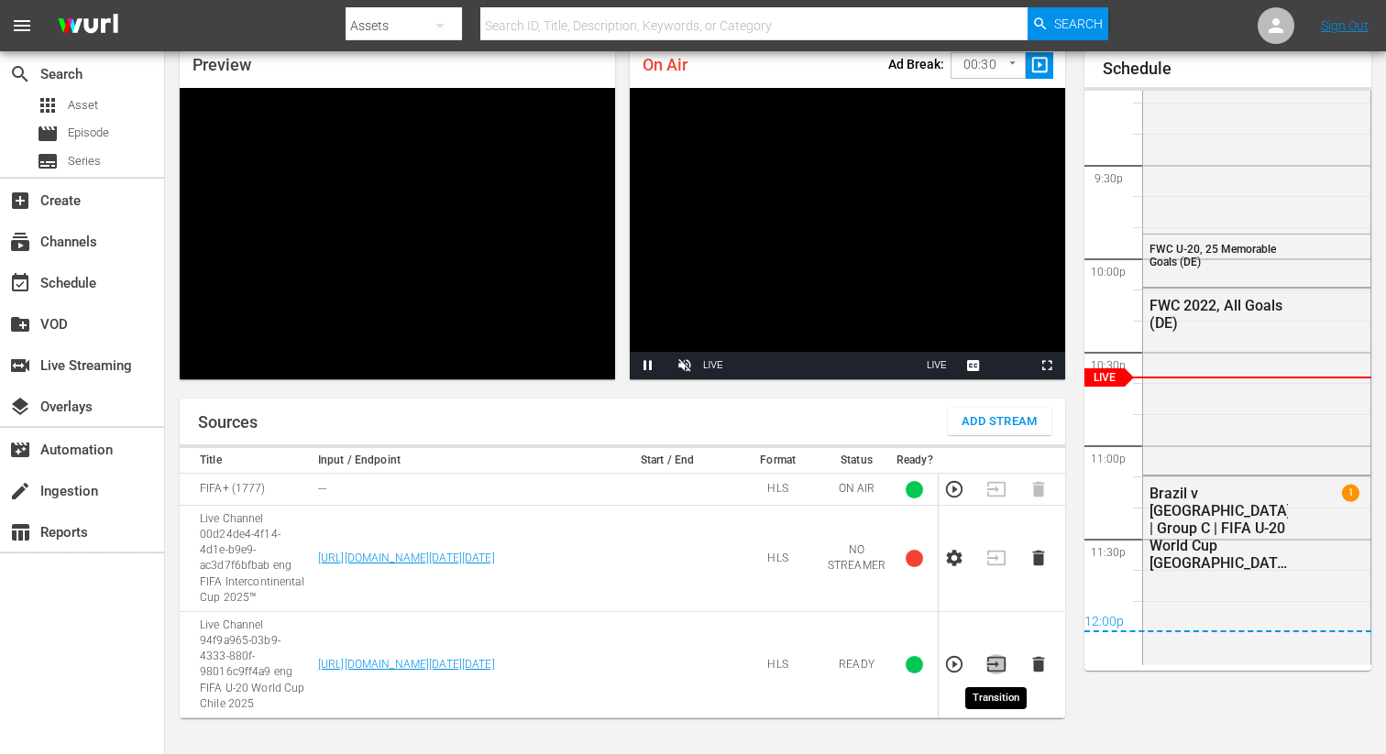
click at [994, 665] on icon "button" at bounding box center [996, 664] width 18 height 15
click at [1027, 556] on td at bounding box center [1044, 559] width 42 height 106
click at [1044, 546] on td at bounding box center [1044, 559] width 42 height 106
click at [1043, 565] on icon "button" at bounding box center [1038, 559] width 12 height 16
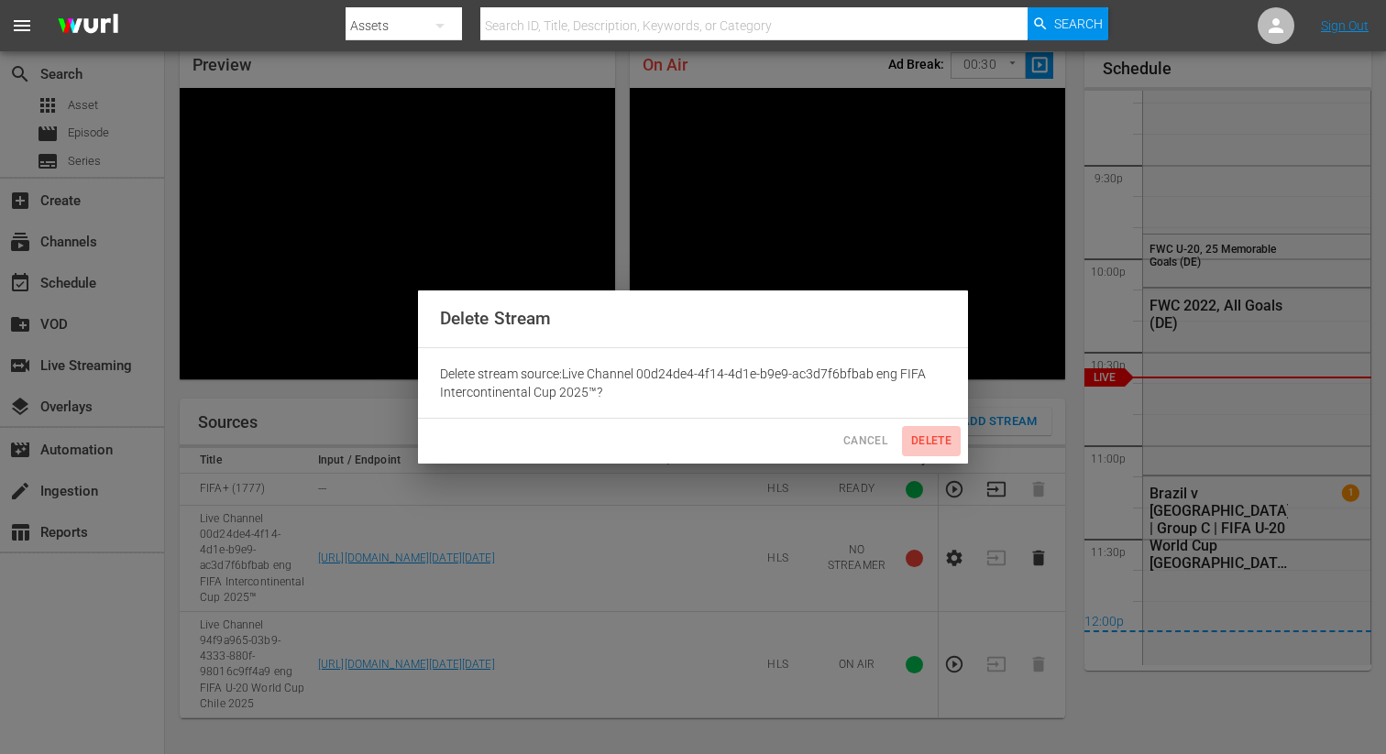
click at [918, 434] on span "Delete" at bounding box center [931, 441] width 44 height 19
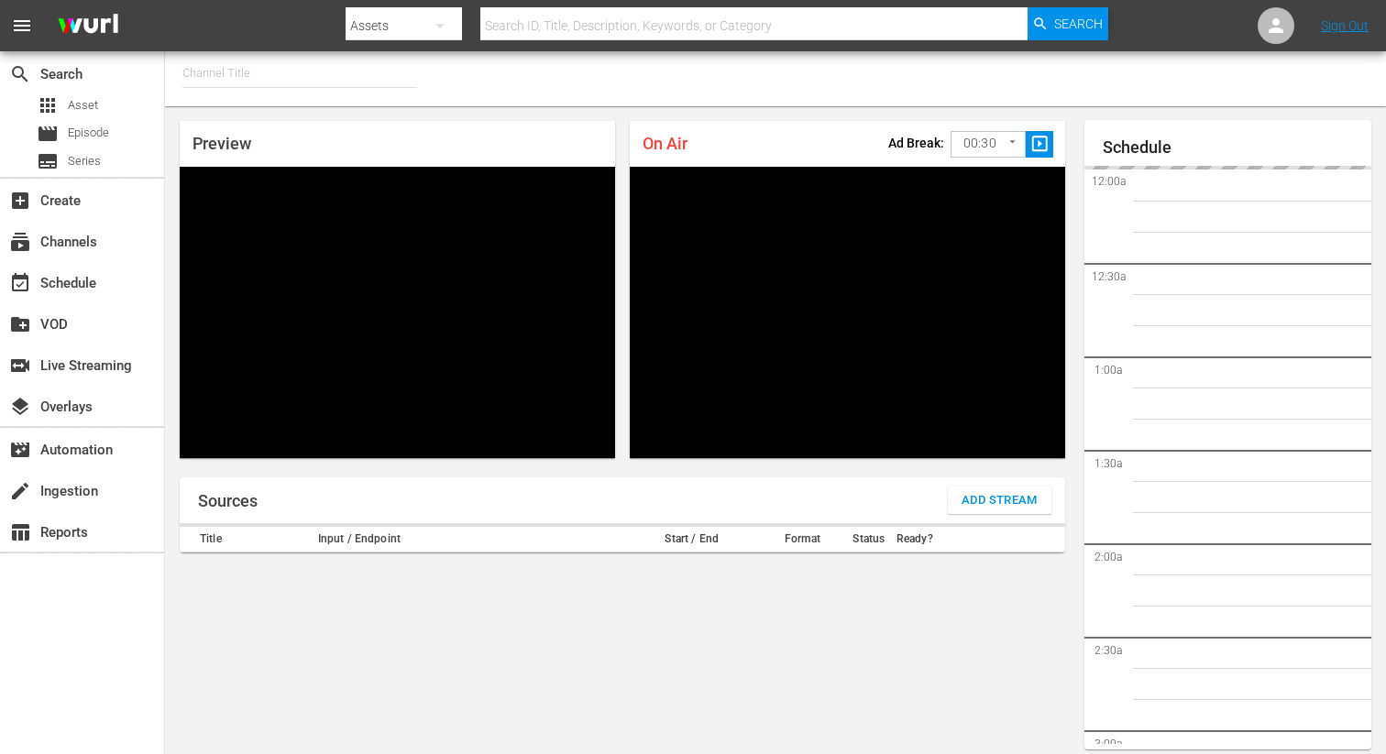
type input "FIFA+ Italian Local (1779)"
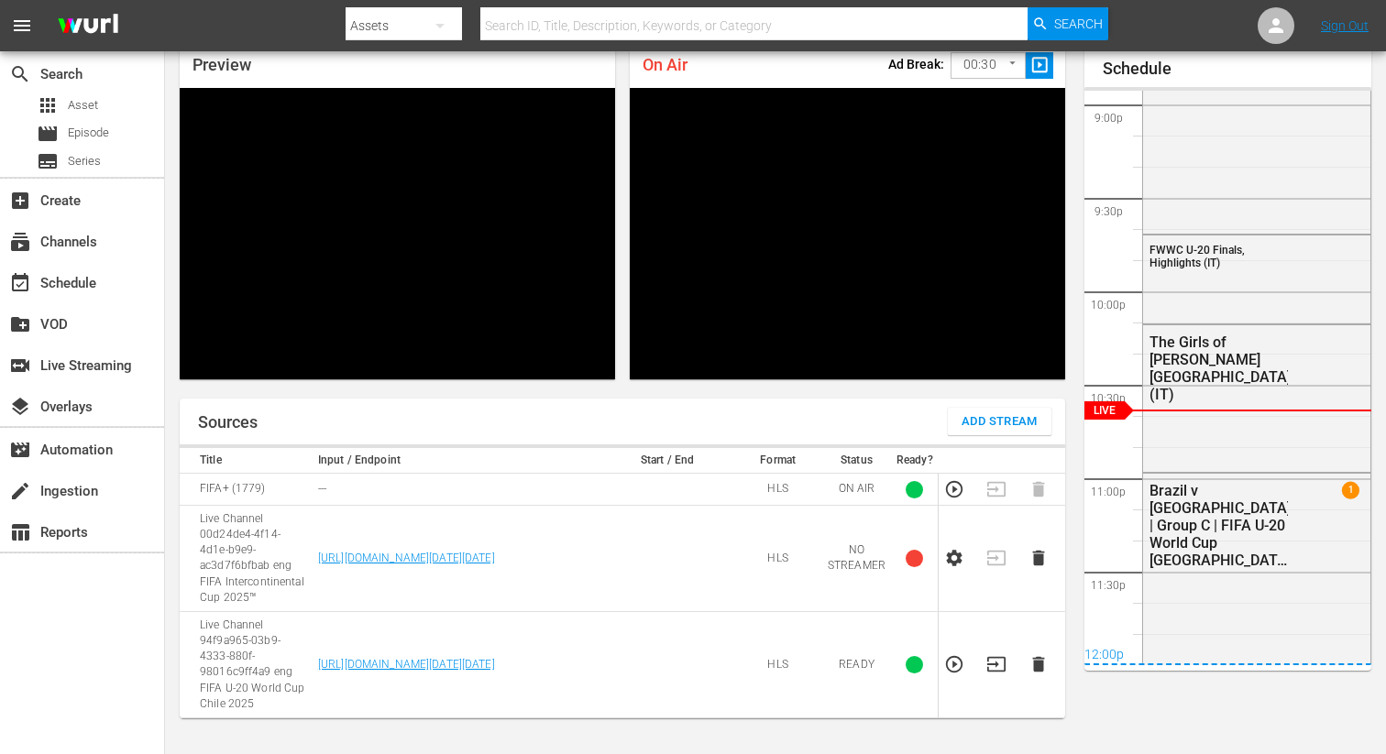
scroll to position [3946, 0]
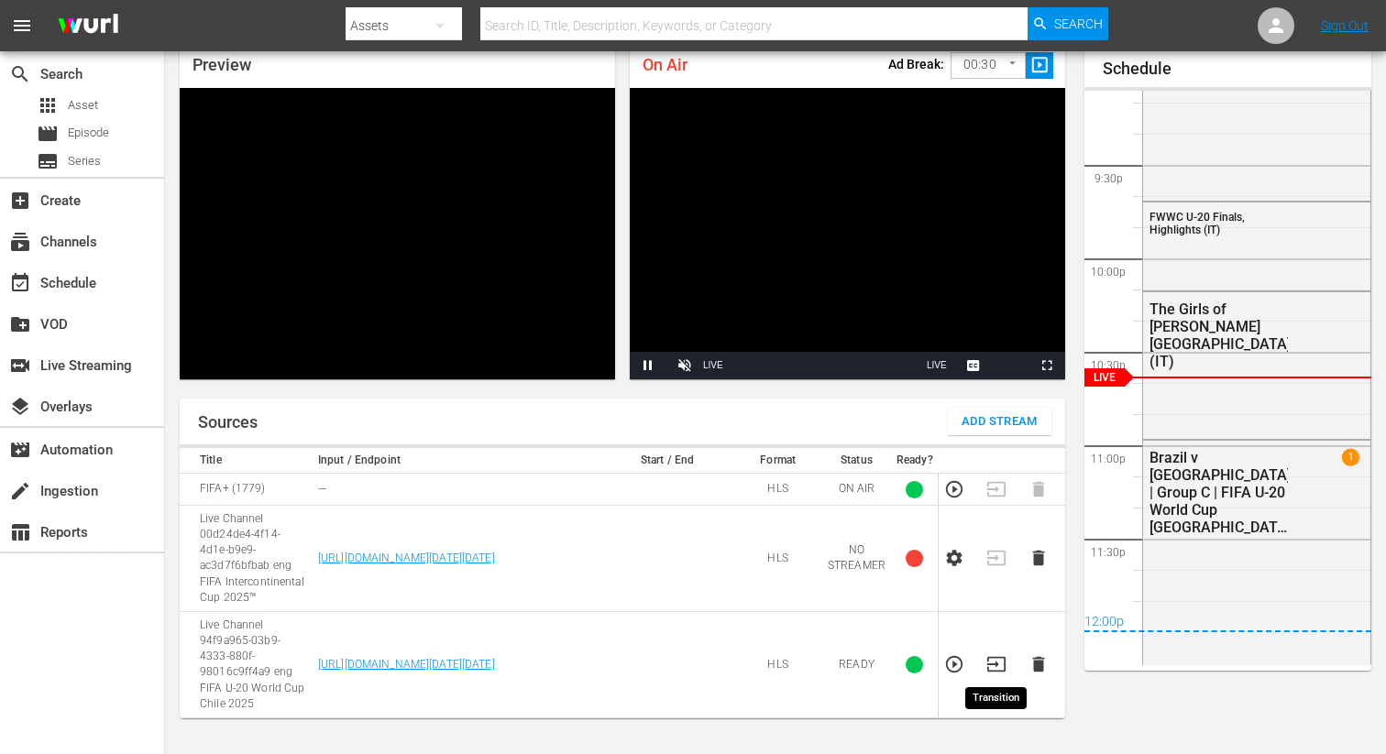
click at [994, 659] on icon "button" at bounding box center [996, 664] width 20 height 20
click at [1039, 556] on icon "button" at bounding box center [1038, 559] width 12 height 16
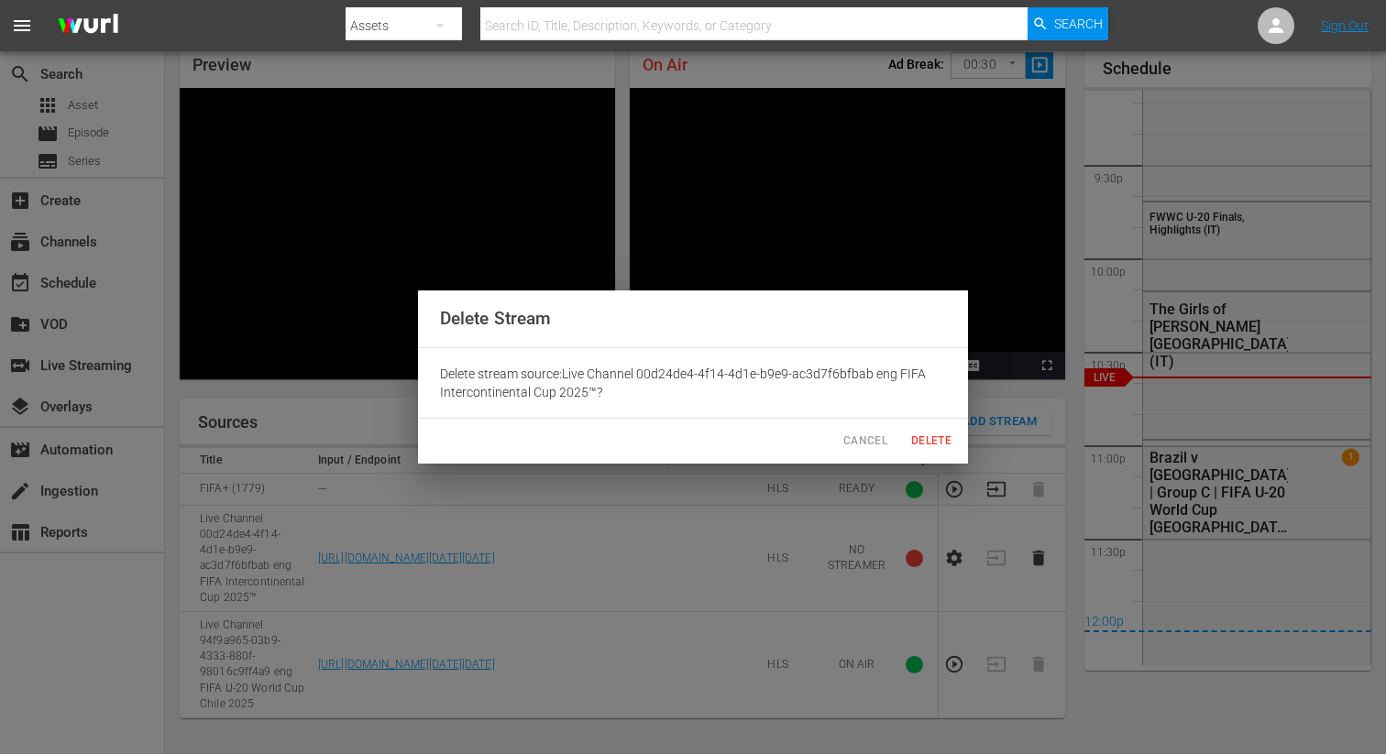
click at [944, 440] on span "Delete" at bounding box center [931, 441] width 44 height 19
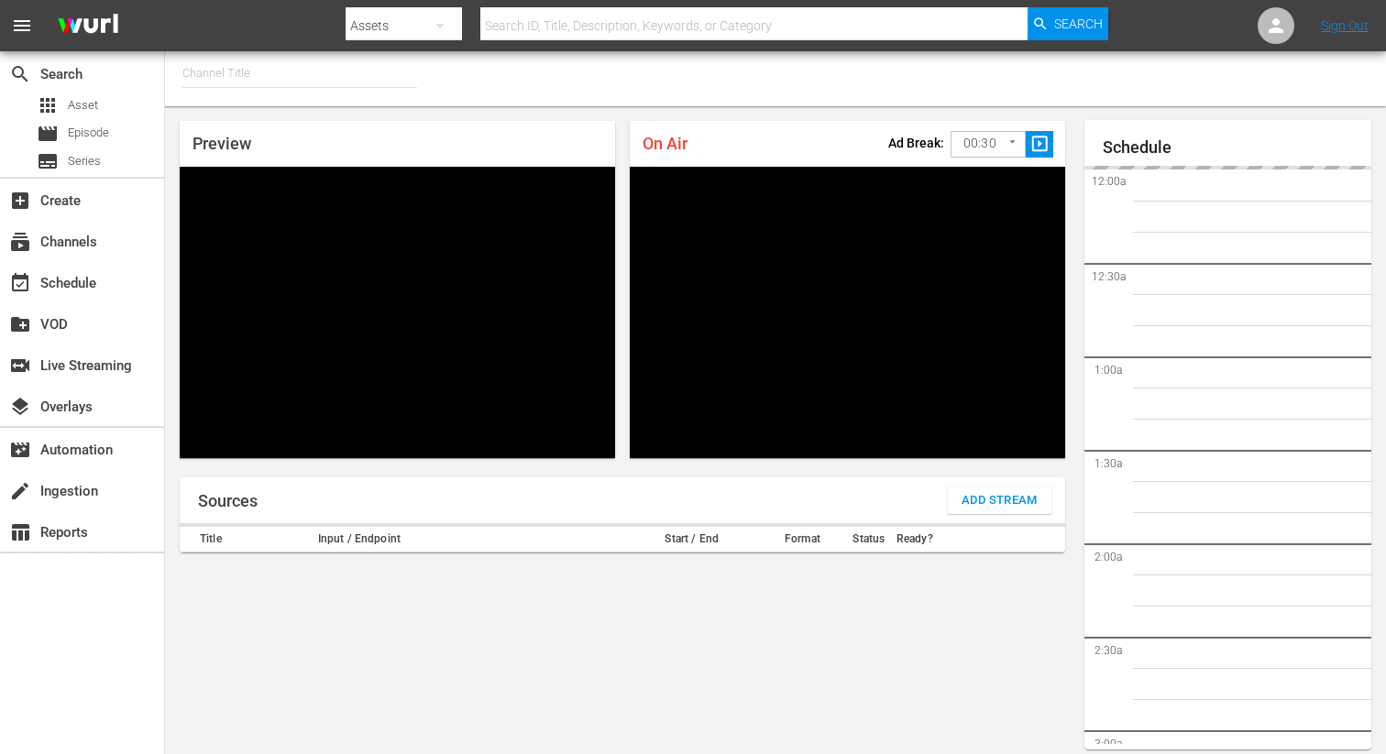
type input "FIFA+ [DEMOGRAPHIC_DATA] Local (1776)"
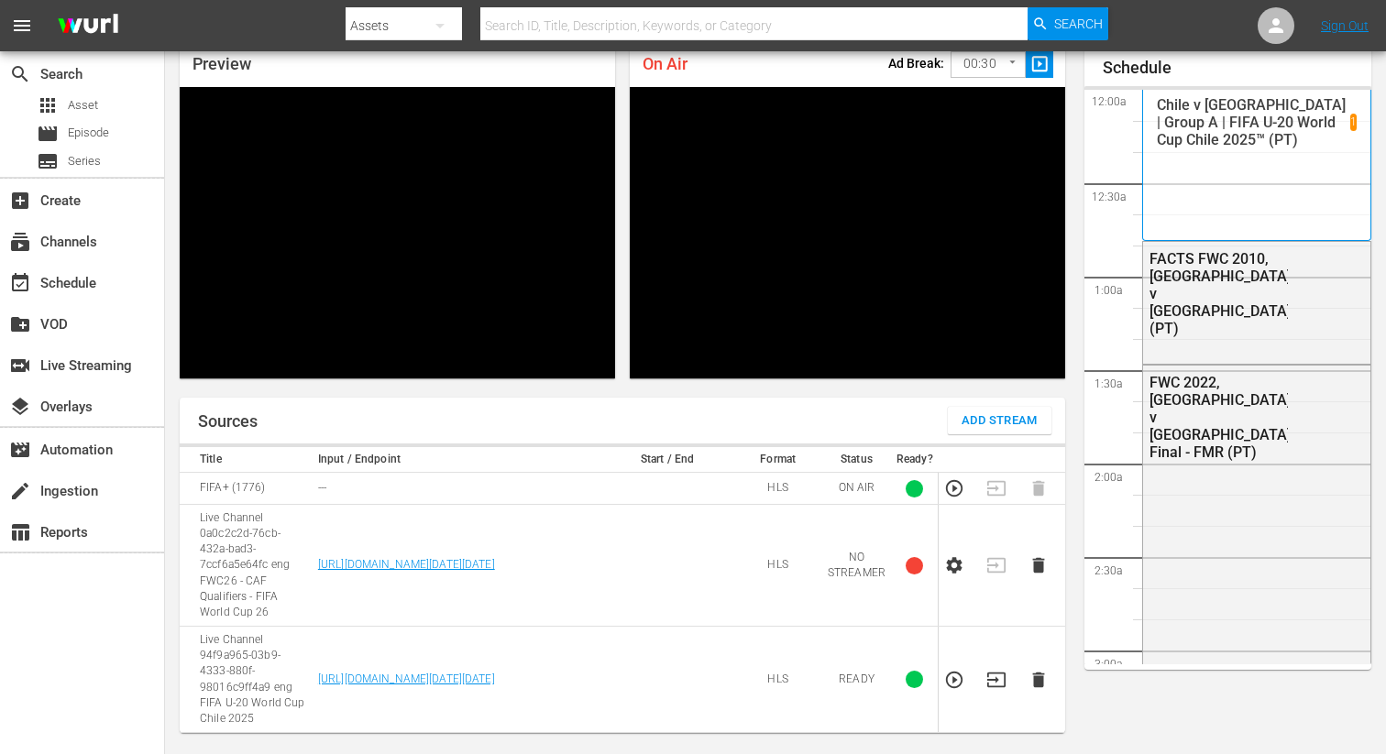
scroll to position [3946, 0]
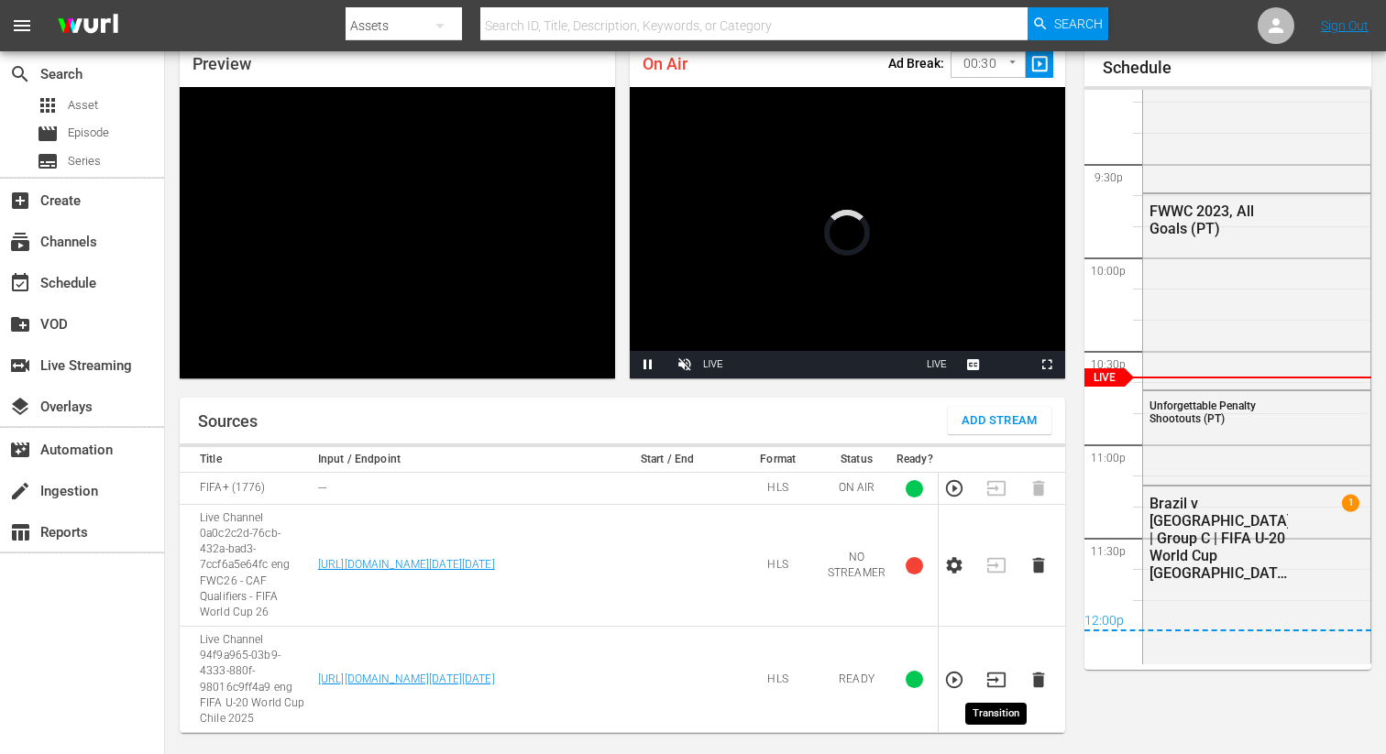
click at [994, 677] on icon "button" at bounding box center [996, 680] width 20 height 20
click at [1036, 573] on icon "button" at bounding box center [1038, 565] width 20 height 20
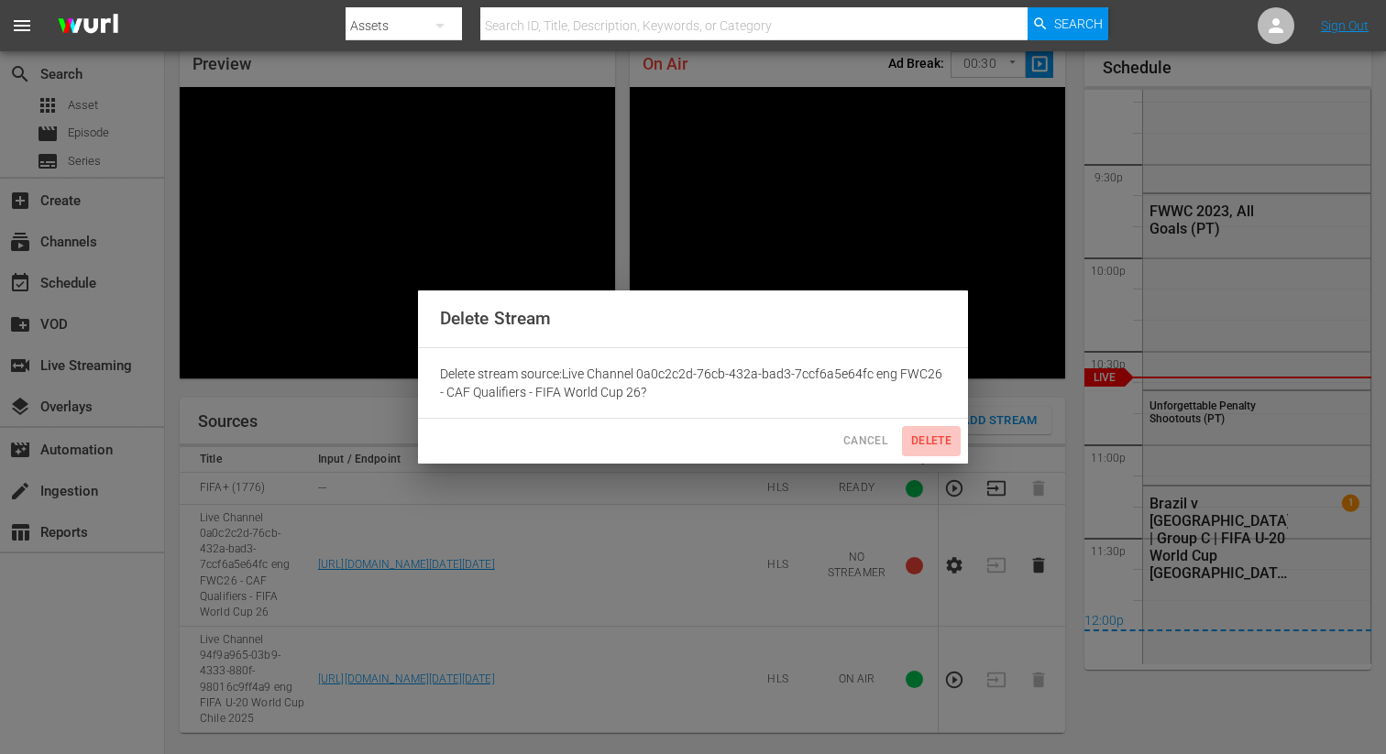
click at [928, 453] on button "Delete" at bounding box center [931, 441] width 59 height 30
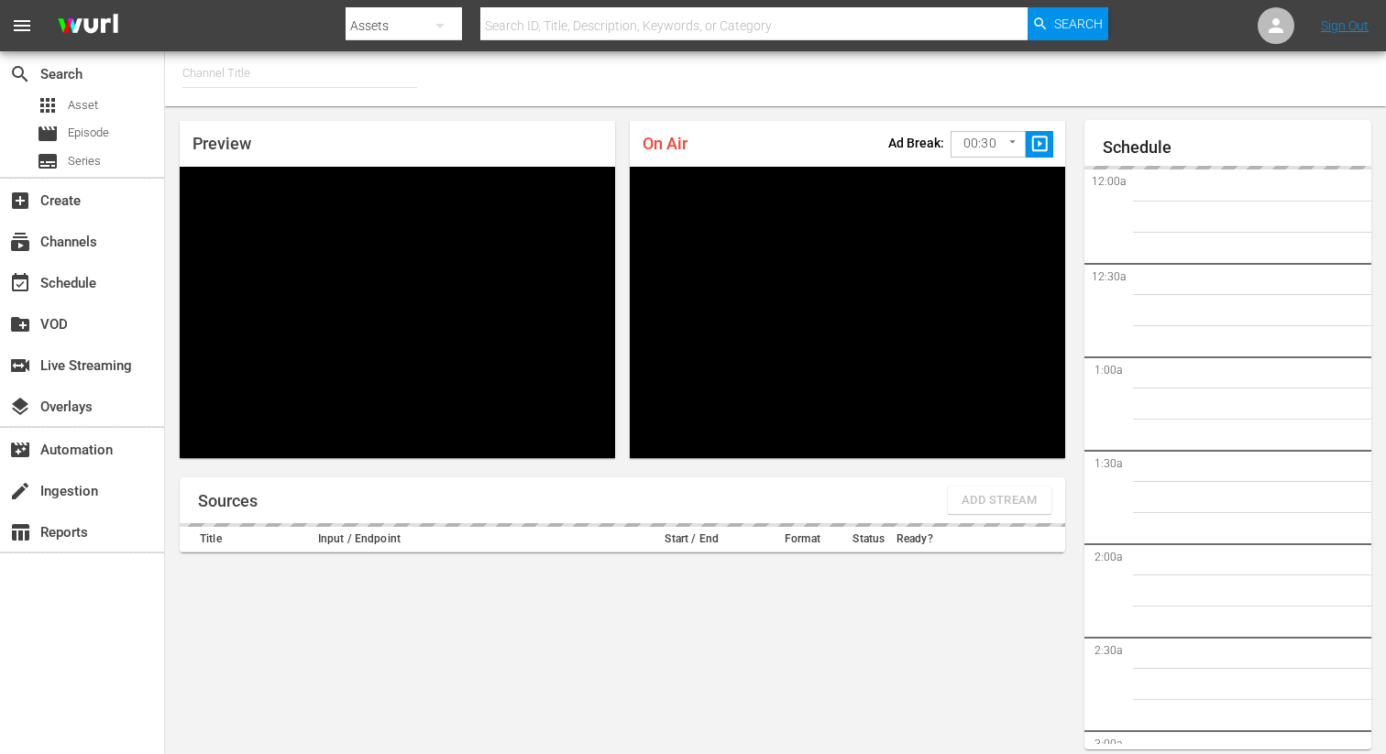
type input "FIFA+ Spanish Global (1780)"
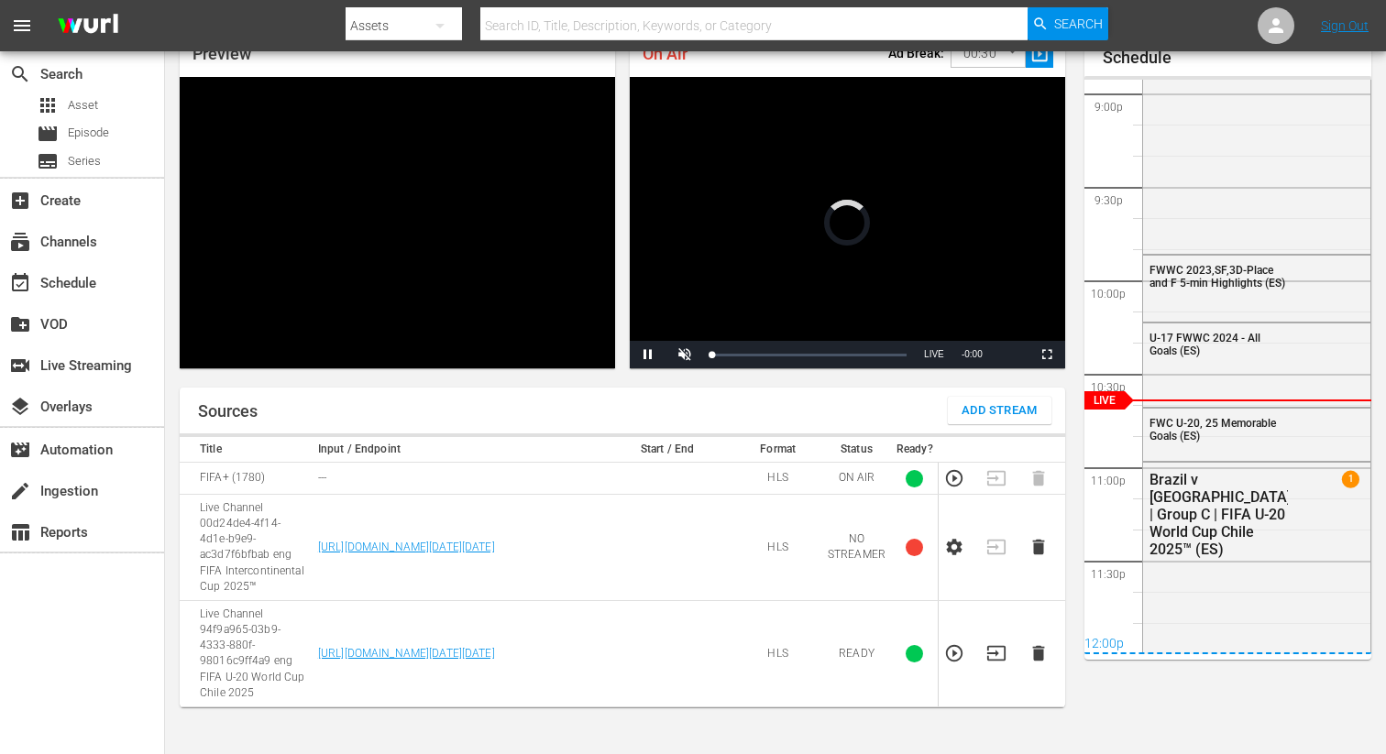
scroll to position [80, 0]
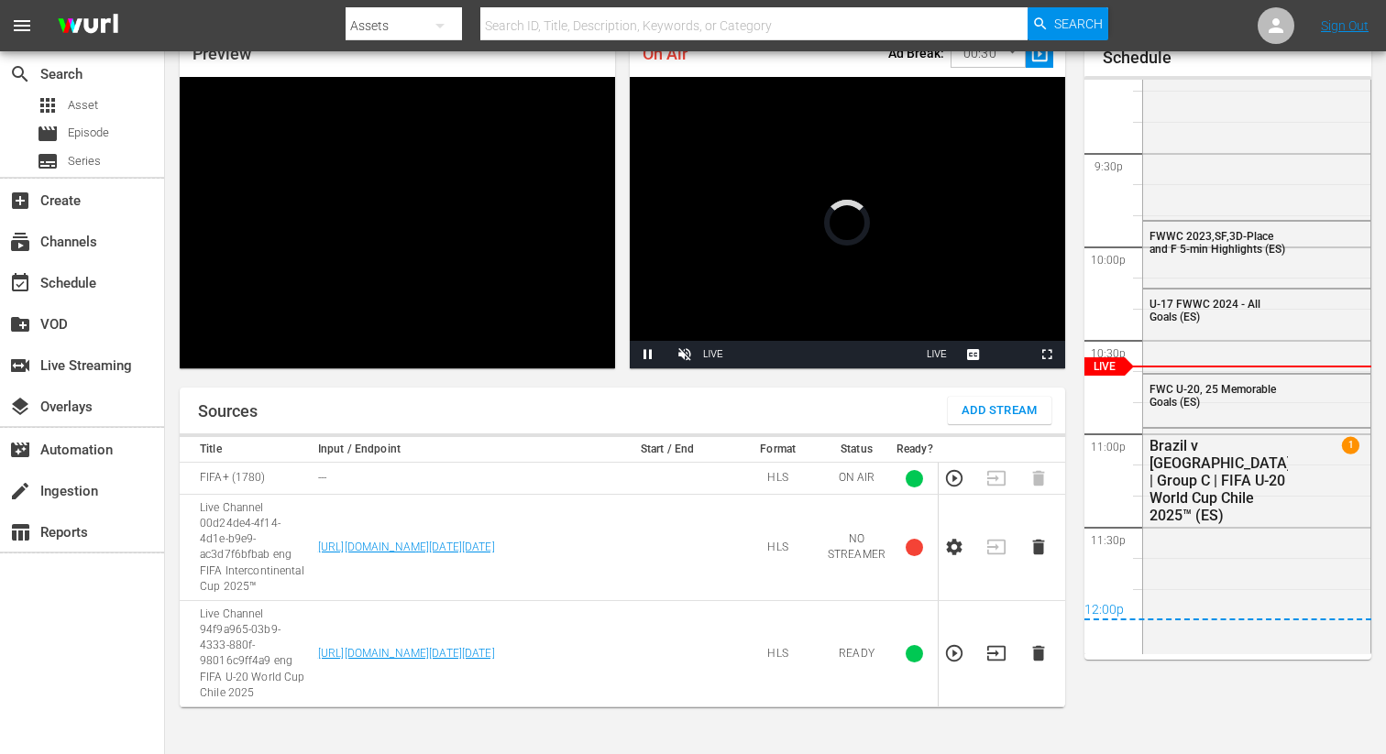
scroll to position [82, 0]
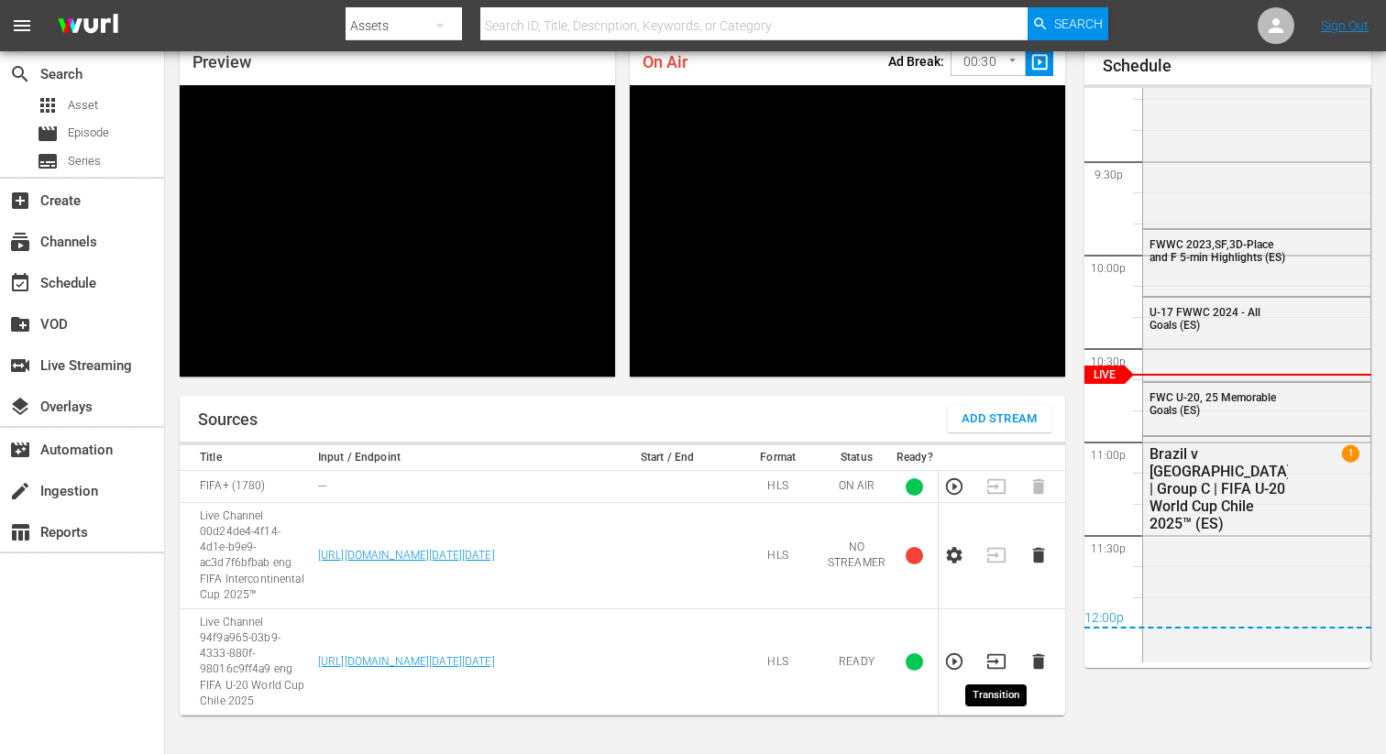
click at [995, 657] on icon "button" at bounding box center [996, 662] width 20 height 20
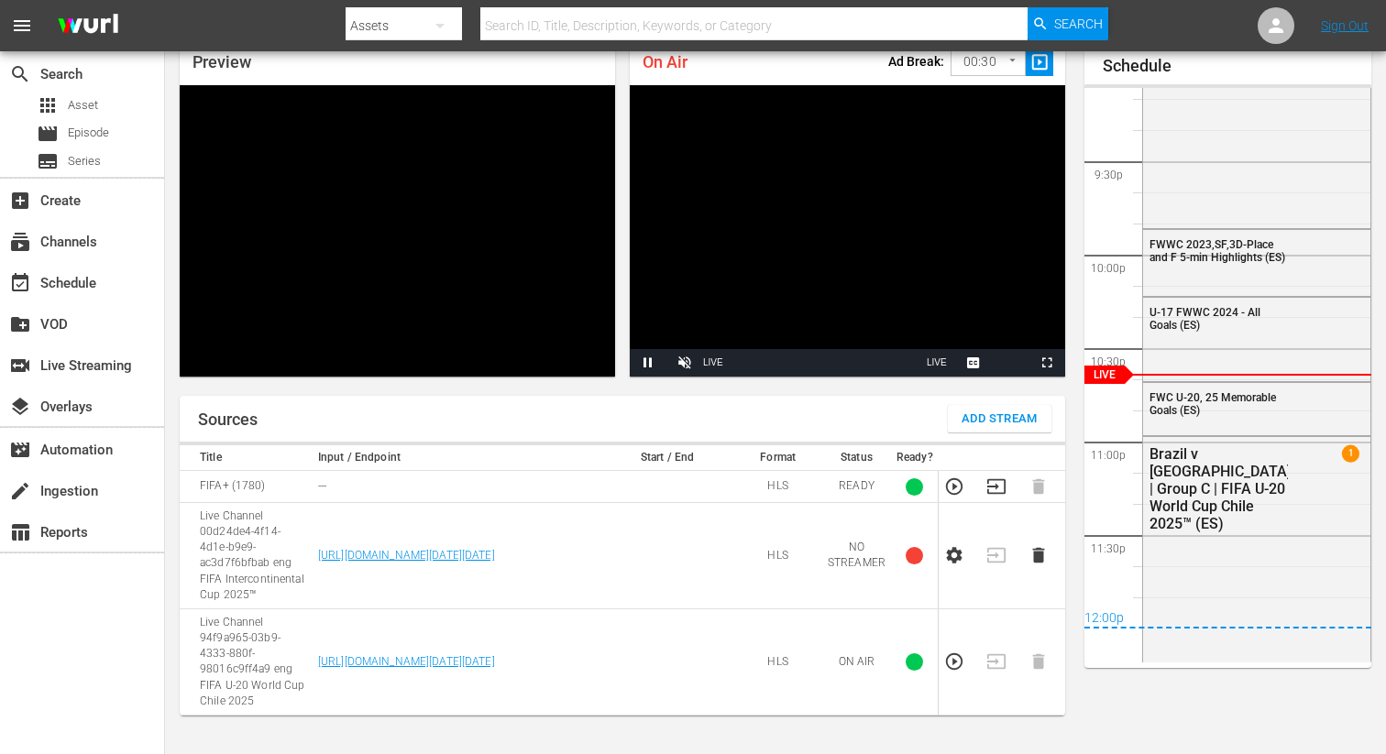
click at [1040, 544] on td at bounding box center [1044, 556] width 42 height 106
click at [1033, 554] on icon "button" at bounding box center [1038, 556] width 12 height 16
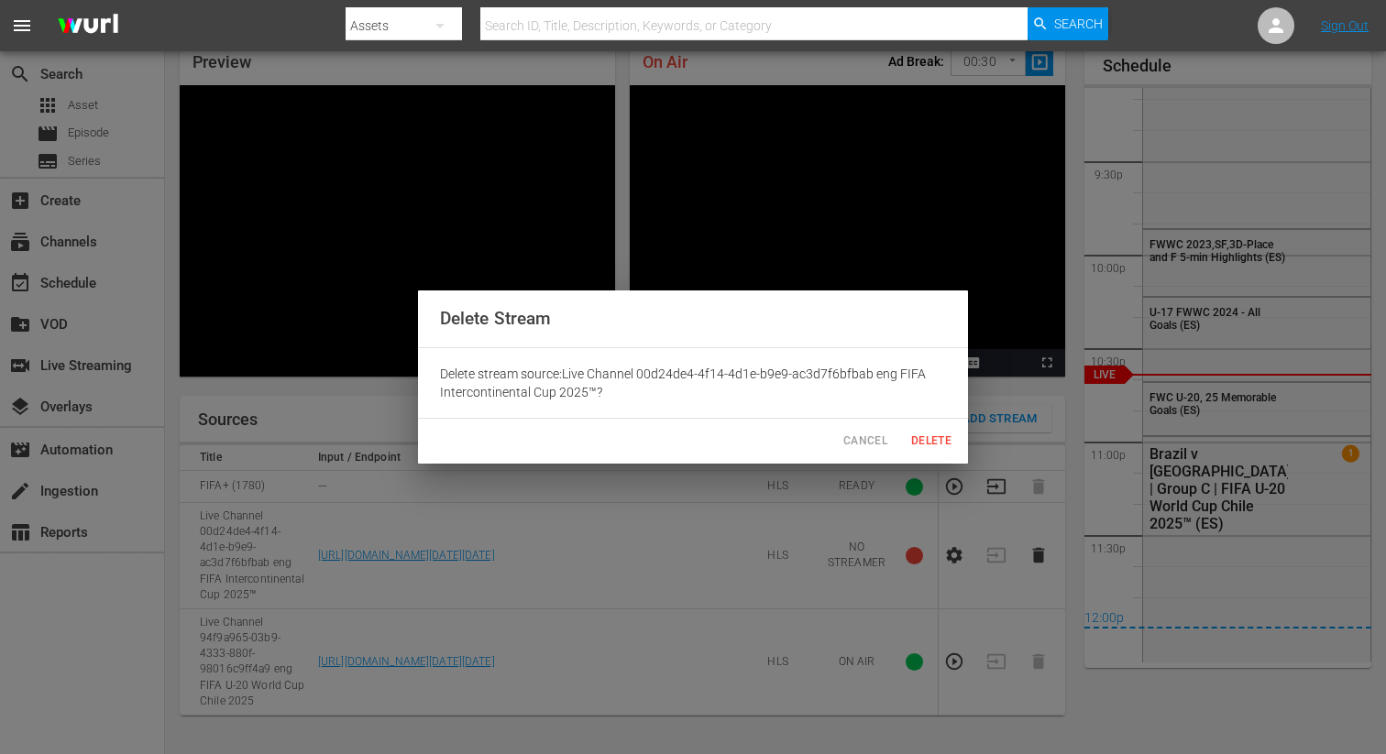
click at [929, 439] on span "Delete" at bounding box center [931, 441] width 44 height 19
